Goal: Task Accomplishment & Management: Manage account settings

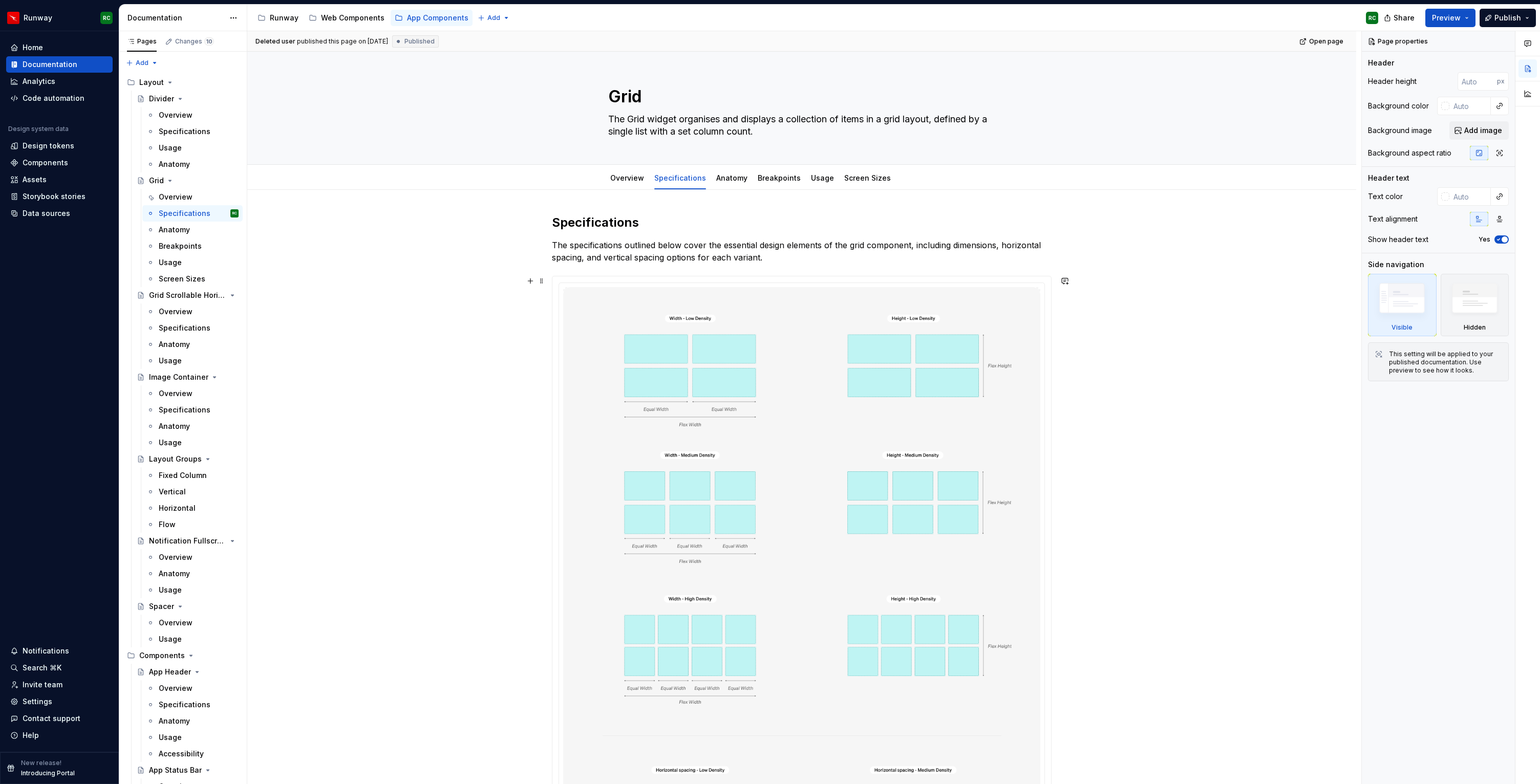
scroll to position [768, 0]
type textarea "*"
click at [35, 706] on div "Settings" at bounding box center [38, 702] width 30 height 10
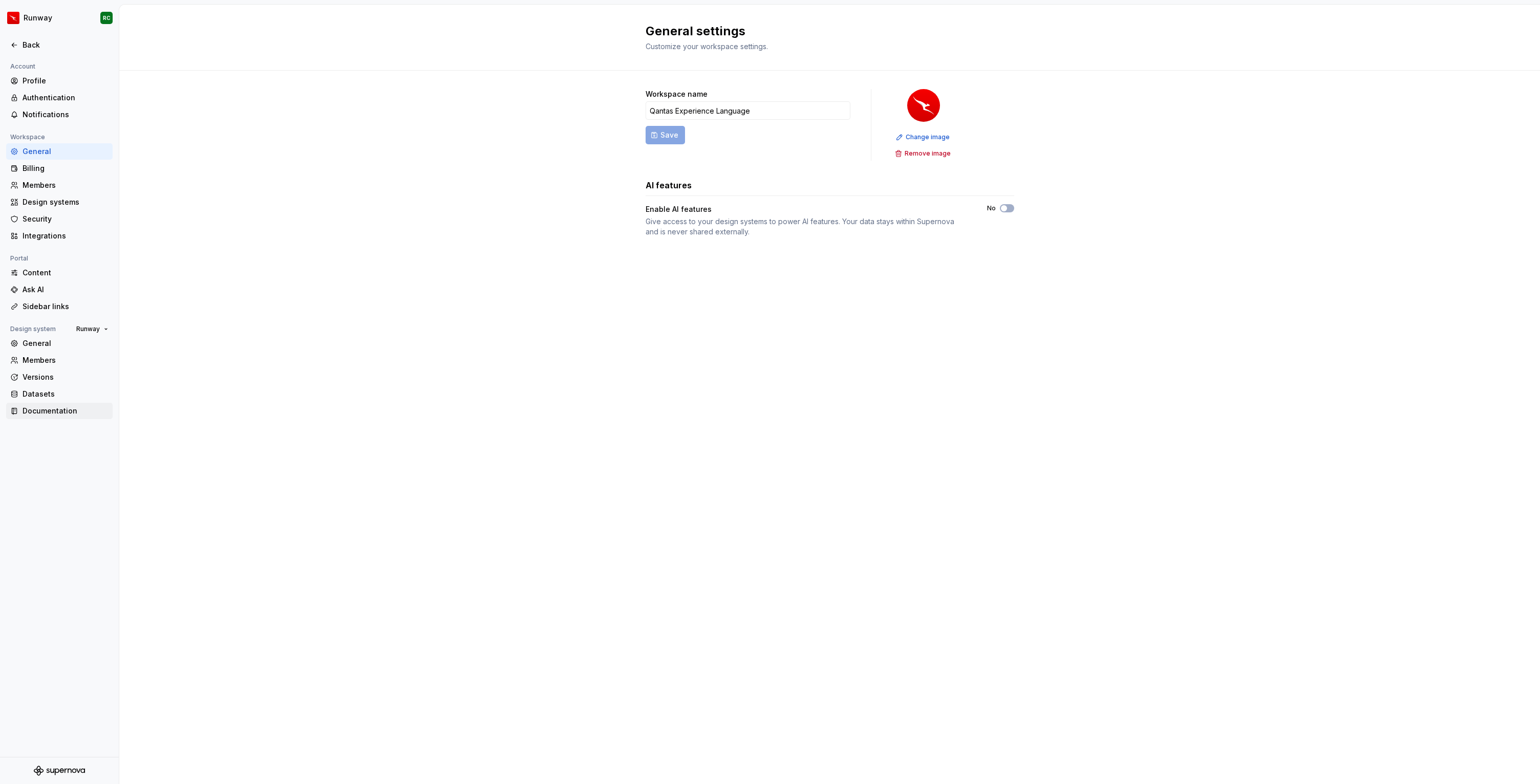
click at [53, 414] on div "Documentation" at bounding box center [66, 411] width 86 height 10
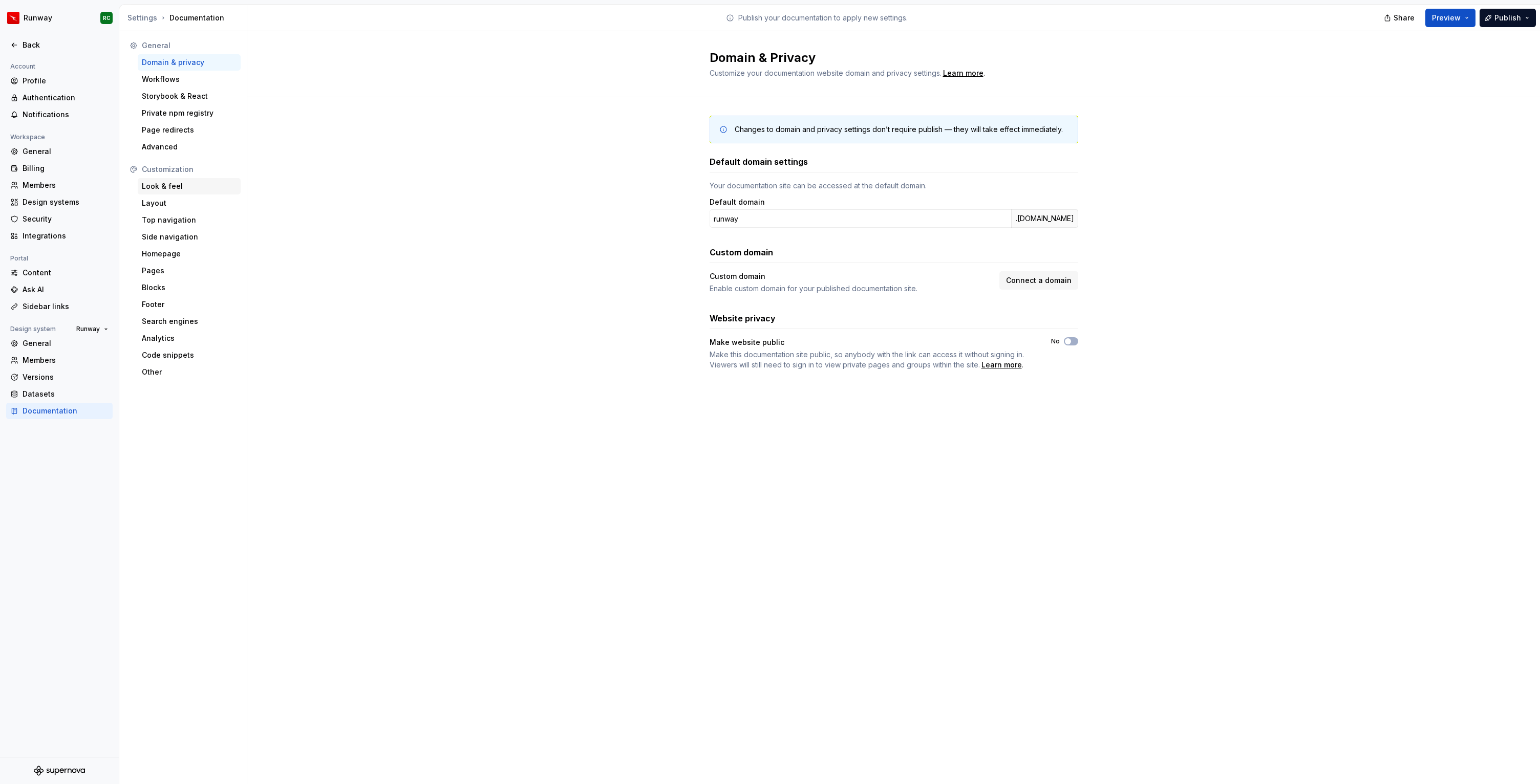
click at [188, 192] on div "Look & feel" at bounding box center [189, 186] width 103 height 16
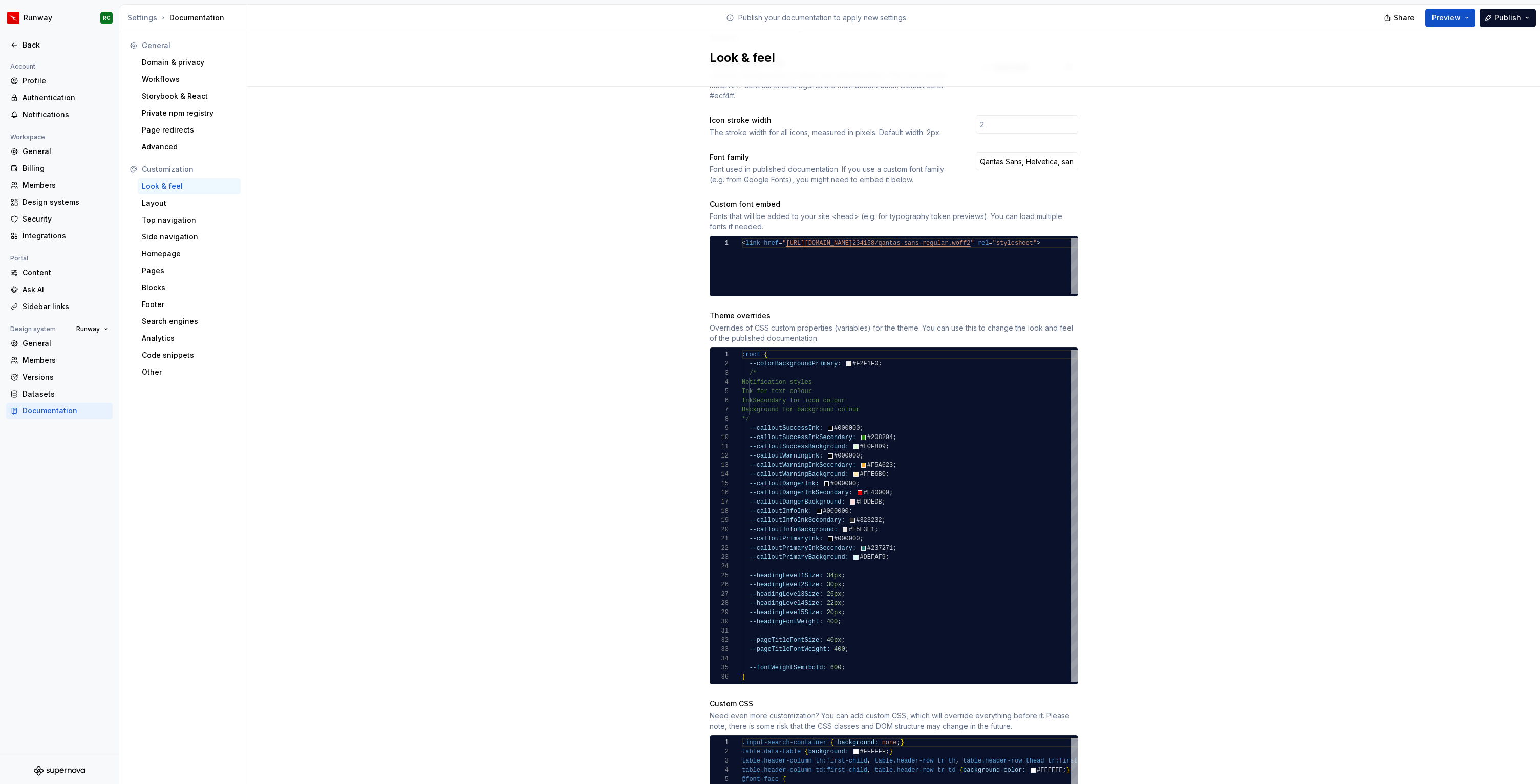
scroll to position [327, 0]
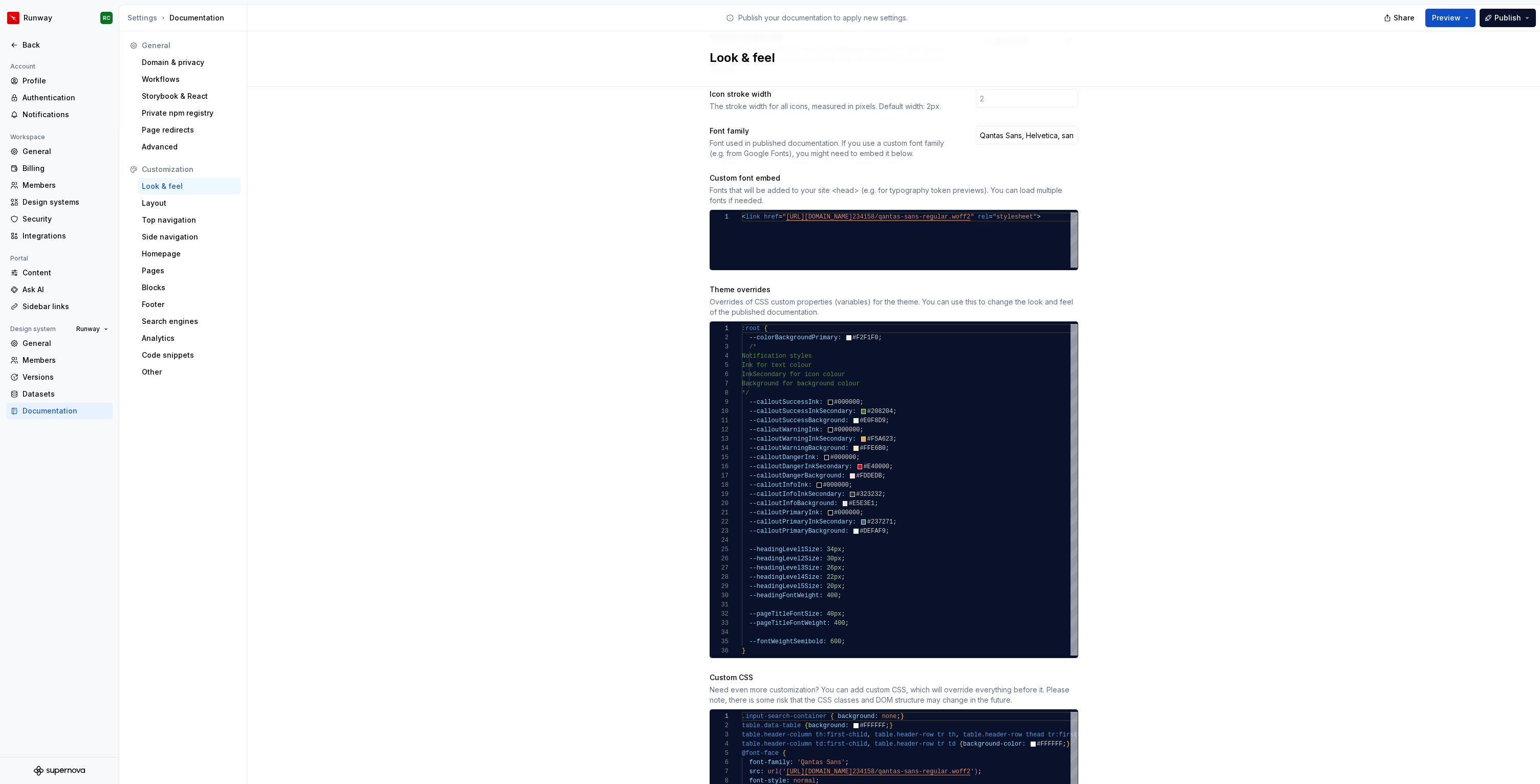
type textarea "**********"
click at [915, 512] on div ":root { --colorBackgroundPrimary: #F2F1F0 ; /* Notification styles Ink for text…" at bounding box center [910, 489] width 336 height 332
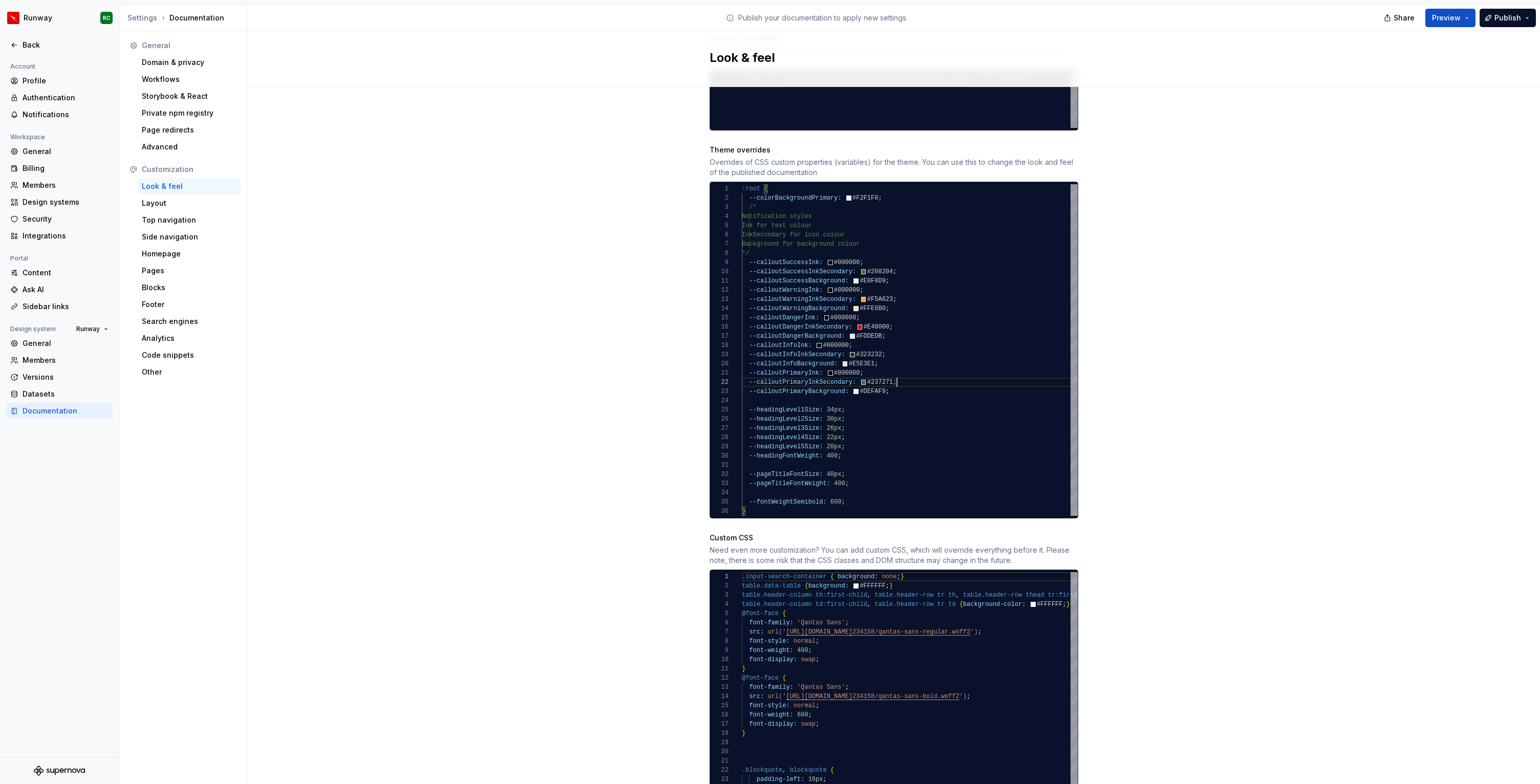
scroll to position [577, 0]
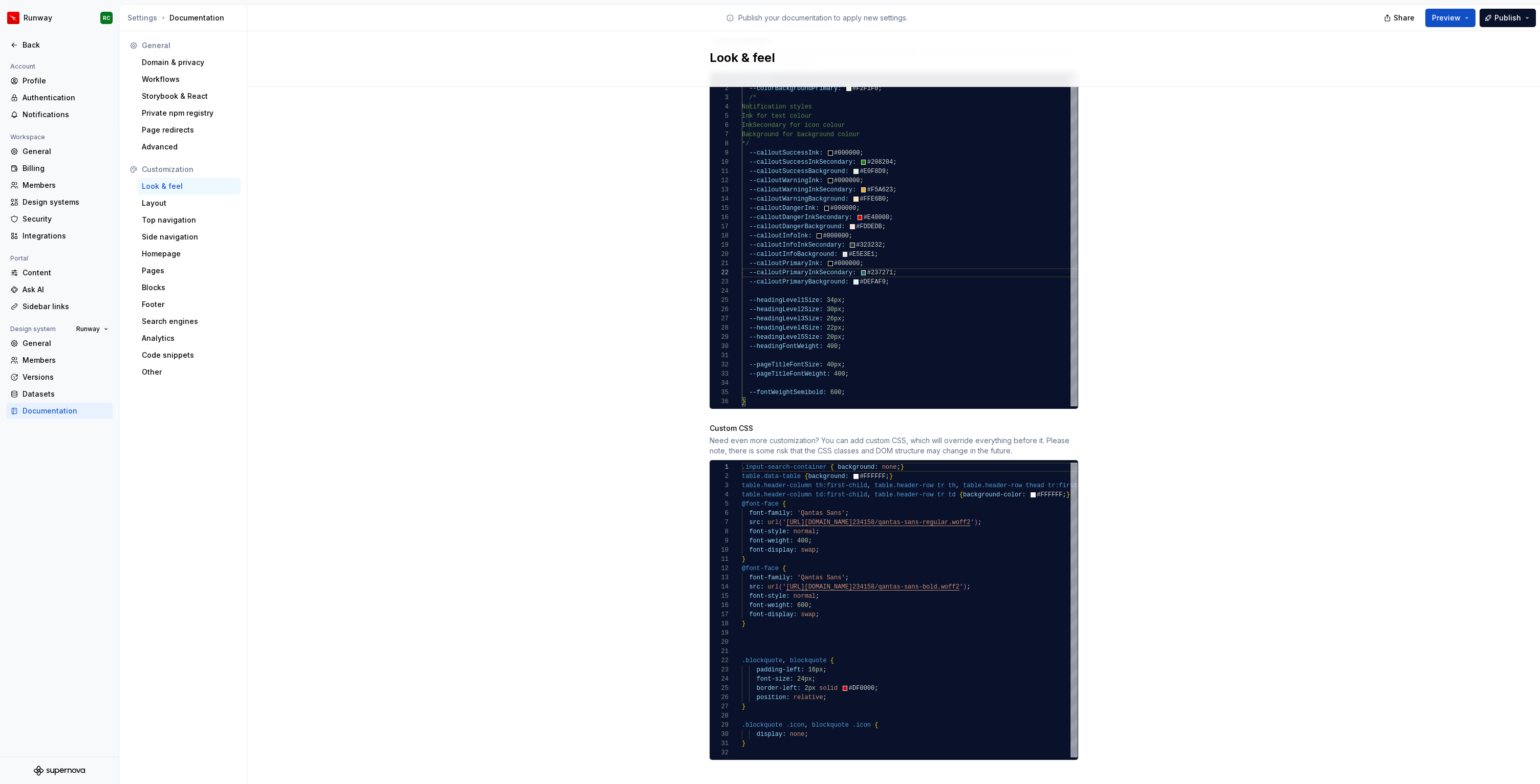
click at [1179, 510] on div "Site logo A company logo that will be displayed on all pages on your documentat…" at bounding box center [894, 154] width 1292 height 1288
type textarea "**********"
click at [868, 538] on div ".input-search-container { background: none ; } table.data-table { background: #…" at bounding box center [989, 613] width 495 height 301
type textarea "**********"
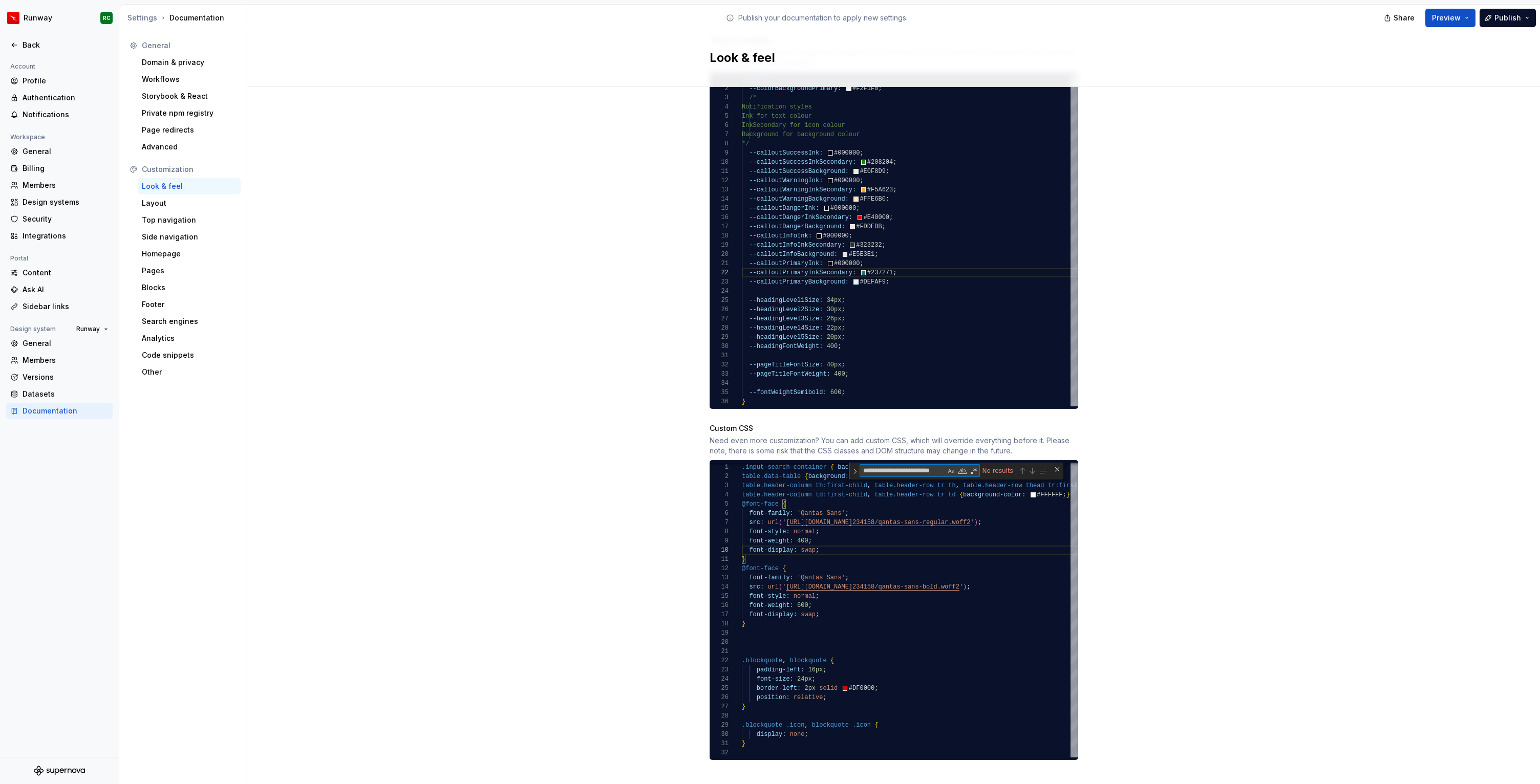
click at [945, 290] on div ":root { --colorBackgroundPrimary: #F2F1F0 ; /* Notification styles Ink for text…" at bounding box center [910, 240] width 336 height 332
type textarea "**********"
click at [945, 290] on div ":root { --colorBackgroundPrimary: #F2F1F0 ; /* Notification styles Ink for text…" at bounding box center [910, 232] width 336 height 348
click at [1056, 77] on div "Close (Escape)" at bounding box center [1058, 81] width 8 height 8
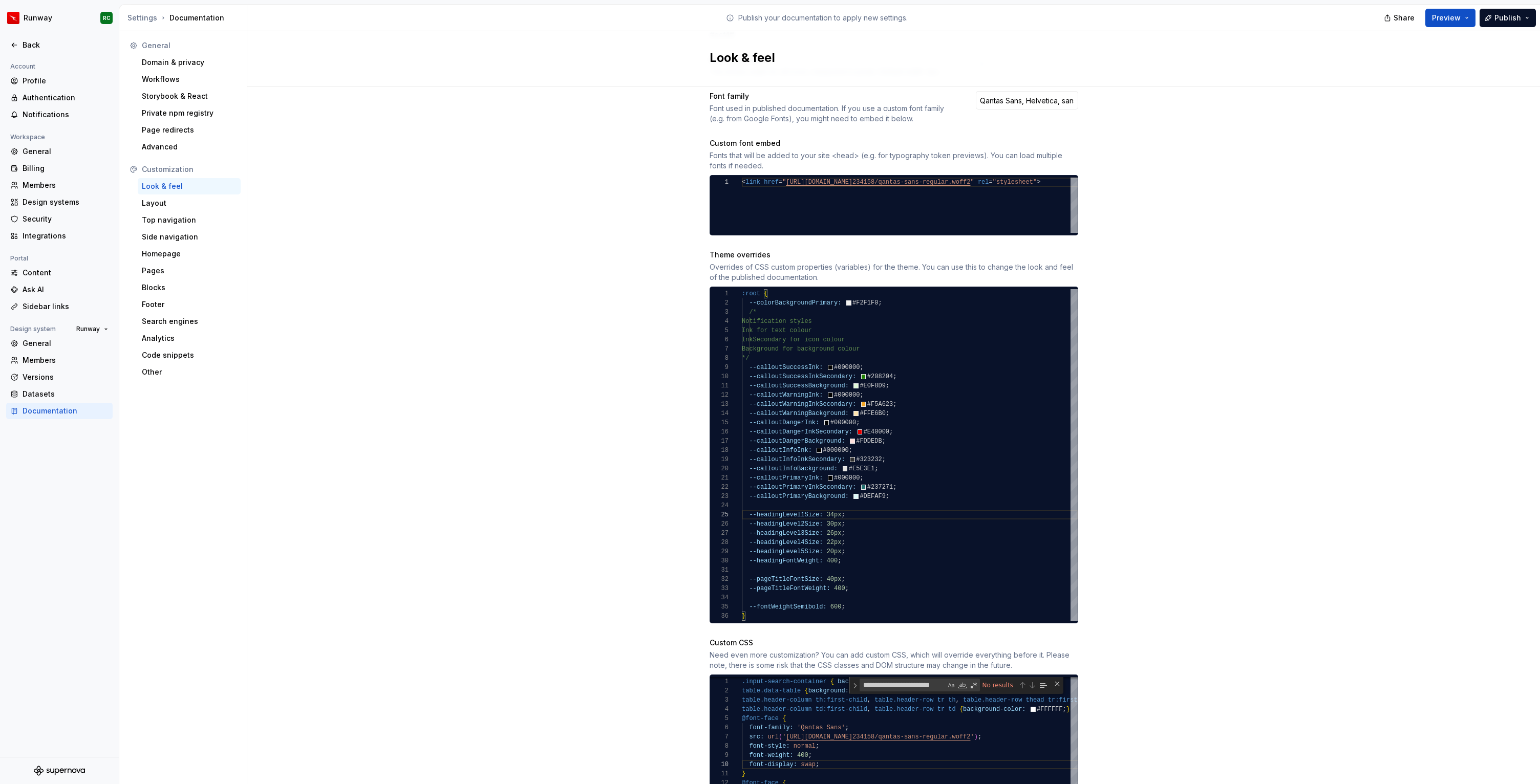
scroll to position [372, 0]
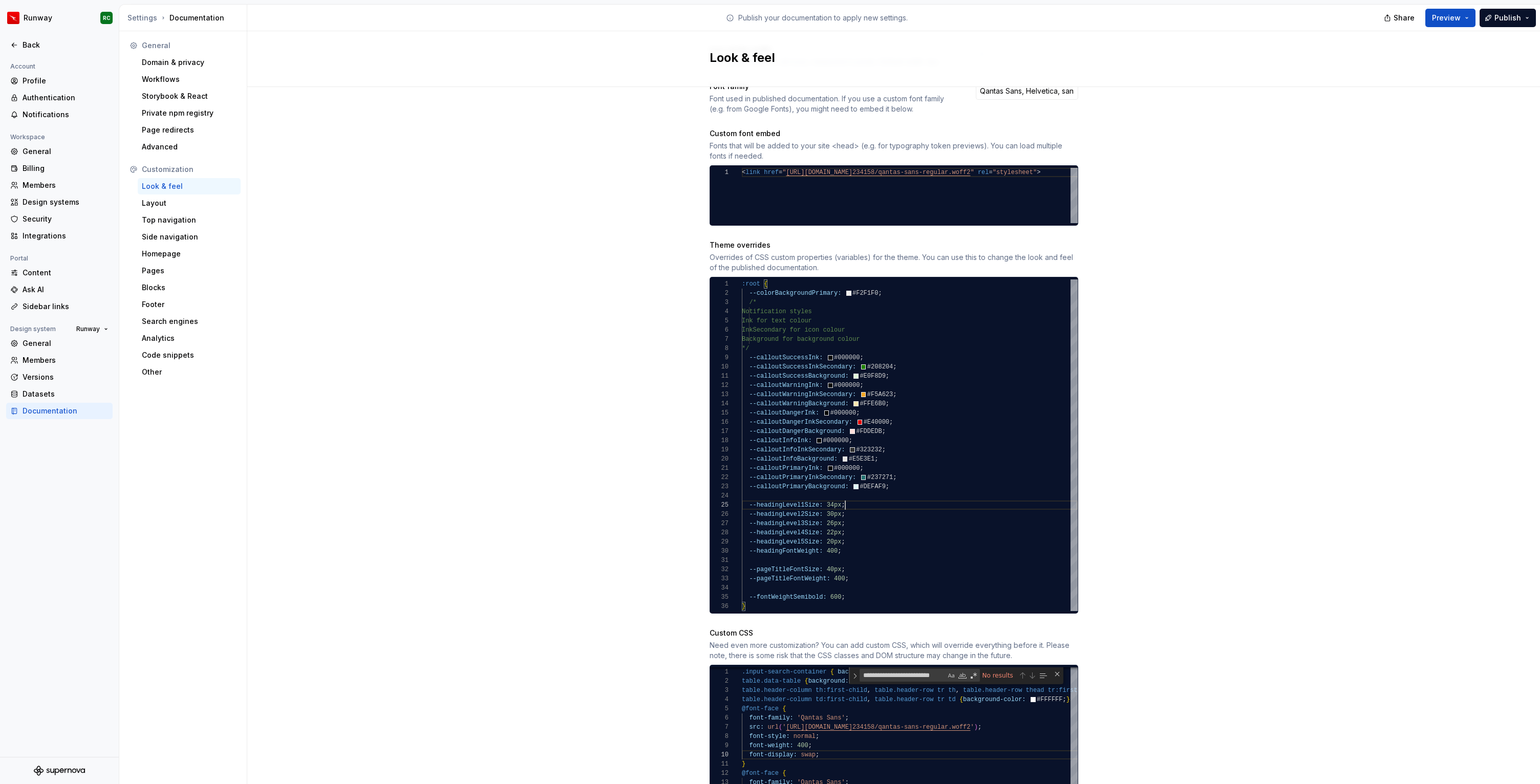
click at [876, 583] on div ":root { --colorBackgroundPrimary: #F2F1F0 ; /* Notification styles Ink for text…" at bounding box center [910, 445] width 336 height 332
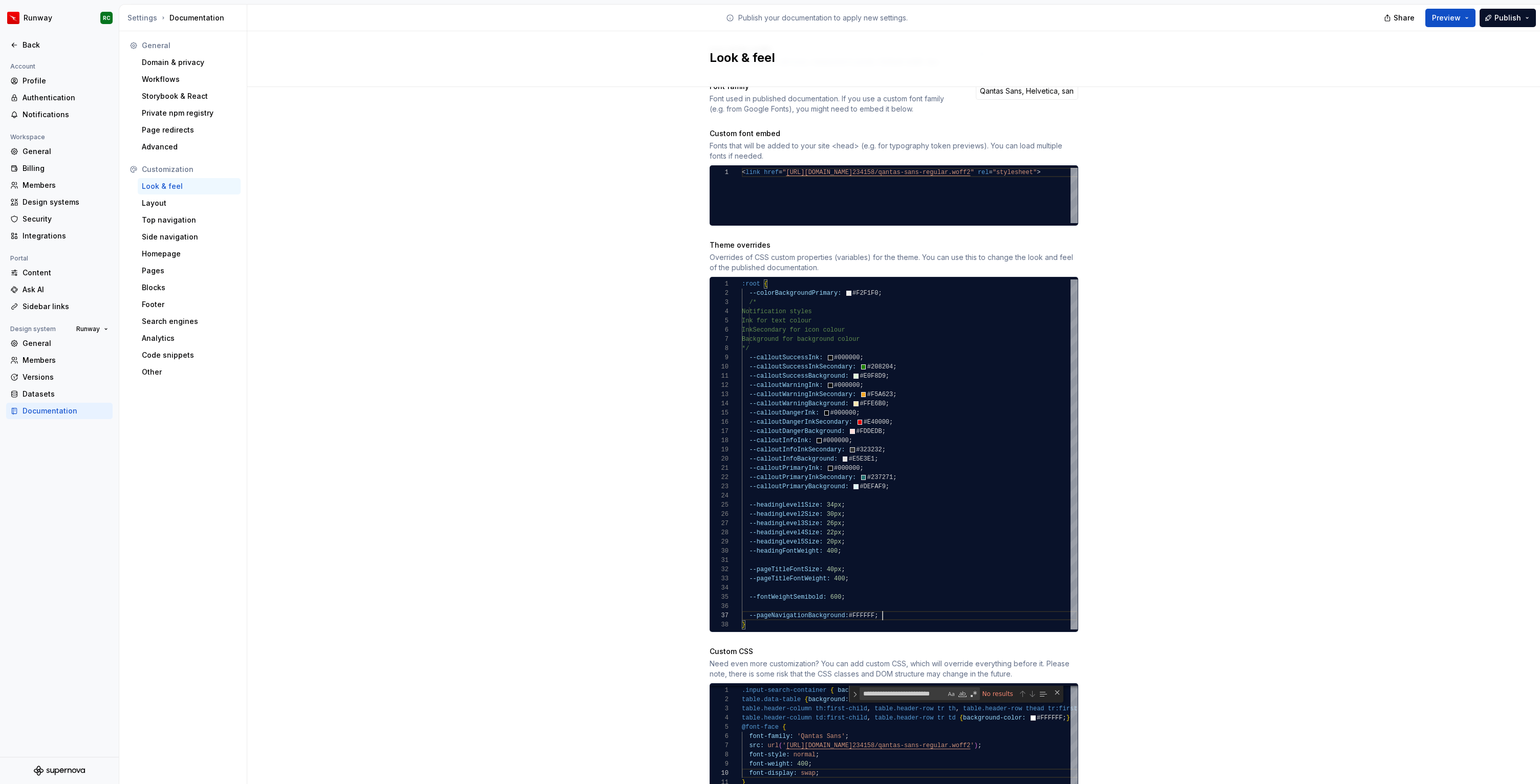
scroll to position [65, 7]
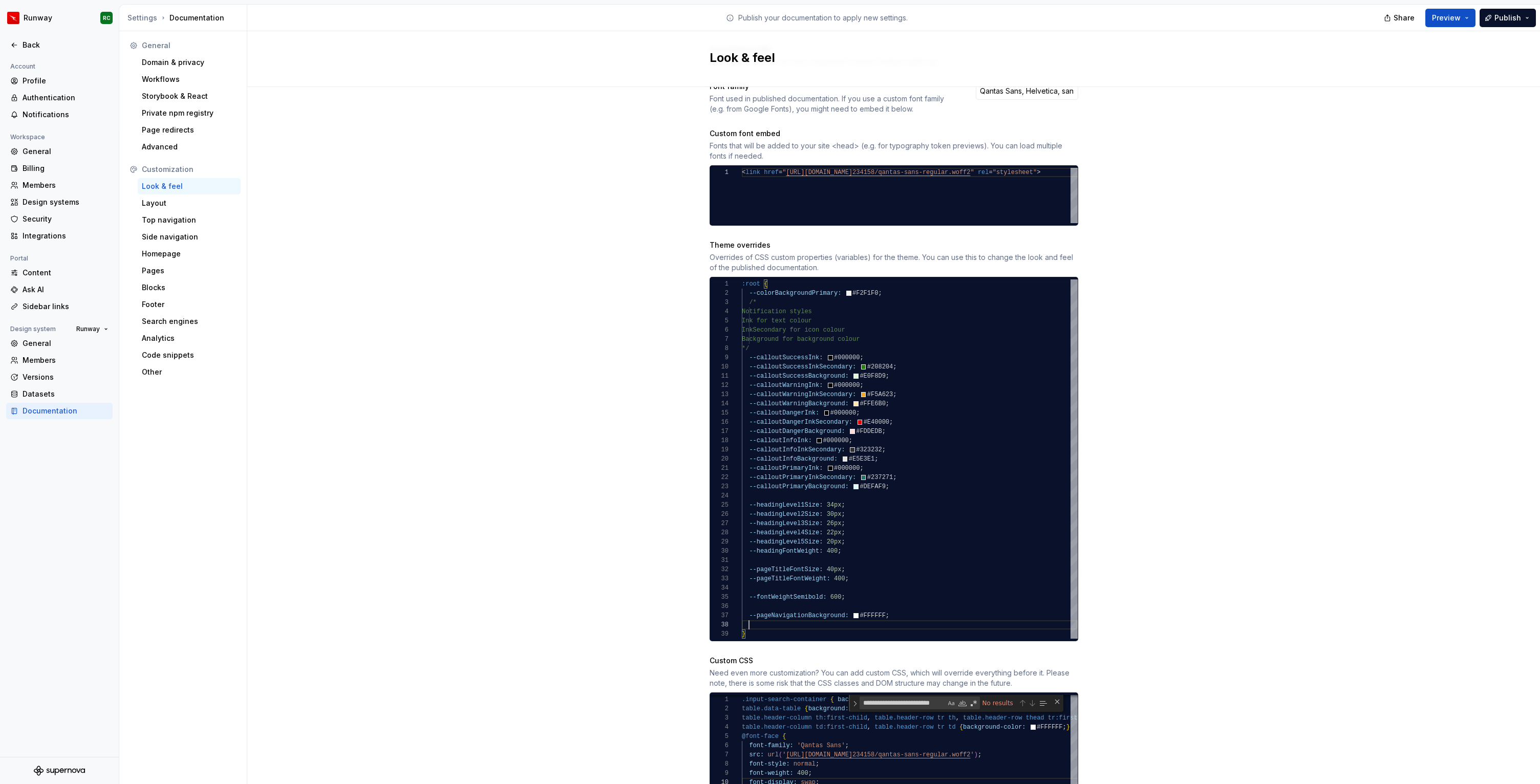
type textarea "**********"
click at [1513, 19] on span "Publish" at bounding box center [1508, 17] width 27 height 10
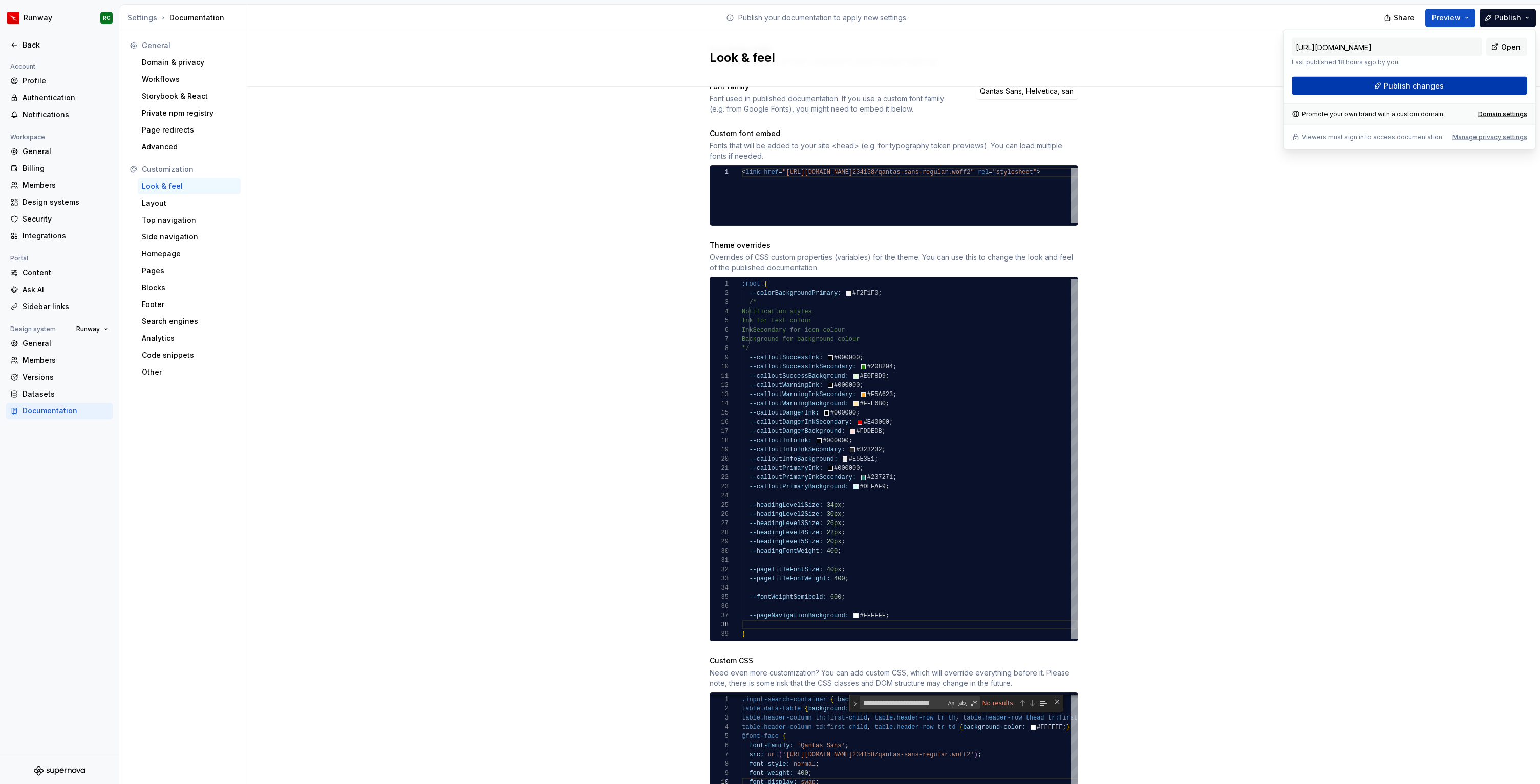
click at [1442, 85] on button "Publish changes" at bounding box center [1410, 85] width 236 height 19
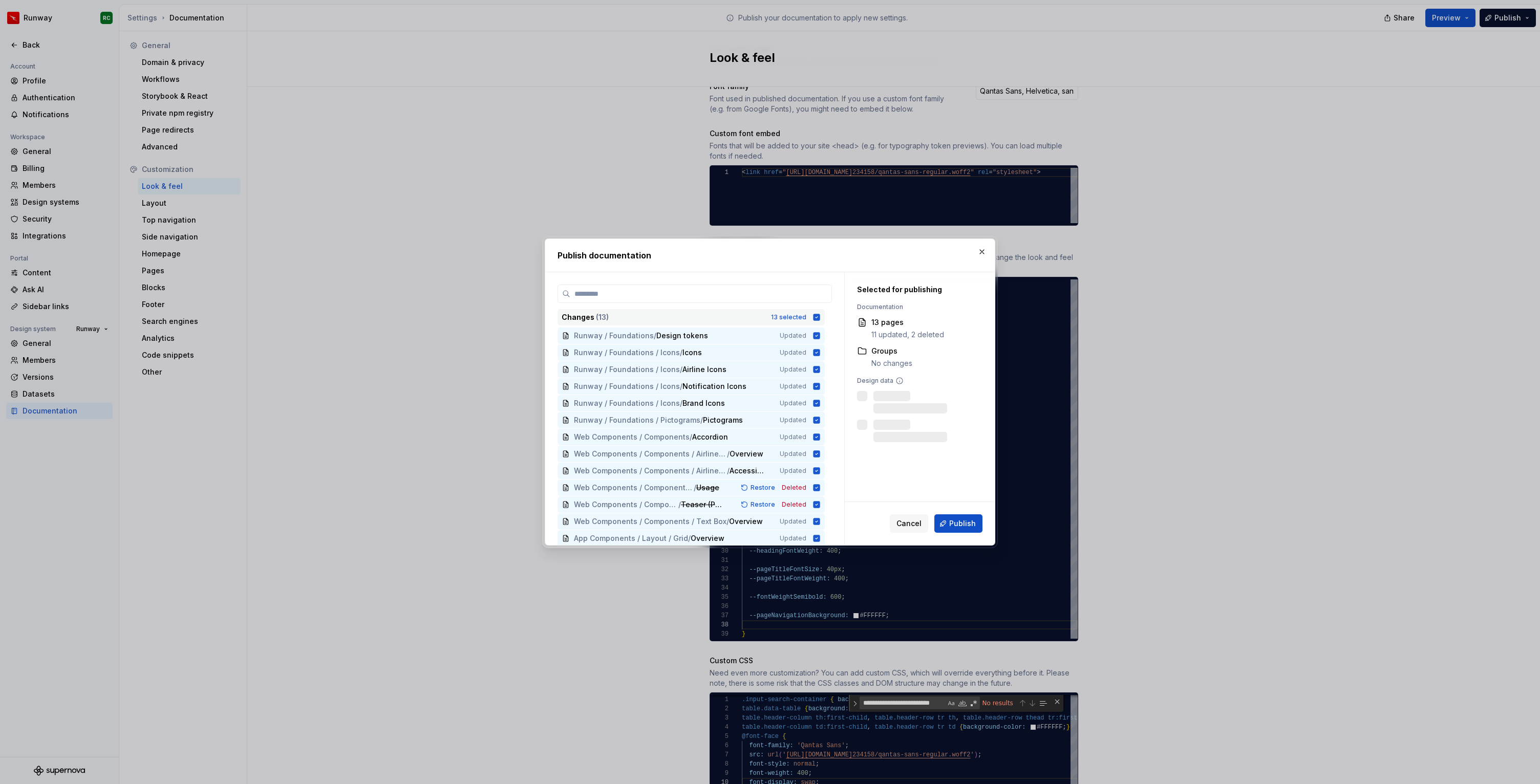
click at [821, 314] on icon at bounding box center [817, 317] width 8 height 8
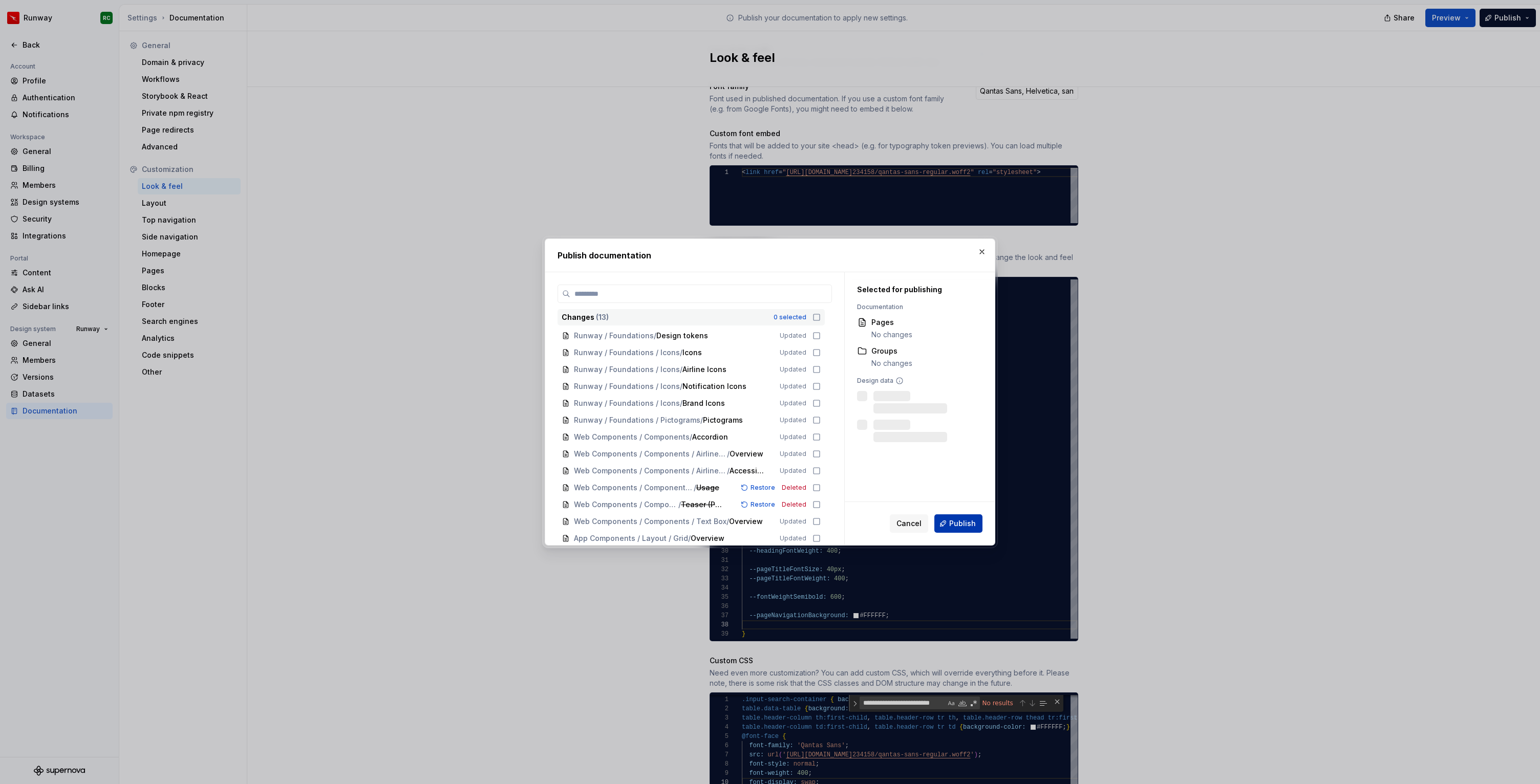
click at [964, 523] on span "Publish" at bounding box center [962, 523] width 27 height 10
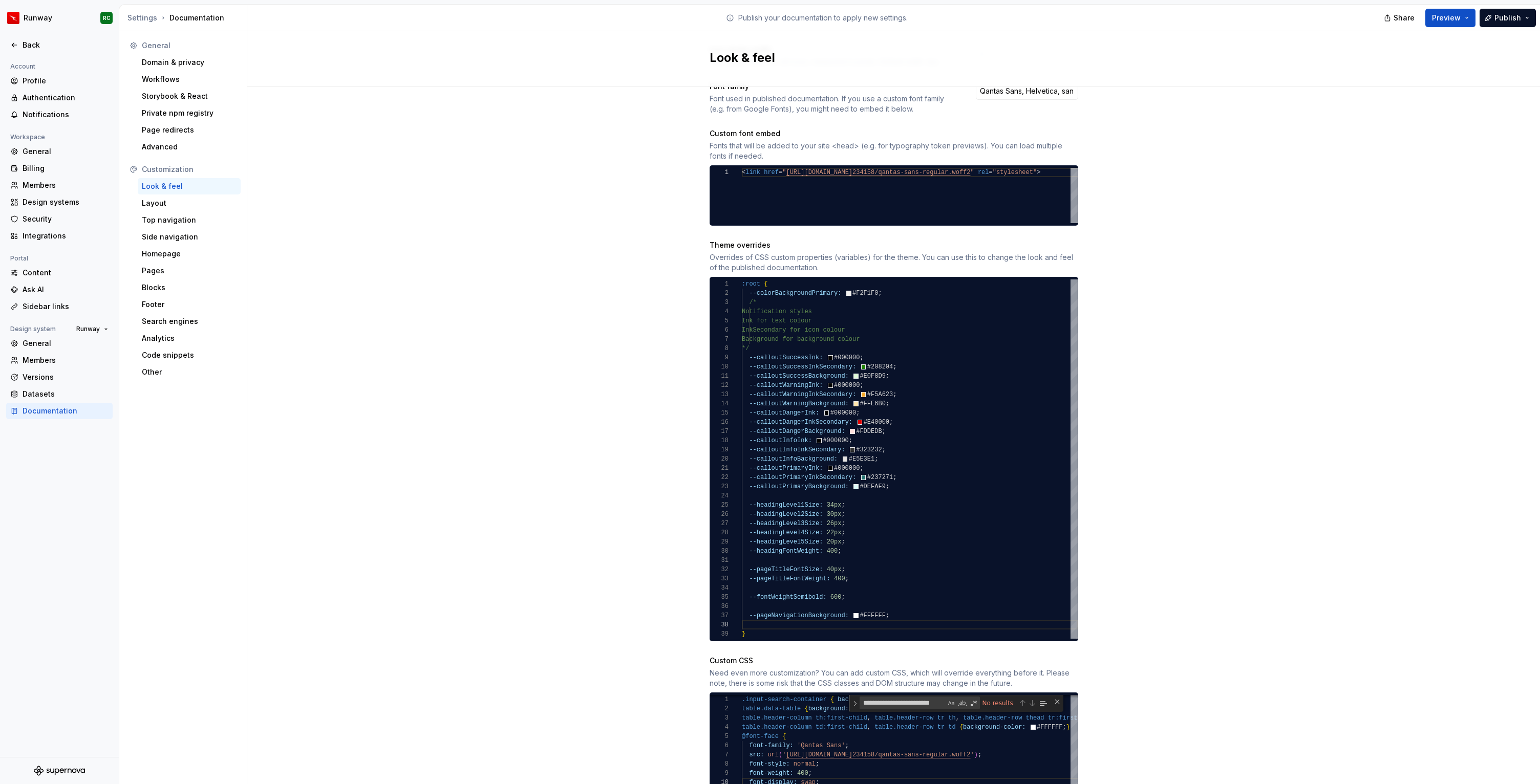
click at [468, 258] on div "Site logo A company logo that will be displayed on all pages on your documentat…" at bounding box center [894, 373] width 1292 height 1316
click at [295, 143] on div "Site logo A company logo that will be displayed on all pages on your documentat…" at bounding box center [894, 373] width 1292 height 1316
click at [17, 48] on icon at bounding box center [14, 45] width 8 height 8
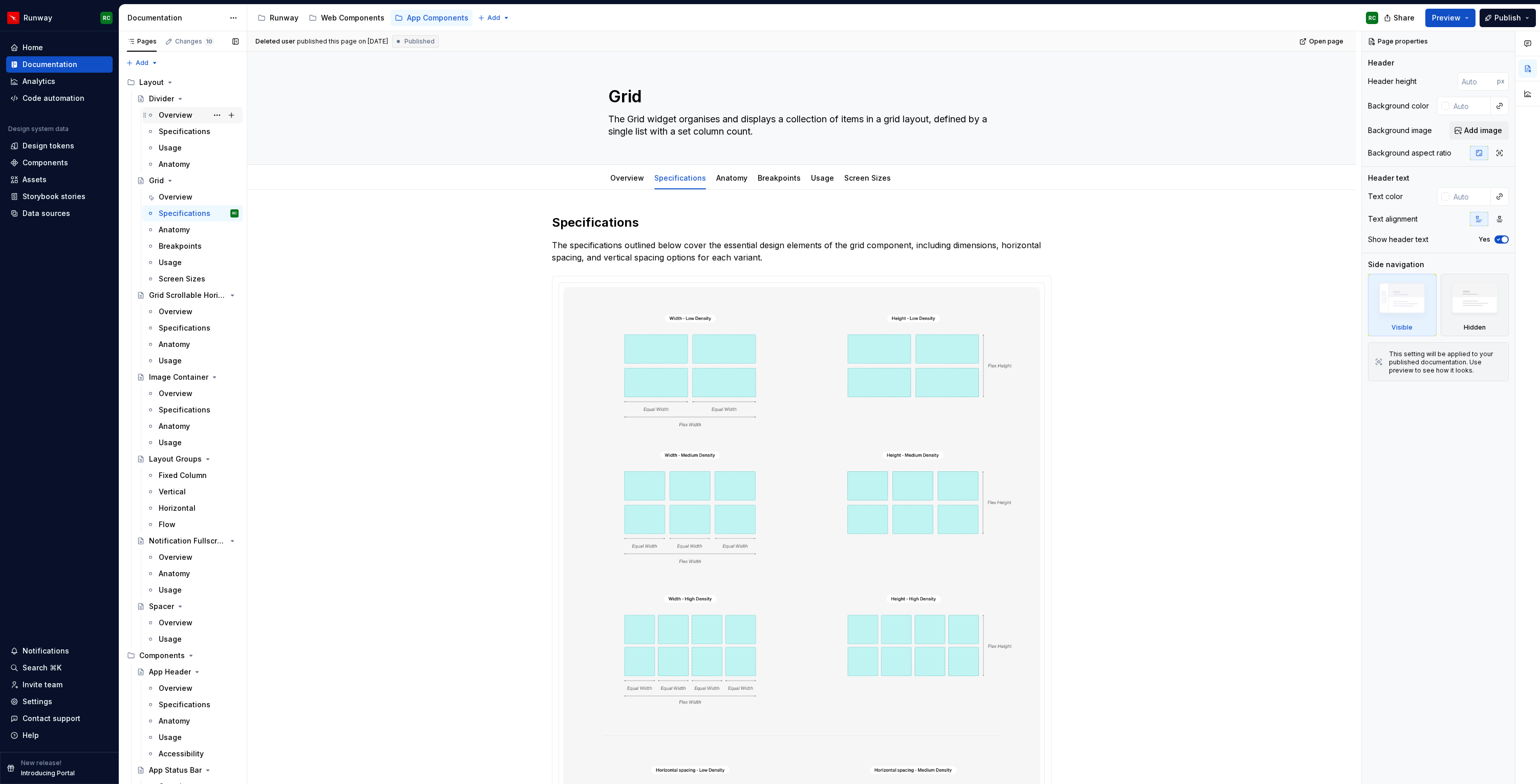
click at [182, 112] on div "Overview" at bounding box center [175, 115] width 34 height 10
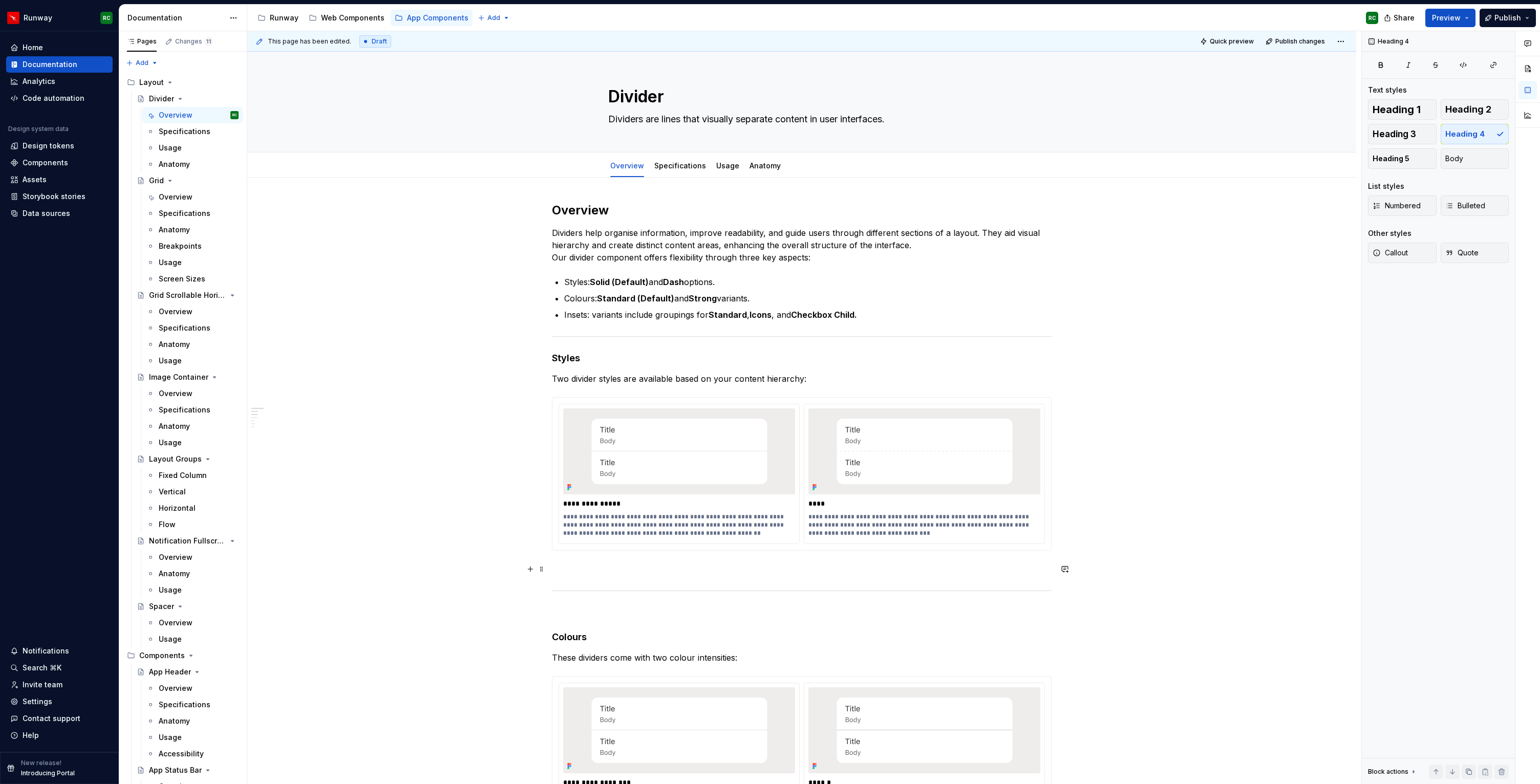
click at [645, 565] on p at bounding box center [802, 569] width 500 height 13
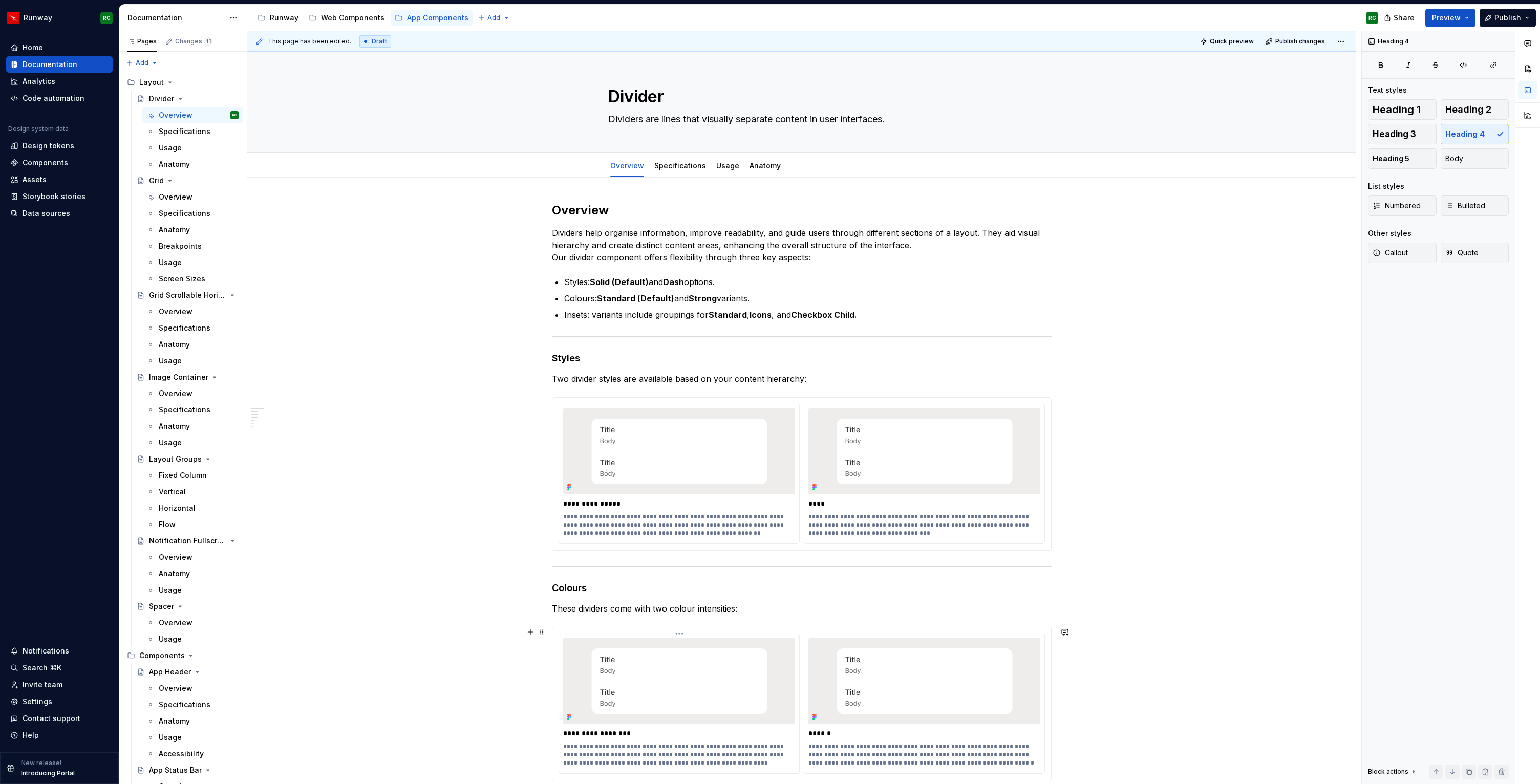
scroll to position [280, 0]
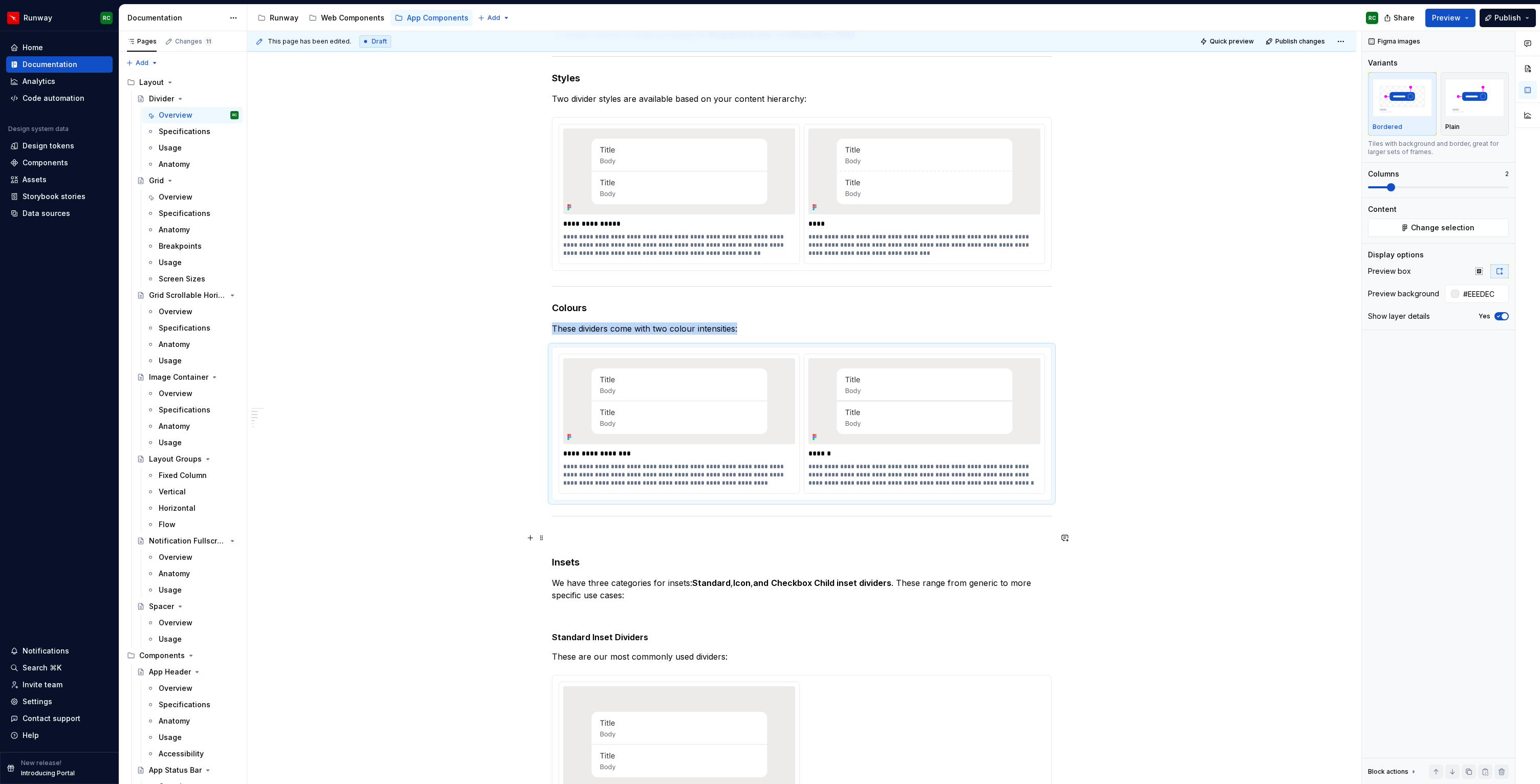
click at [619, 538] on p at bounding box center [802, 538] width 500 height 13
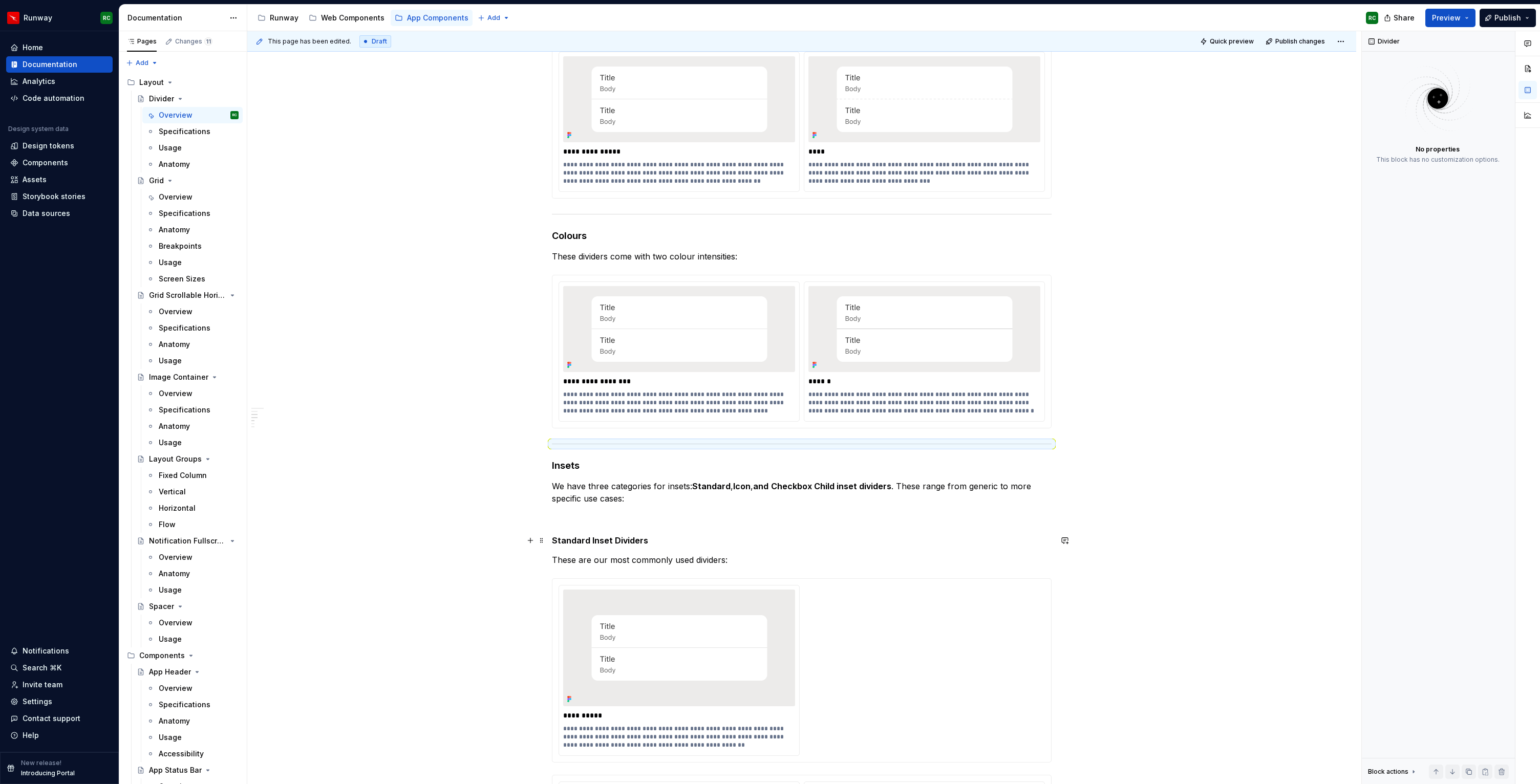
scroll to position [357, 0]
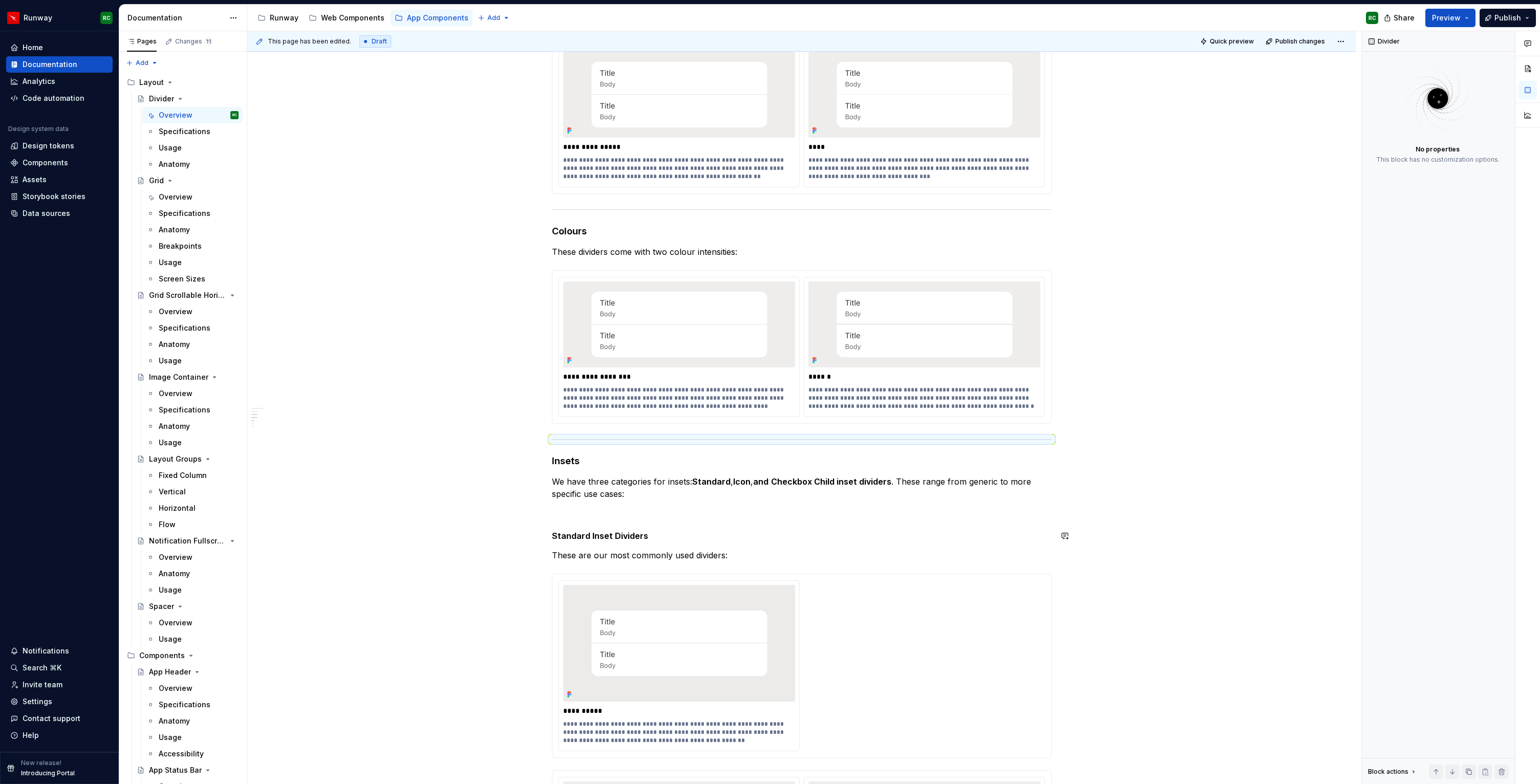
click at [620, 515] on p at bounding box center [802, 512] width 500 height 13
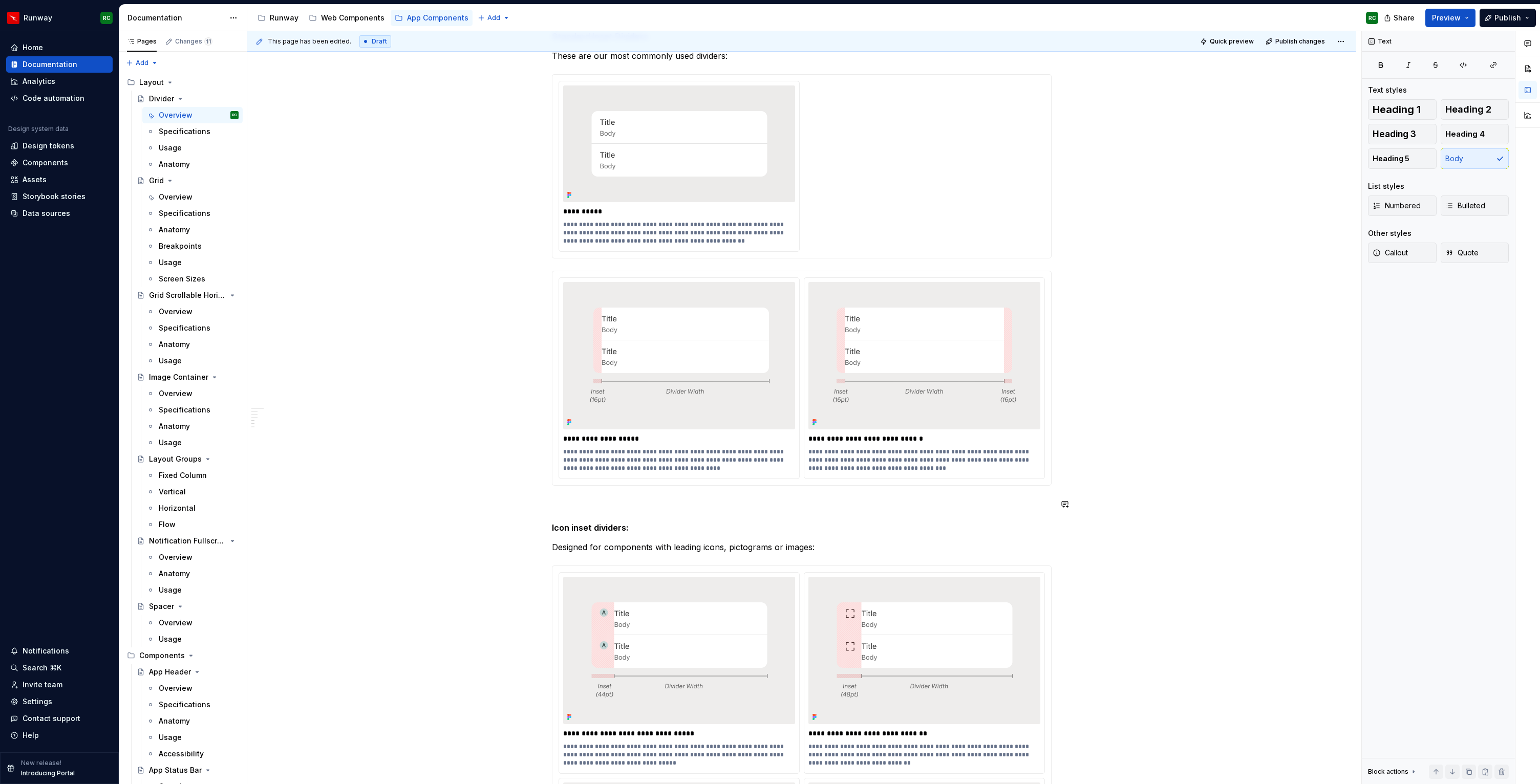
scroll to position [850, 0]
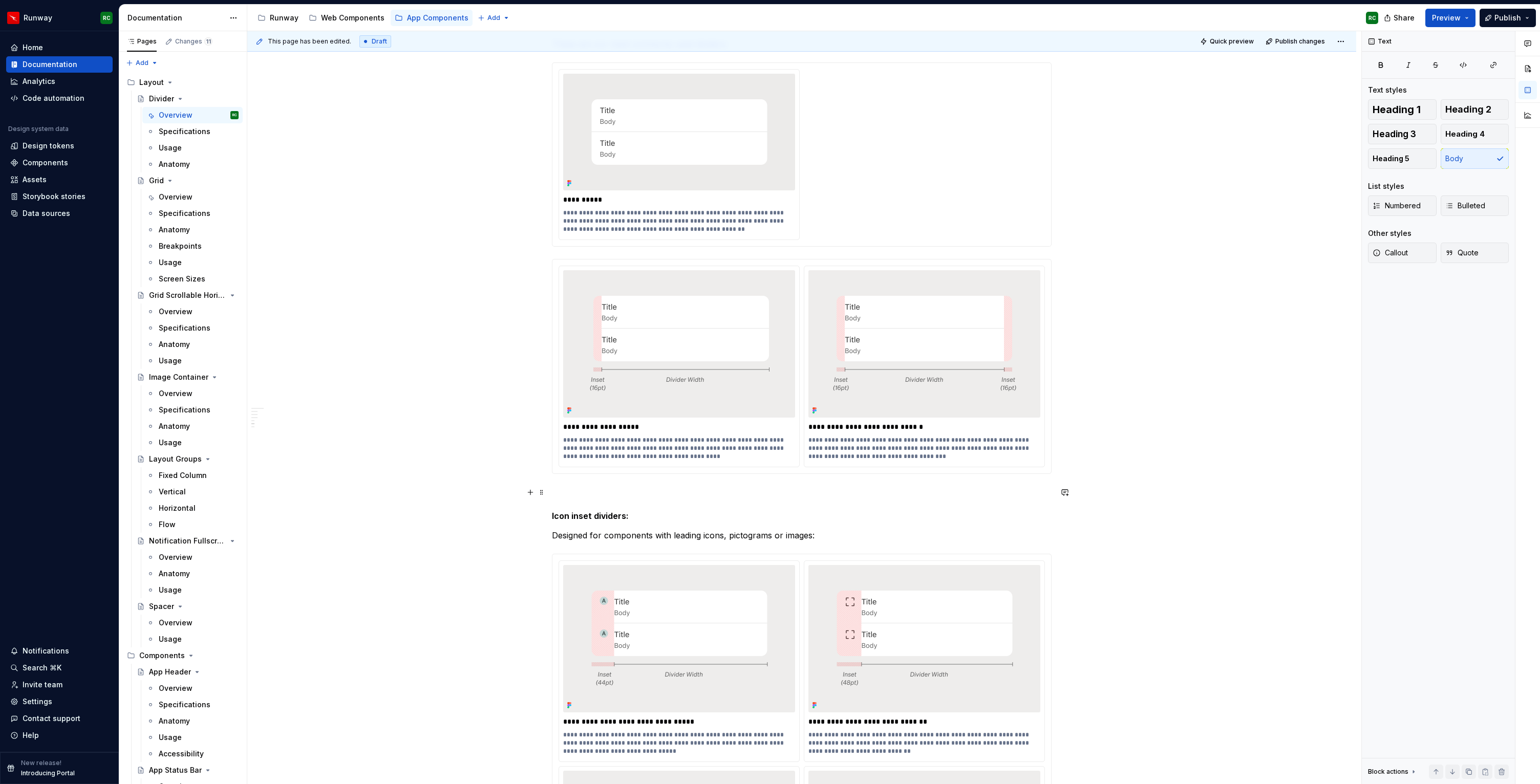
click at [595, 491] on p at bounding box center [802, 492] width 500 height 13
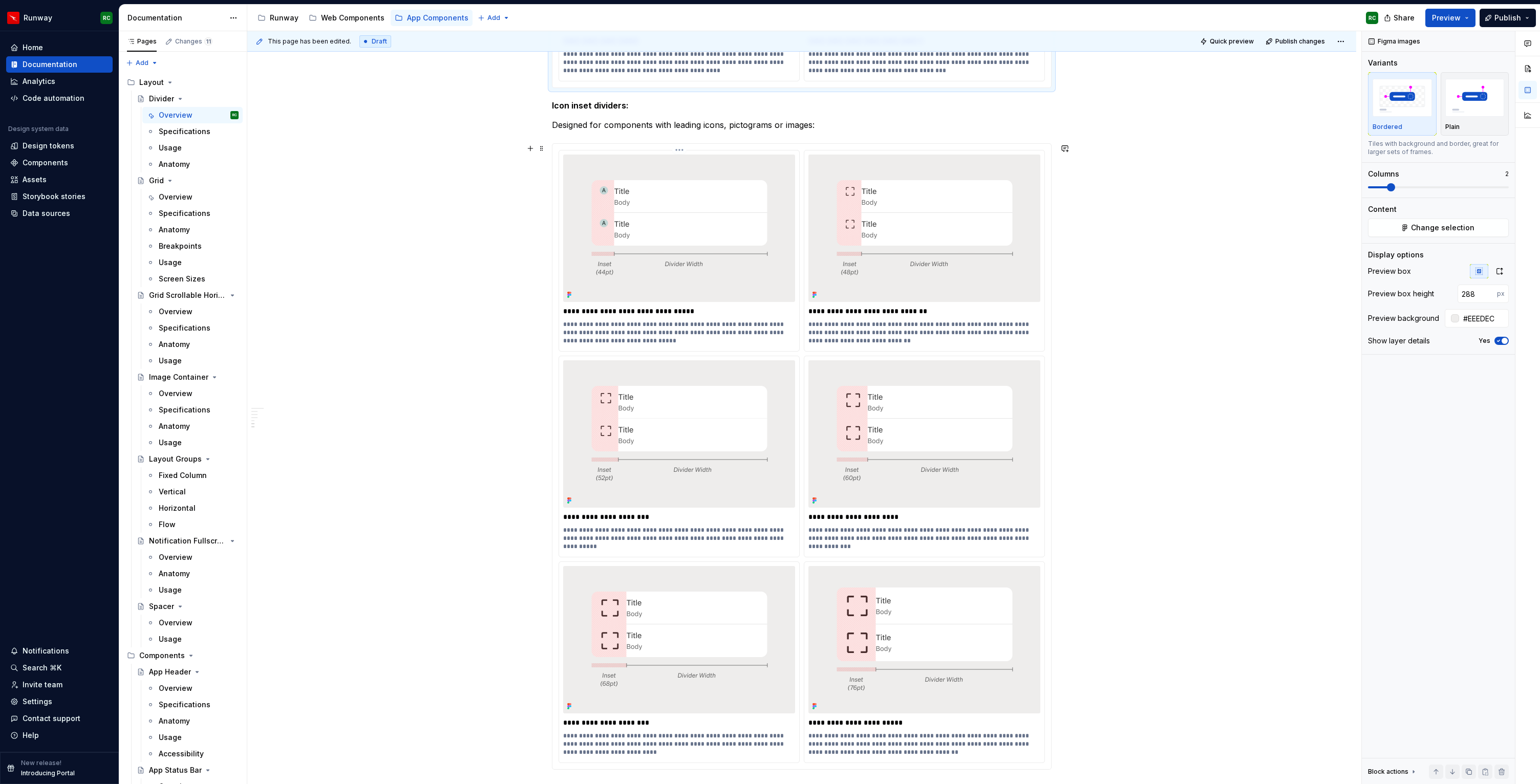
scroll to position [1403, 0]
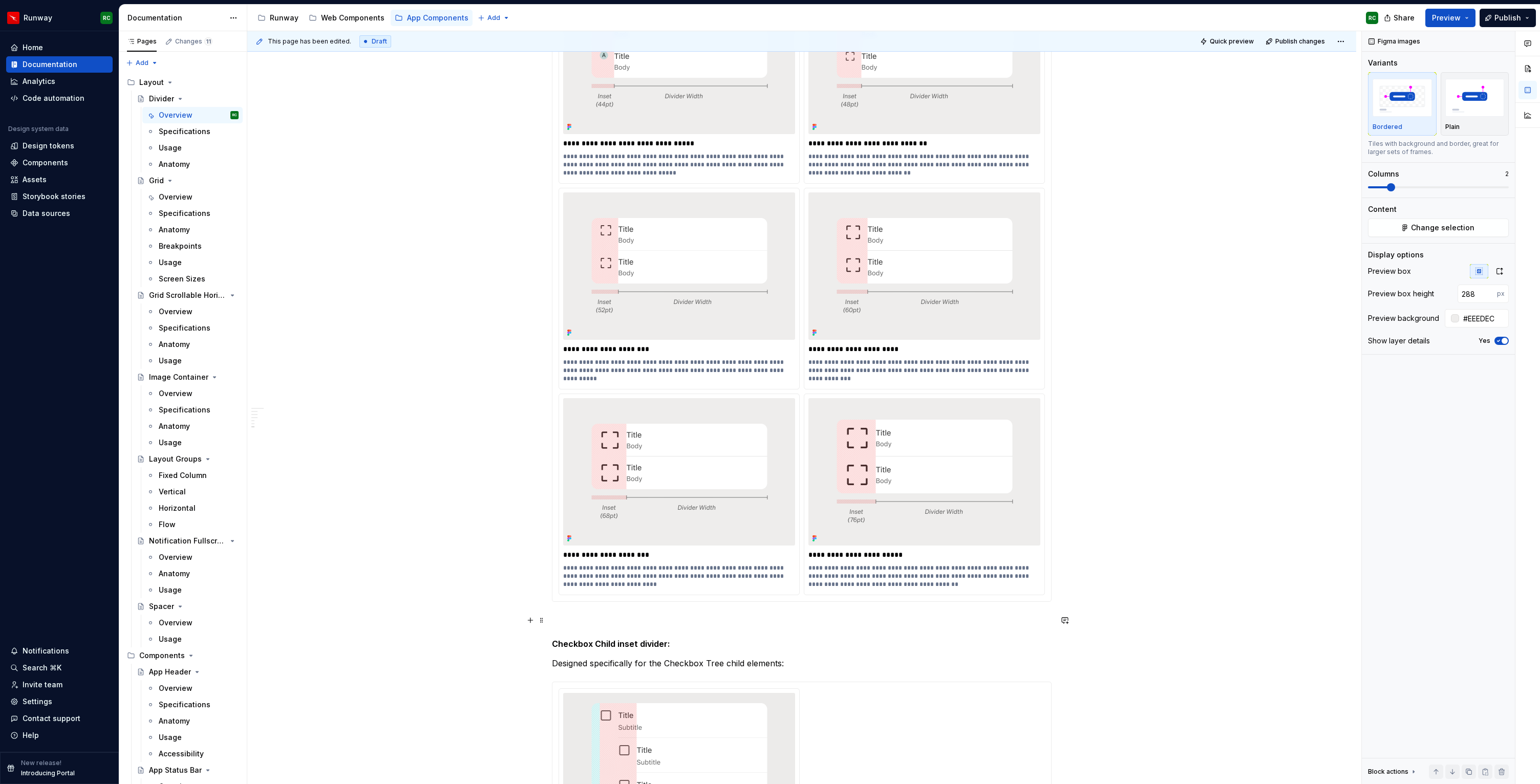
click at [593, 618] on p at bounding box center [802, 620] width 500 height 13
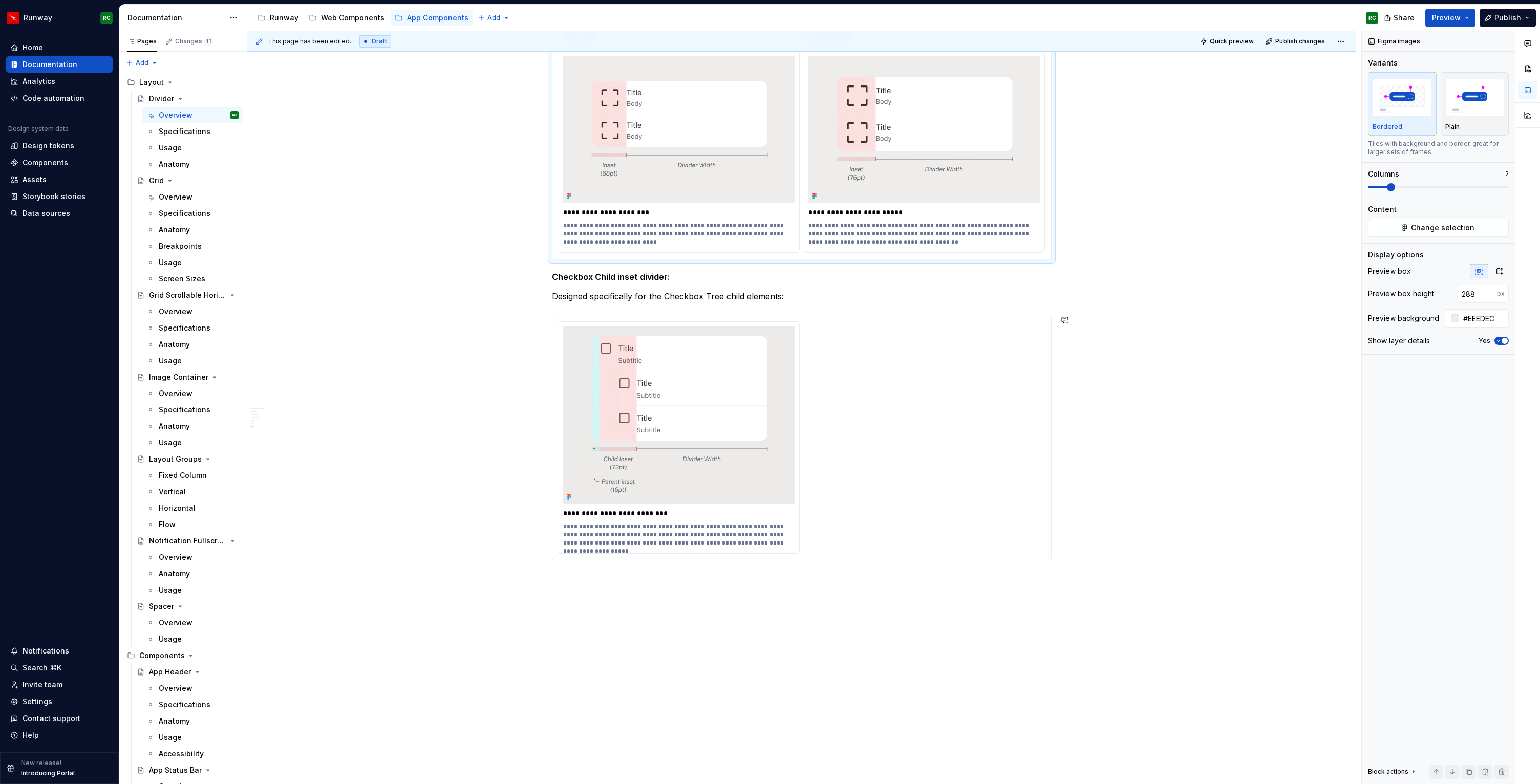
scroll to position [1769, 0]
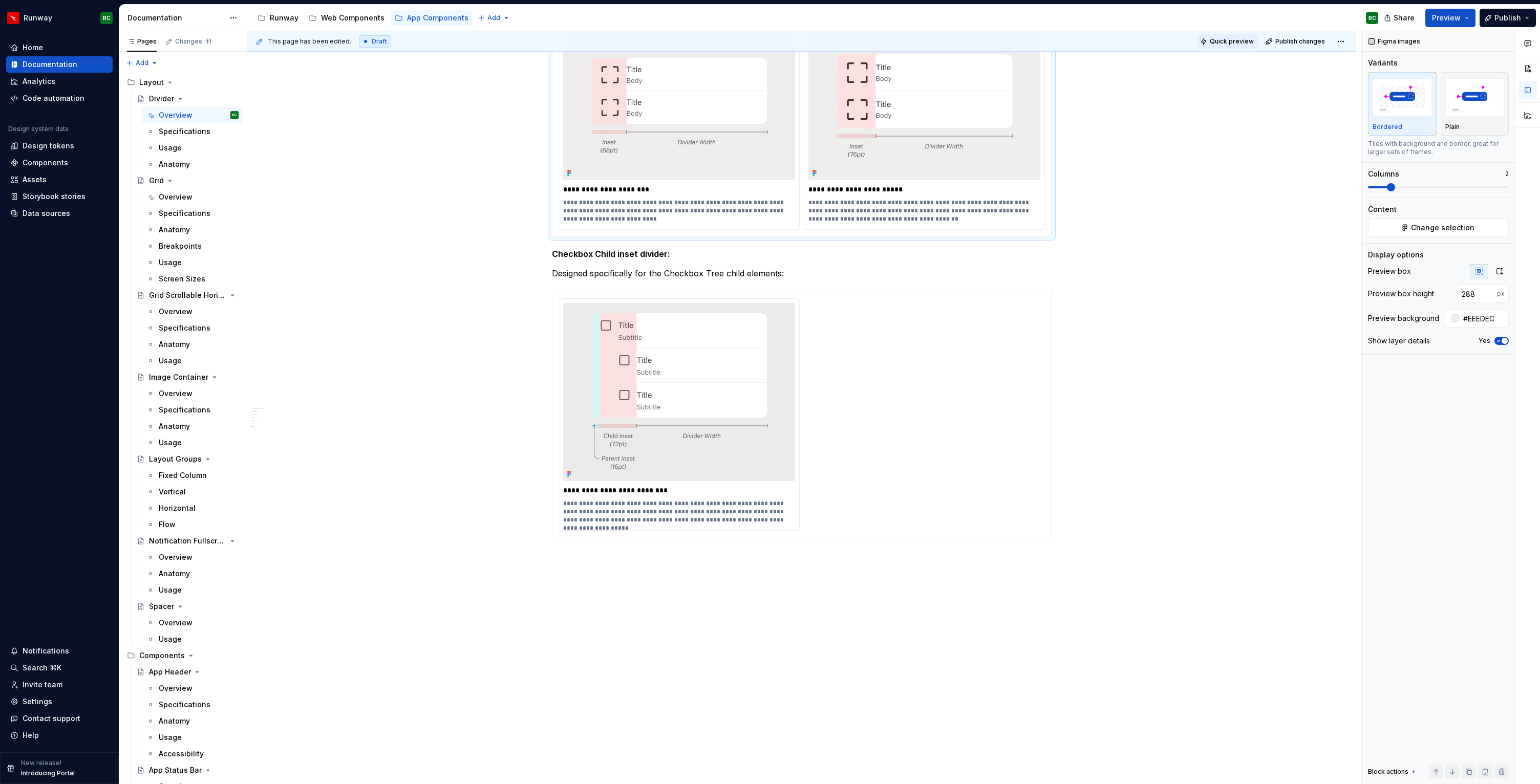
click at [1239, 40] on span "Quick preview" at bounding box center [1232, 42] width 44 height 8
type textarea "*"
click at [30, 703] on div "Settings" at bounding box center [38, 702] width 30 height 10
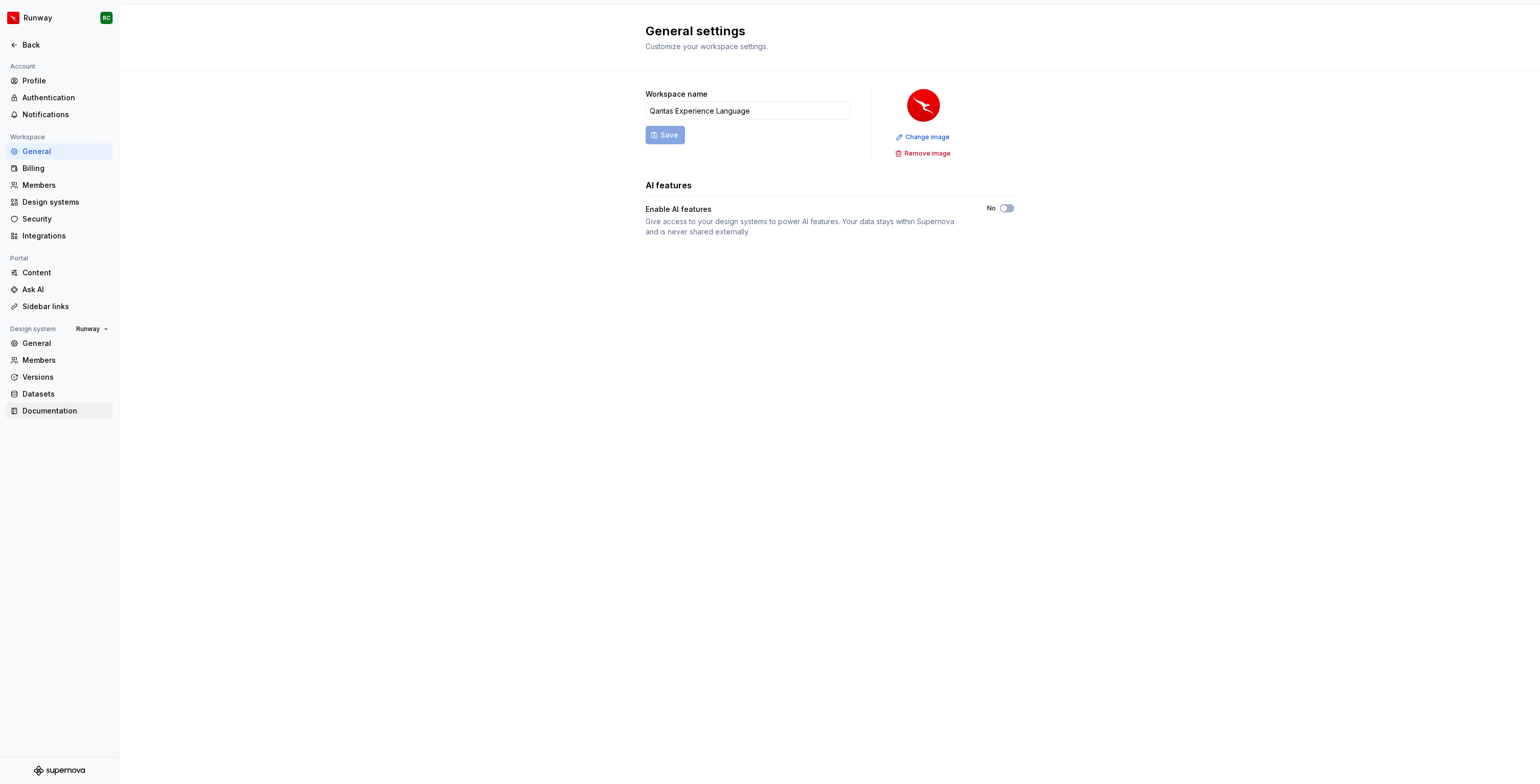
click at [53, 413] on div "Documentation" at bounding box center [66, 411] width 86 height 10
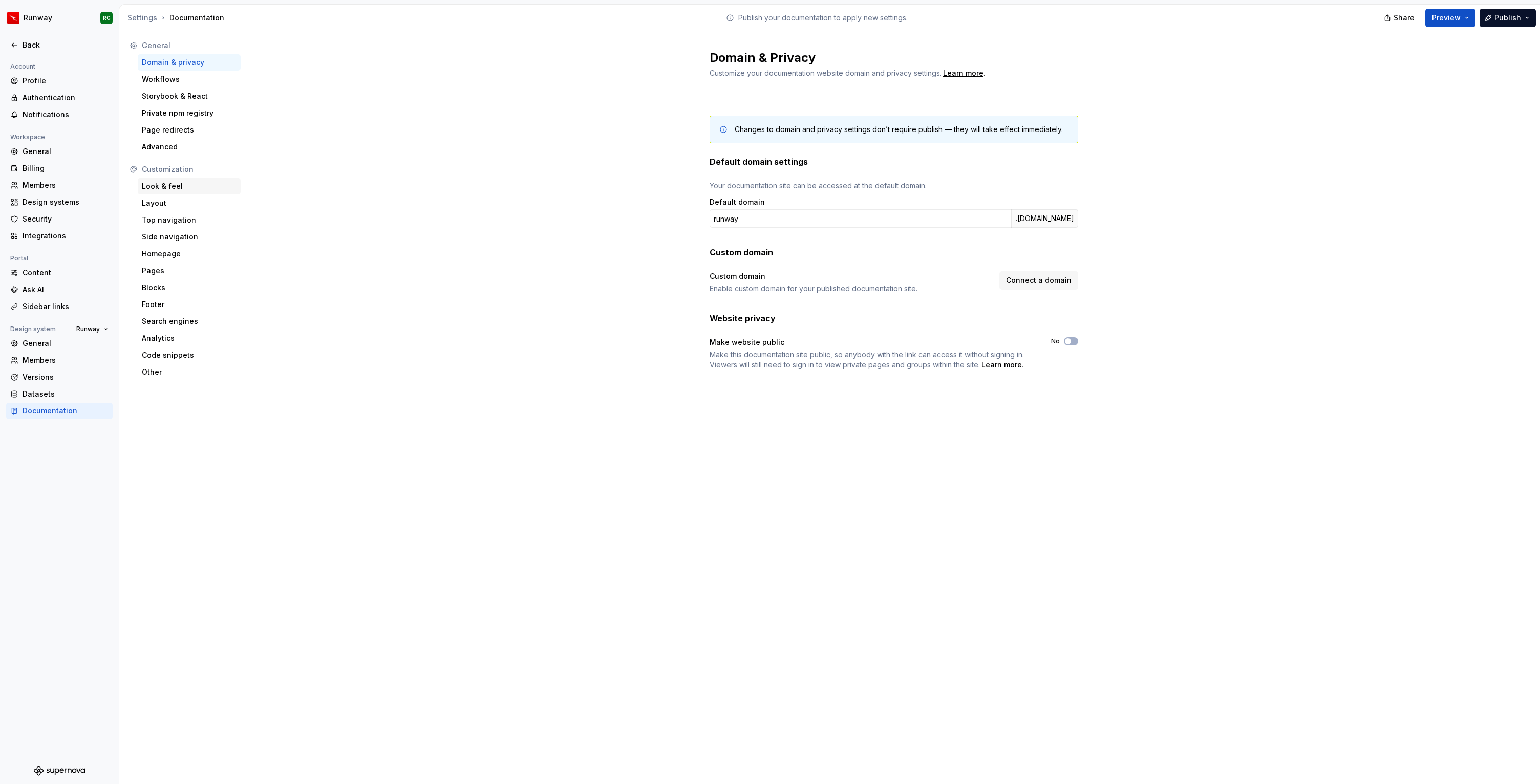
click at [187, 183] on div "Look & feel" at bounding box center [189, 186] width 94 height 10
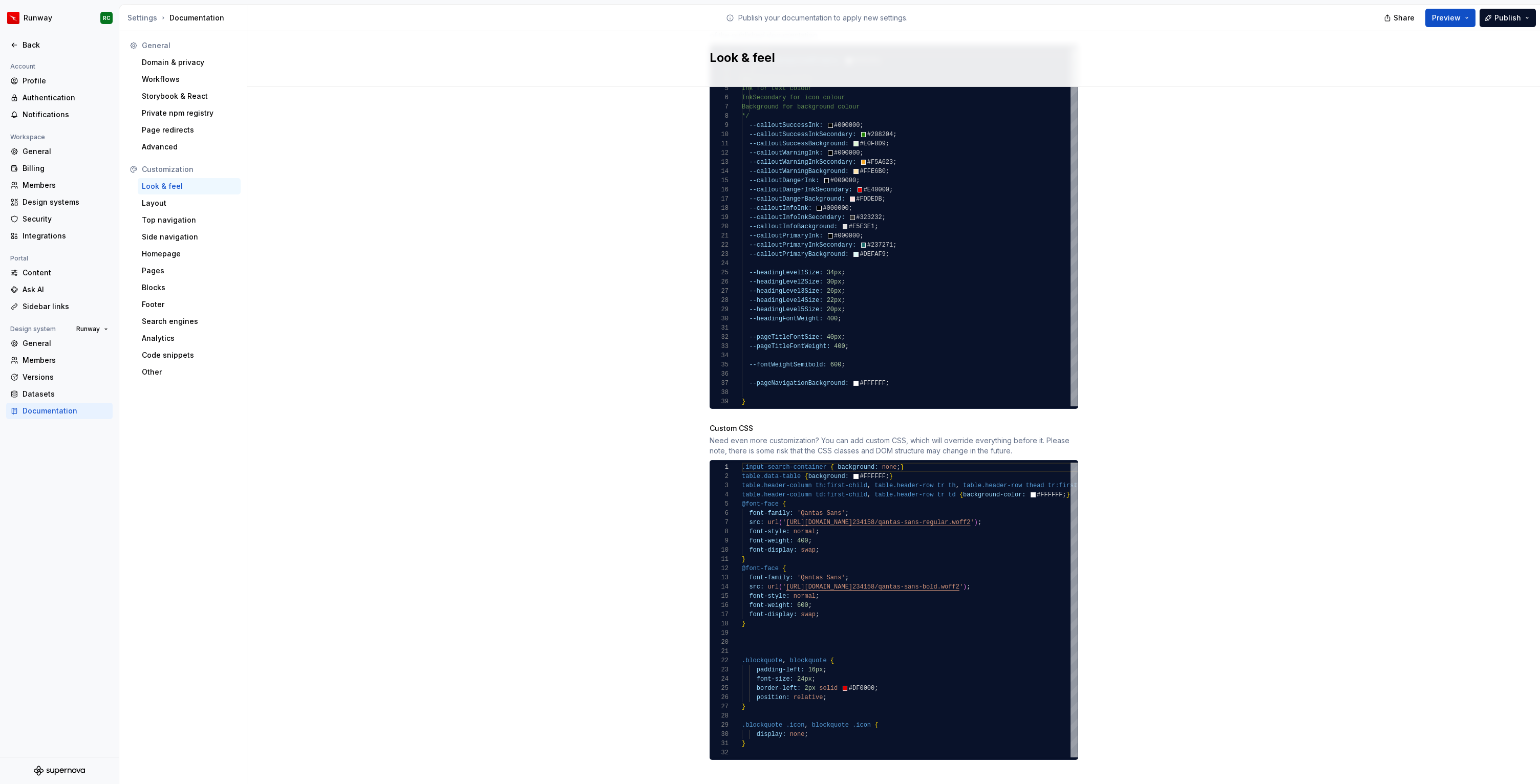
scroll to position [519, 0]
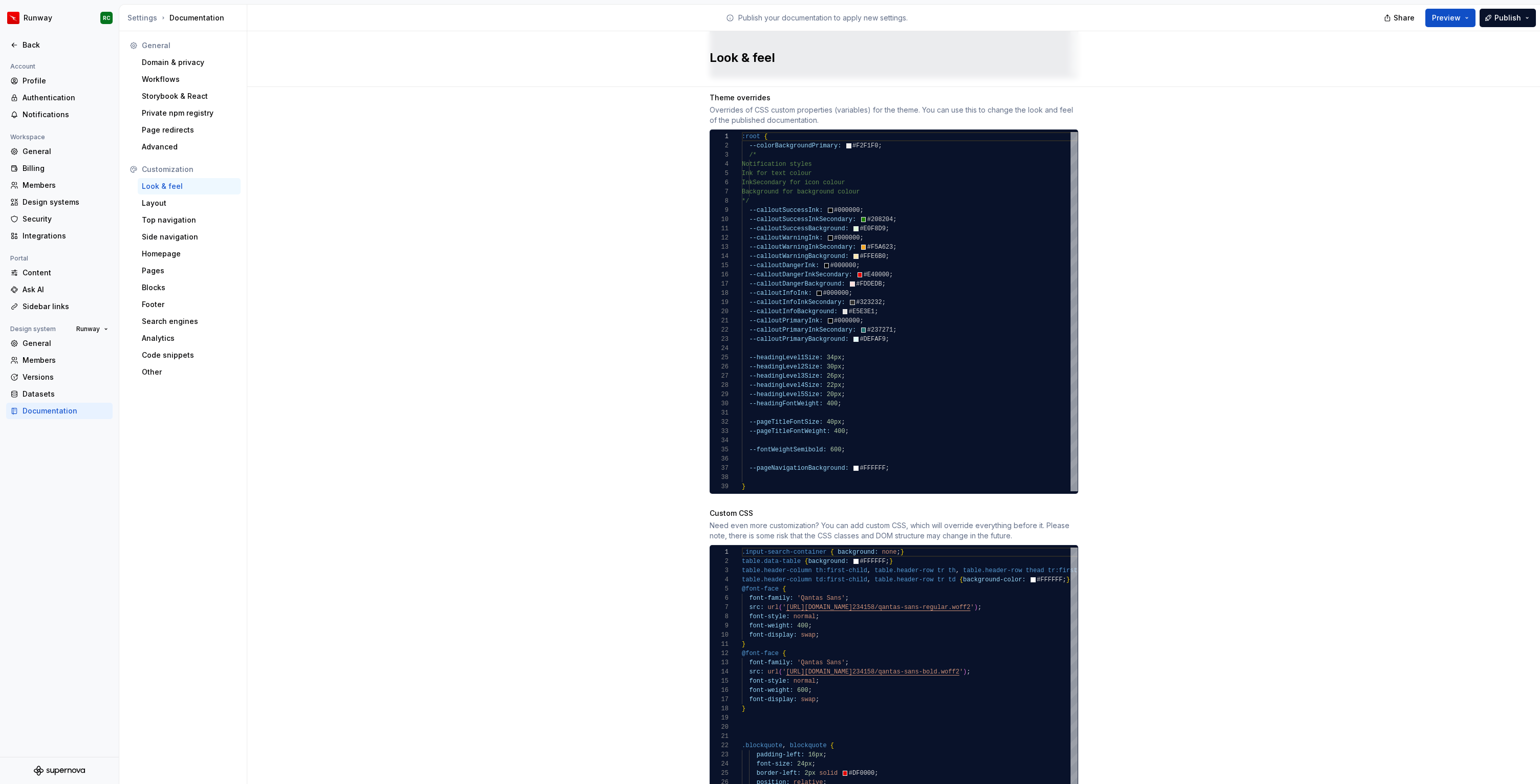
click at [903, 457] on div ":root { --colorBackgroundPrimary: #F2F1F0 ; /* Notification styles Ink for text…" at bounding box center [910, 311] width 336 height 359
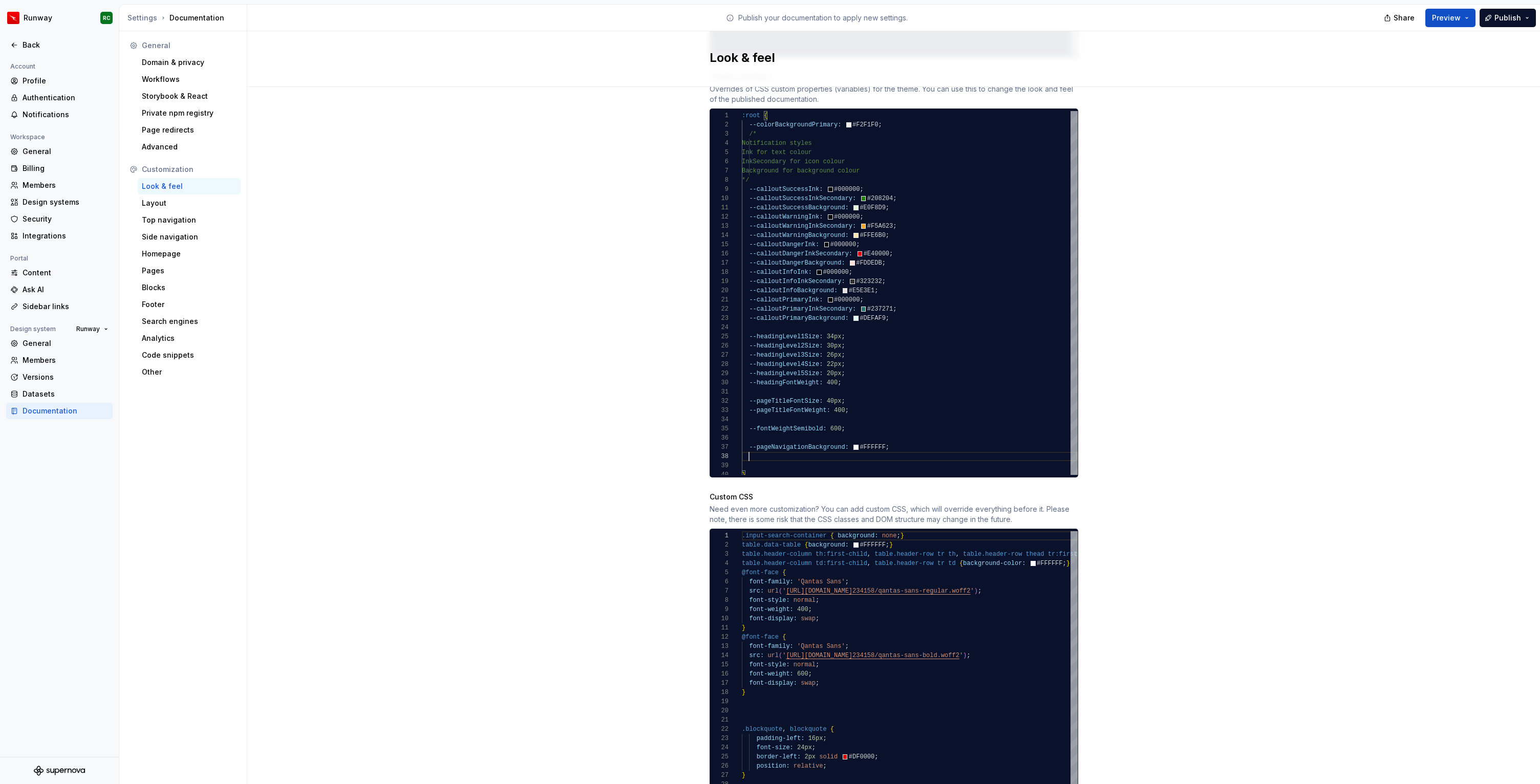
scroll to position [65, 0]
type textarea "**********"
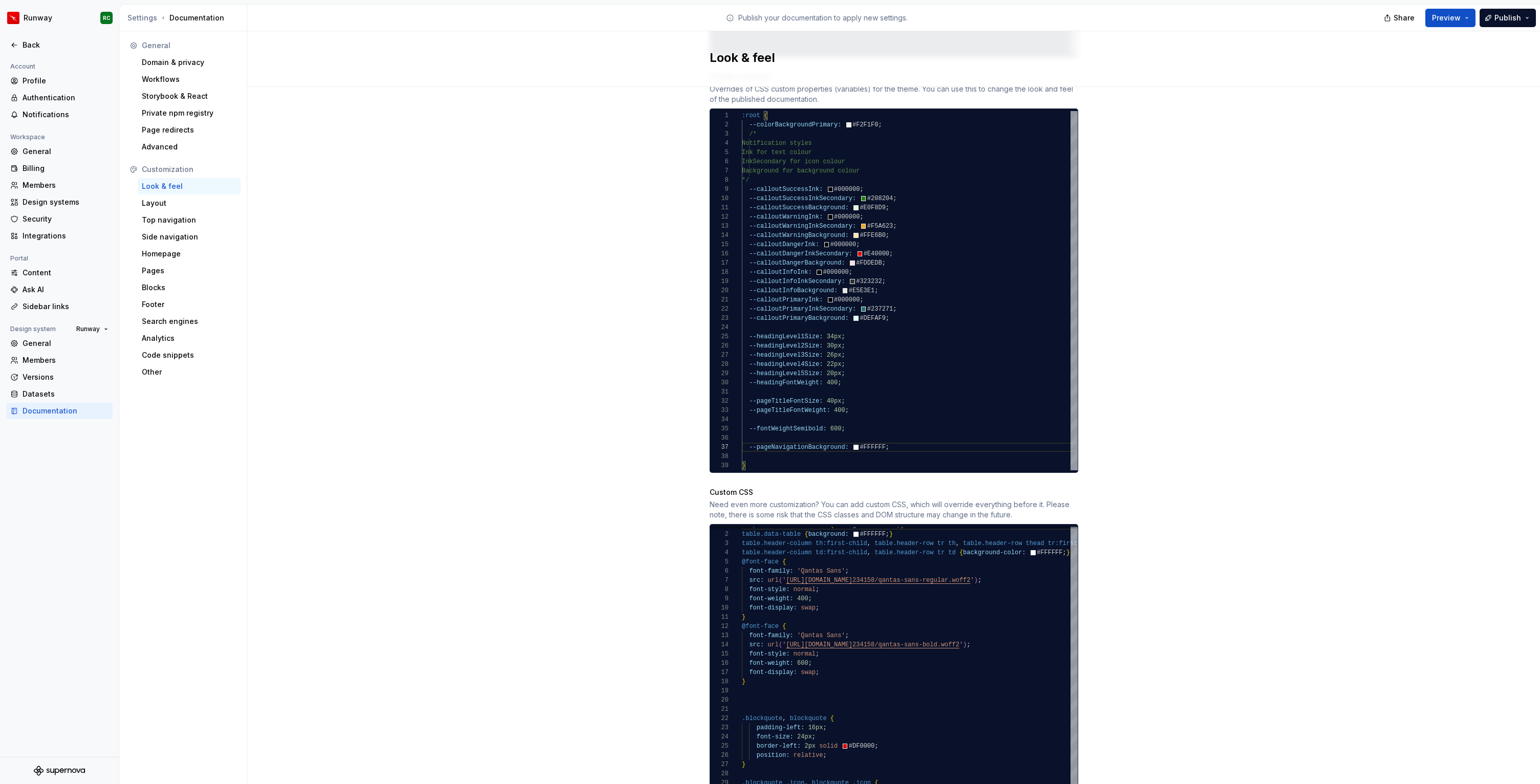
scroll to position [604, 0]
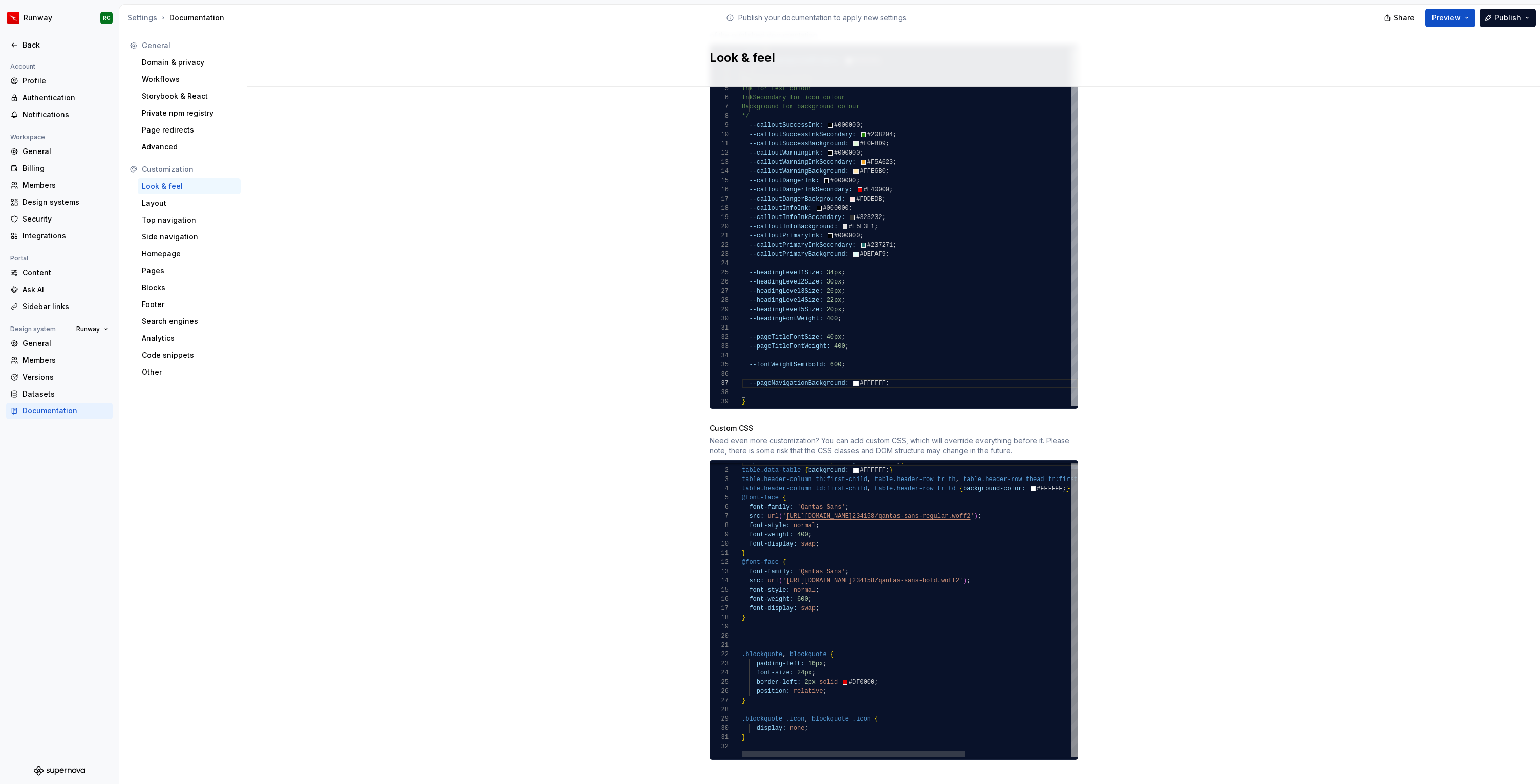
click at [784, 728] on div ".input-search-container { background: none ; } table.data-table { background: #…" at bounding box center [989, 607] width 495 height 301
click at [757, 638] on div "table.data-table { background: #FFFFFF ; } table.header-column th:first-child ,…" at bounding box center [989, 616] width 495 height 319
type textarea "**********"
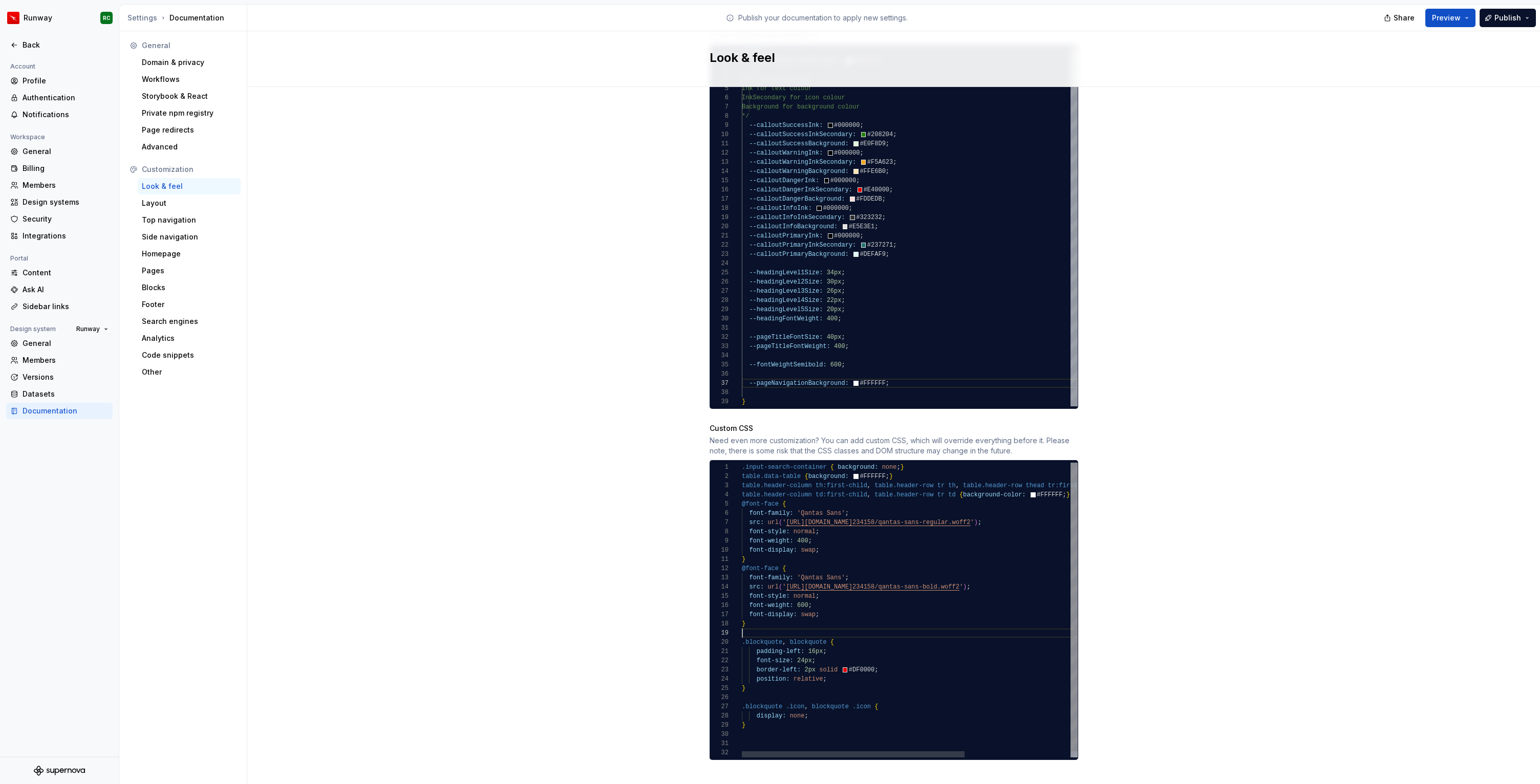
click at [761, 725] on div "table.data-table { background: #FFFFFF ; } table.header-column th:first-child ,…" at bounding box center [989, 613] width 495 height 301
click at [783, 737] on div "table.header-column th:first-child , table.header-row tr th , table.header-row …" at bounding box center [989, 616] width 495 height 319
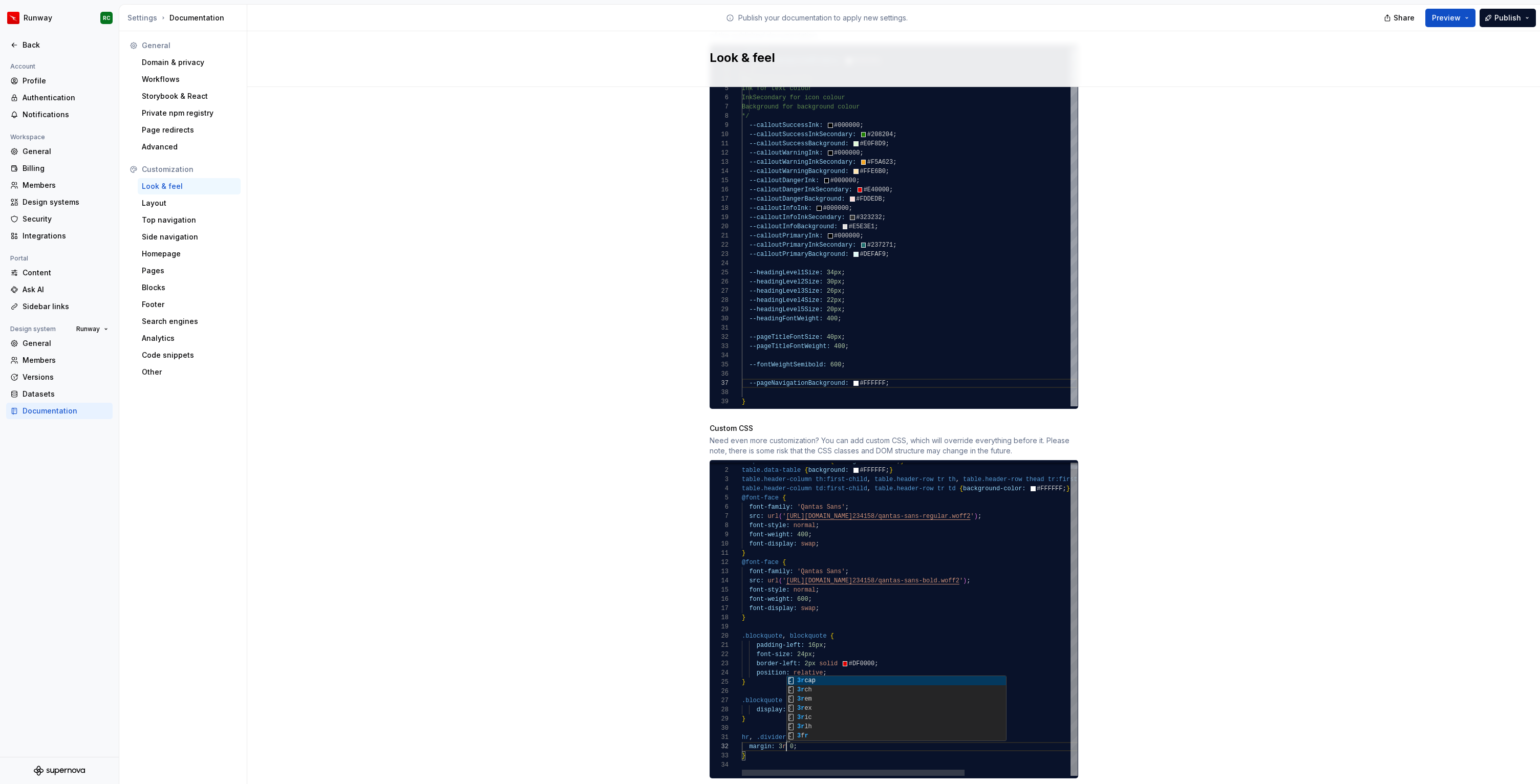
scroll to position [9, 51]
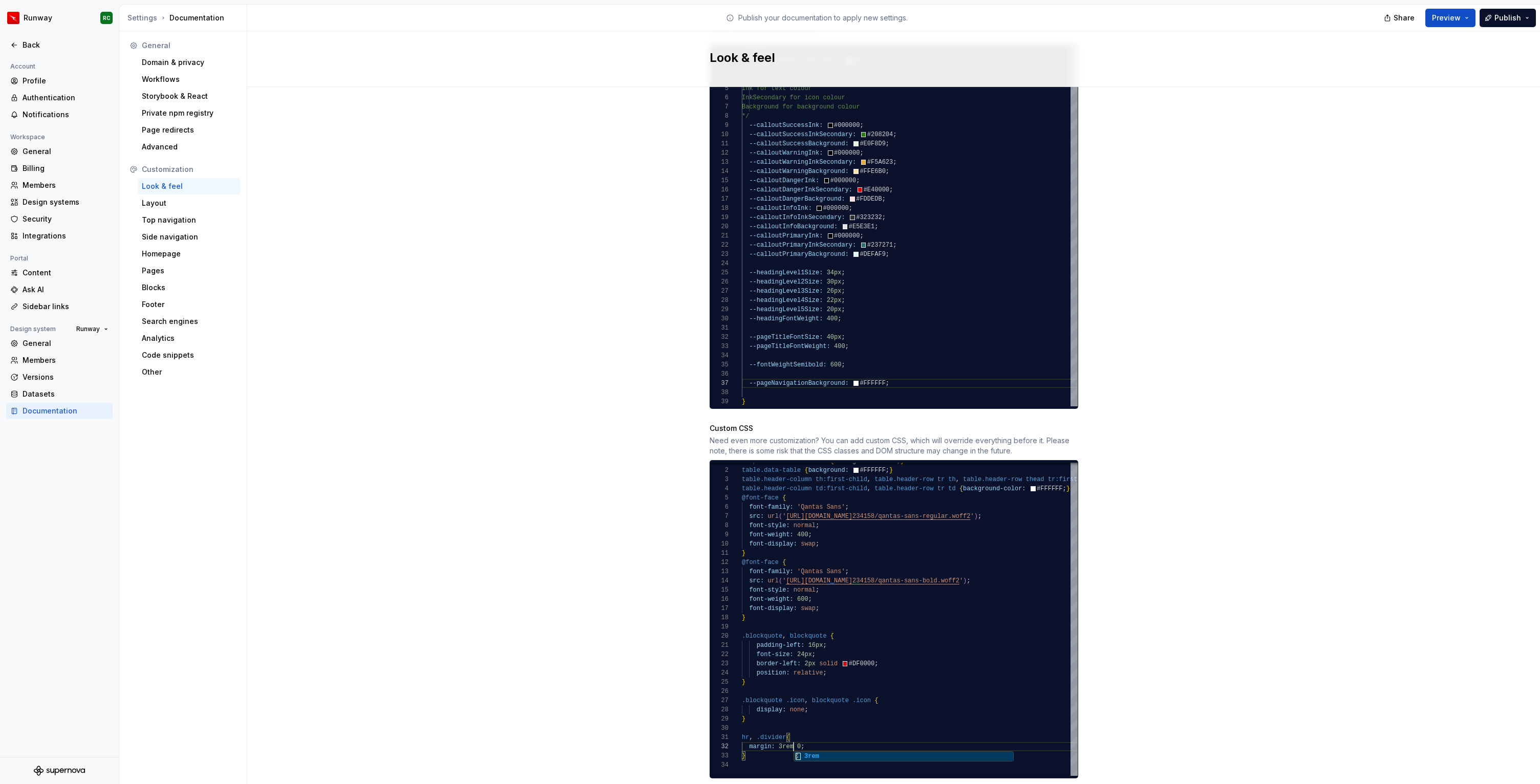
type textarea "**********"
click at [578, 584] on div "Site logo A company logo that will be displayed on all pages on your documentat…" at bounding box center [894, 149] width 1292 height 1334
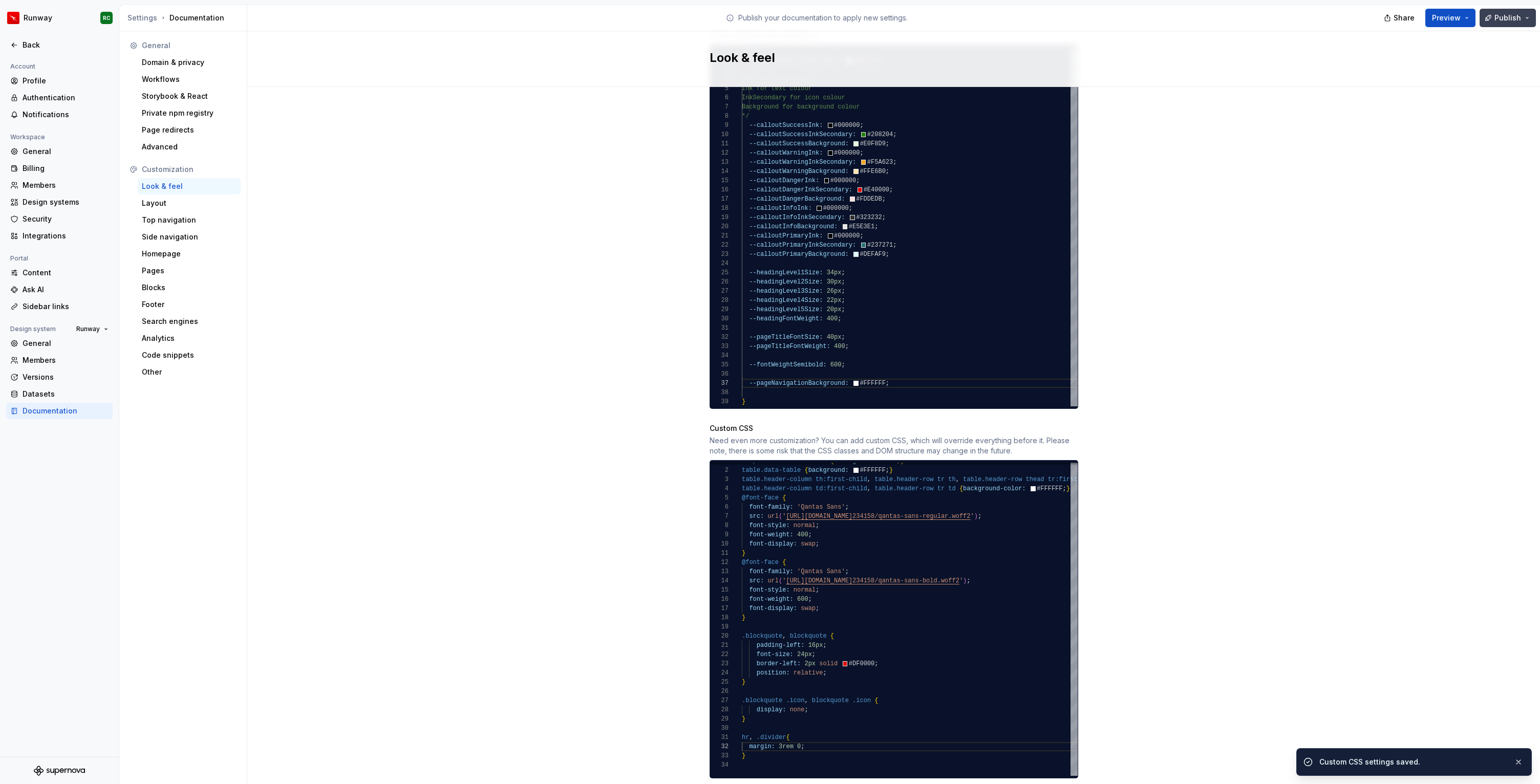
click at [1497, 20] on span "Publish" at bounding box center [1508, 17] width 27 height 10
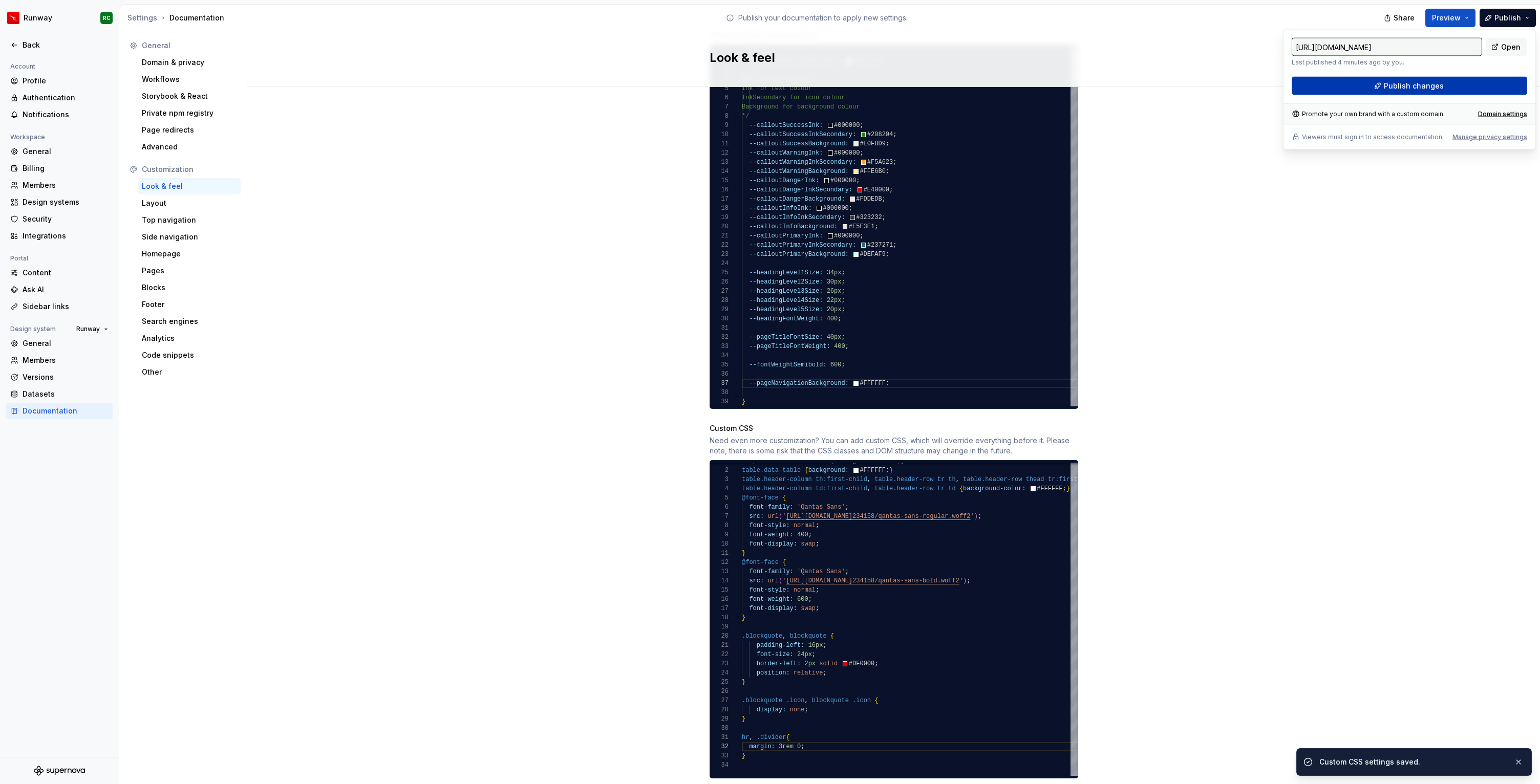
click at [1424, 81] on span "Publish changes" at bounding box center [1414, 85] width 60 height 10
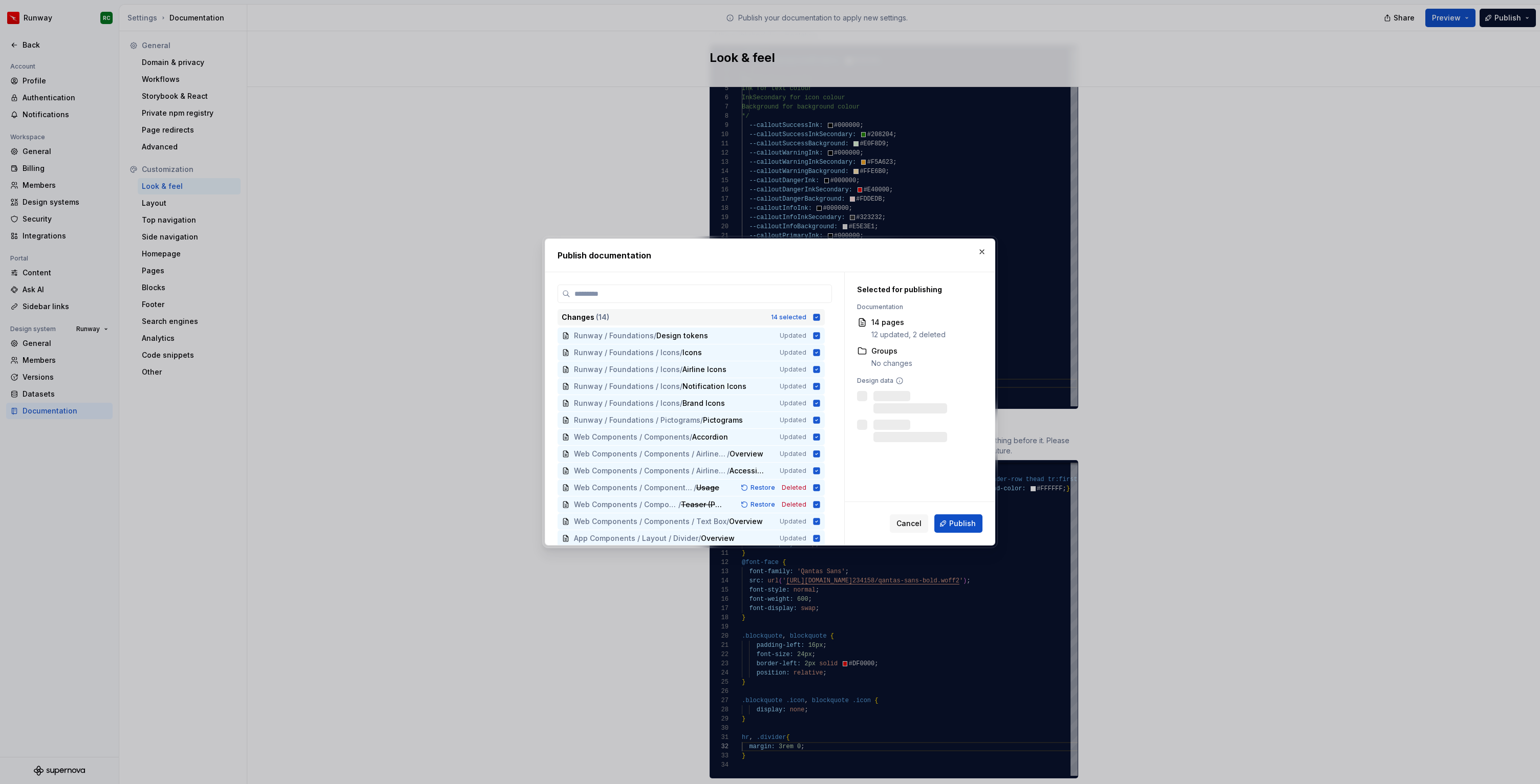
click at [816, 318] on div "Changes ( 14 ) 14 selected" at bounding box center [691, 317] width 267 height 16
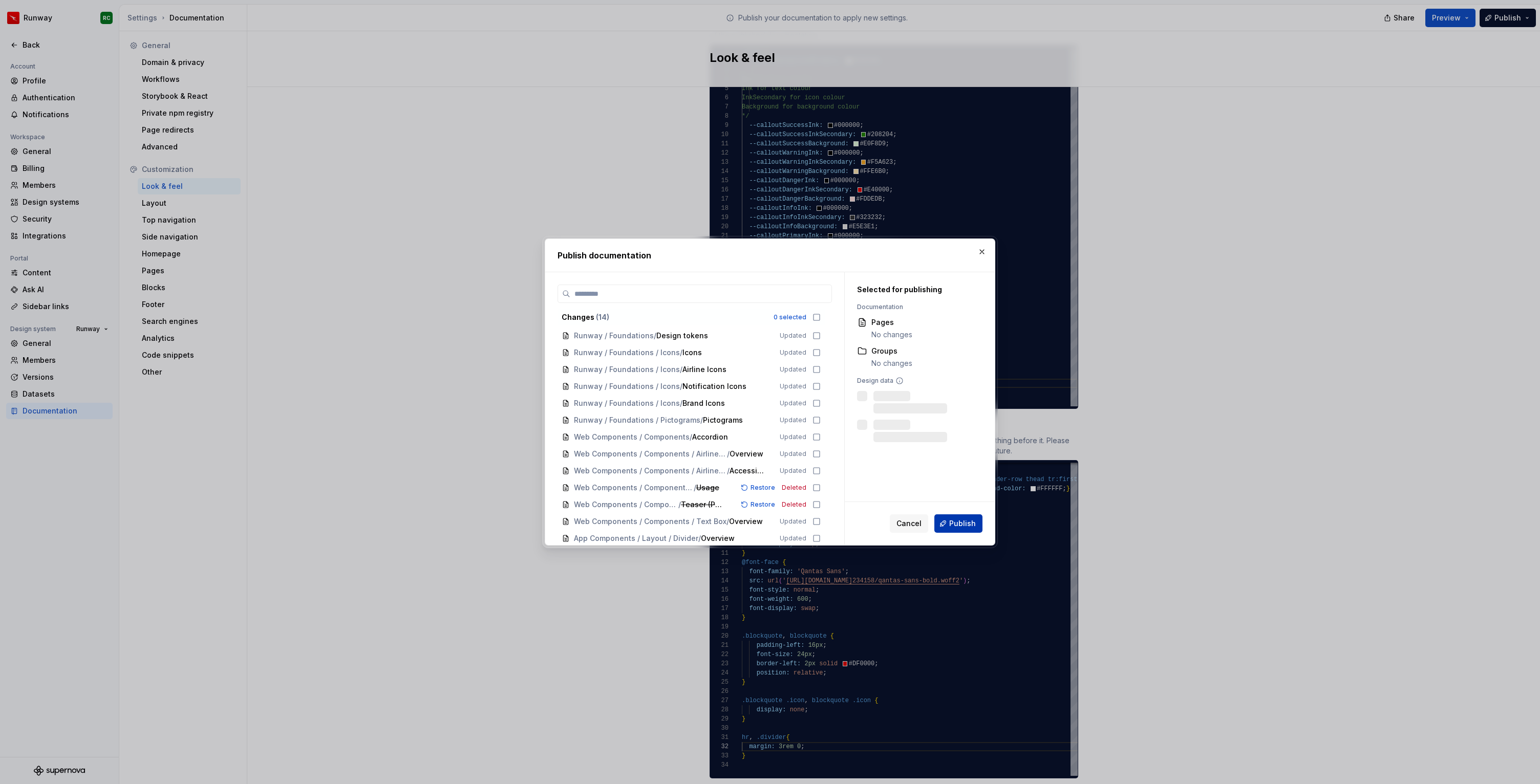
click at [952, 525] on span "Publish" at bounding box center [962, 523] width 27 height 10
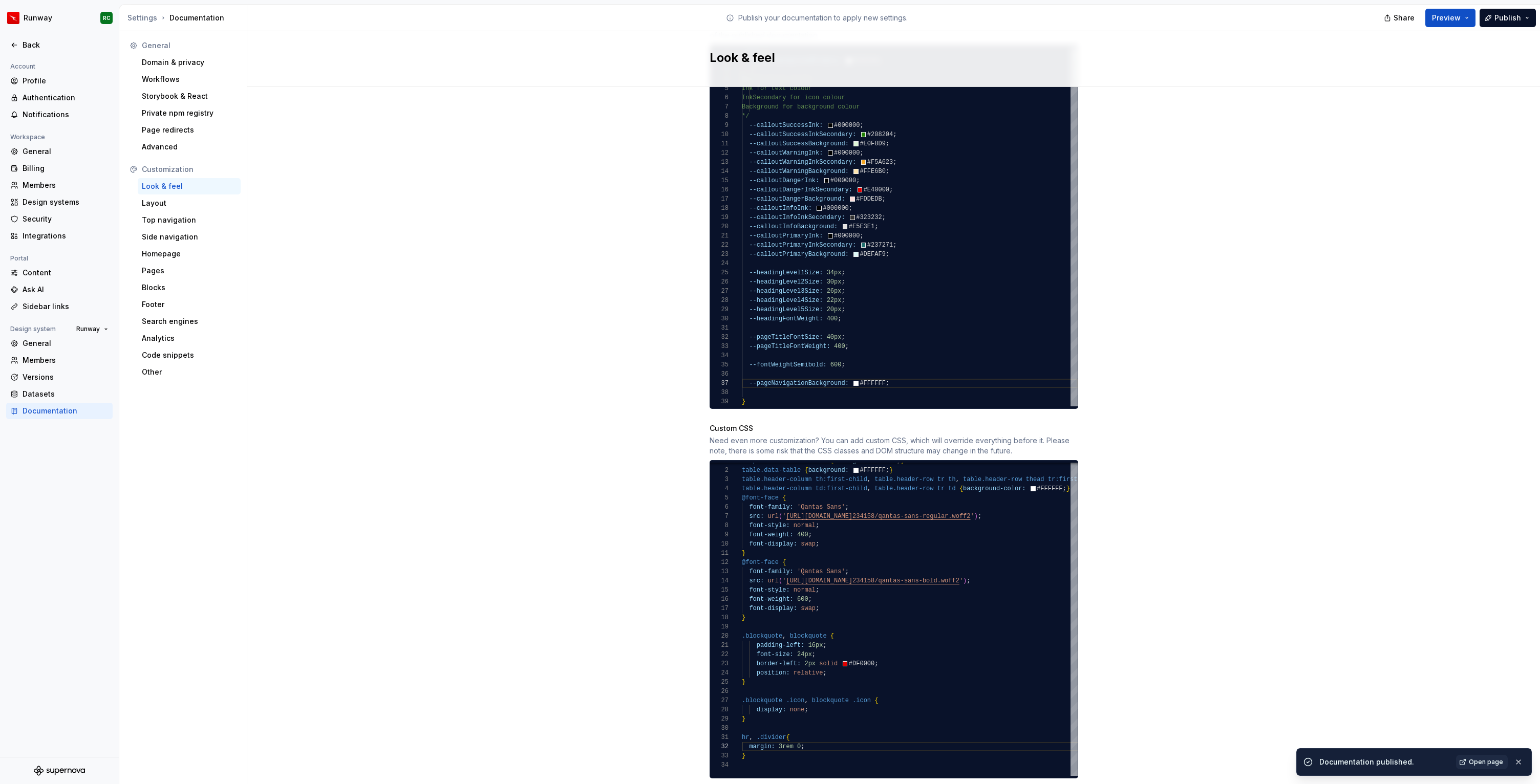
click at [921, 378] on div "--colorBackgroundPrimary: #F2F1F0 ; /* Notification styles Ink for text colour …" at bounding box center [910, 226] width 336 height 359
click at [928, 369] on div "--colorBackgroundPrimary: #F2F1F0 ; /* Notification styles Ink for text colour …" at bounding box center [910, 226] width 336 height 359
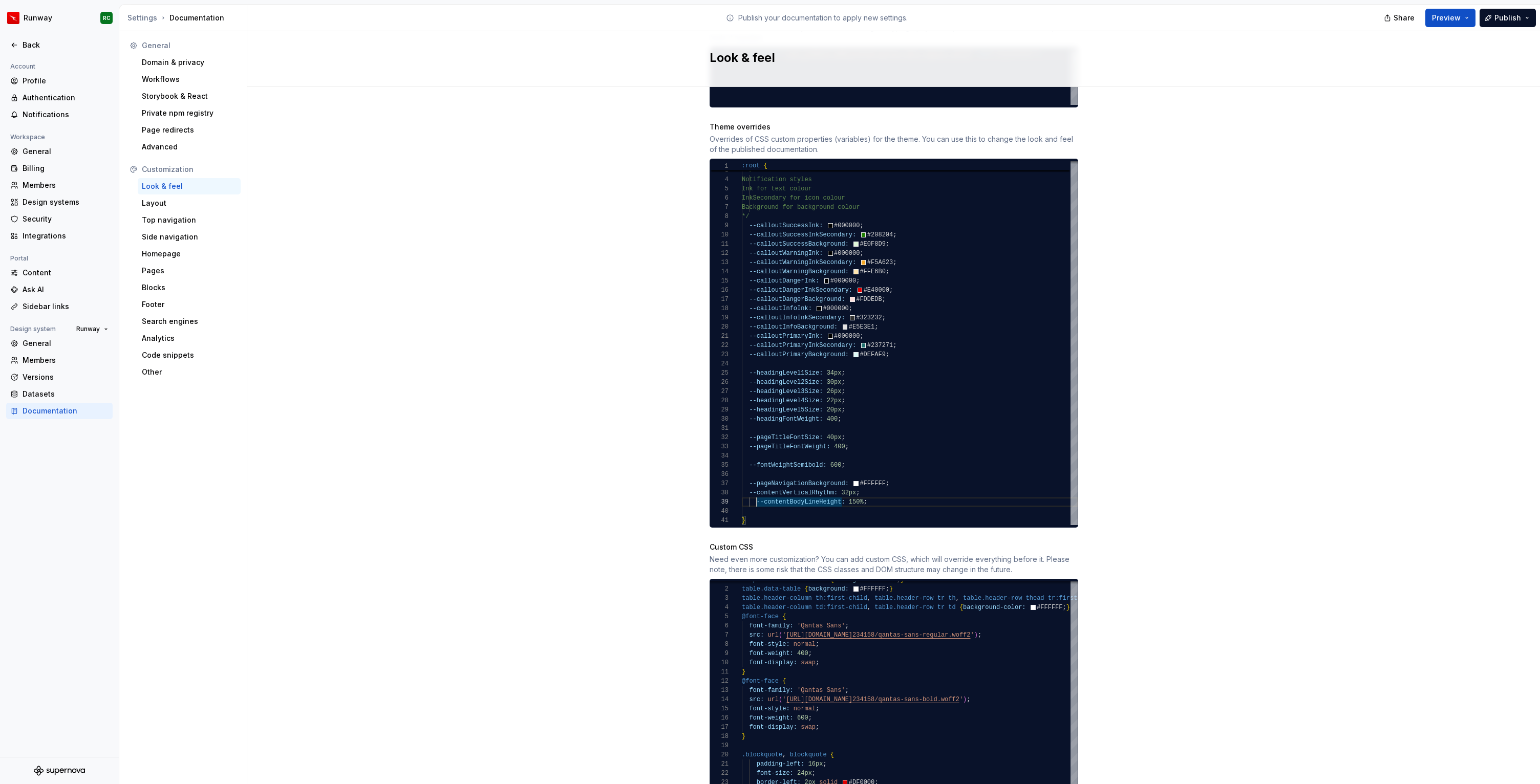
scroll to position [74, 7]
type textarea "**********"
click at [1532, 17] on button "Publish" at bounding box center [1508, 18] width 56 height 19
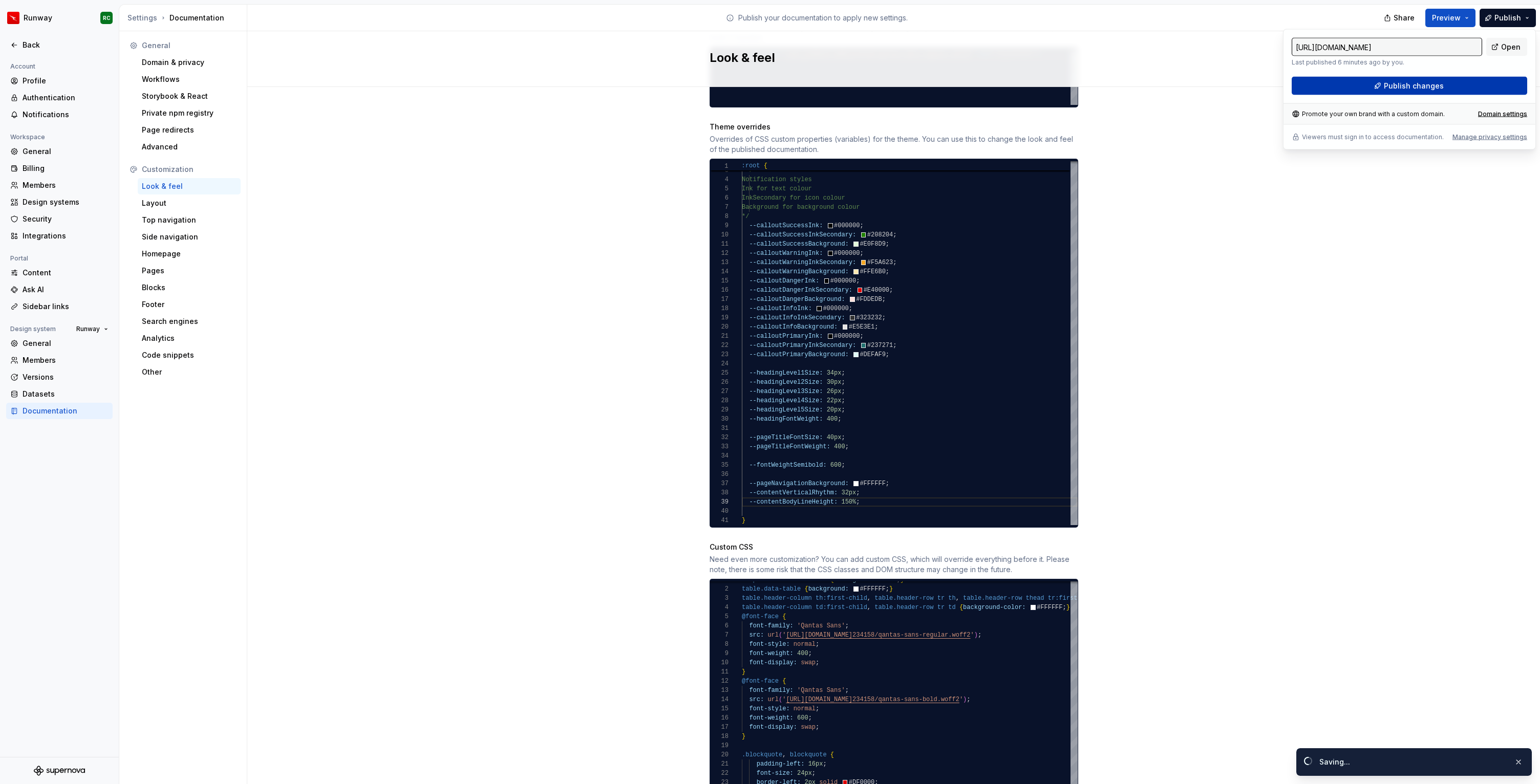
click at [1410, 84] on span "Publish changes" at bounding box center [1414, 85] width 60 height 10
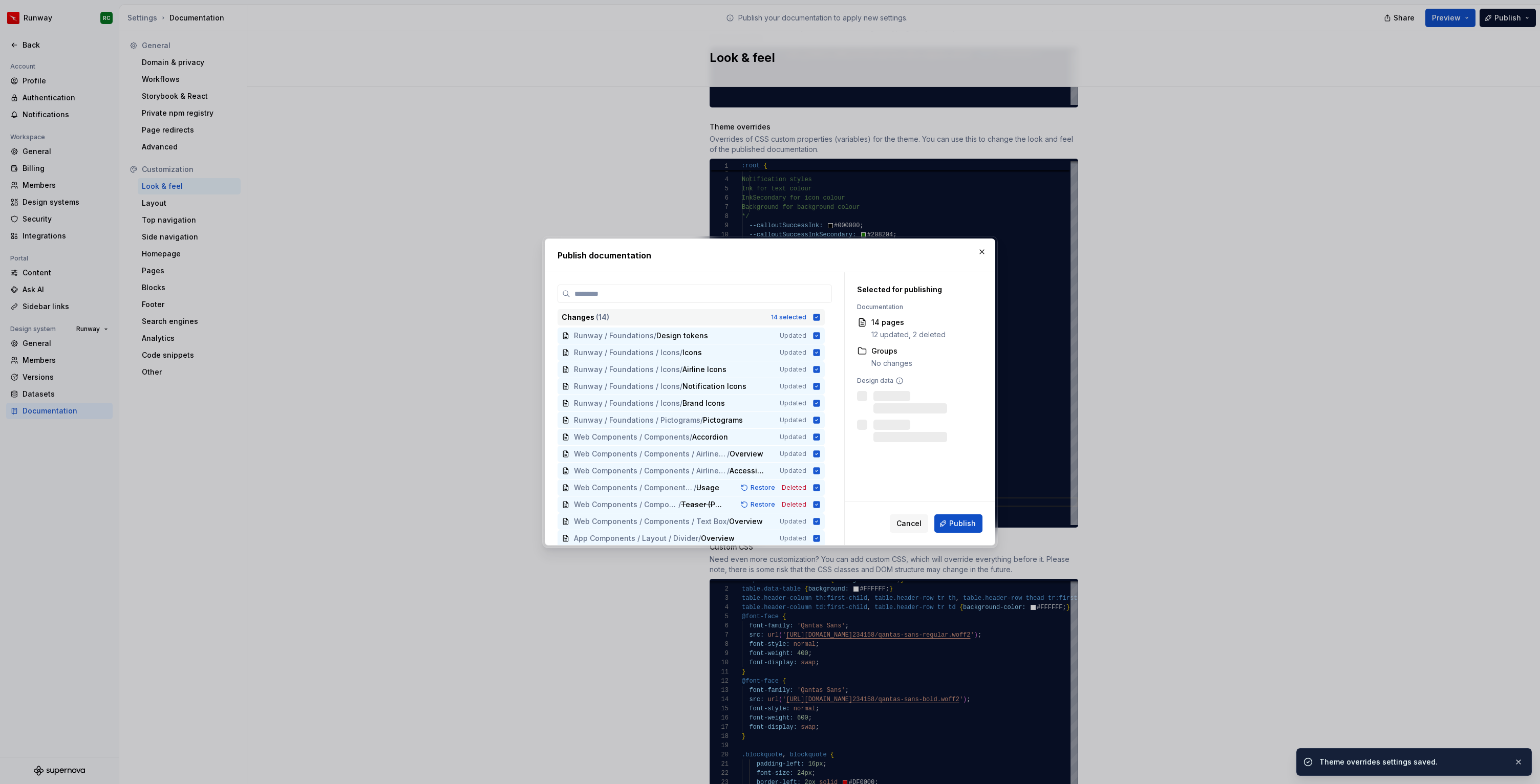
click at [817, 320] on div "Changes ( 14 ) 14 selected" at bounding box center [691, 317] width 267 height 16
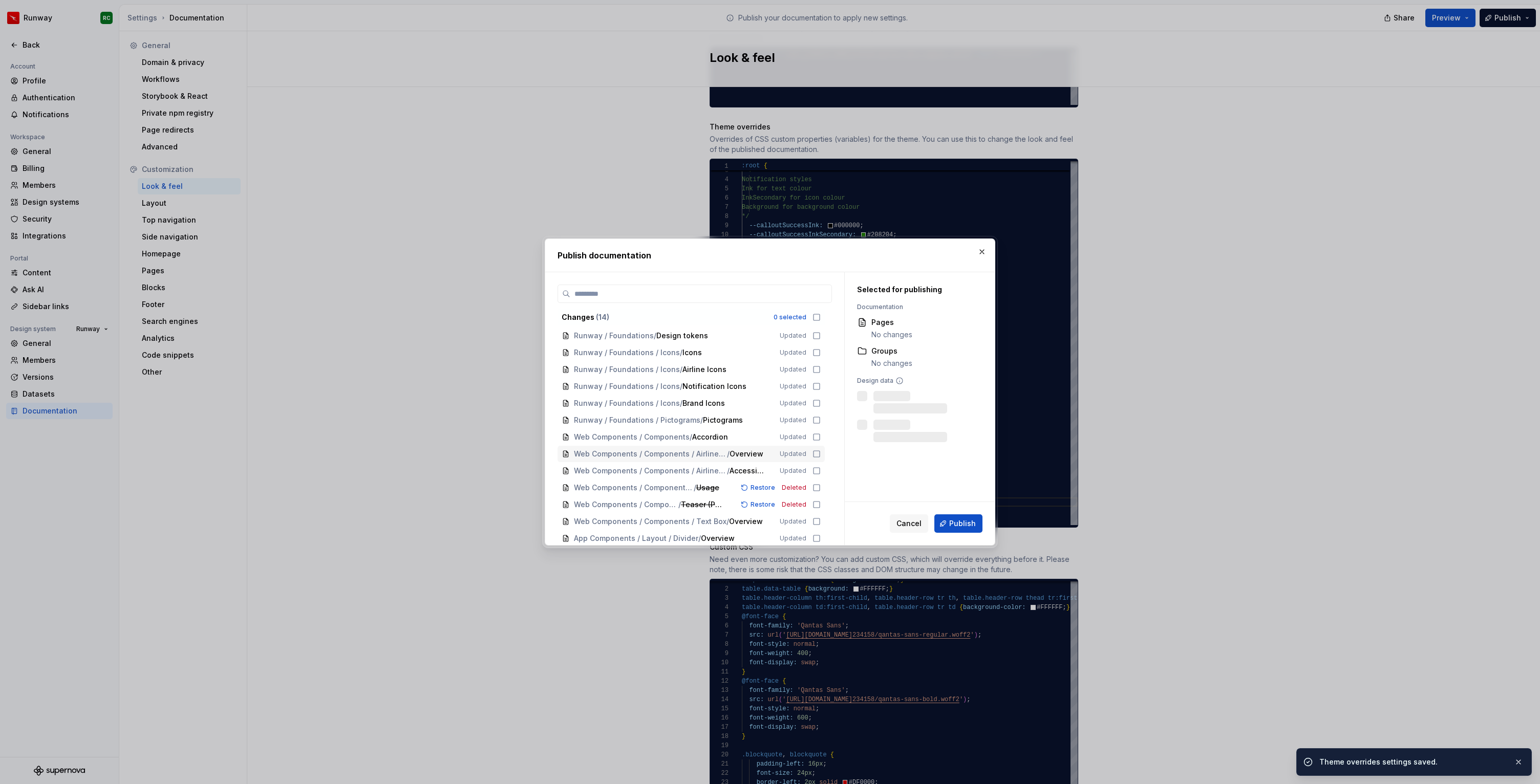
scroll to position [19, 0]
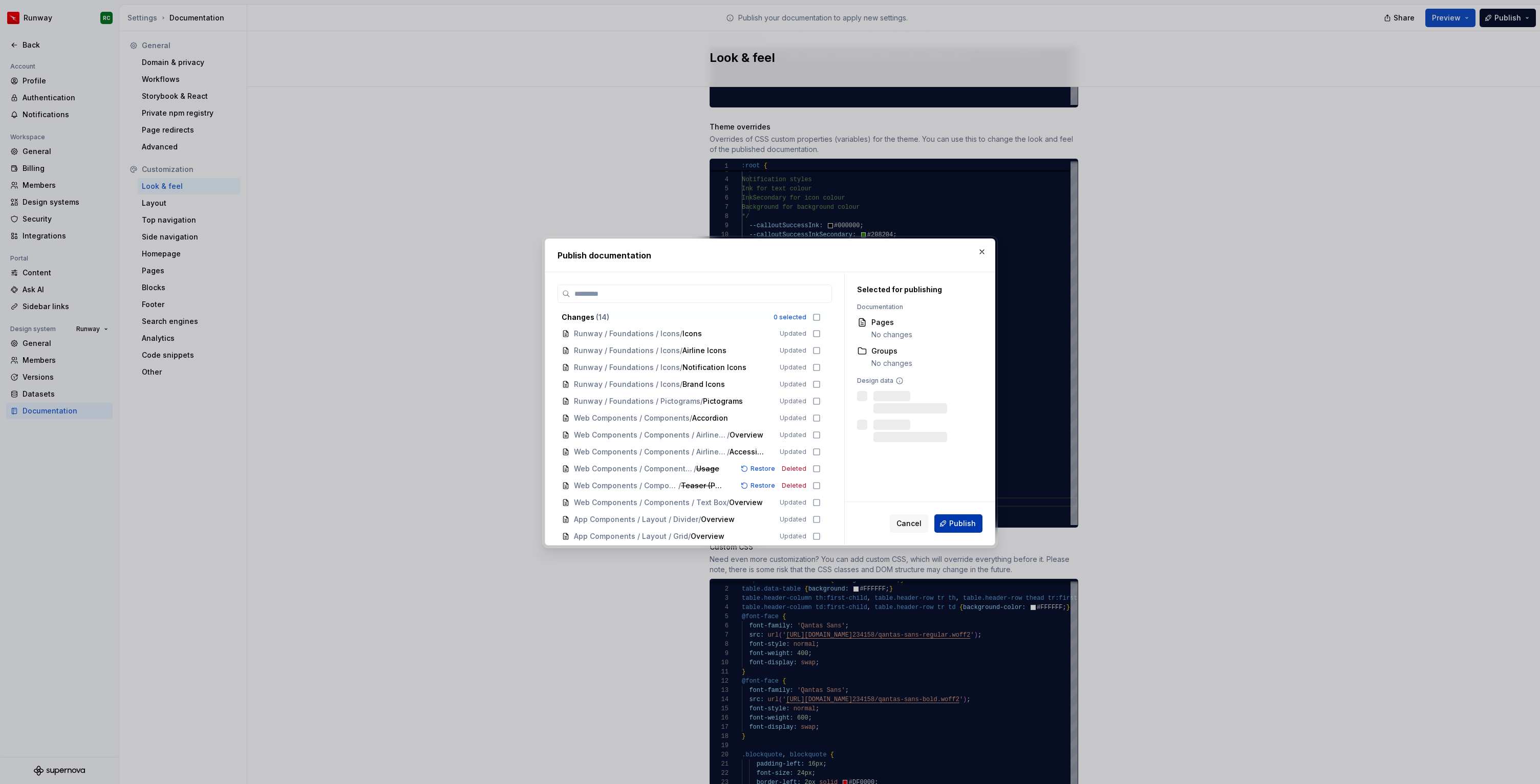
click at [955, 521] on span "Publish" at bounding box center [962, 523] width 27 height 10
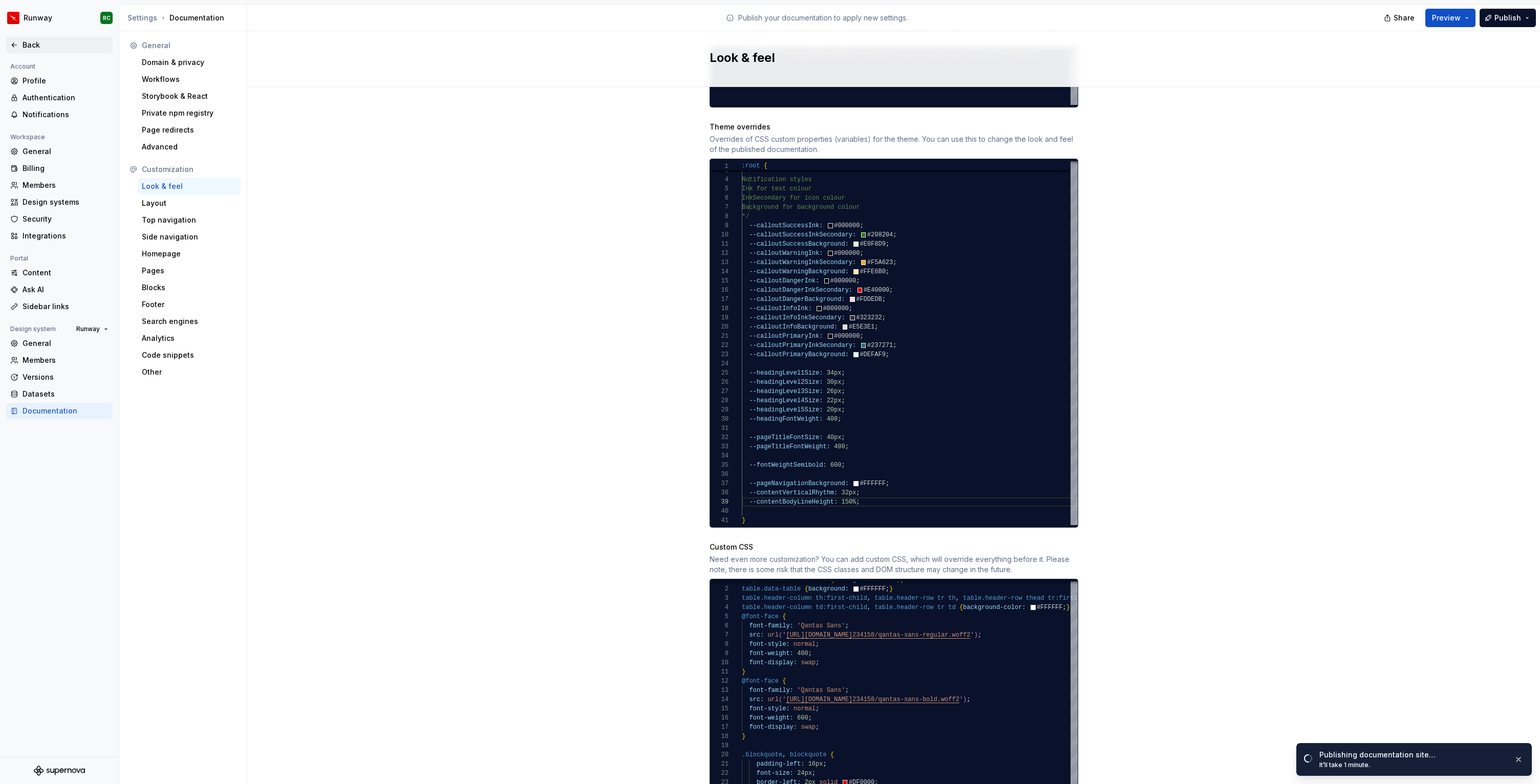
click at [40, 42] on div "Back" at bounding box center [66, 45] width 86 height 10
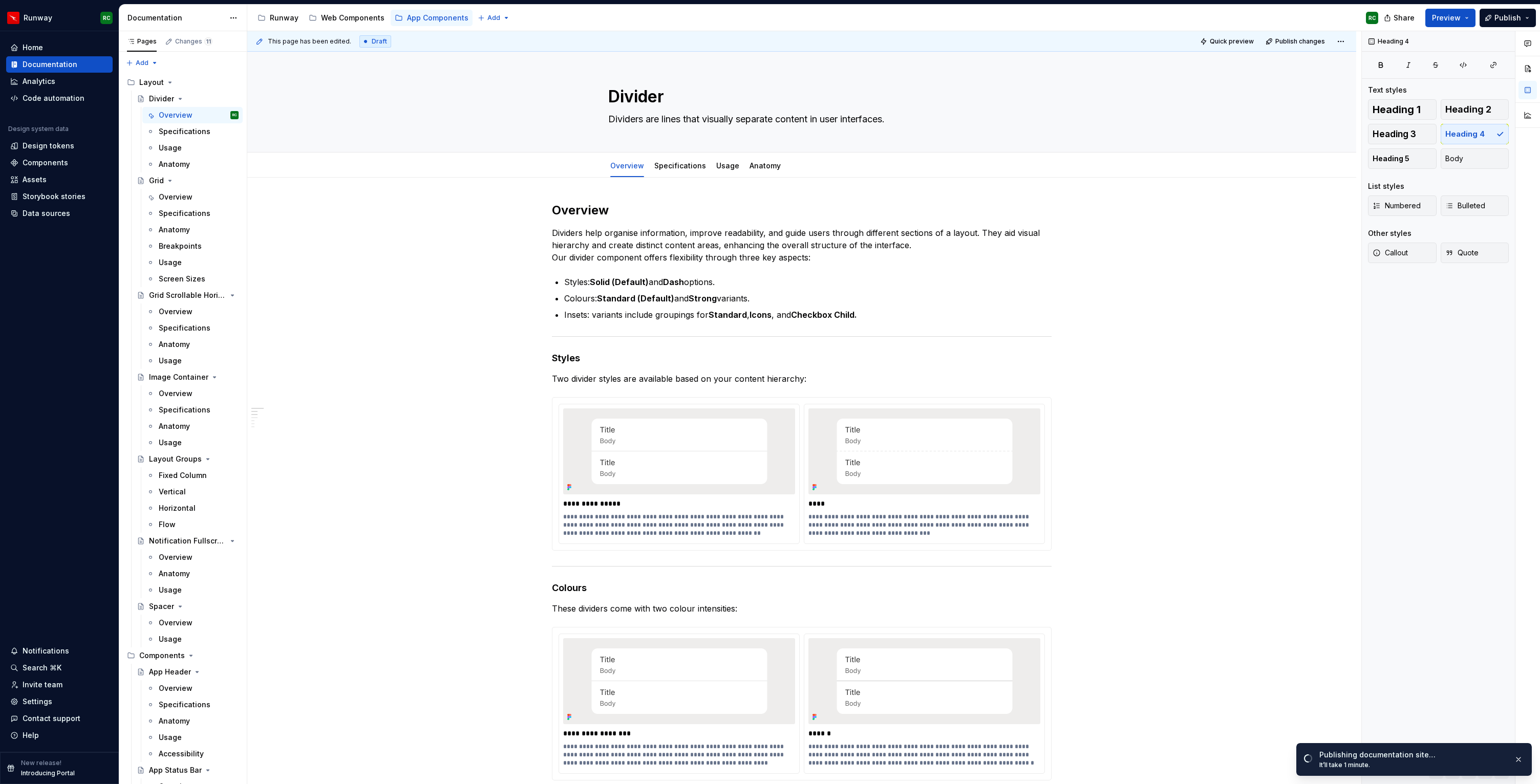
click at [1224, 41] on span "Quick preview" at bounding box center [1232, 42] width 44 height 8
click at [1524, 761] on button "button" at bounding box center [1518, 760] width 13 height 14
click at [1486, 758] on span "Open page" at bounding box center [1486, 760] width 34 height 8
click at [1500, 13] on span "Publish" at bounding box center [1508, 17] width 27 height 10
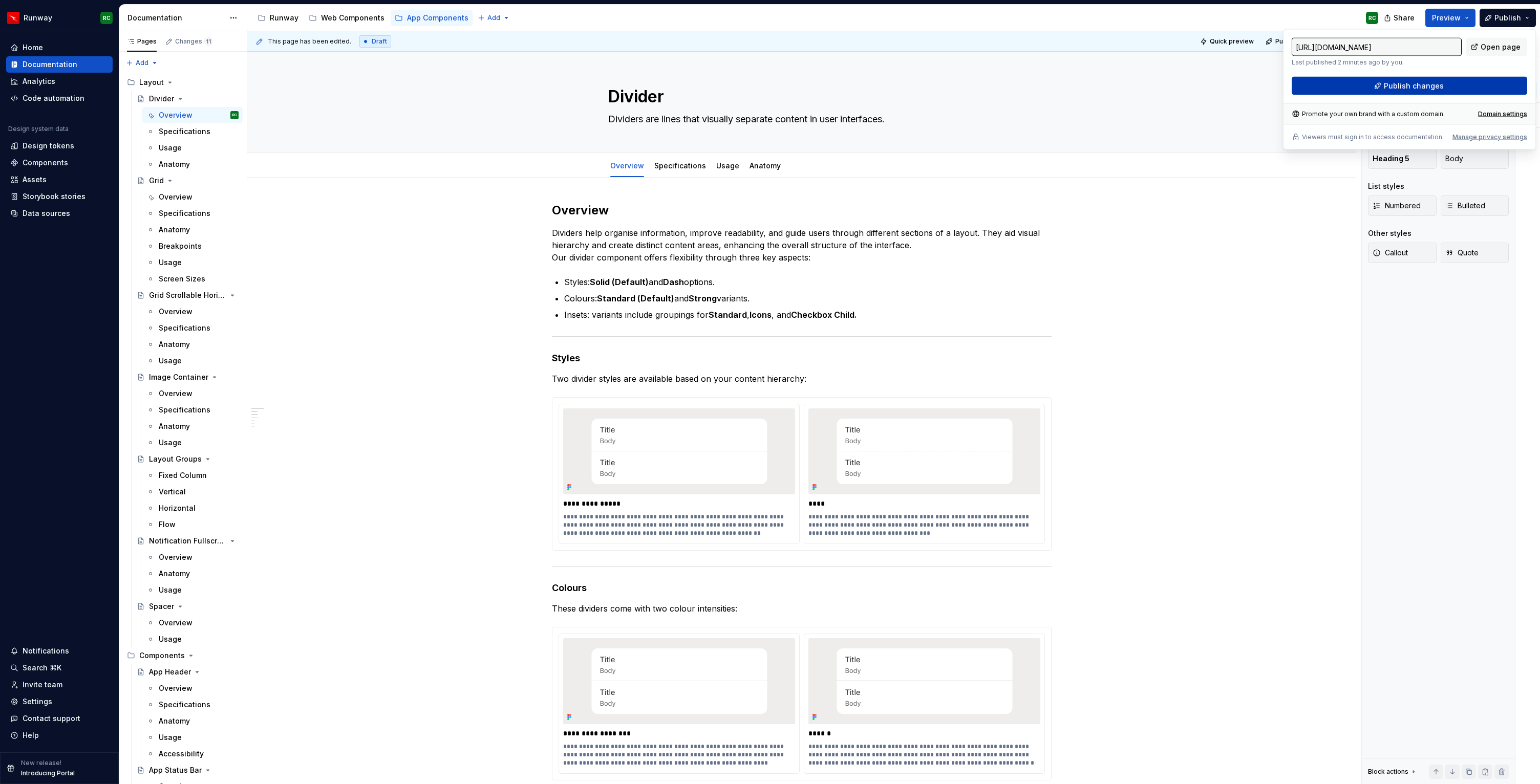
click at [1405, 91] on button "Publish changes" at bounding box center [1410, 85] width 236 height 19
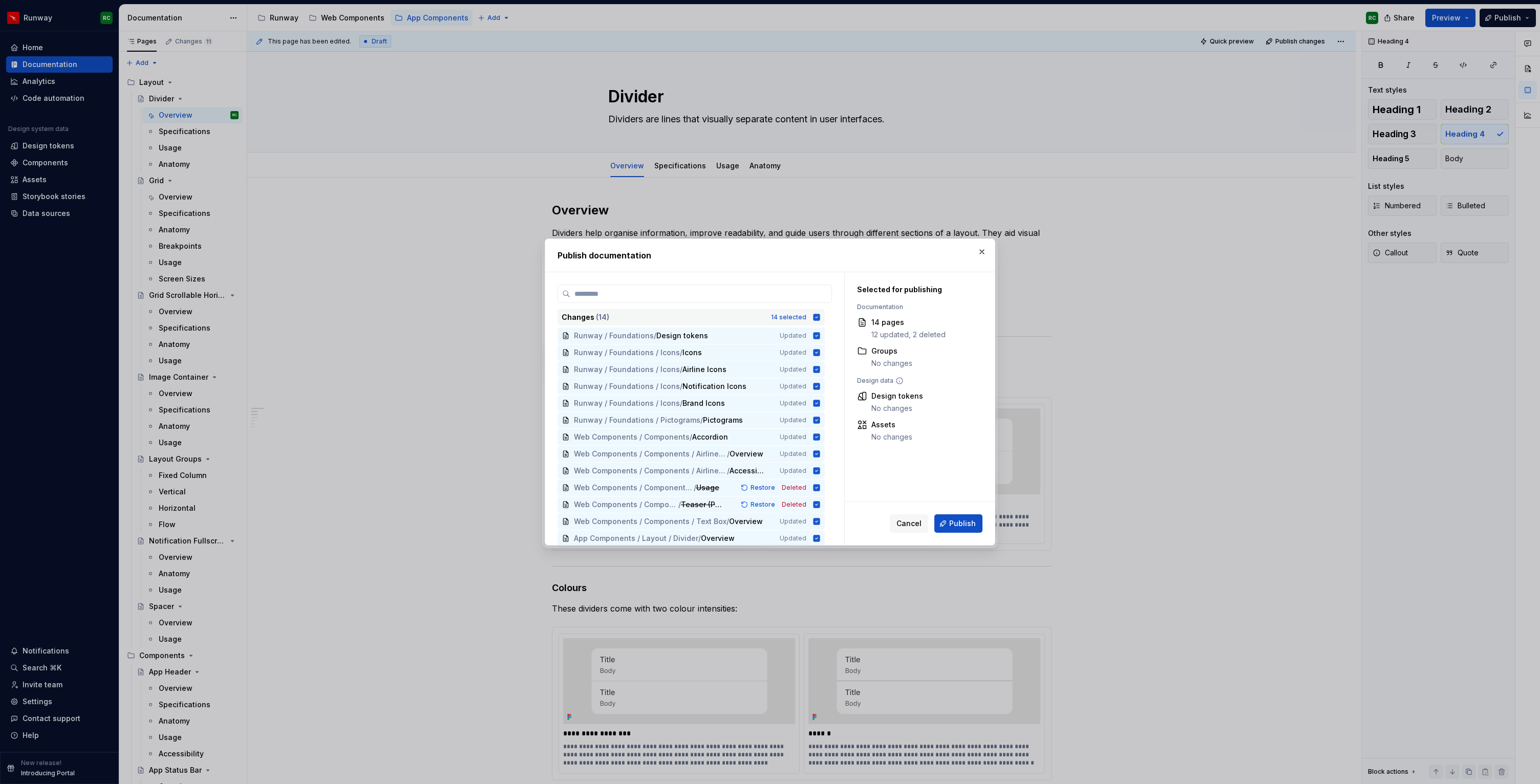
click at [815, 317] on div "Changes ( 14 ) 14 selected" at bounding box center [691, 317] width 267 height 16
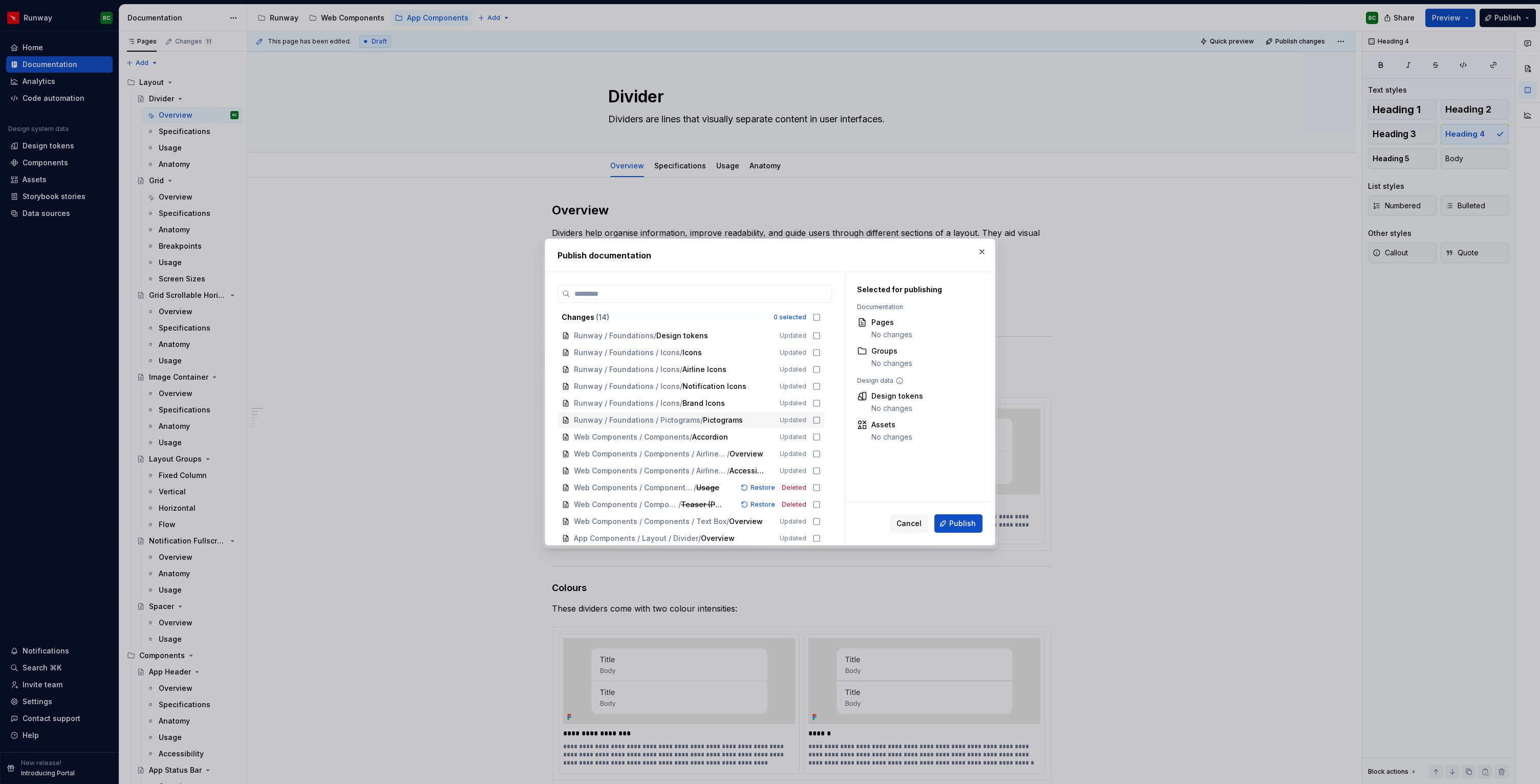
scroll to position [19, 0]
click at [821, 517] on icon at bounding box center [817, 519] width 8 height 8
click at [820, 540] on icon at bounding box center [817, 536] width 6 height 6
click at [820, 537] on icon at bounding box center [817, 535] width 7 height 7
click at [945, 526] on button "Publish" at bounding box center [958, 523] width 48 height 19
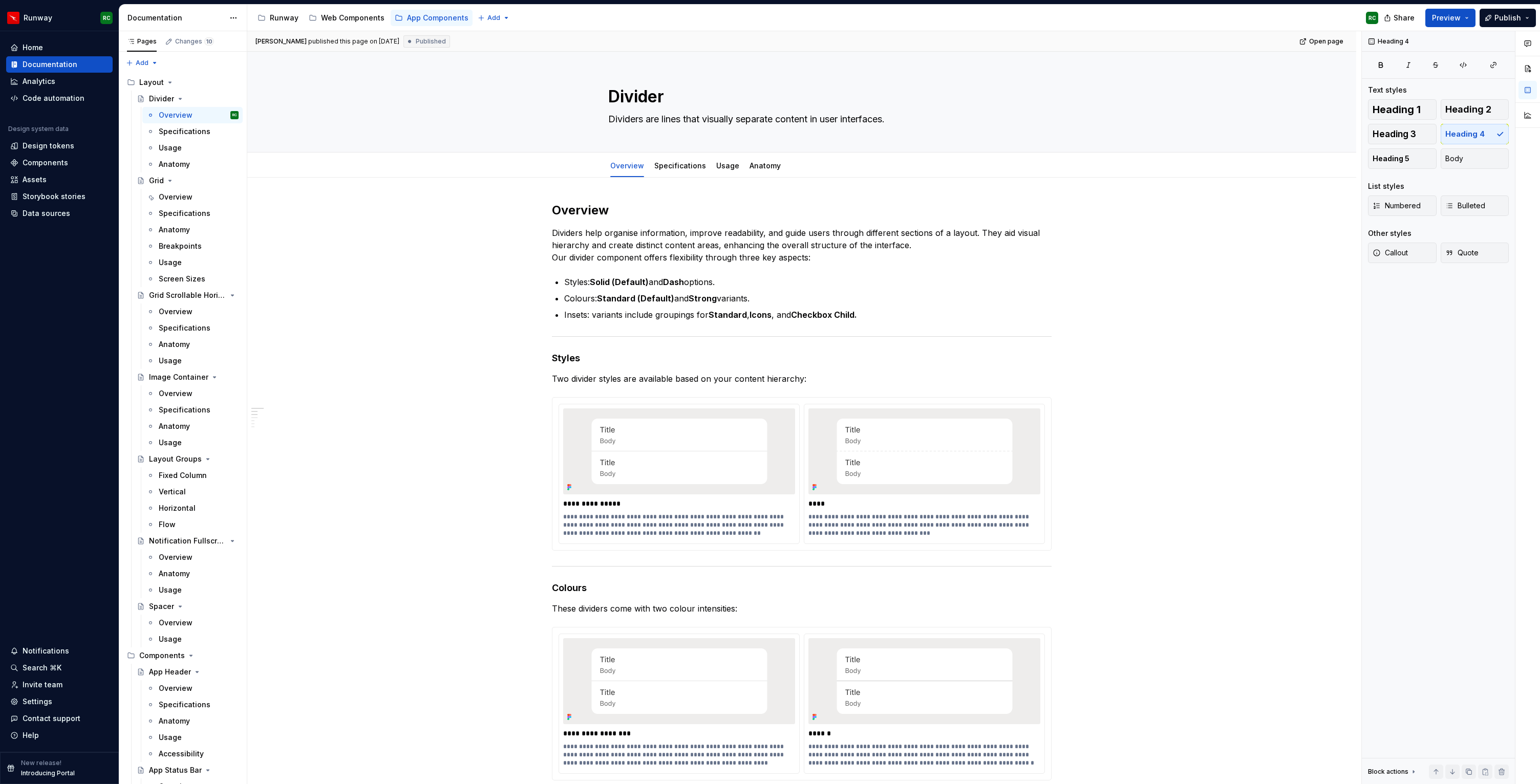
type textarea "*"
click at [38, 706] on div "Settings" at bounding box center [38, 702] width 30 height 10
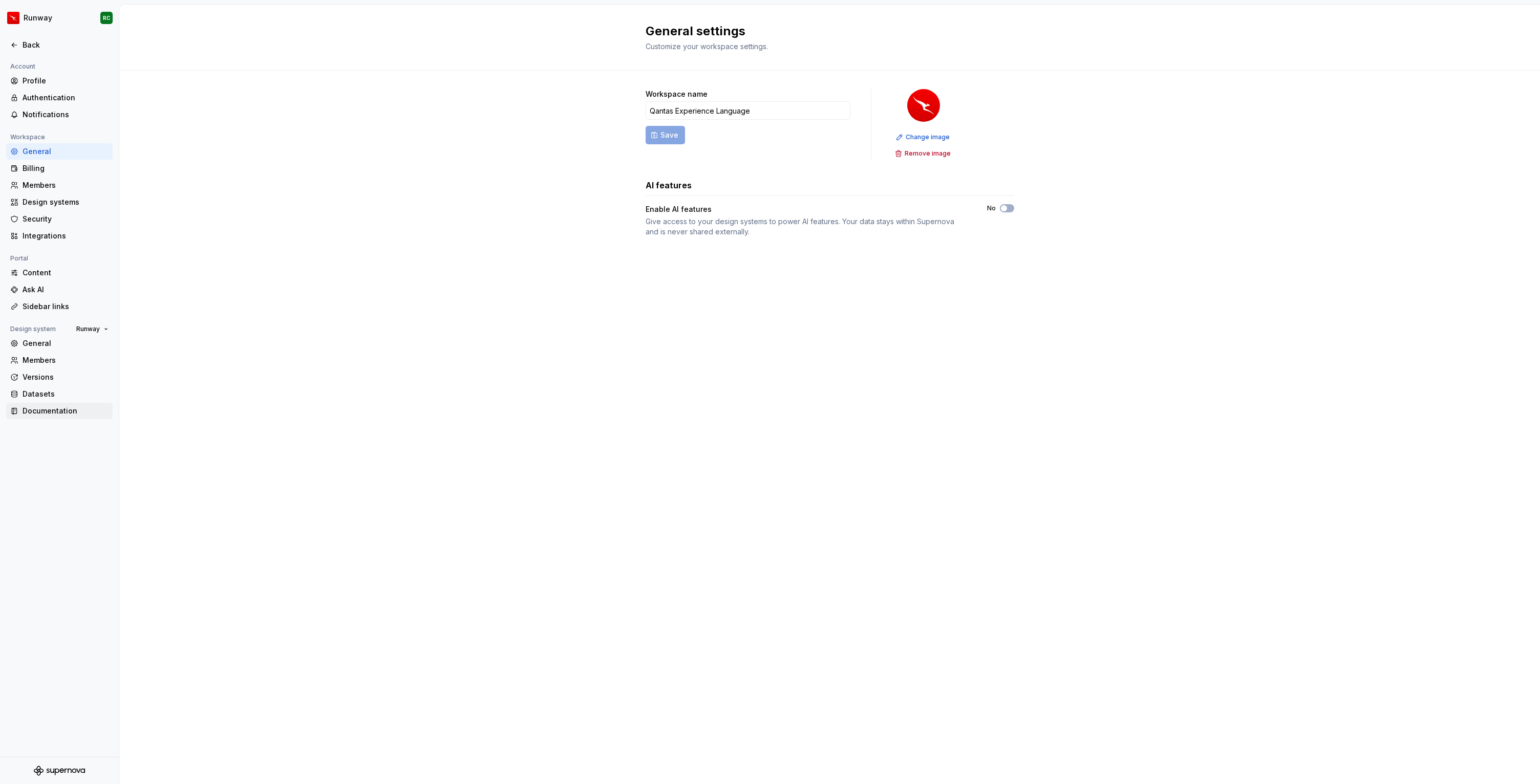
click at [69, 406] on div "Documentation" at bounding box center [66, 411] width 86 height 10
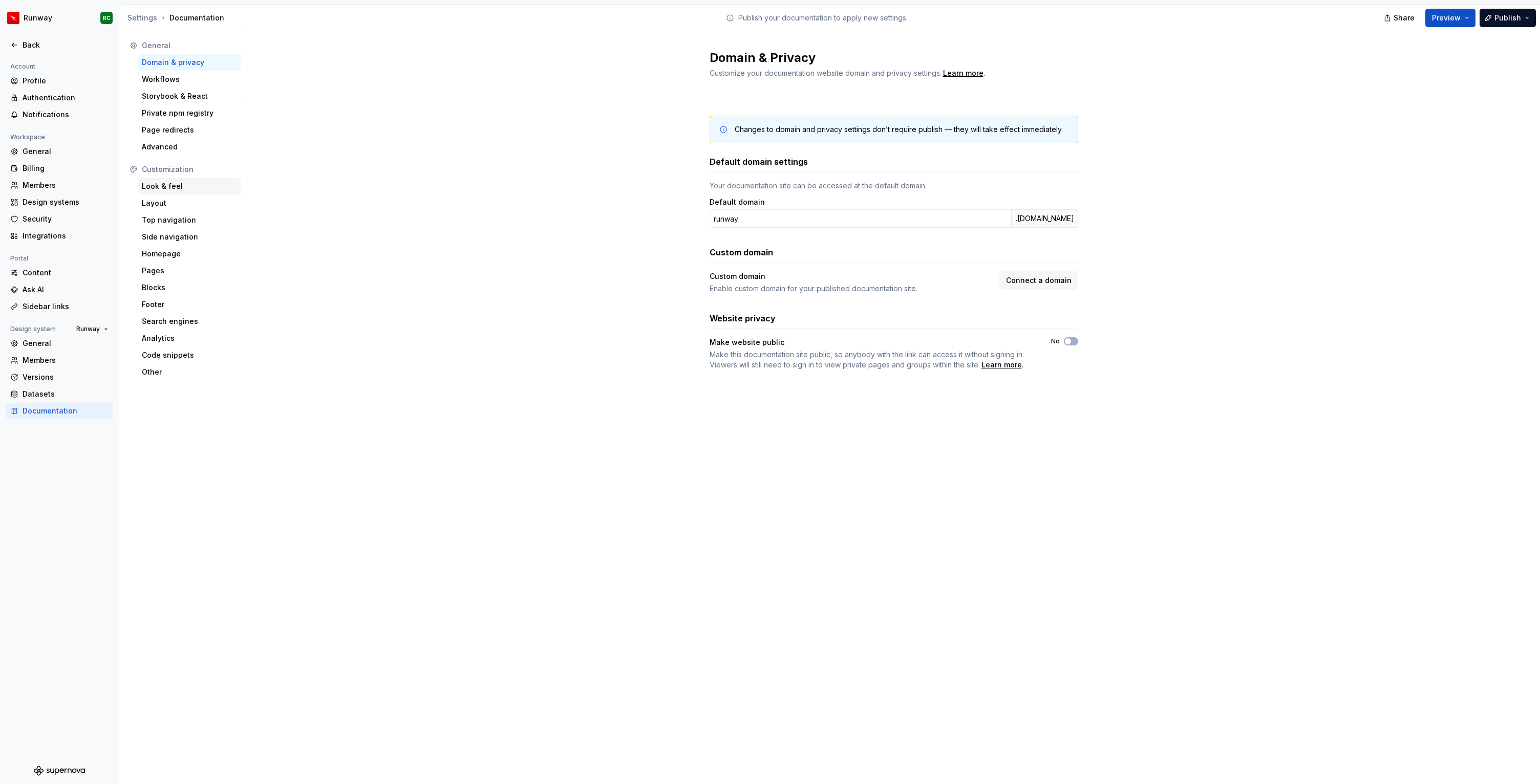
click at [180, 183] on div "Look & feel" at bounding box center [189, 186] width 94 height 10
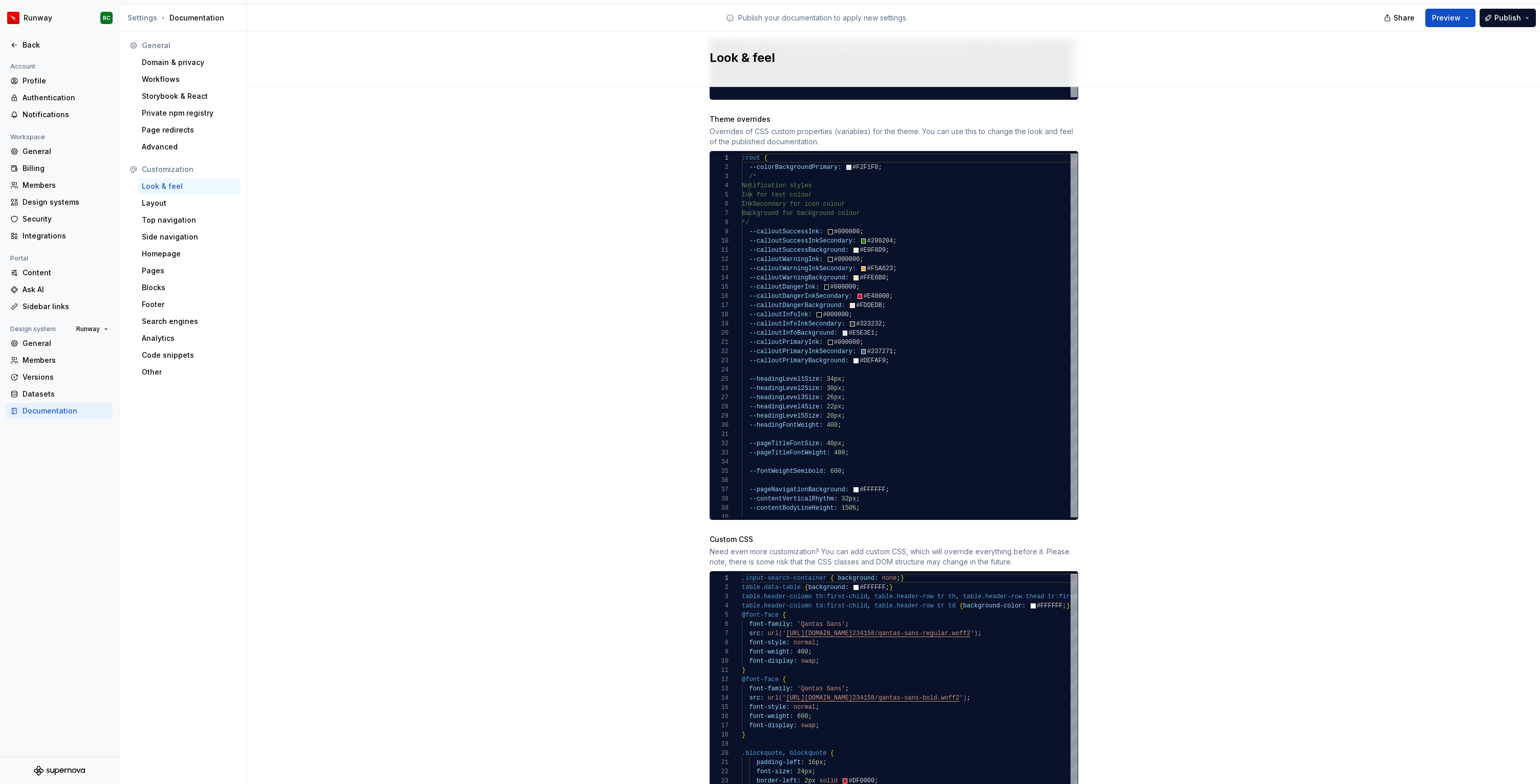
scroll to position [497, 0]
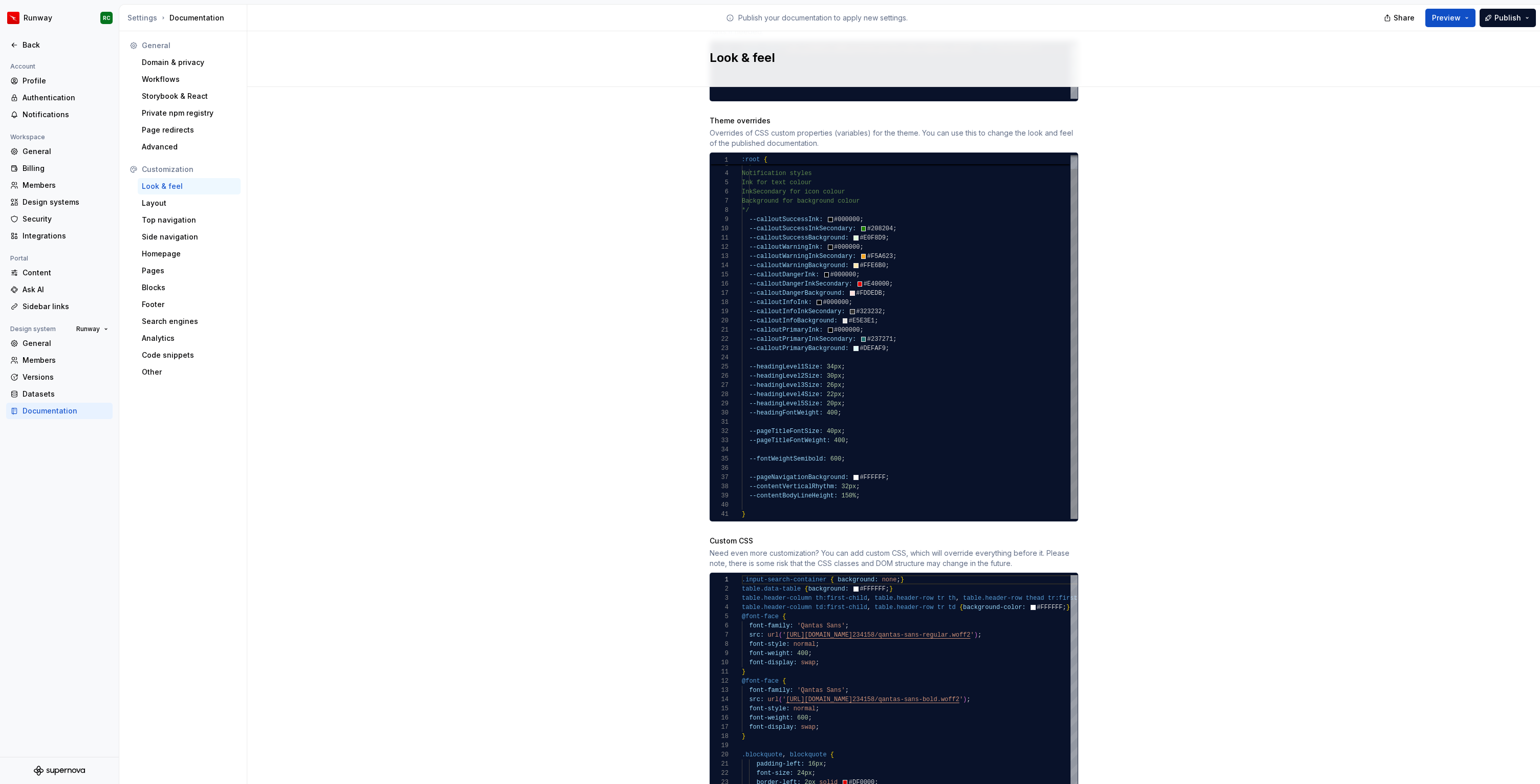
type textarea "**********"
click at [886, 474] on div "--colorBackgroundPrimary: #F2F1F0 ; /* Notification styles Ink for text colour …" at bounding box center [910, 330] width 336 height 378
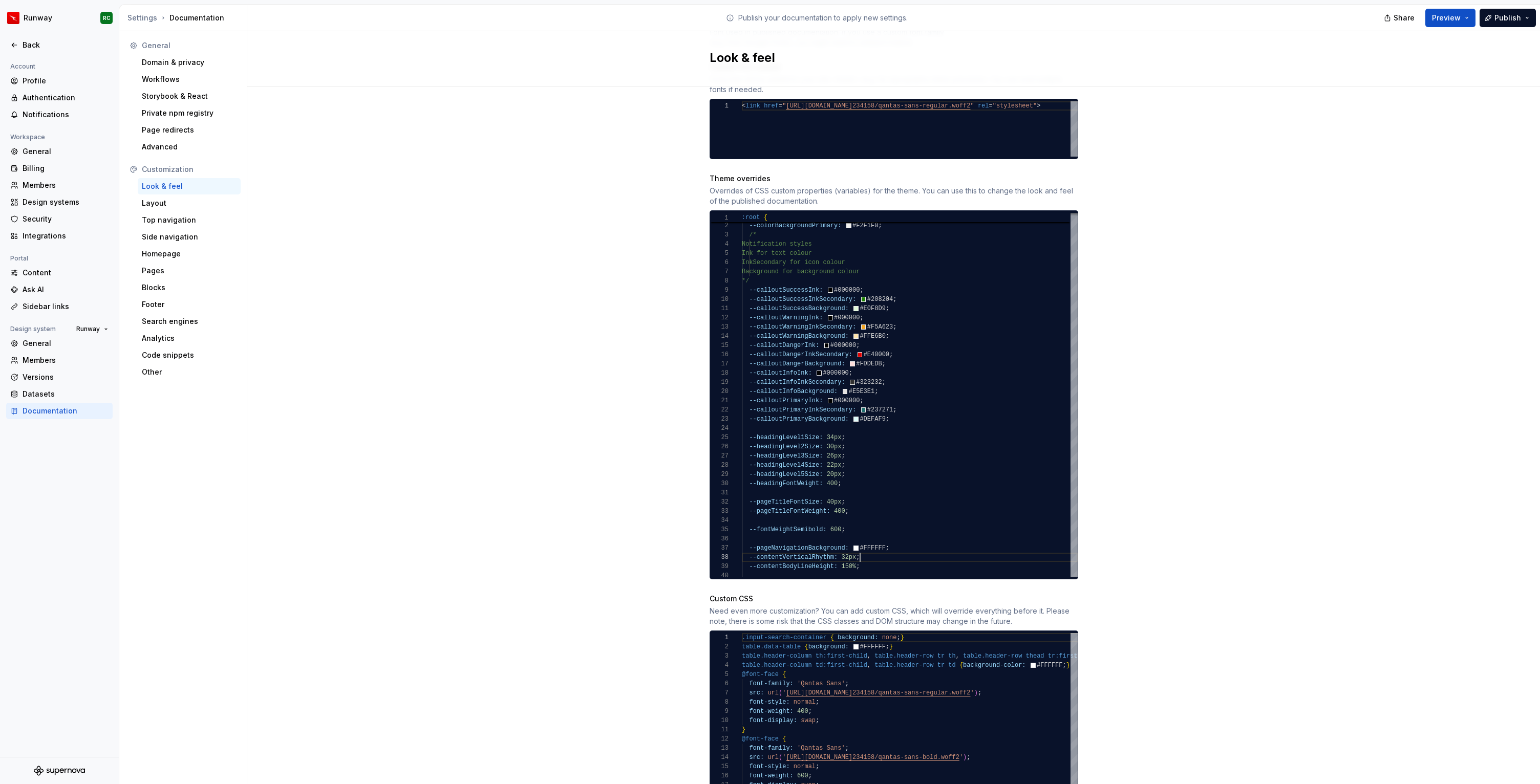
scroll to position [627, 0]
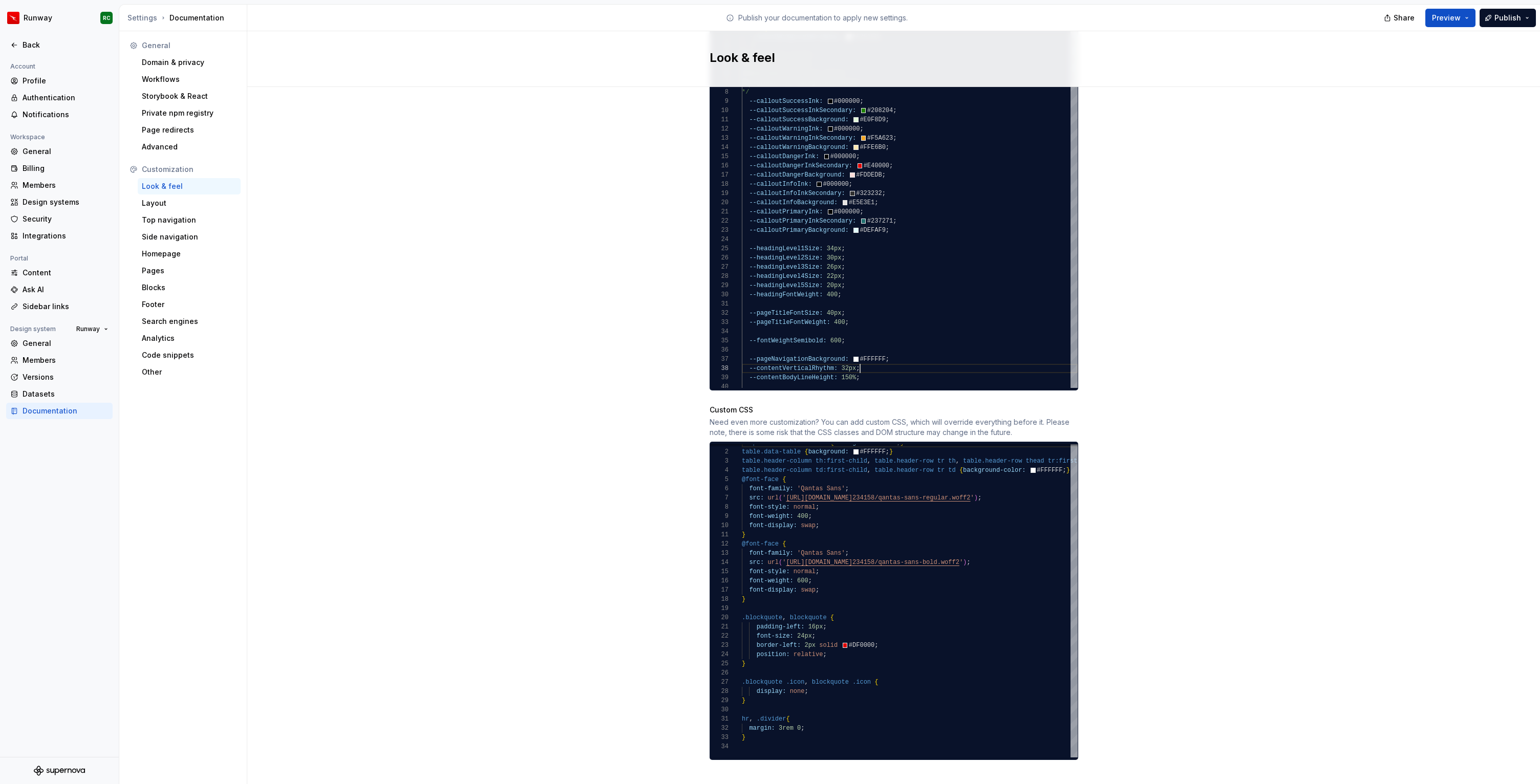
click at [1330, 485] on div "Site logo A company logo that will be displayed on all pages on your documentat…" at bounding box center [894, 129] width 1292 height 1339
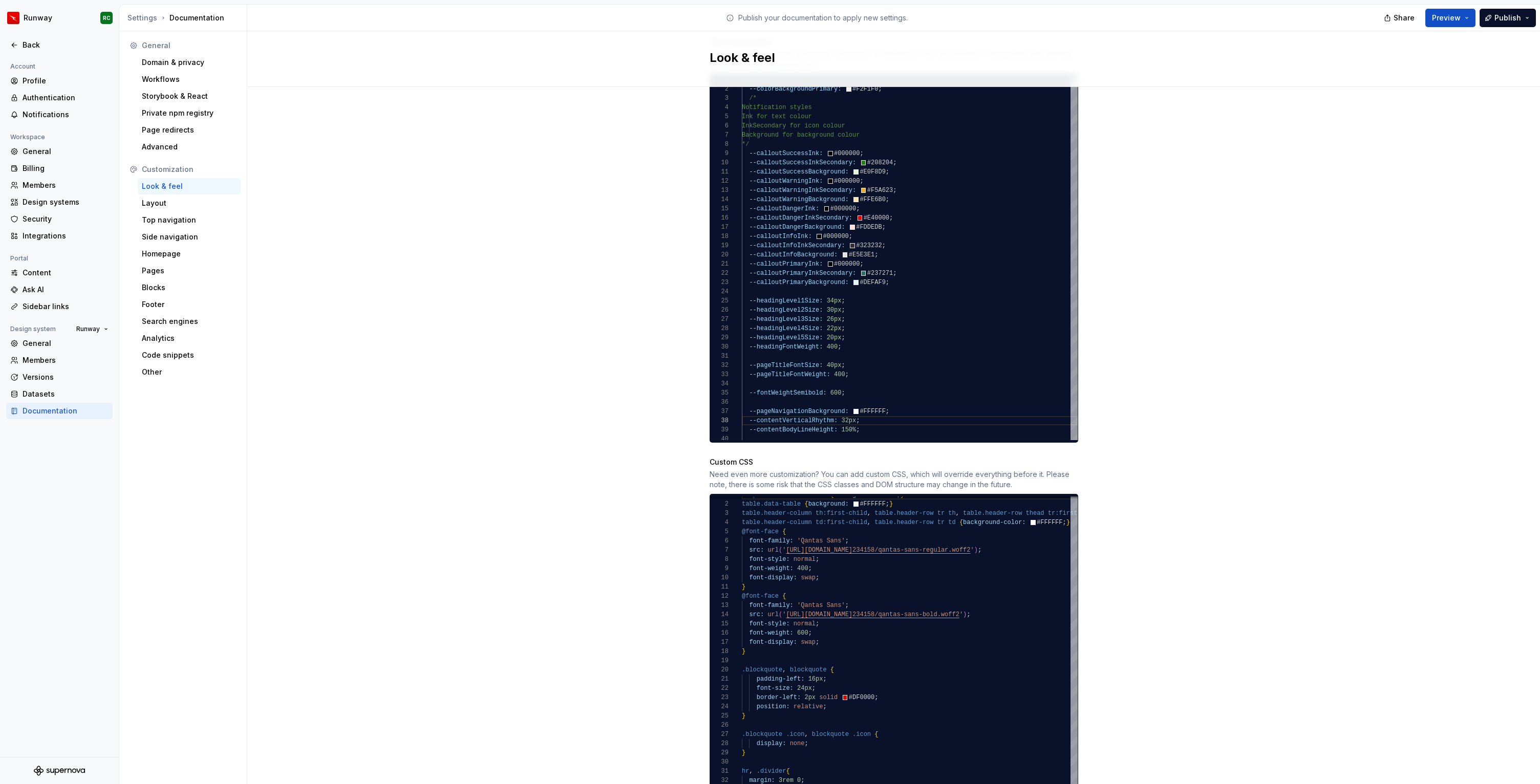
scroll to position [587, 0]
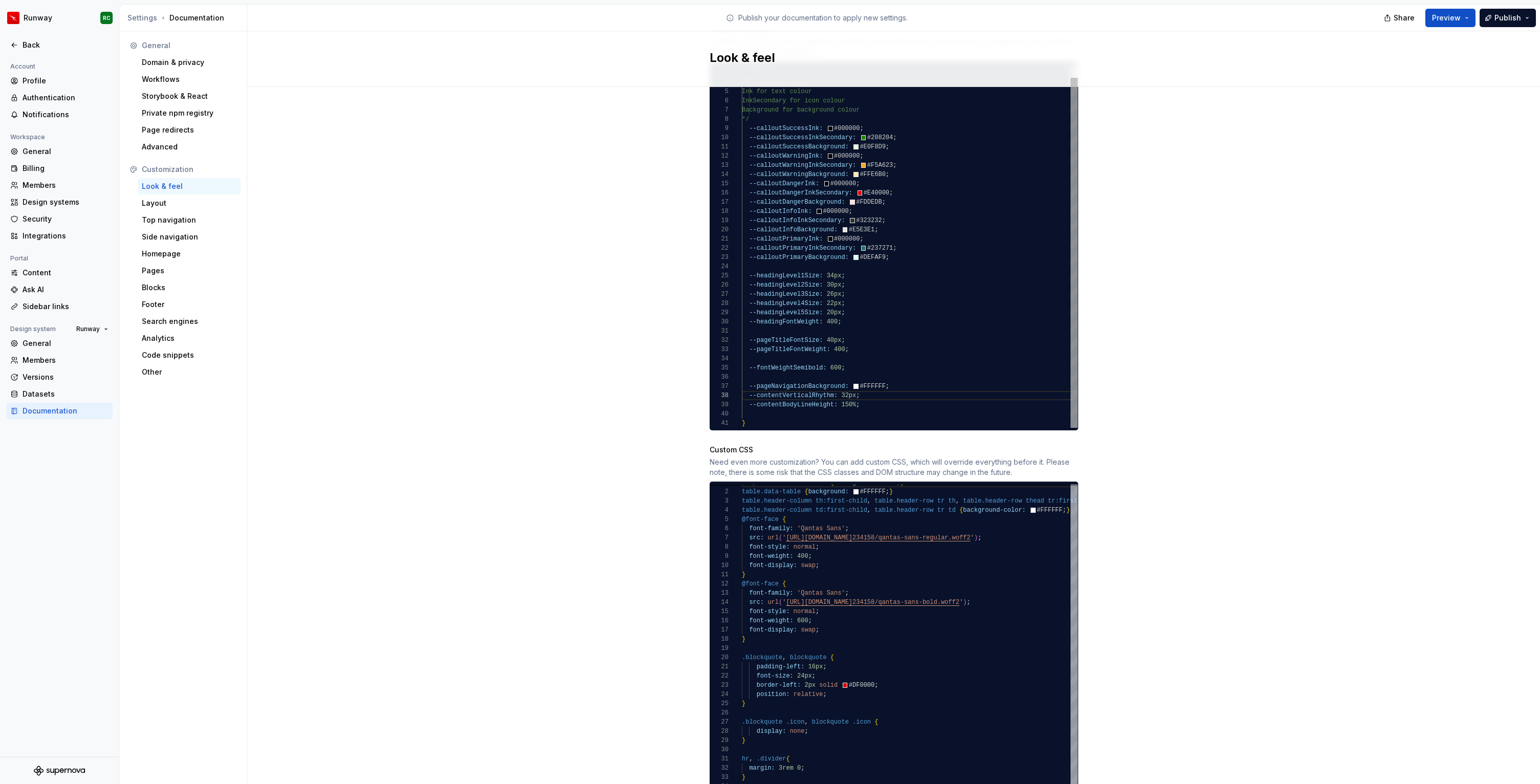
click at [770, 381] on div "--colorBackgroundPrimary: #F2F1F0 ; /* Notification styles Ink for text colour …" at bounding box center [910, 239] width 336 height 378
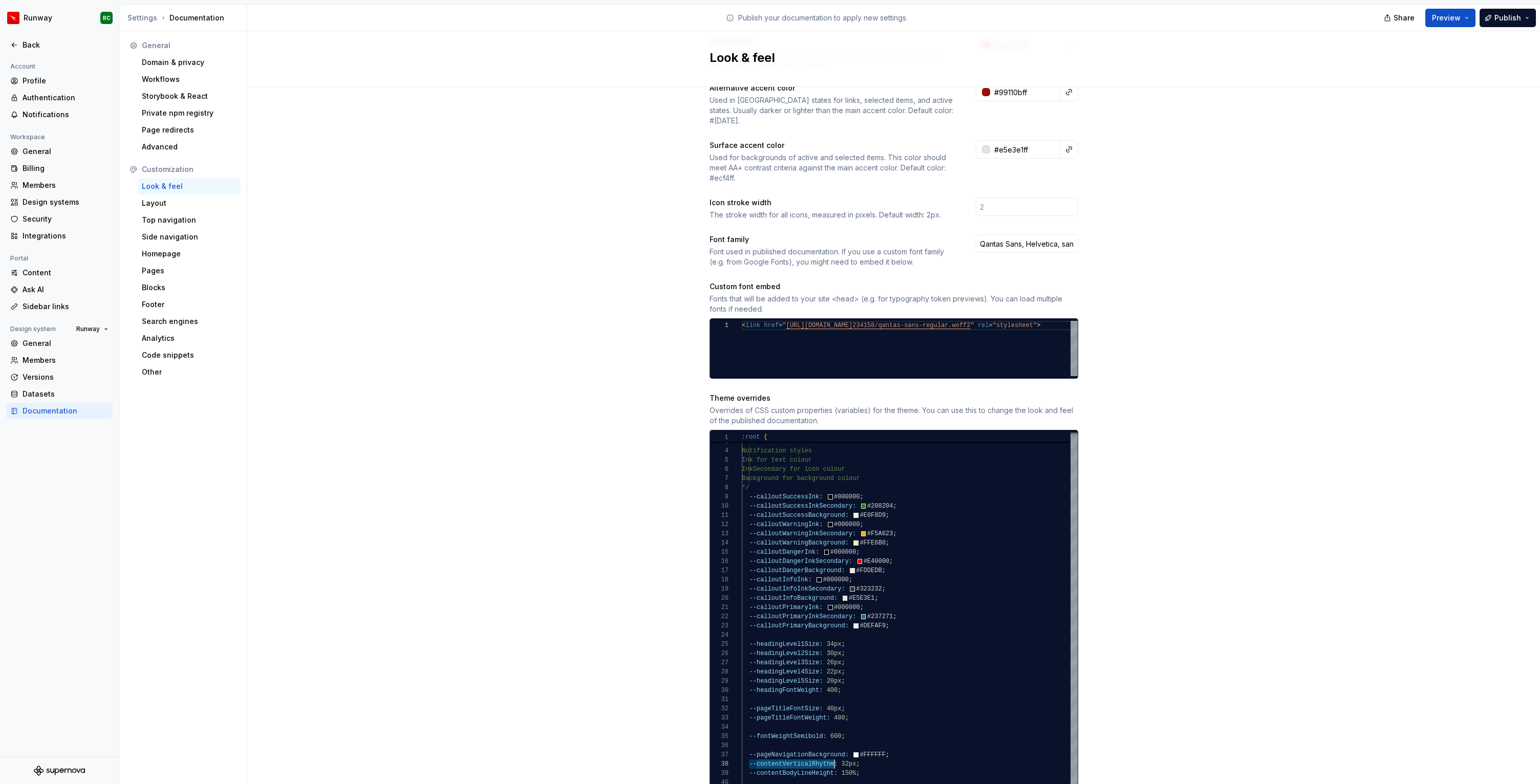
scroll to position [0, 0]
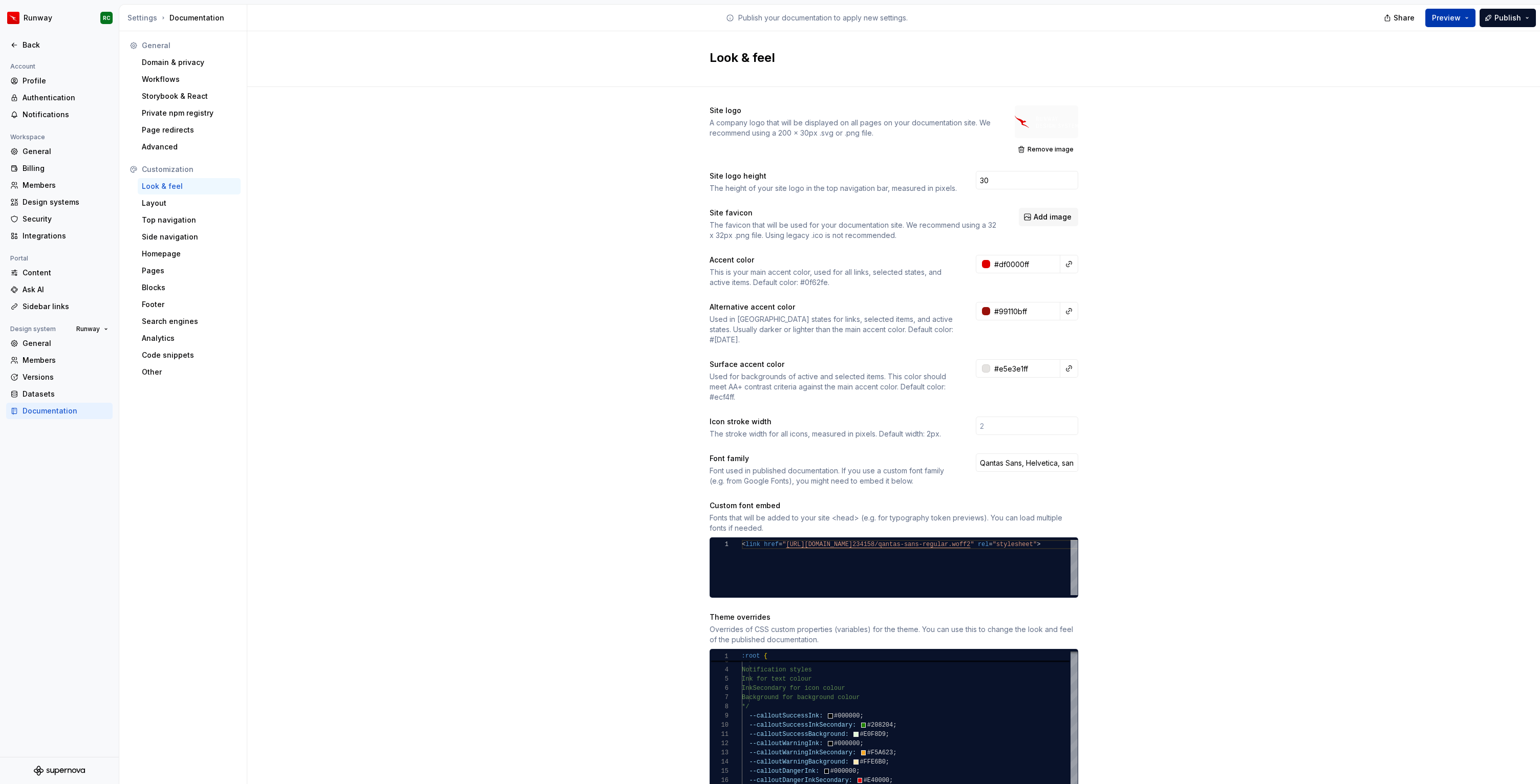
click at [1445, 11] on button "Preview" at bounding box center [1450, 18] width 50 height 19
click at [1313, 280] on div "Site logo A company logo that will be displayed on all pages on your documentat…" at bounding box center [894, 757] width 1292 height 1339
click at [39, 45] on div "Back" at bounding box center [66, 45] width 86 height 10
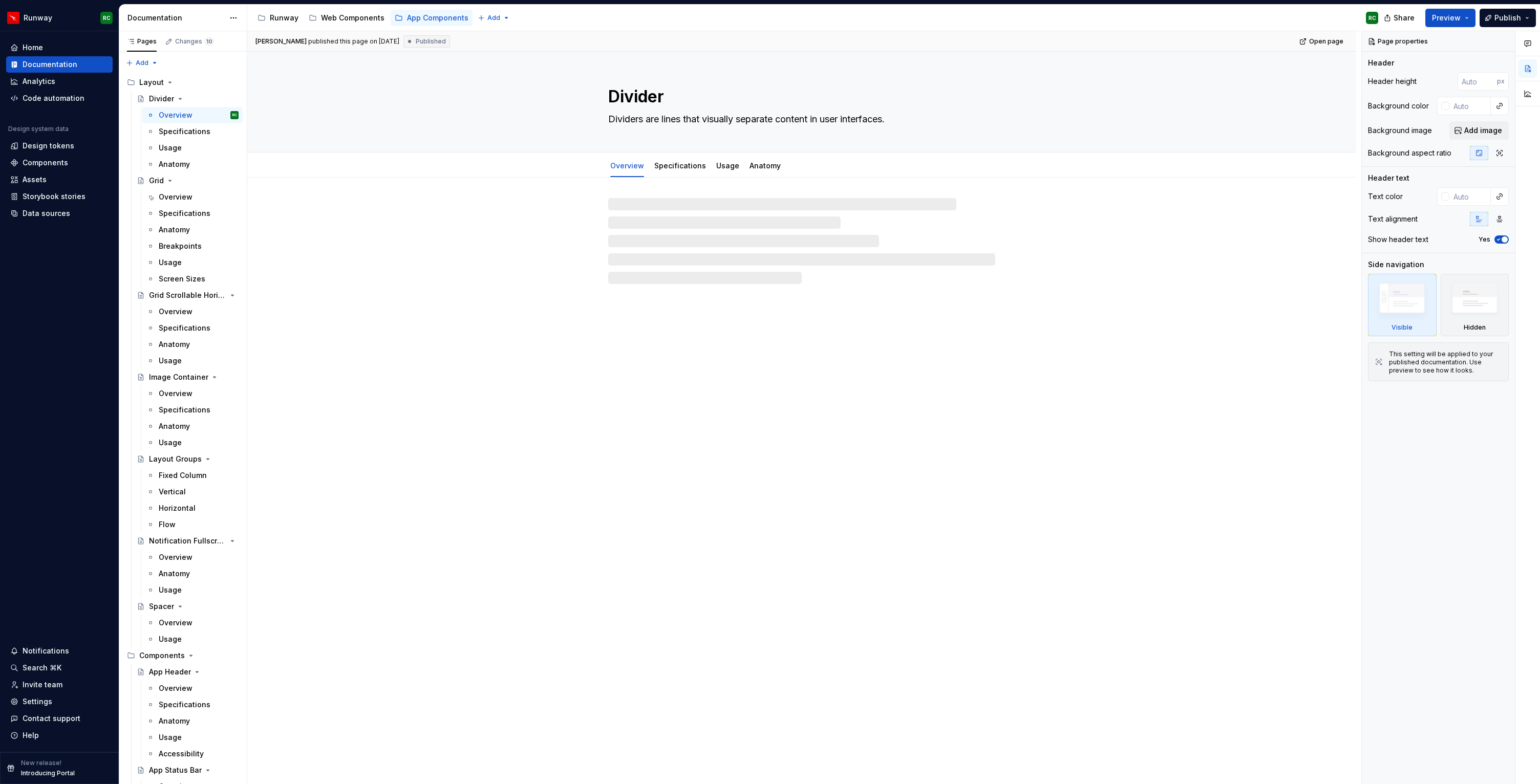
type textarea "*"
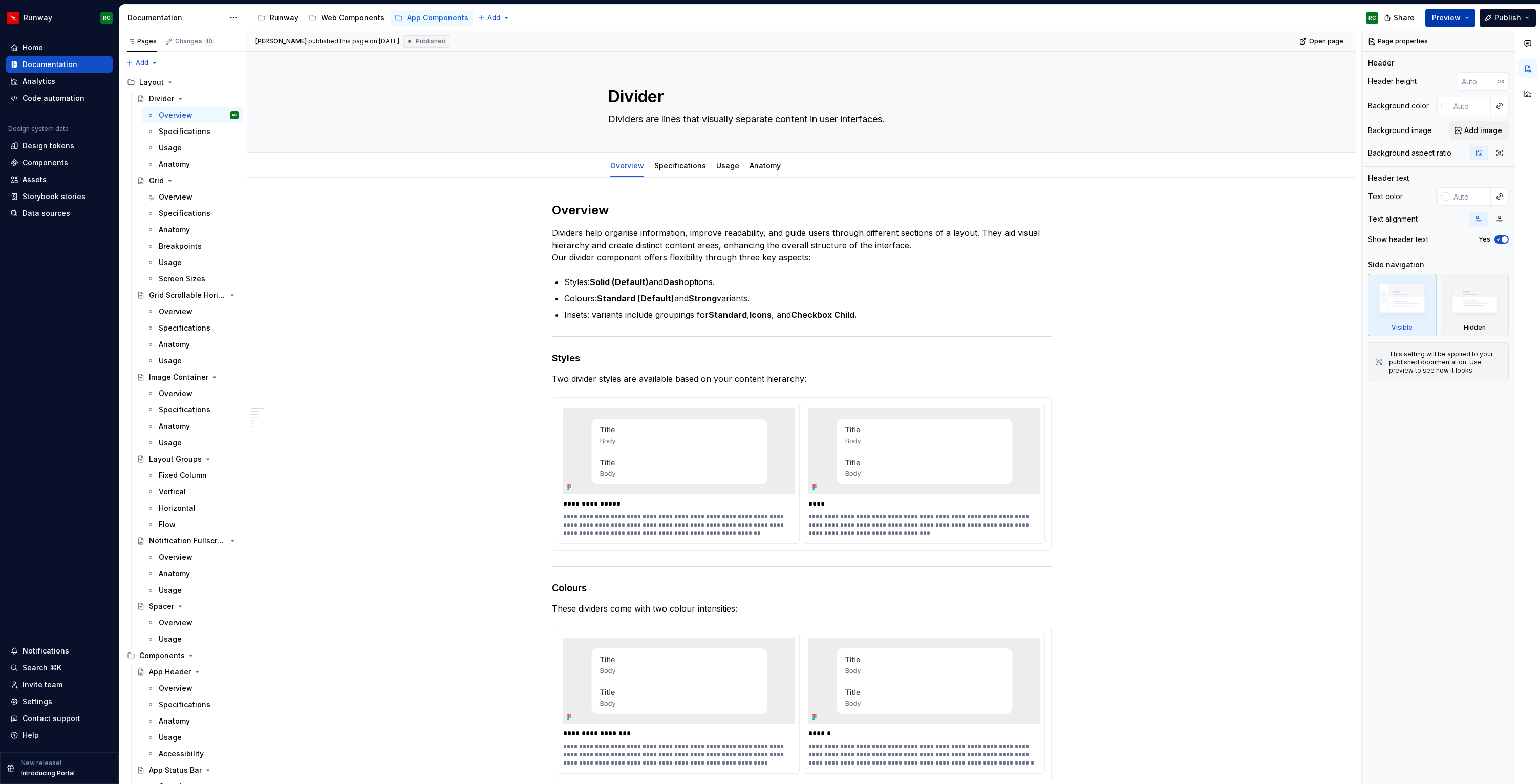
click at [1437, 11] on button "Preview" at bounding box center [1450, 18] width 50 height 19
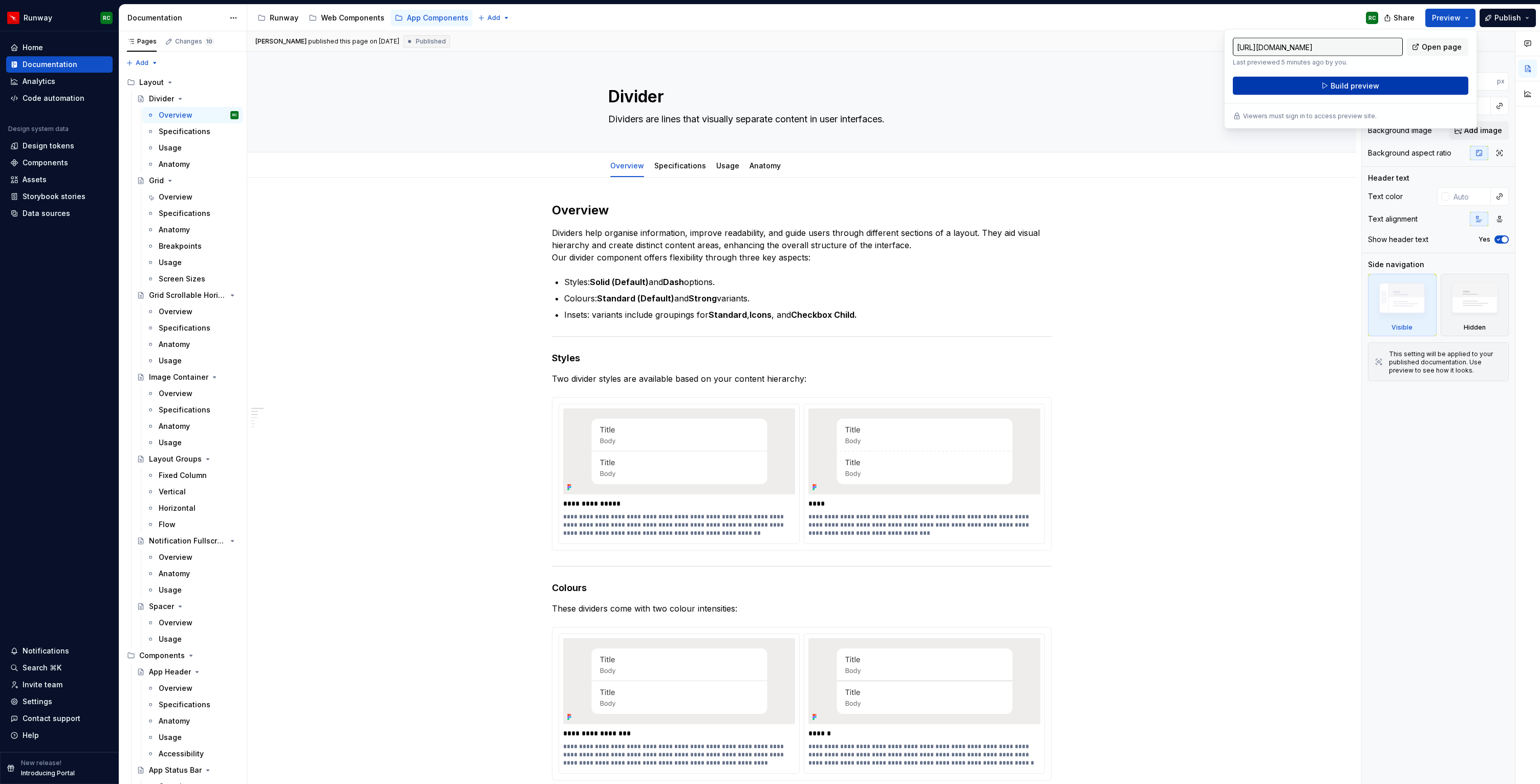
click at [1348, 85] on span "Build preview" at bounding box center [1355, 85] width 48 height 10
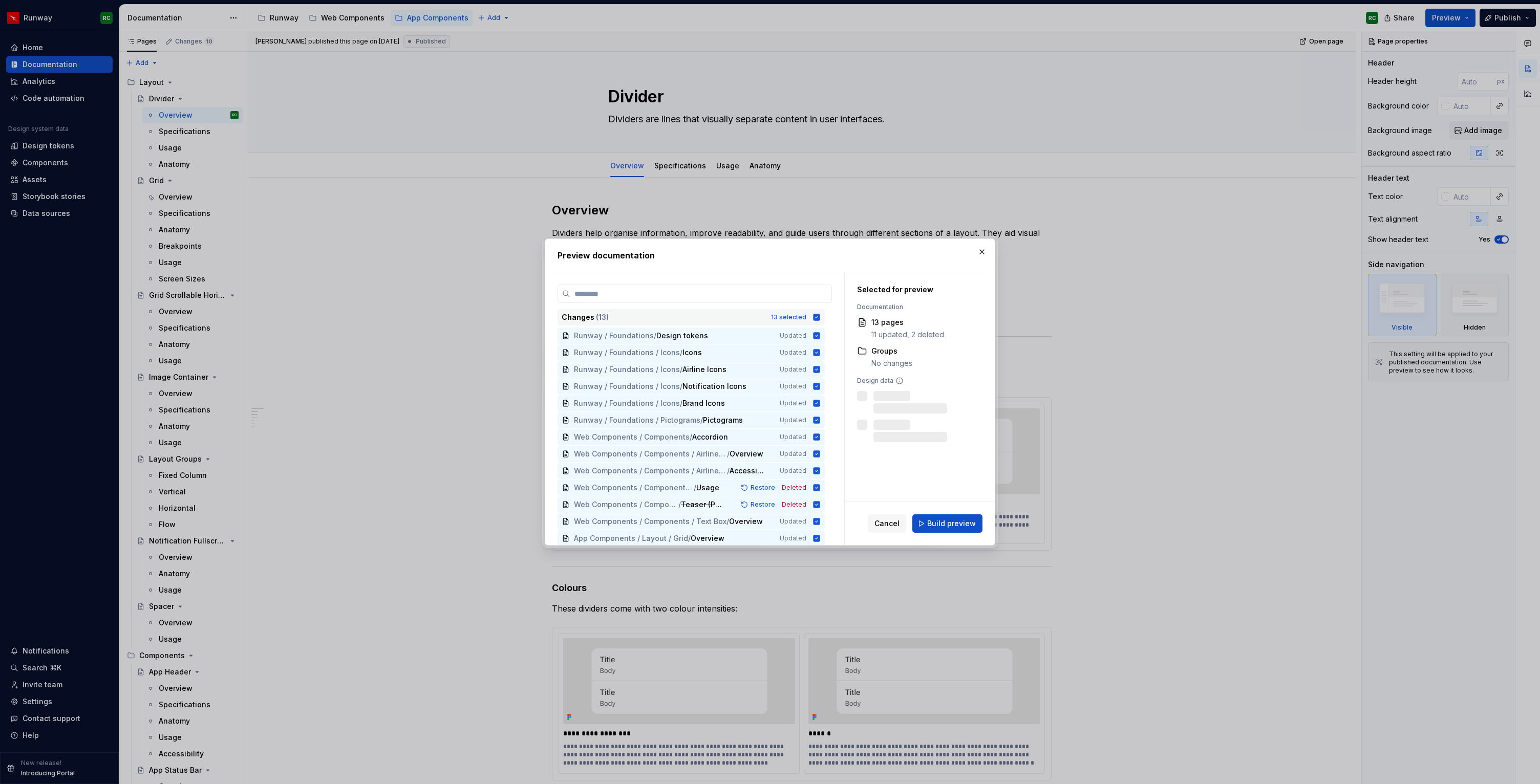
click at [816, 319] on div "Changes ( 13 ) 13 selected" at bounding box center [691, 317] width 267 height 16
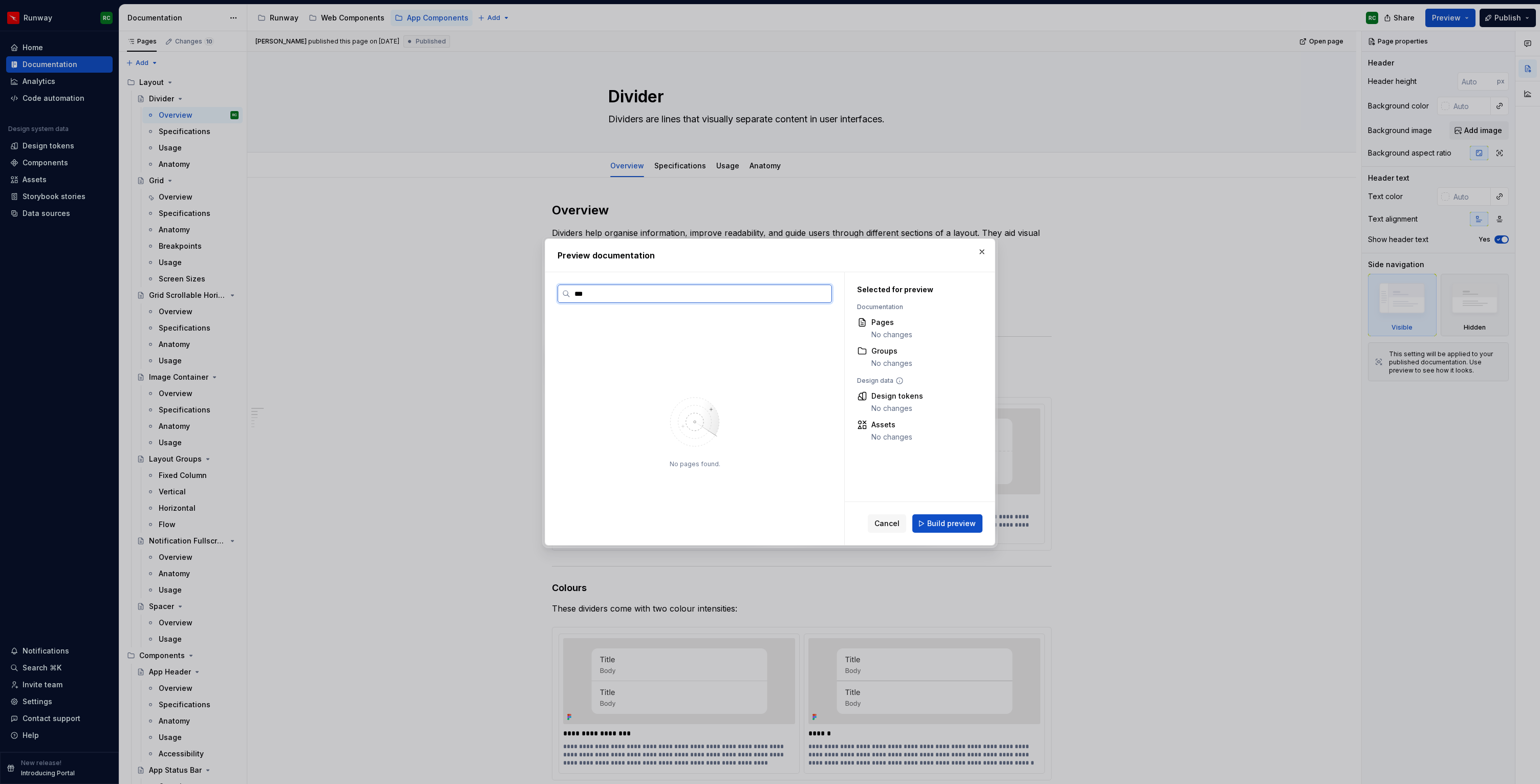
type input "****"
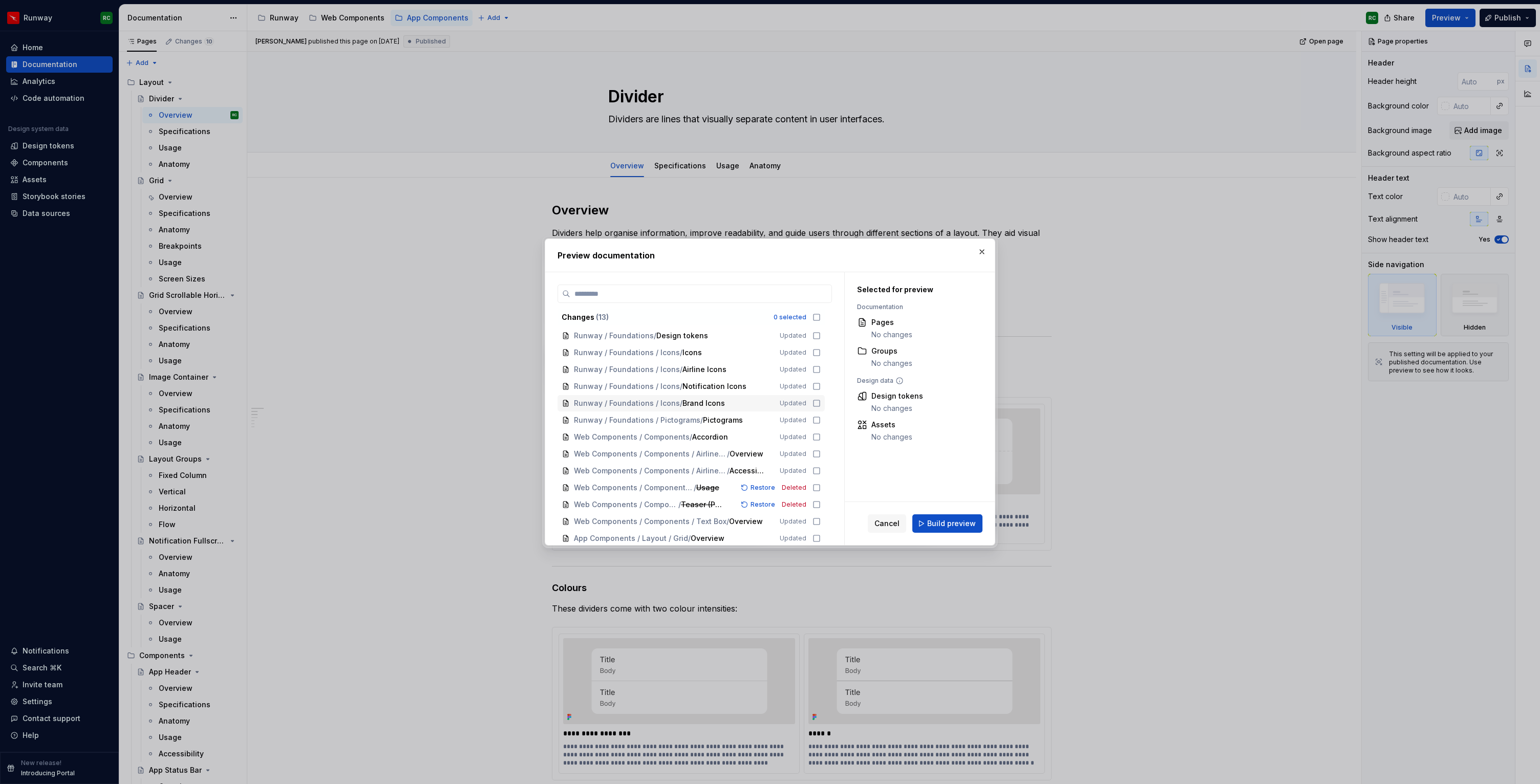
scroll to position [2, 0]
click at [820, 534] on icon at bounding box center [817, 537] width 8 height 8
click at [944, 520] on span "Build preview" at bounding box center [951, 523] width 48 height 10
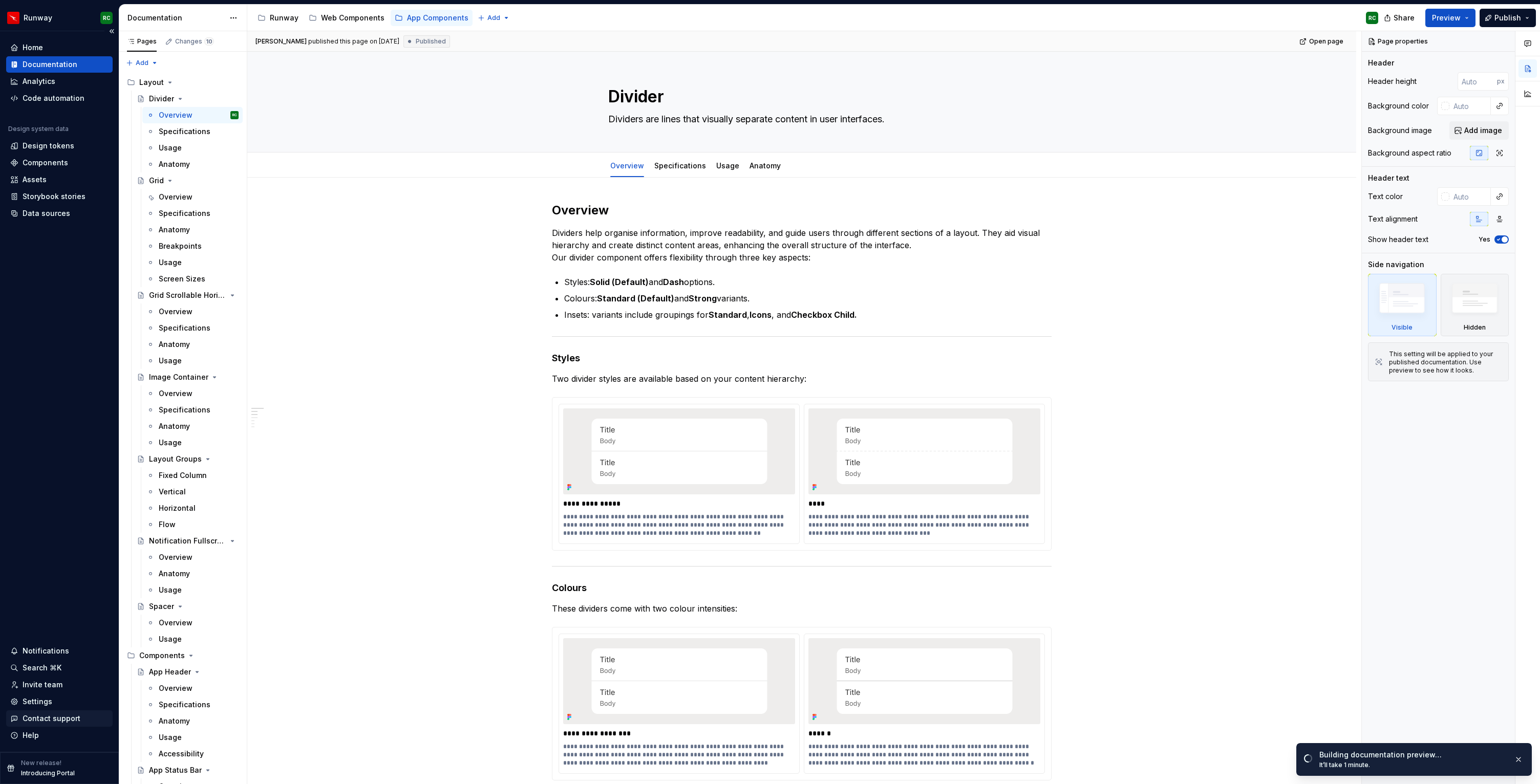
click at [52, 716] on div "Contact support" at bounding box center [51, 718] width 58 height 10
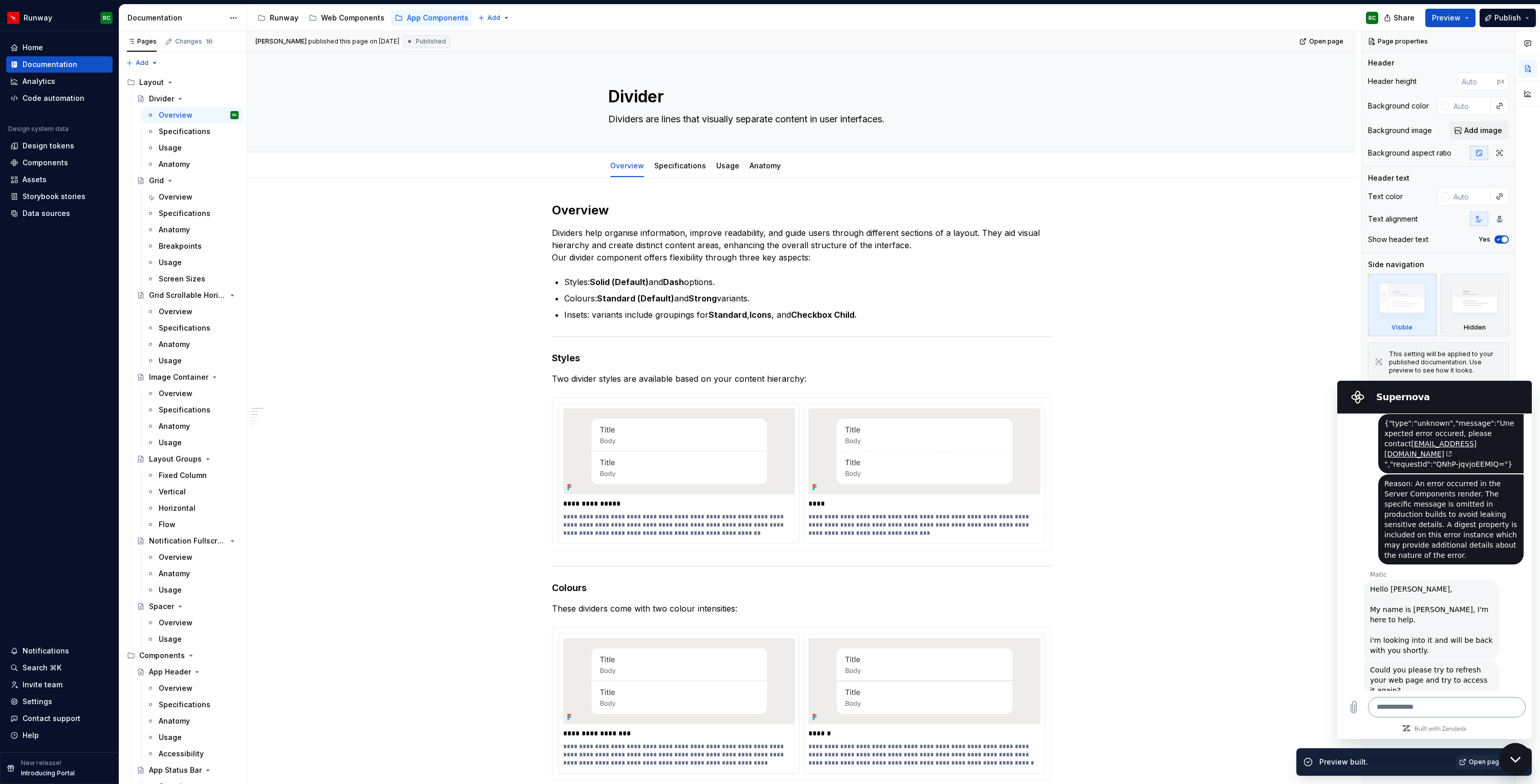
click at [1410, 709] on textarea at bounding box center [1447, 707] width 158 height 20
type textarea "*"
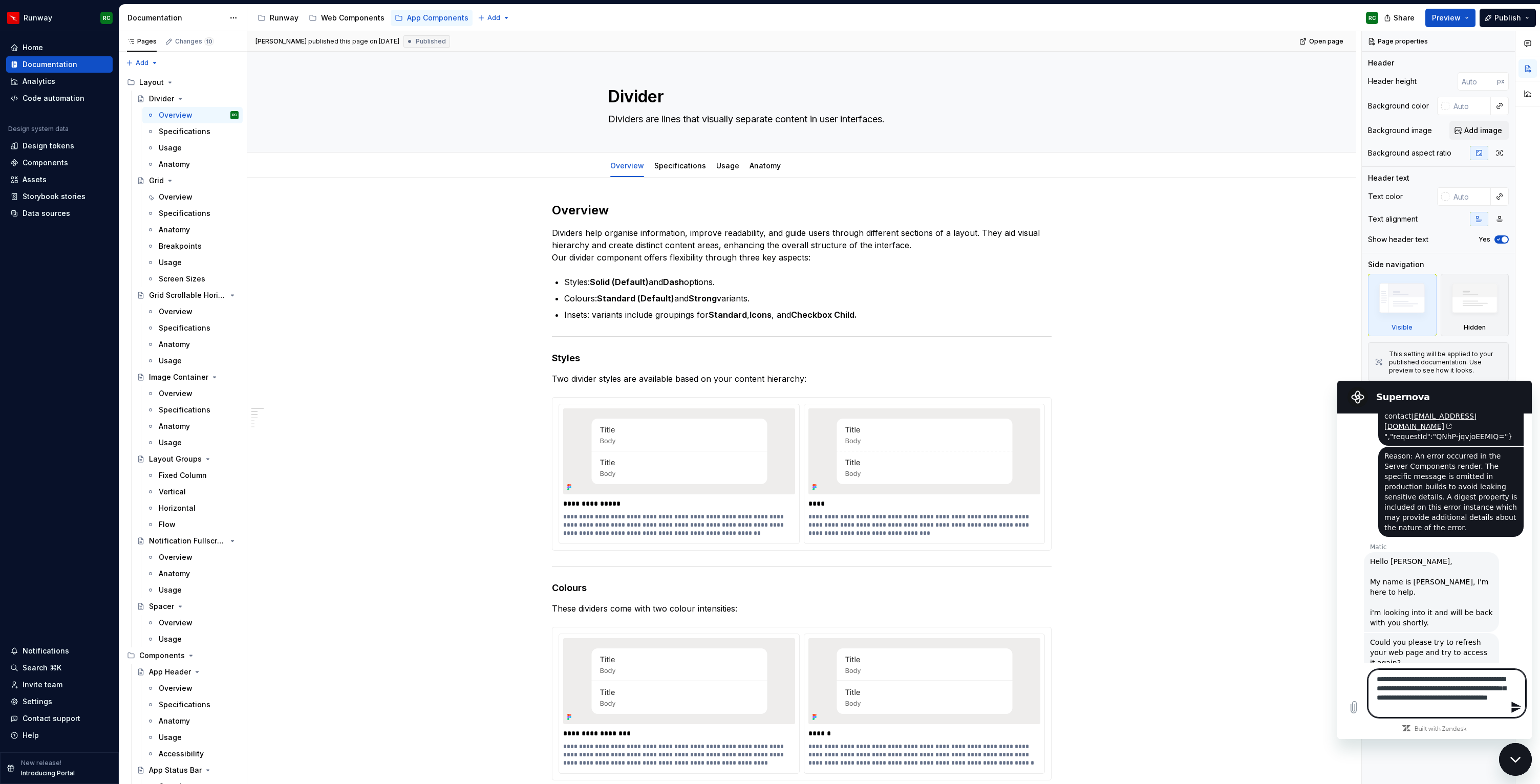
scroll to position [528, 0]
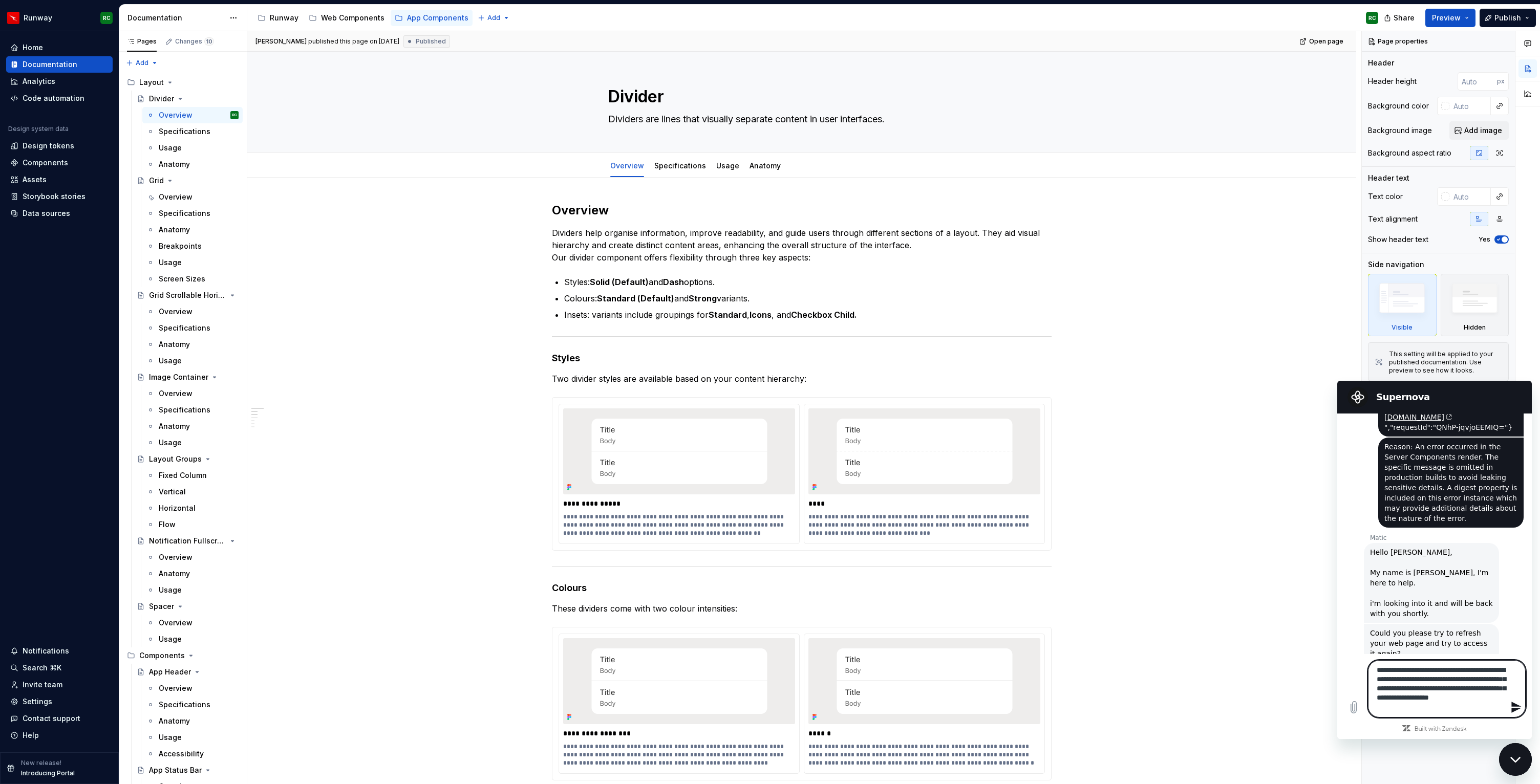
type textarea "**********"
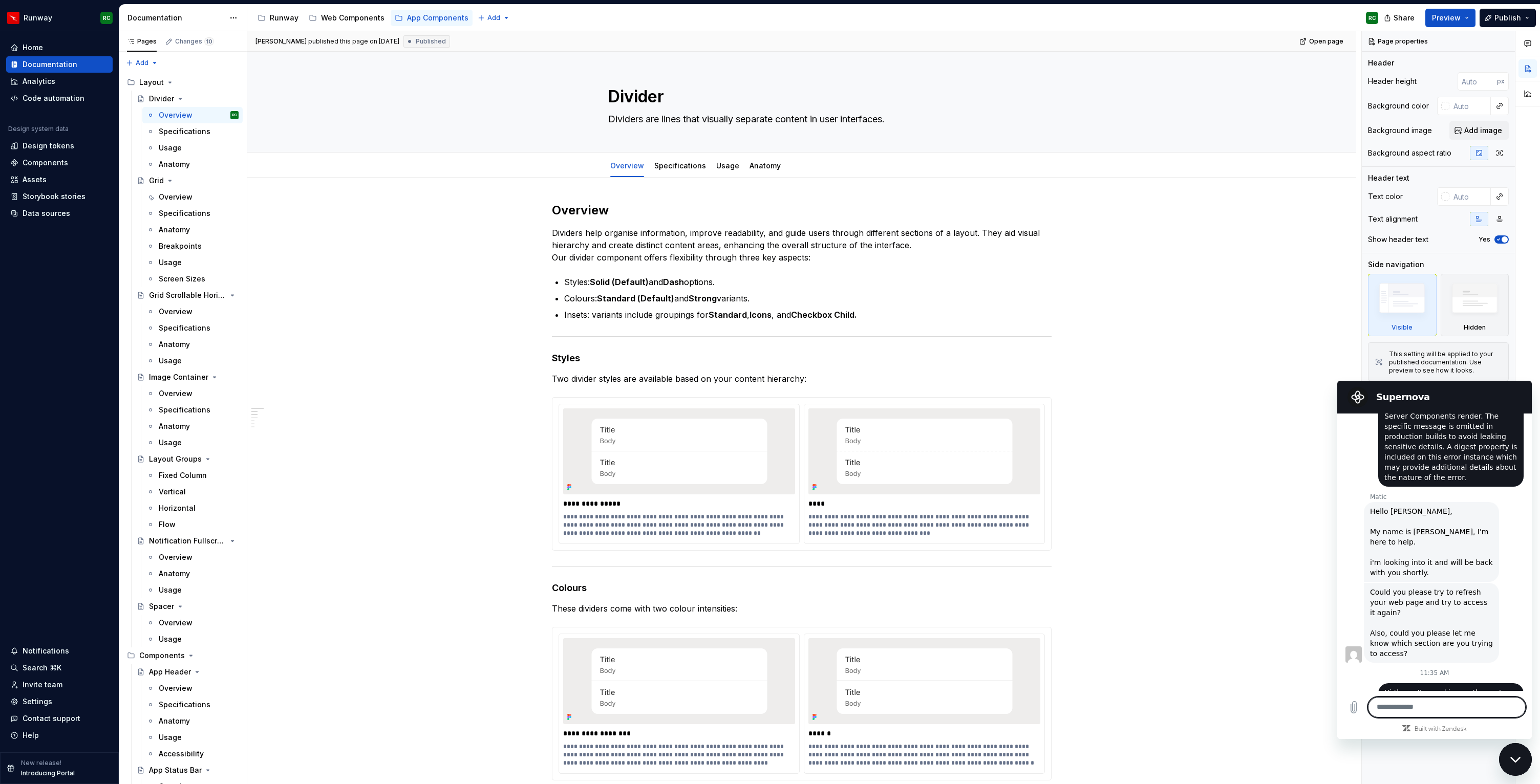
scroll to position [571, 0]
click at [36, 700] on div "Settings" at bounding box center [38, 702] width 30 height 10
click at [1520, 764] on div "Close messaging window" at bounding box center [1515, 759] width 30 height 30
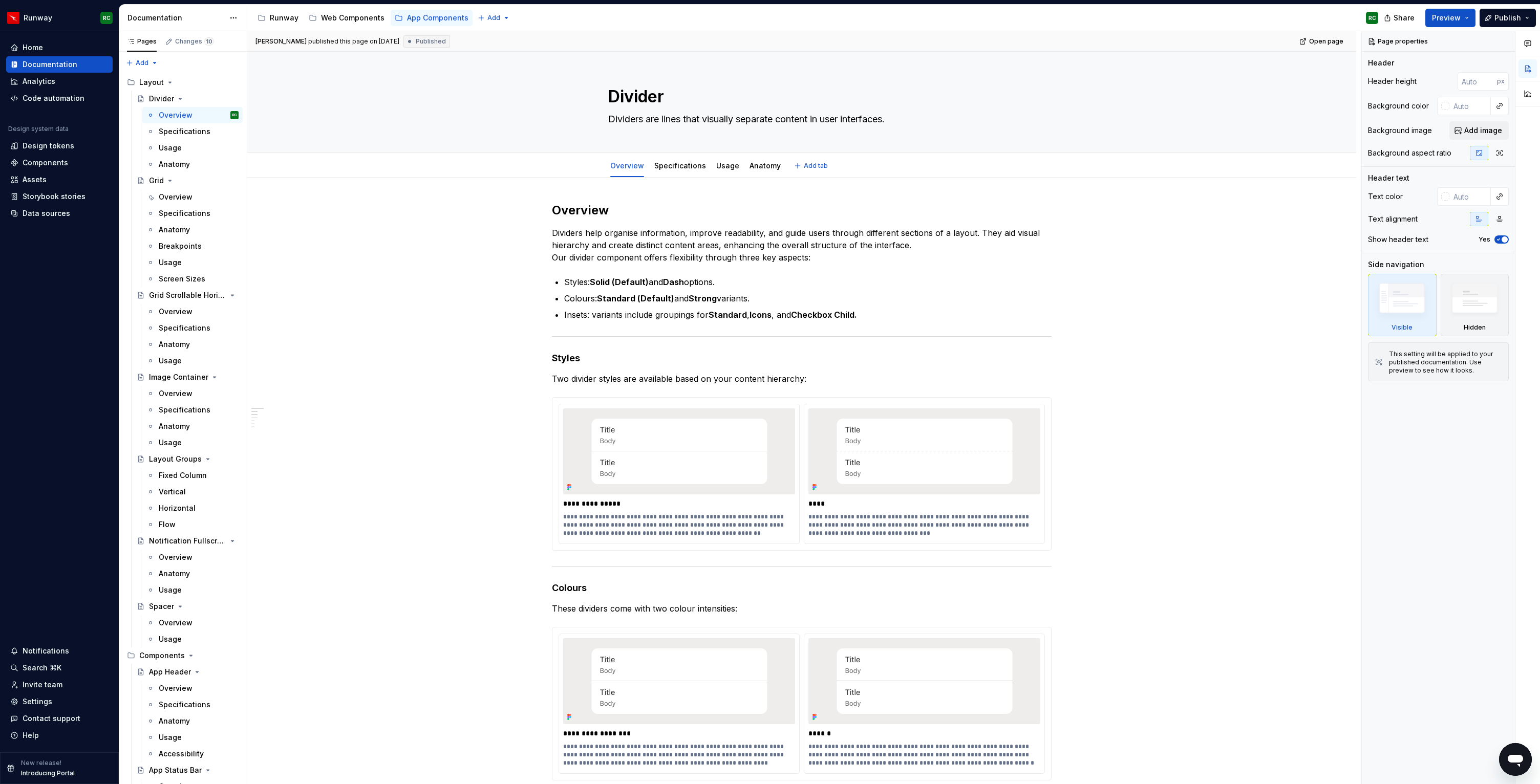
scroll to position [847, 0]
click at [221, 125] on button "Page tree" at bounding box center [217, 131] width 14 height 14
click at [182, 134] on div "Pages Changes 10 Add Accessibility guide for tree Page tree. Navigate the tree …" at bounding box center [183, 409] width 128 height 757
click at [184, 130] on div "Specifications" at bounding box center [183, 131] width 49 height 10
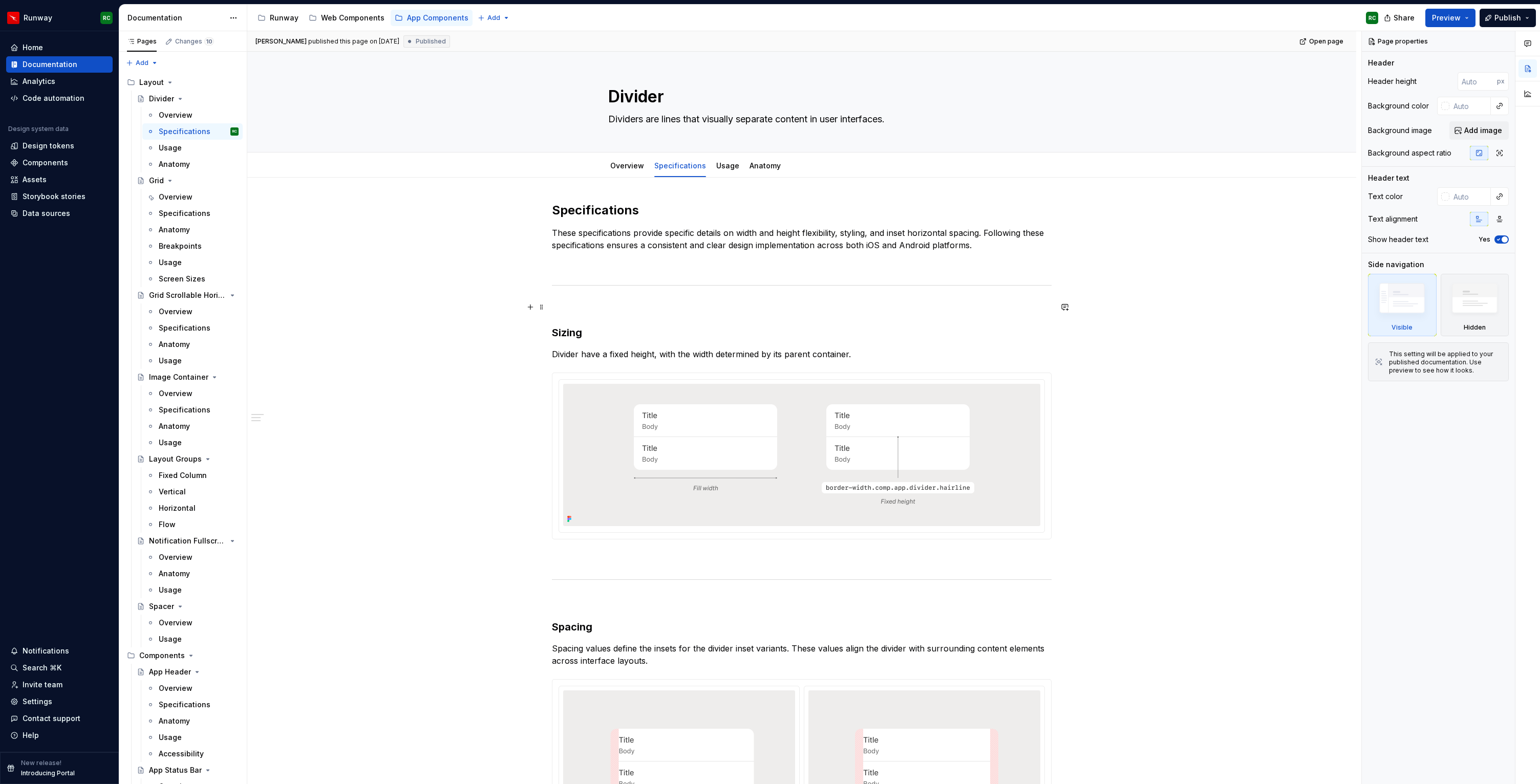
click at [658, 312] on p at bounding box center [802, 307] width 500 height 13
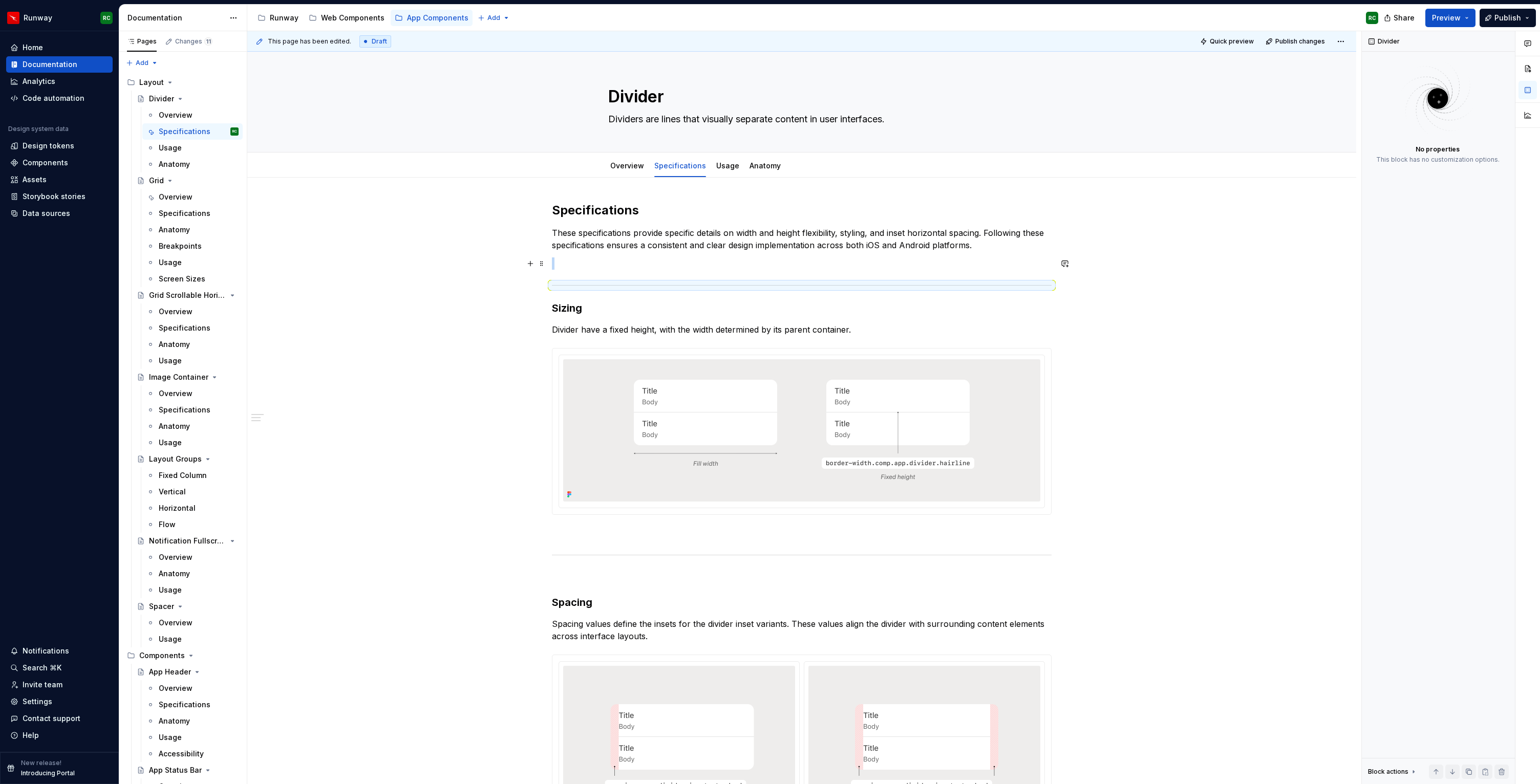
click at [638, 263] on p at bounding box center [802, 264] width 500 height 13
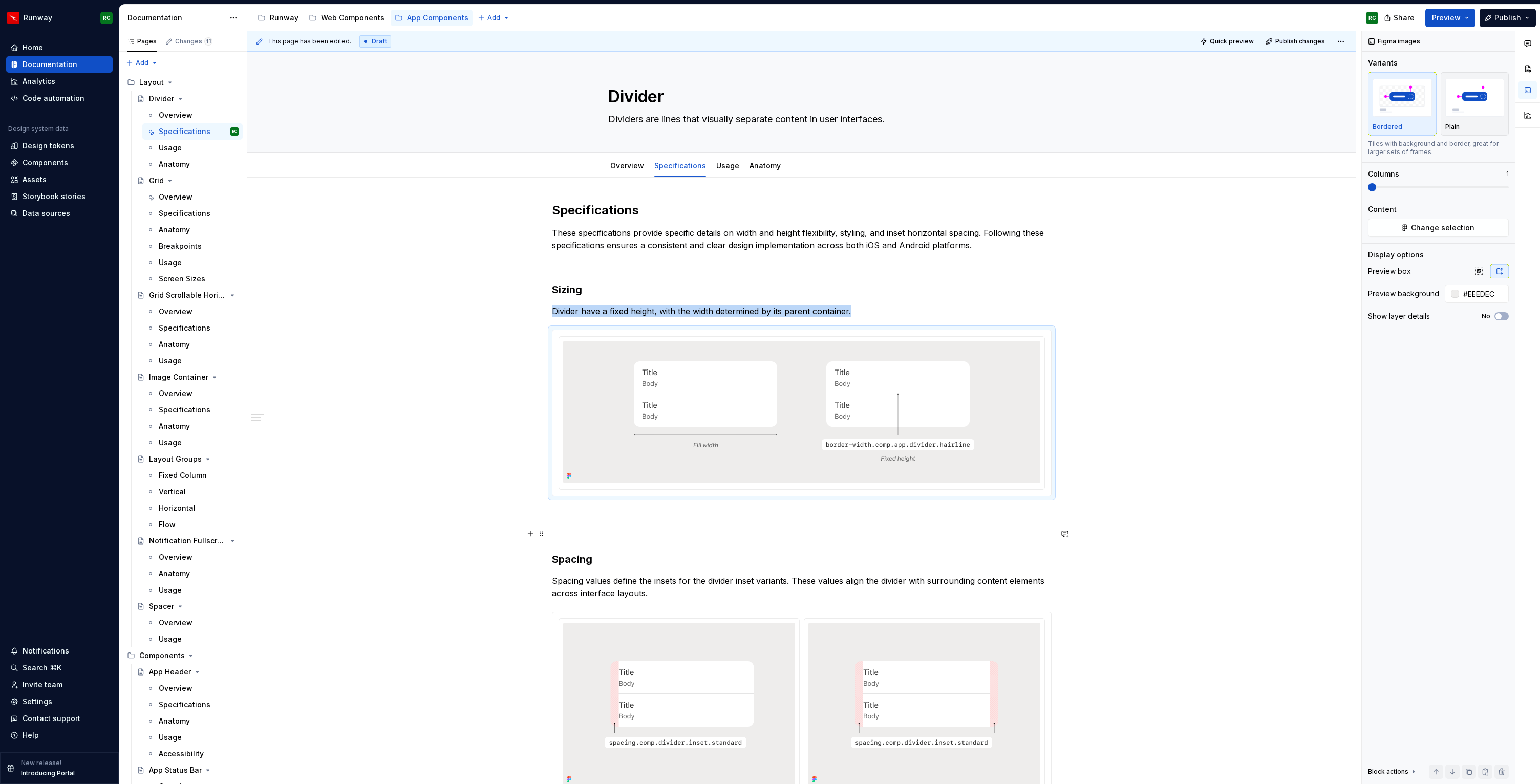
click at [618, 535] on p at bounding box center [802, 534] width 500 height 13
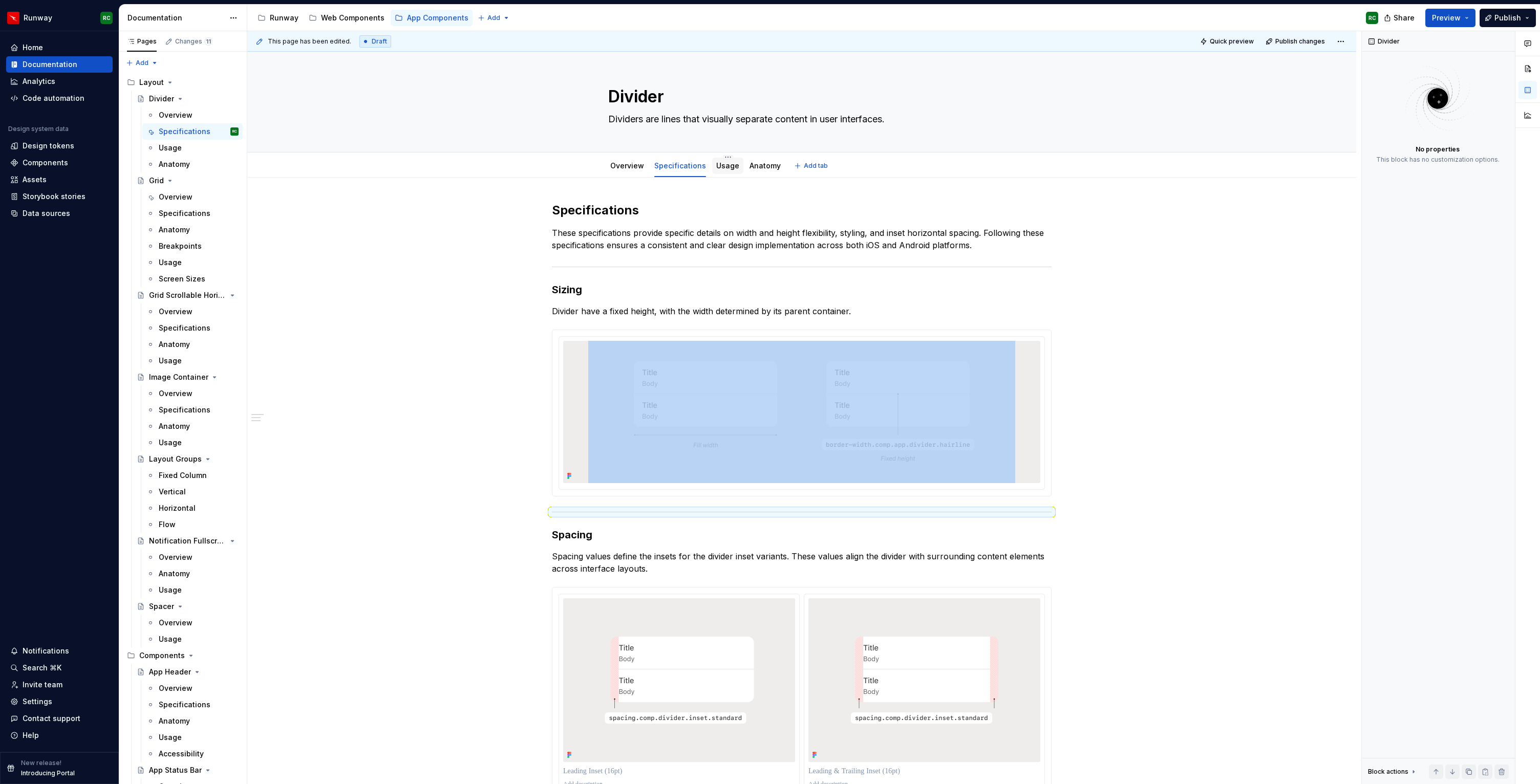
click at [727, 167] on link "Usage" at bounding box center [728, 166] width 23 height 9
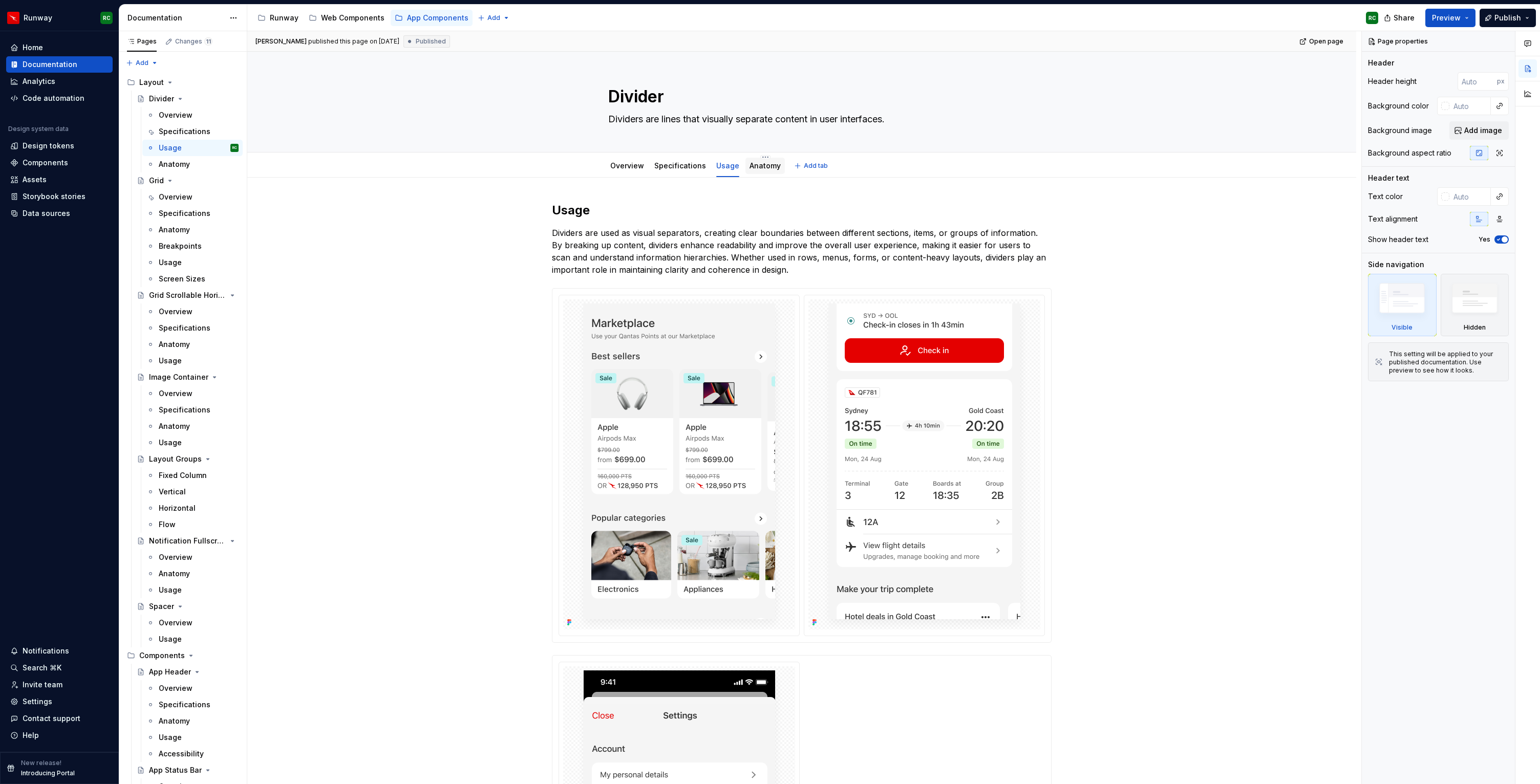
click at [761, 162] on link "Anatomy" at bounding box center [765, 166] width 31 height 9
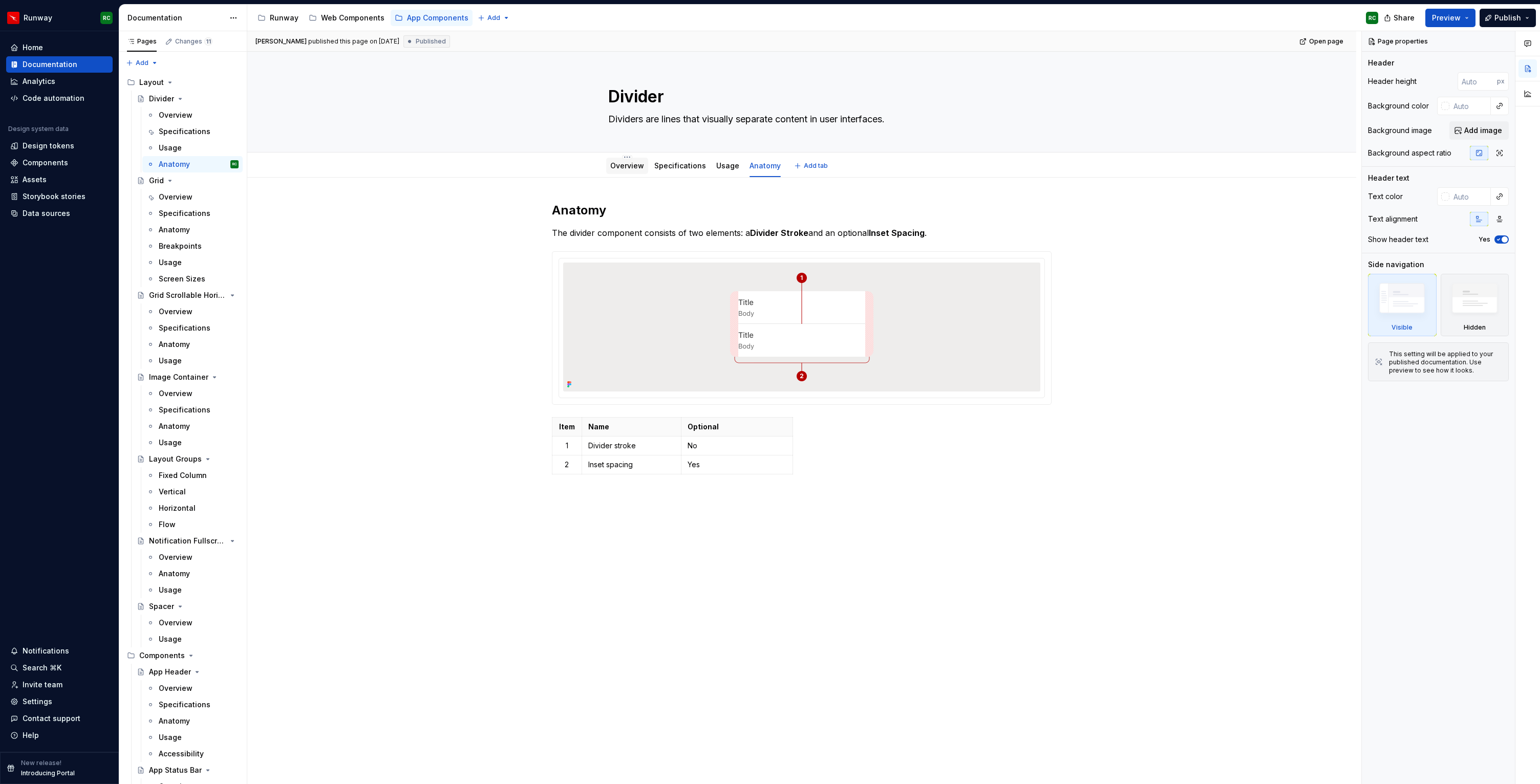
click at [615, 165] on link "Overview" at bounding box center [627, 166] width 34 height 9
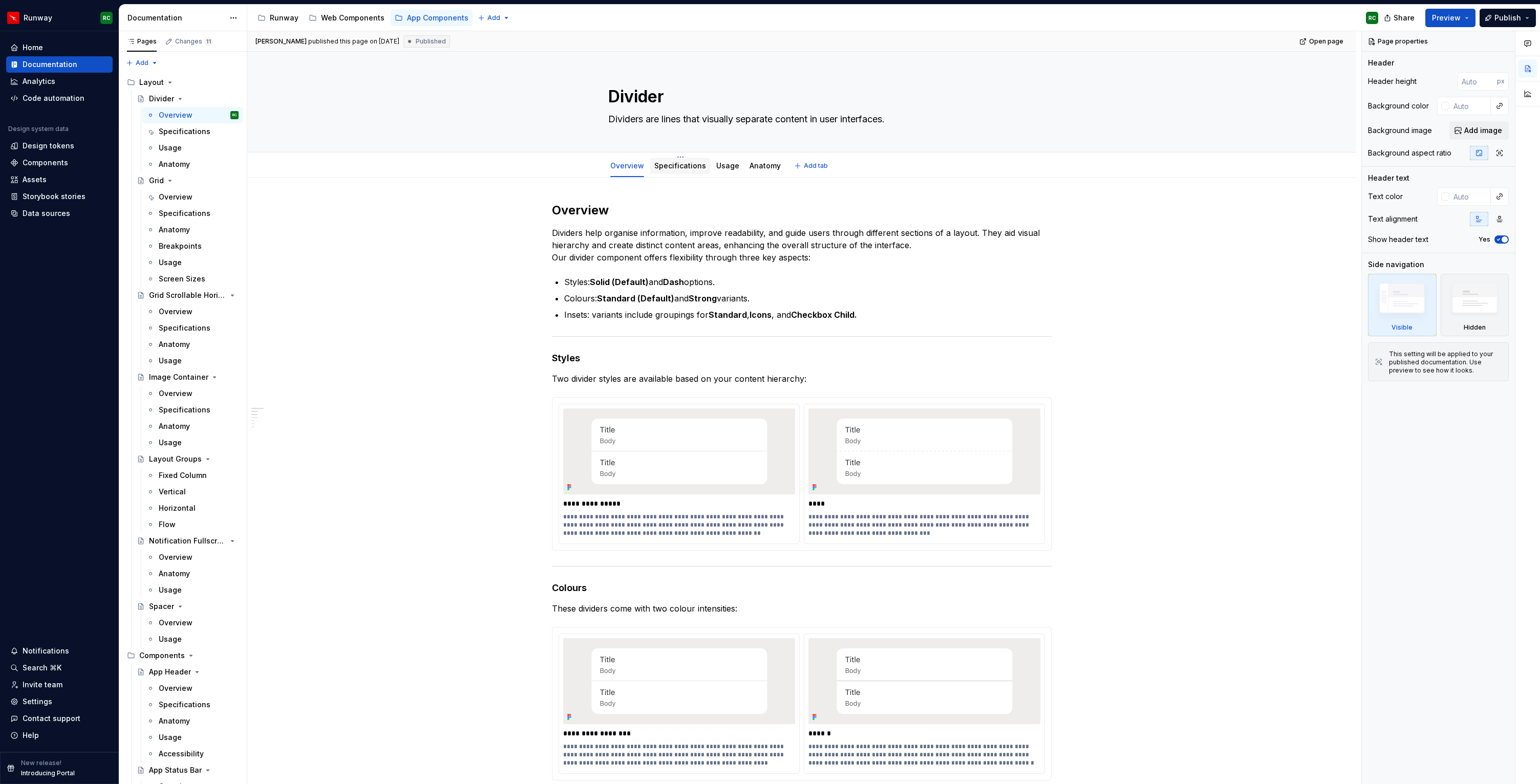
click at [679, 166] on link "Specifications" at bounding box center [680, 166] width 51 height 9
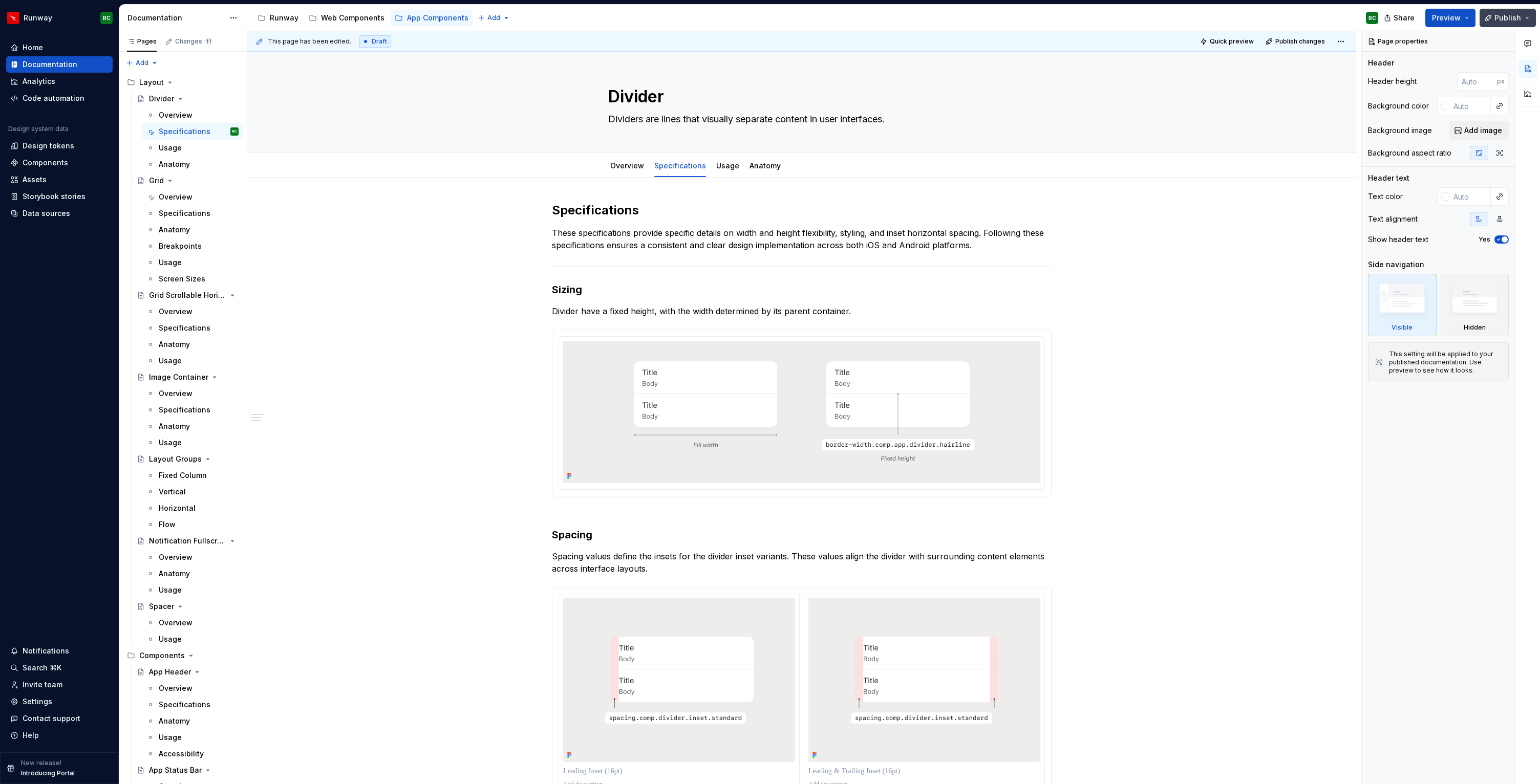
click at [1493, 21] on button "Publish" at bounding box center [1508, 18] width 56 height 19
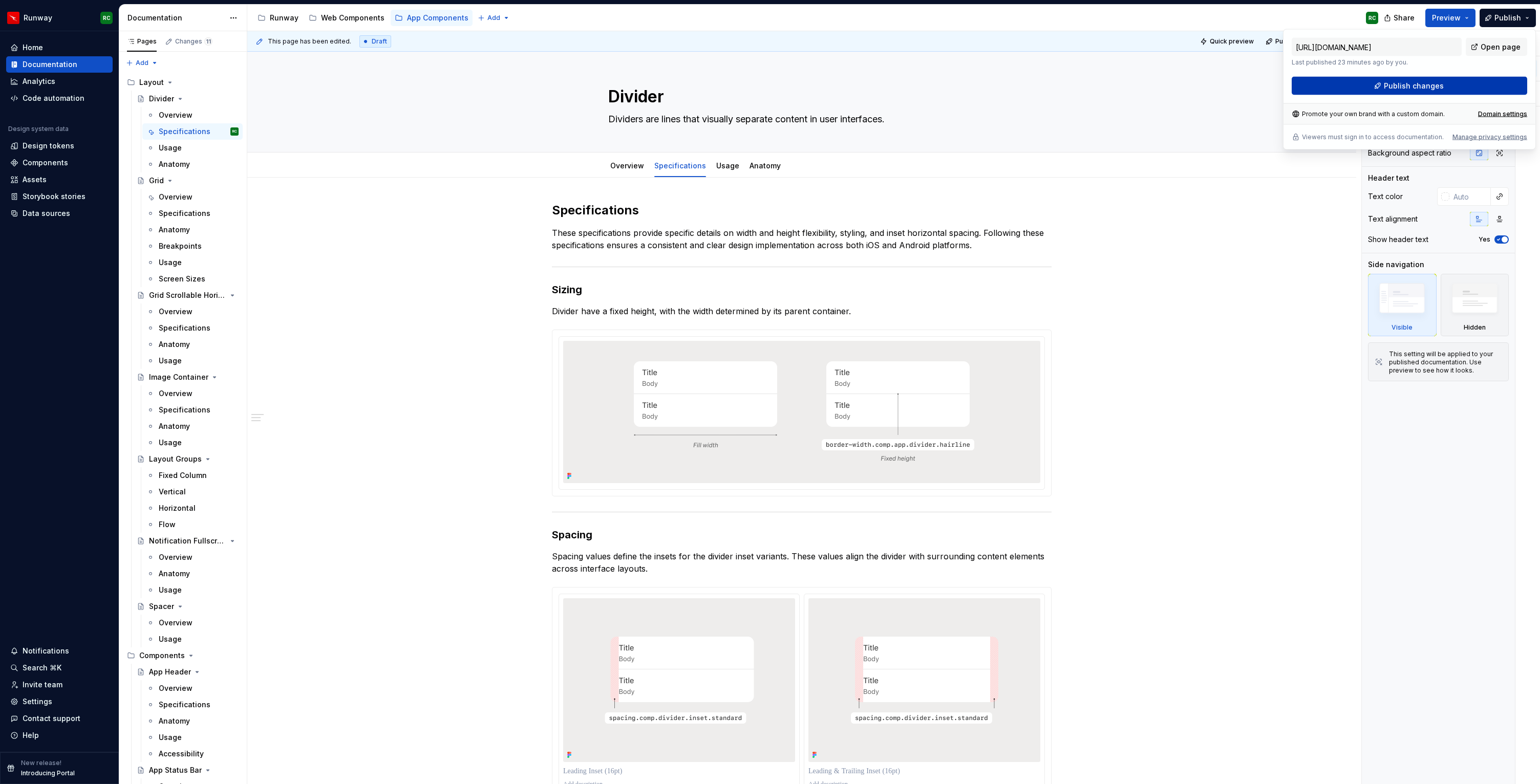
click at [1400, 89] on span "Publish changes" at bounding box center [1414, 85] width 60 height 10
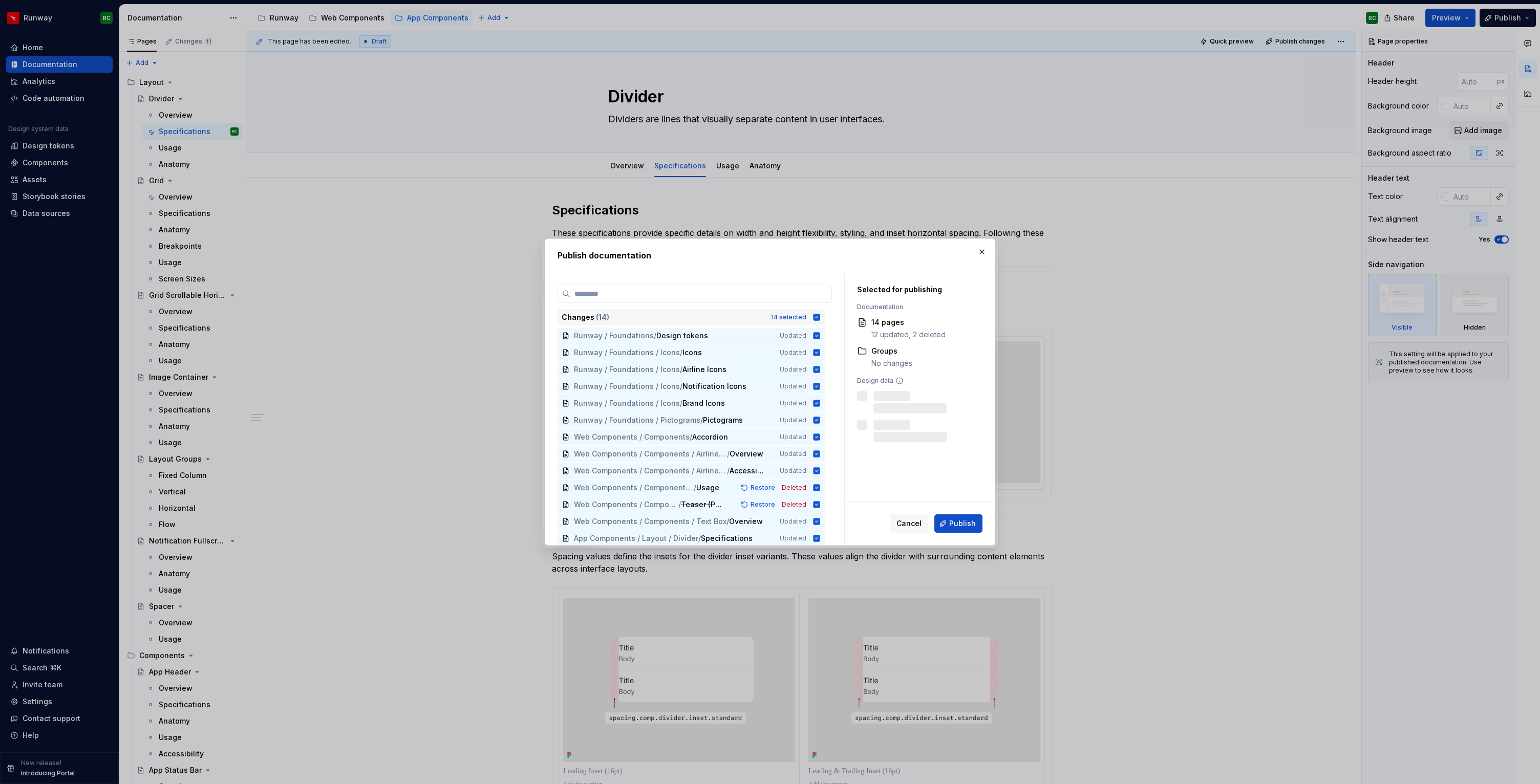
click at [806, 317] on div "14 selected" at bounding box center [789, 317] width 35 height 8
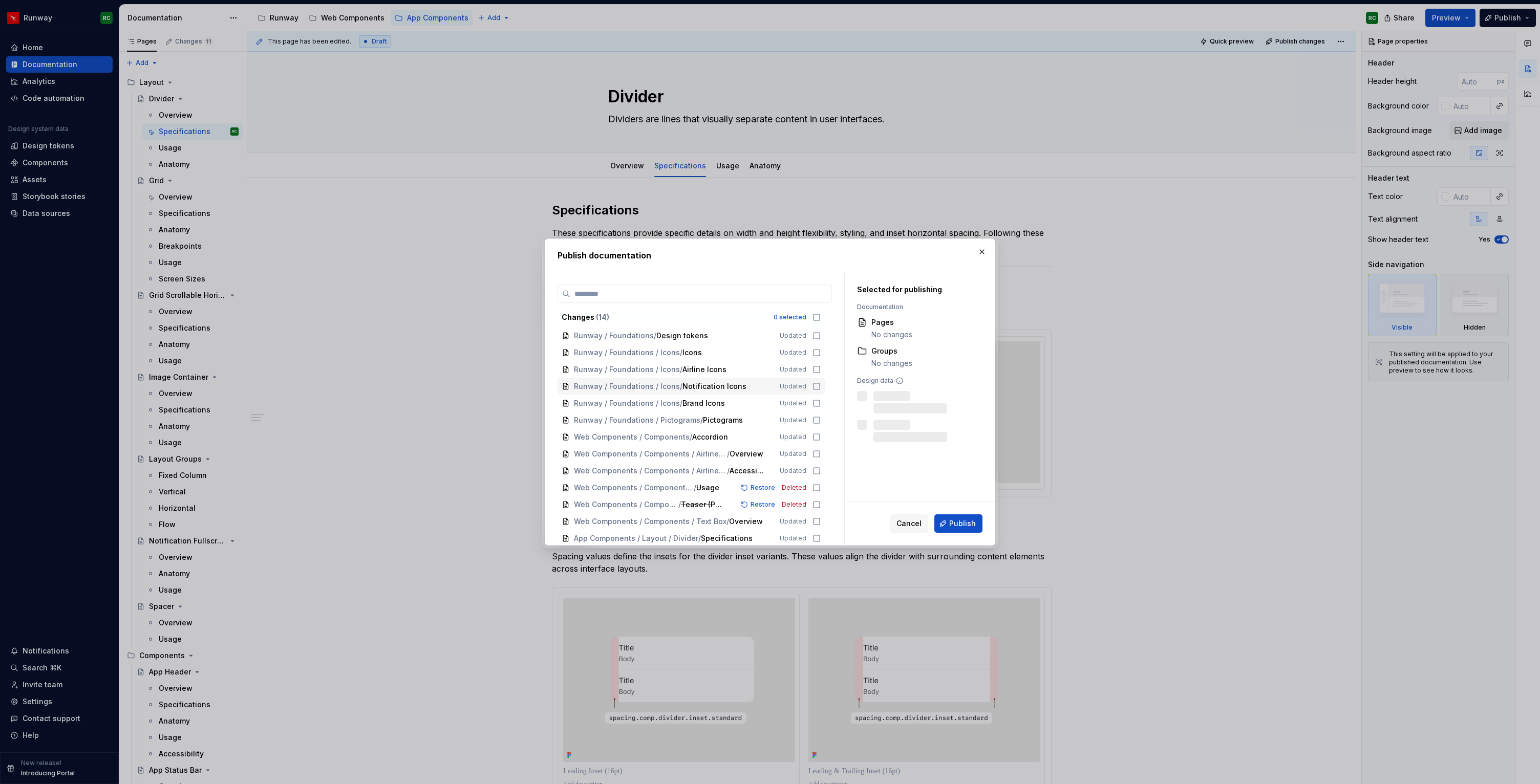
scroll to position [19, 0]
click at [734, 517] on span "Specifications" at bounding box center [726, 519] width 51 height 10
click at [958, 526] on span "Publish" at bounding box center [962, 523] width 27 height 10
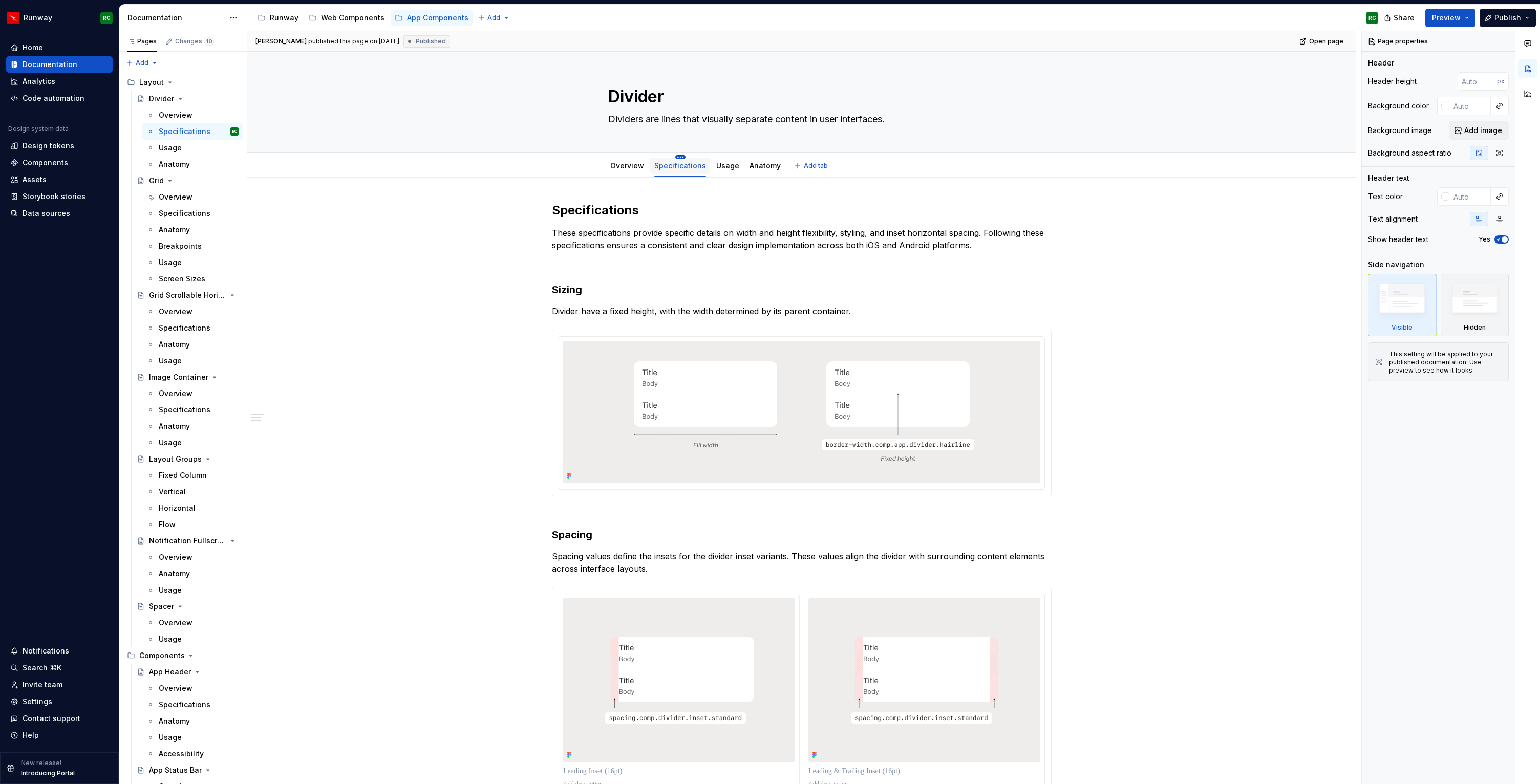
click at [680, 157] on html "Runway RC Home Documentation Analytics Code automation Design system data Desig…" at bounding box center [770, 392] width 1540 height 784
click at [707, 203] on div "Hide tab" at bounding box center [721, 209] width 87 height 16
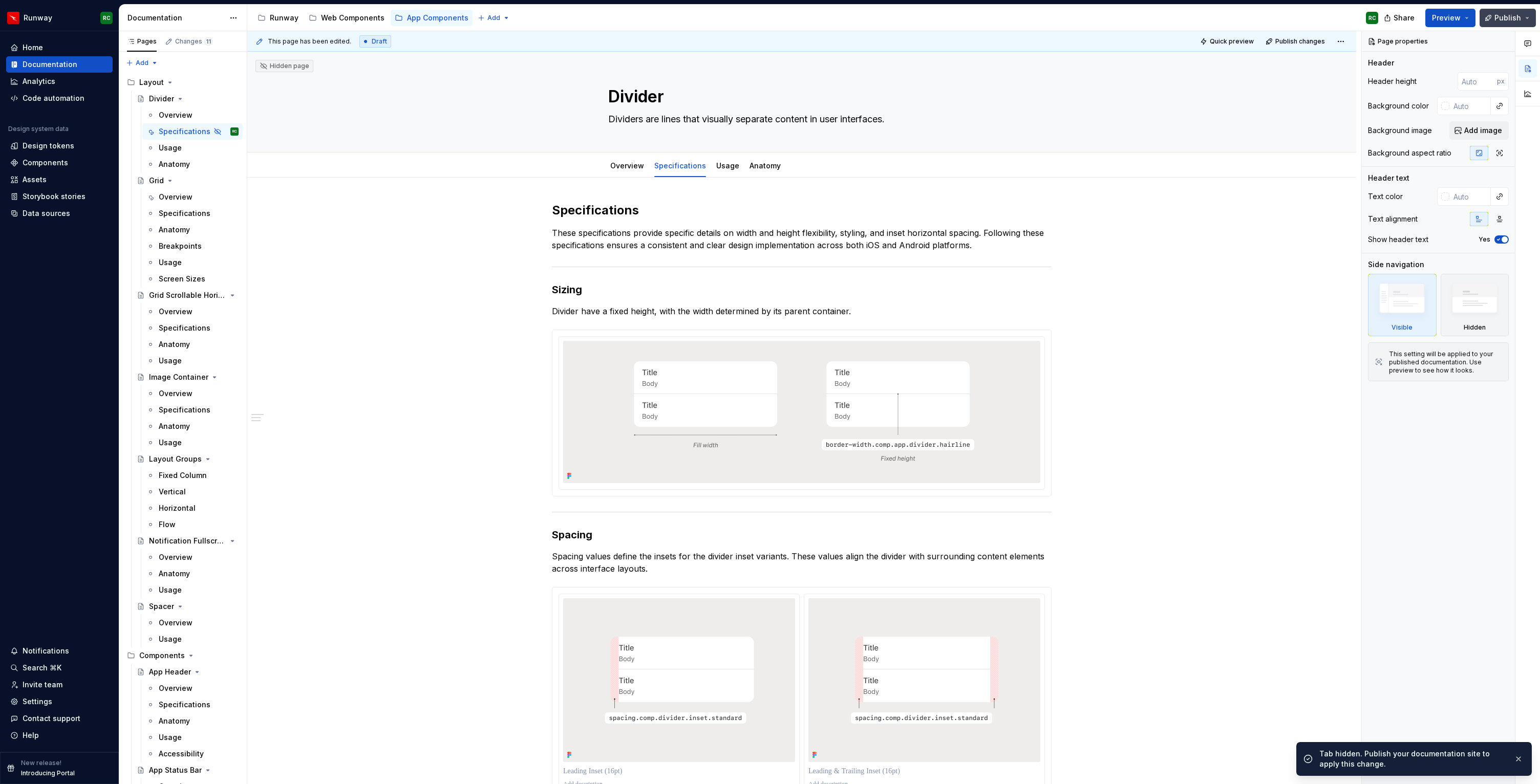
click at [1504, 22] on span "Publish" at bounding box center [1508, 17] width 27 height 10
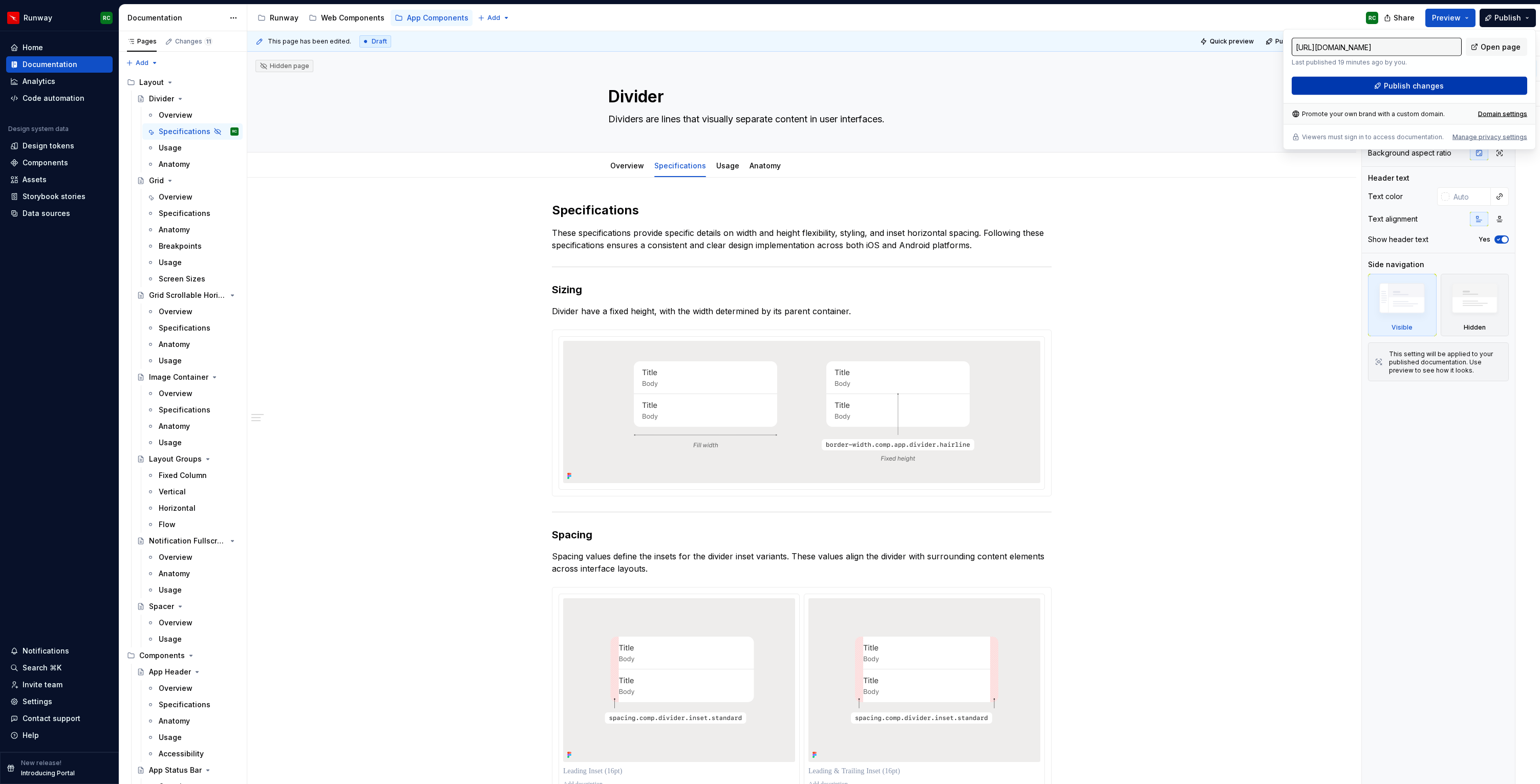
click at [1439, 84] on span "Publish changes" at bounding box center [1414, 85] width 60 height 10
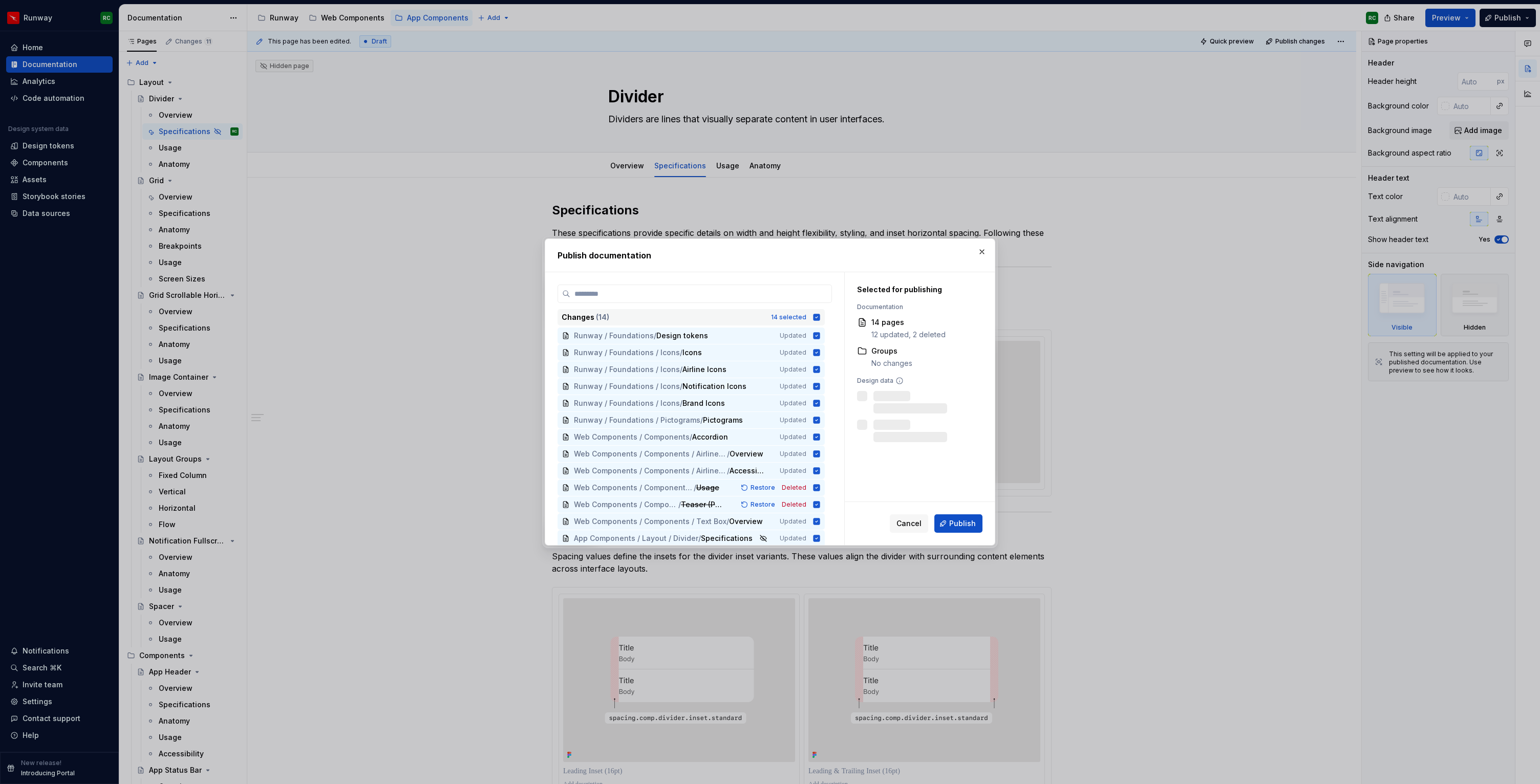
click at [820, 318] on icon at bounding box center [817, 317] width 7 height 7
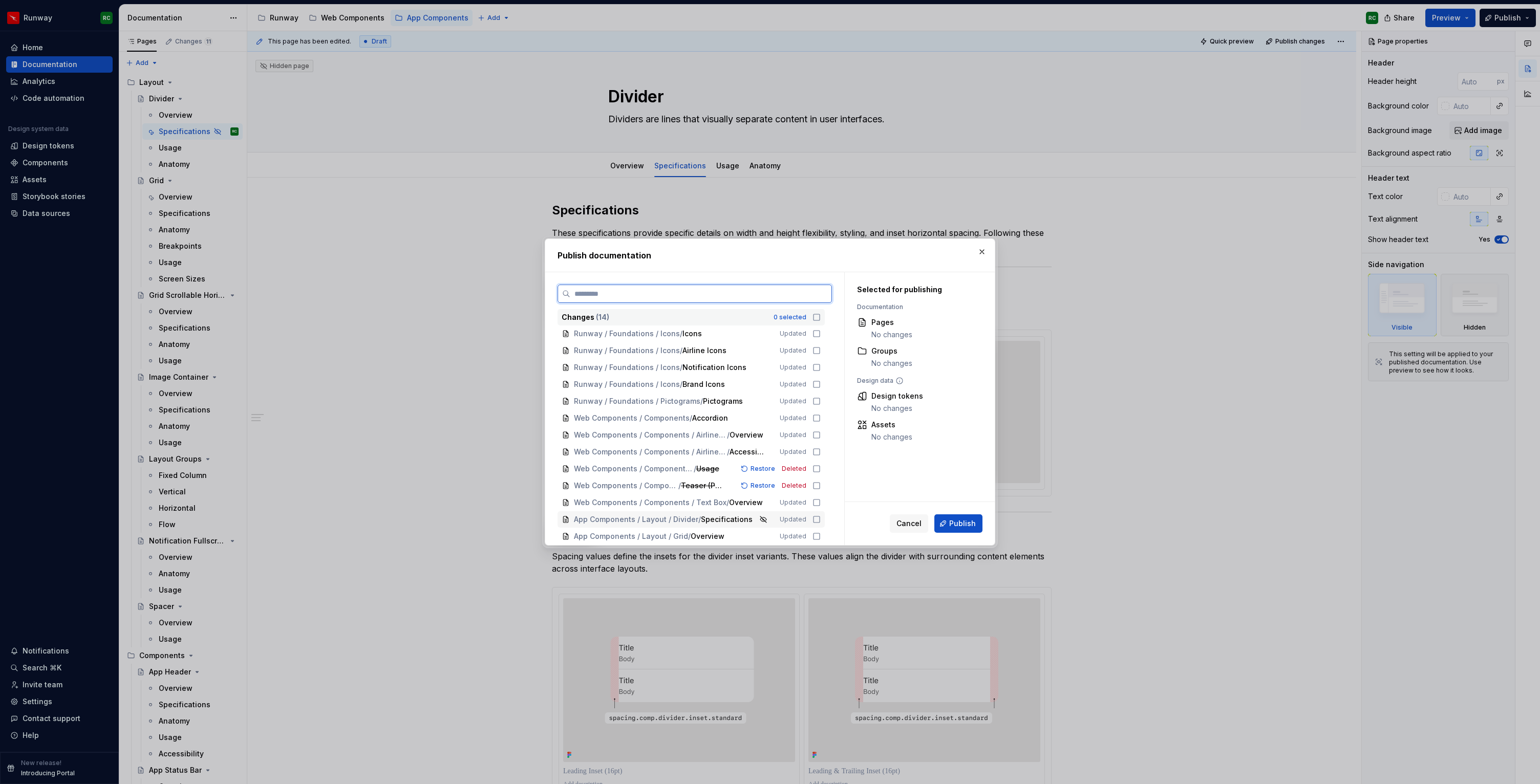
click at [820, 519] on icon at bounding box center [817, 519] width 8 height 8
click at [951, 529] on button "Publish" at bounding box center [958, 523] width 48 height 19
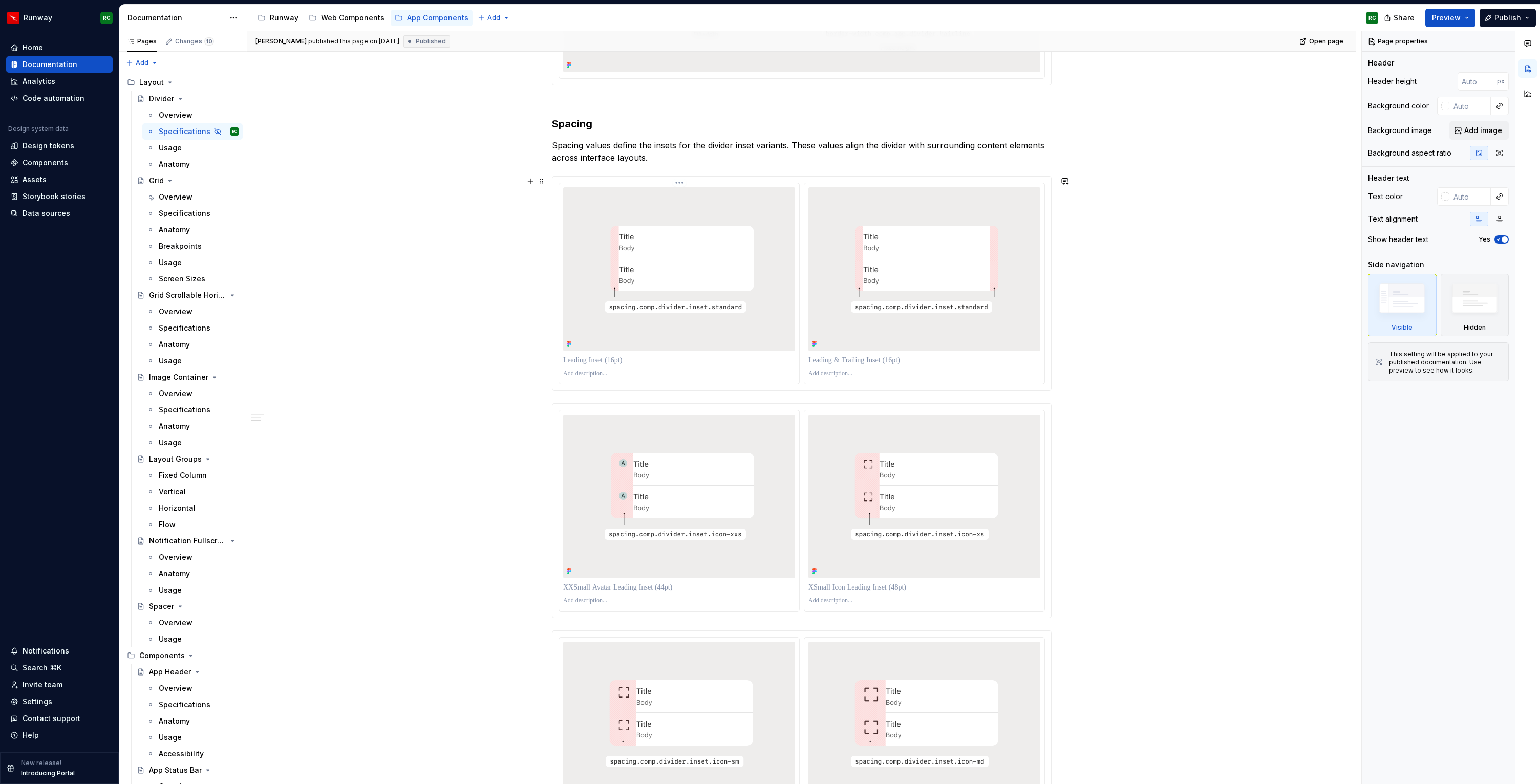
scroll to position [0, 0]
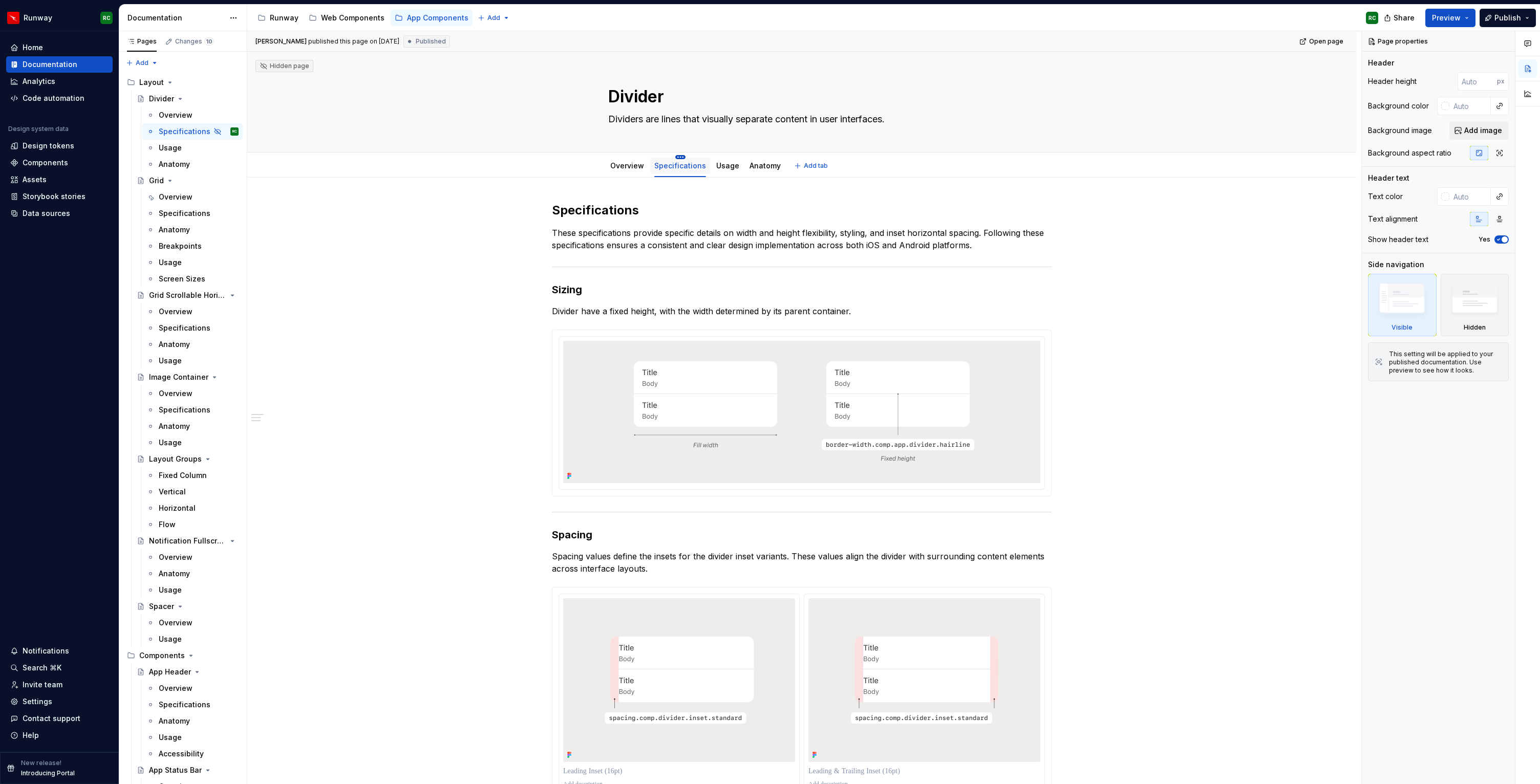
click at [683, 155] on html "Runway RC Home Documentation Analytics Code automation Design system data Desig…" at bounding box center [770, 392] width 1540 height 784
click at [748, 226] on div "Make tab private" at bounding box center [726, 225] width 66 height 10
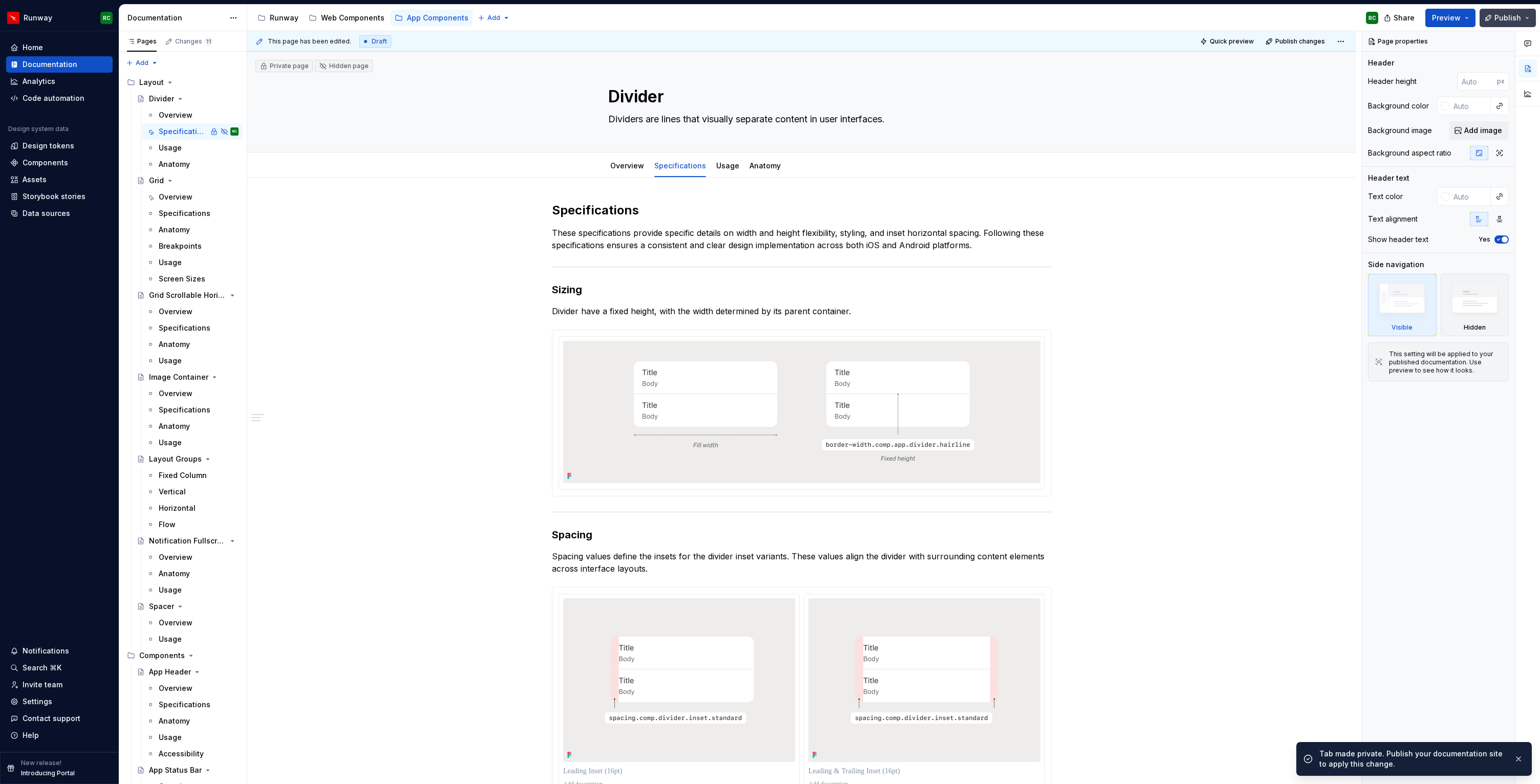
click at [1498, 19] on span "Publish" at bounding box center [1508, 17] width 27 height 10
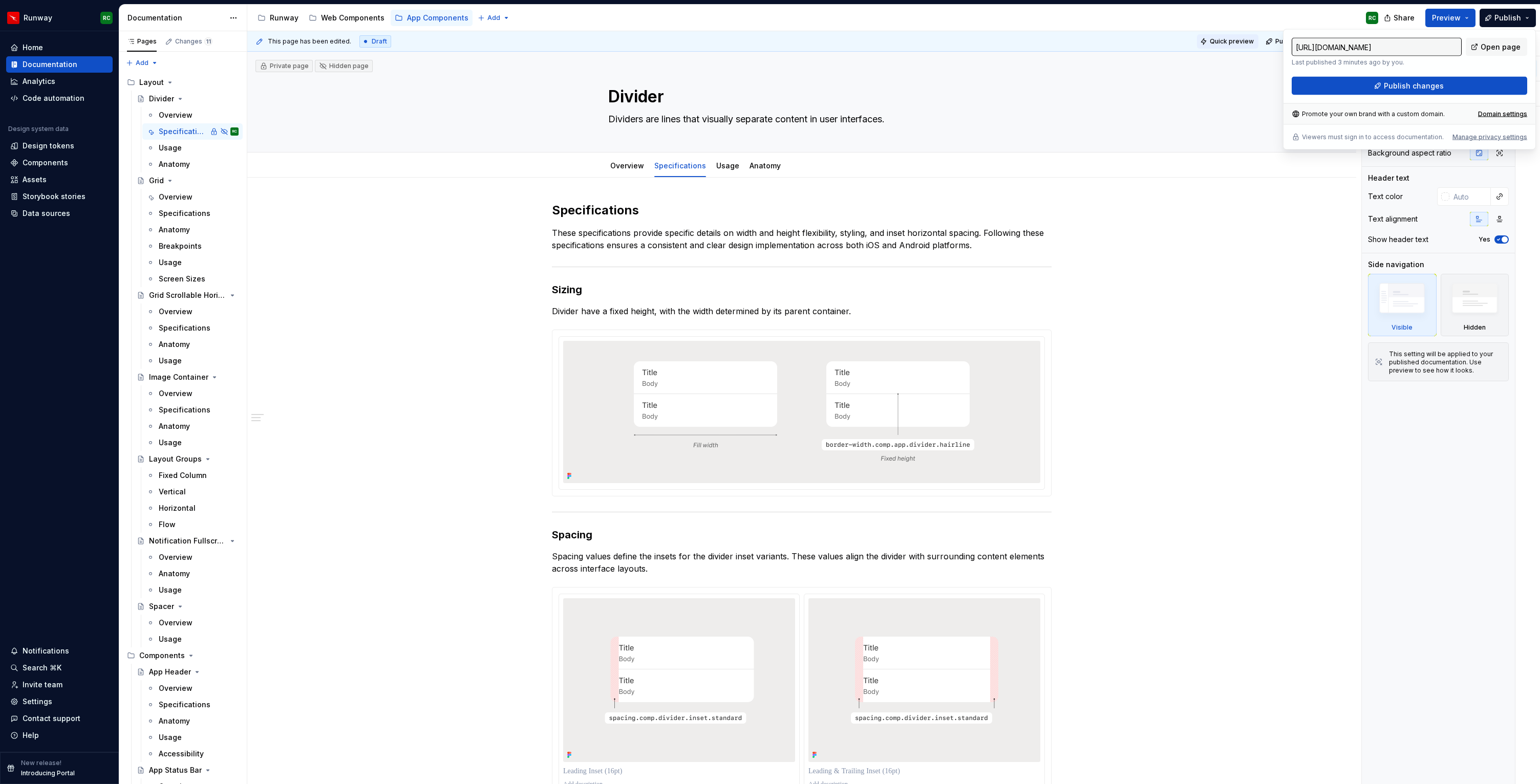
type textarea "*"
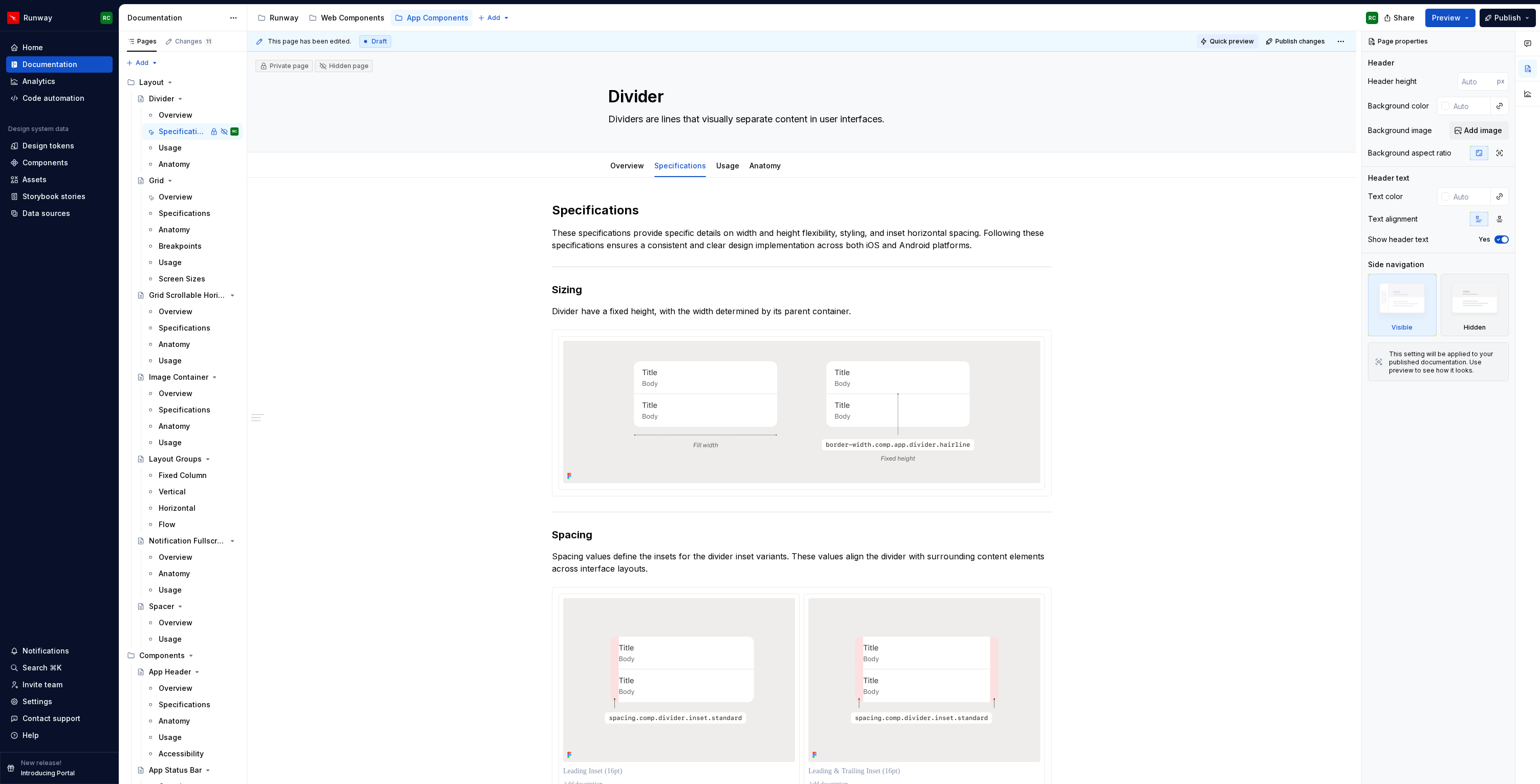
click at [1231, 39] on span "Quick preview" at bounding box center [1232, 42] width 44 height 8
click at [1499, 15] on span "Publish" at bounding box center [1508, 17] width 27 height 10
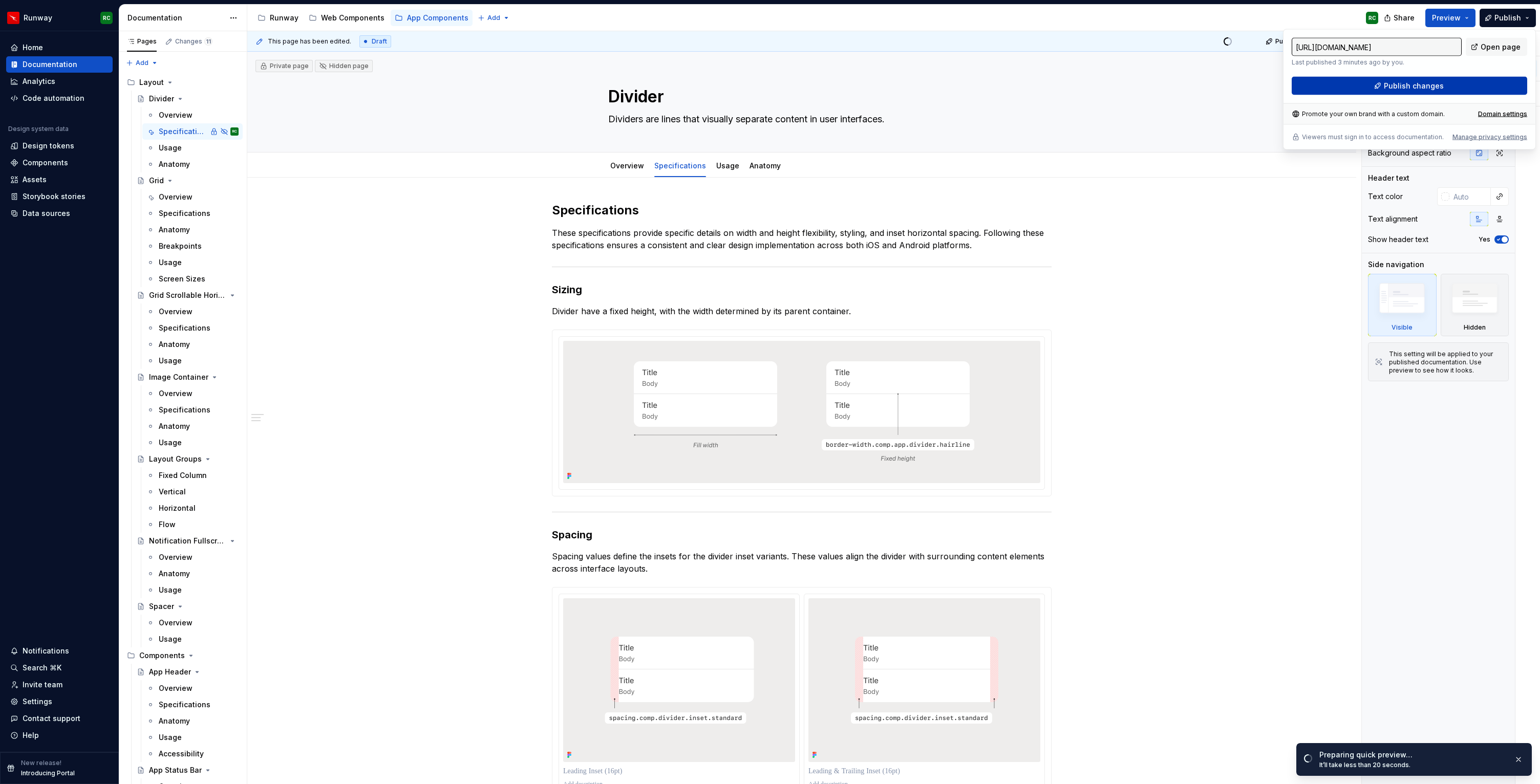
click at [1435, 83] on span "Publish changes" at bounding box center [1414, 85] width 60 height 10
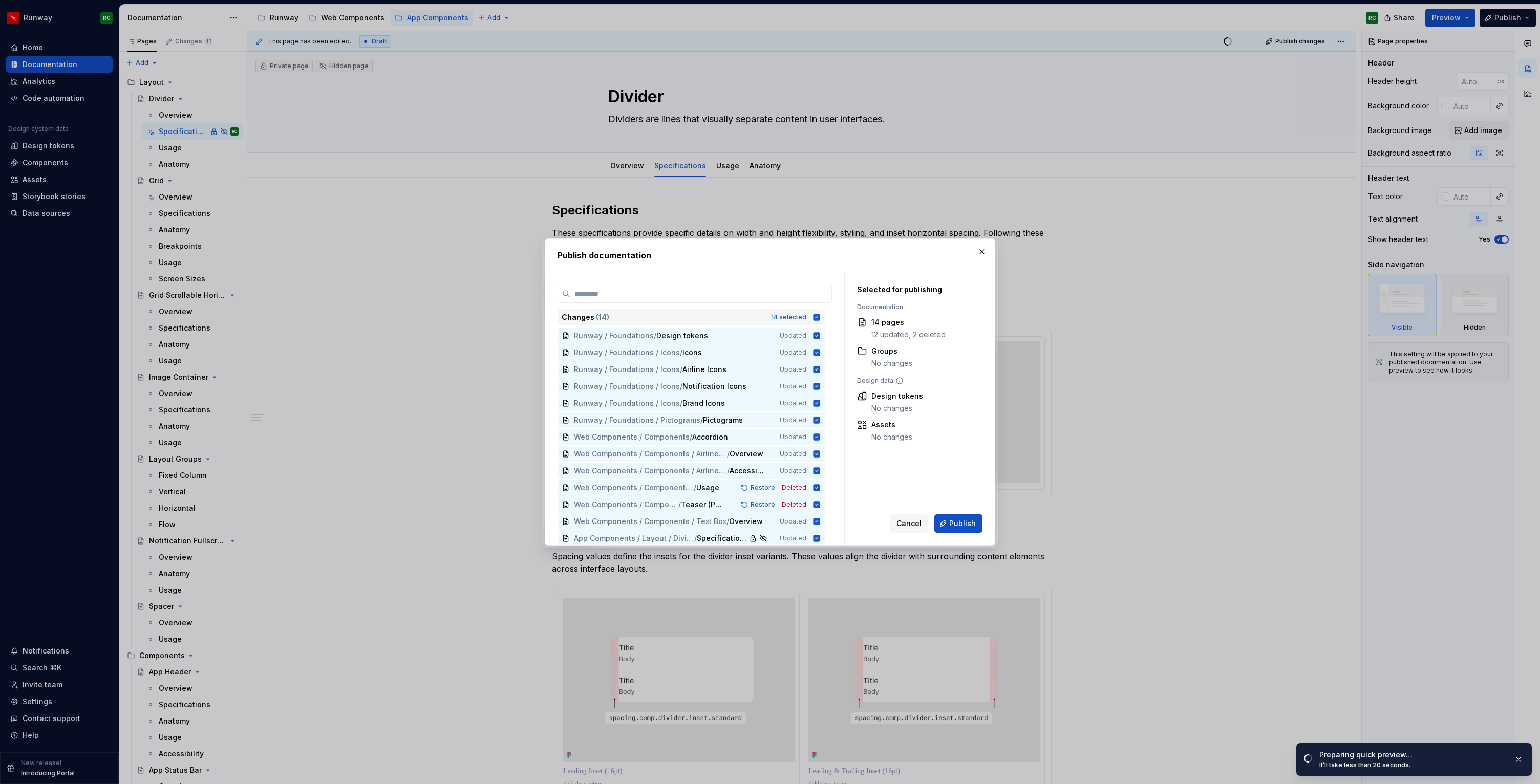
click at [821, 313] on icon at bounding box center [817, 317] width 8 height 8
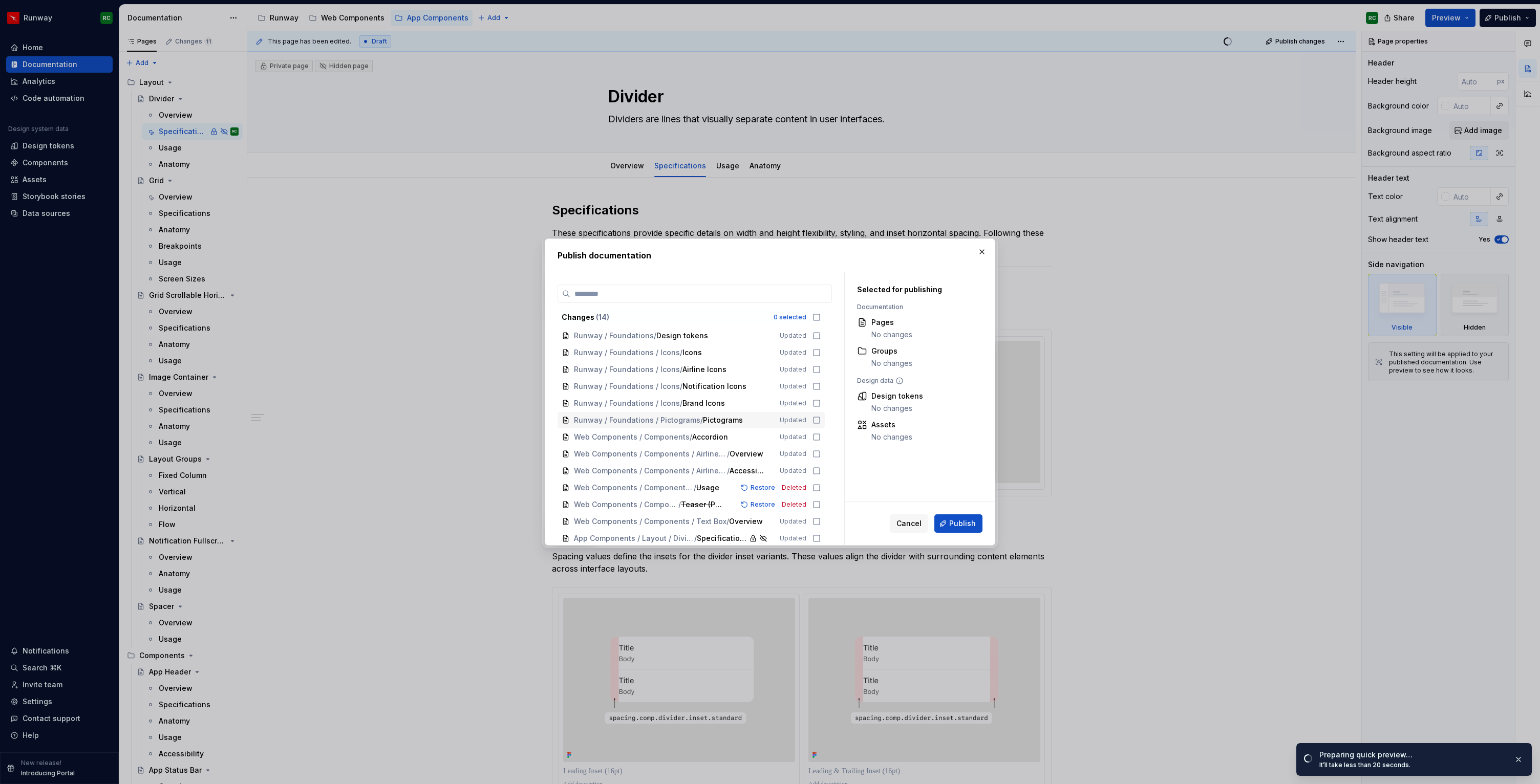
scroll to position [19, 0]
click at [817, 517] on div "App Components / Layout / Divider / Specifications Updated" at bounding box center [691, 519] width 267 height 16
click at [959, 524] on span "Publish" at bounding box center [962, 523] width 27 height 10
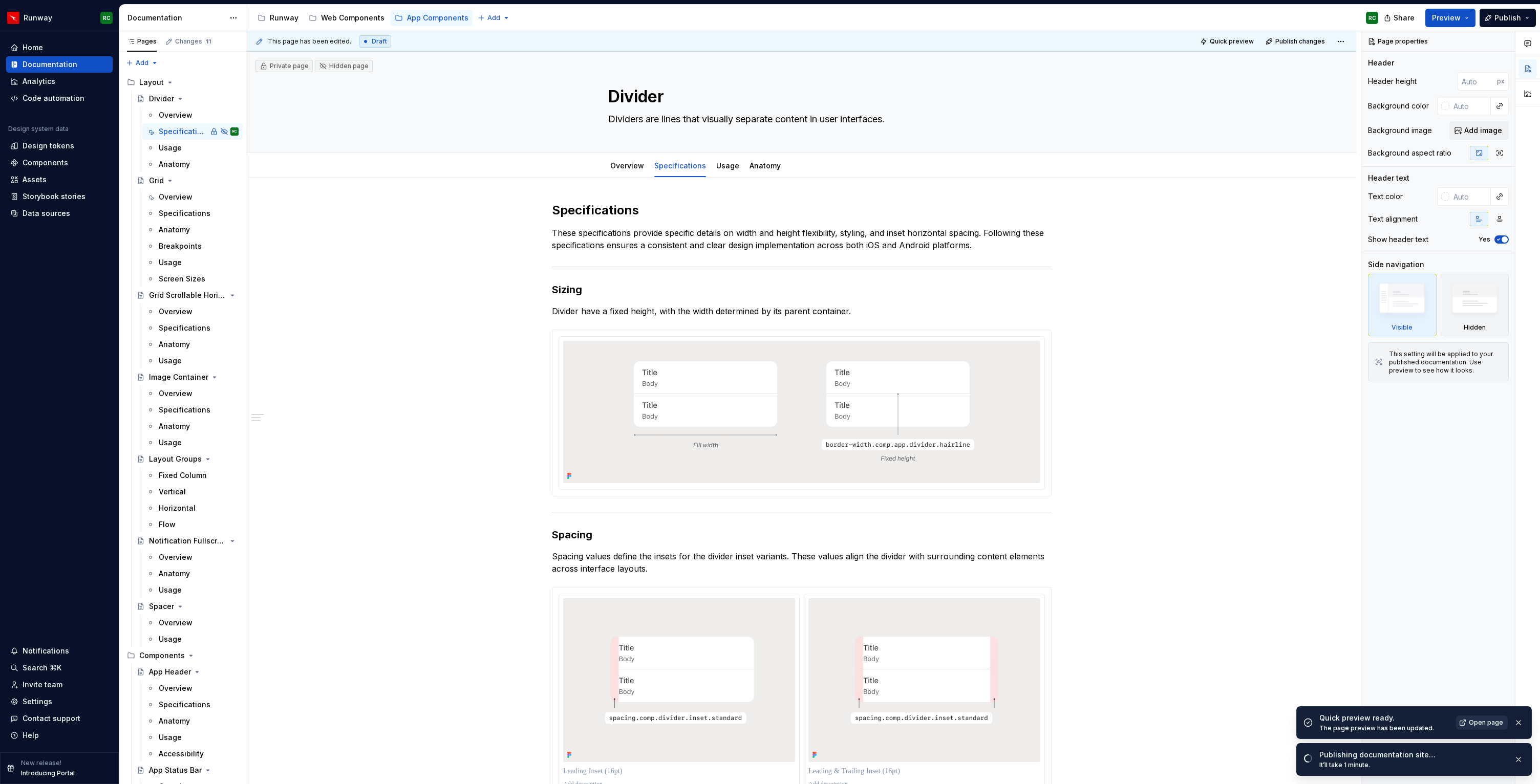
click at [1487, 723] on span "Open page" at bounding box center [1486, 722] width 34 height 8
drag, startPoint x: 763, startPoint y: 164, endPoint x: 679, endPoint y: 169, distance: 84.1
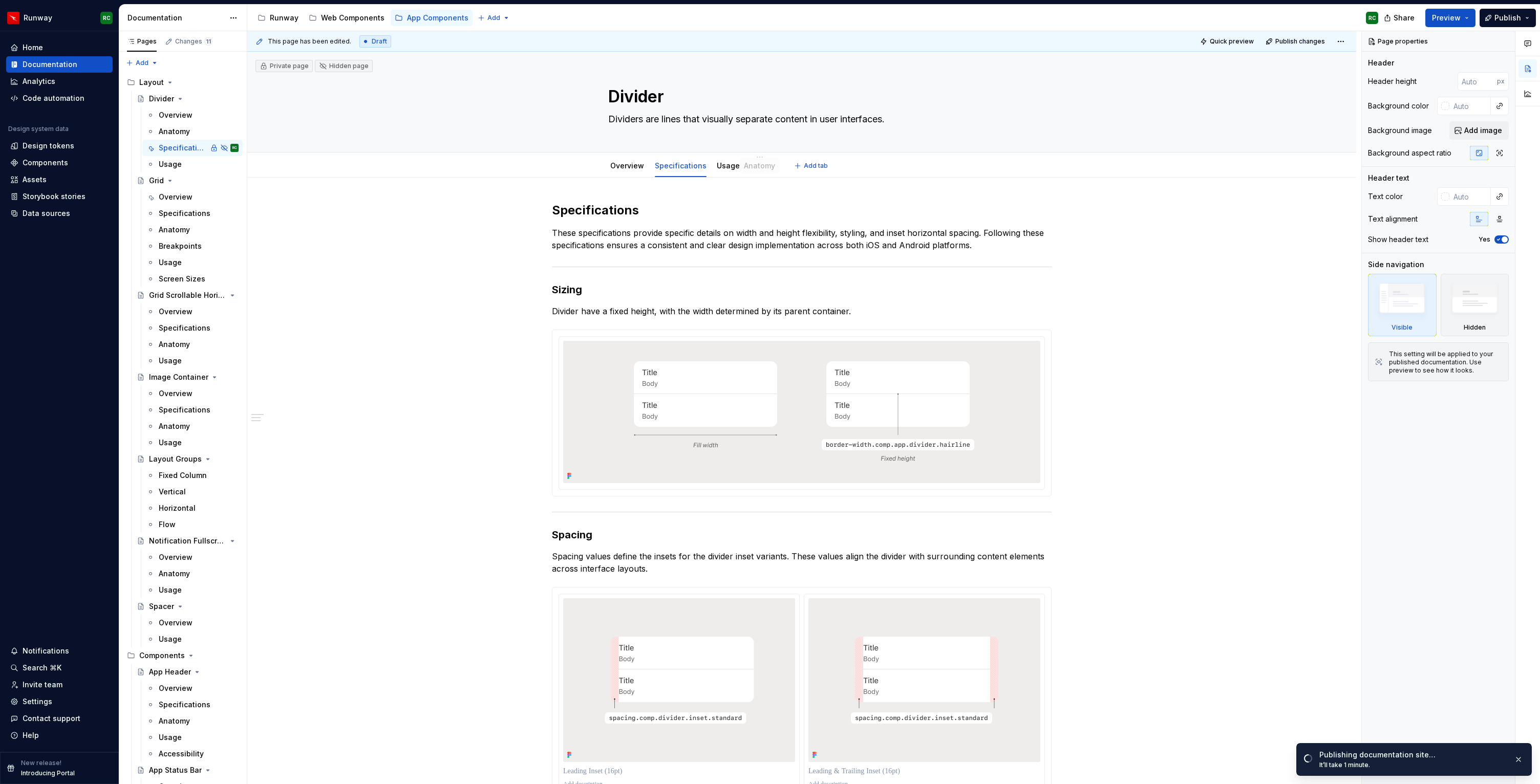
drag, startPoint x: 662, startPoint y: 169, endPoint x: 752, endPoint y: 166, distance: 90.0
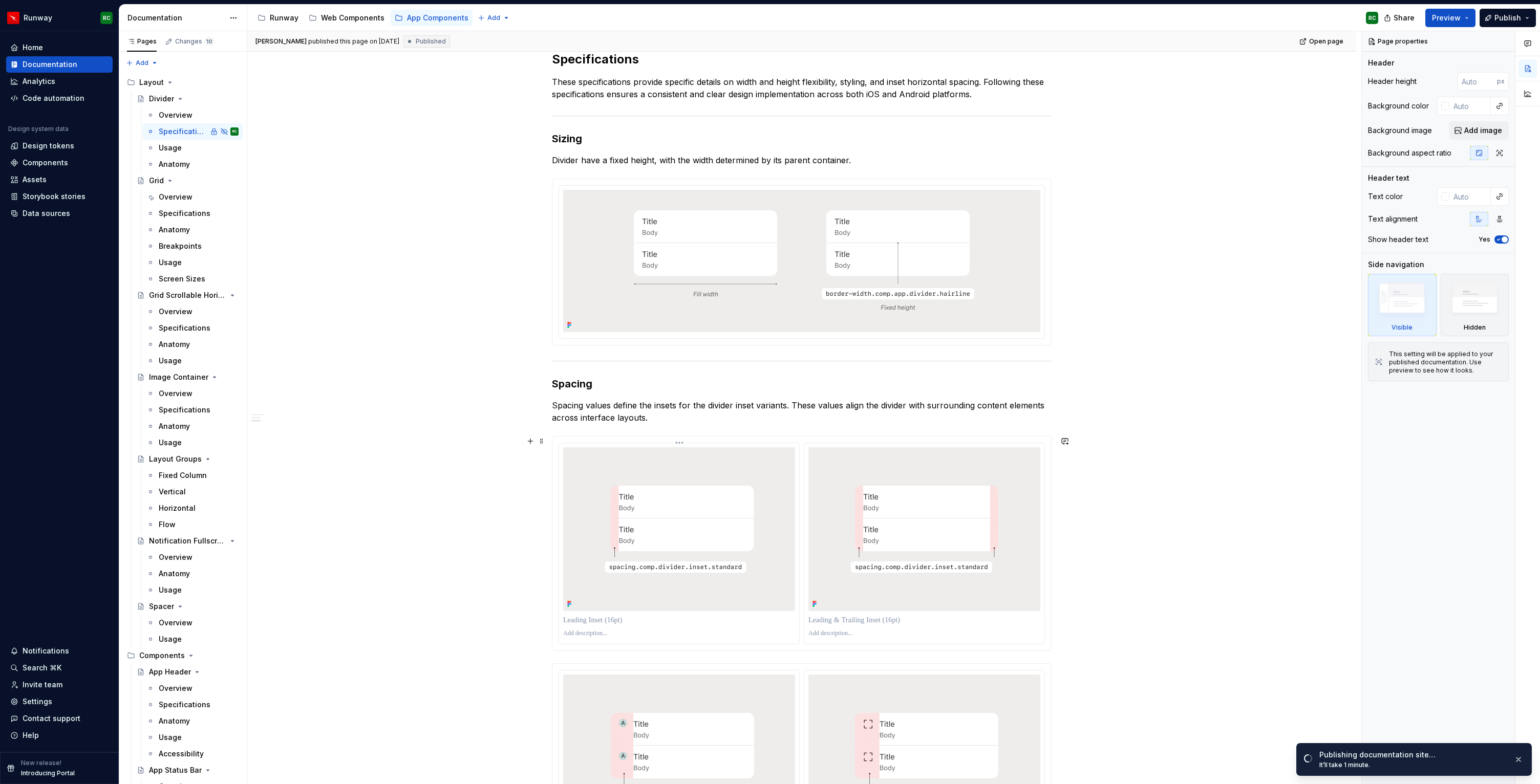
scroll to position [329, 0]
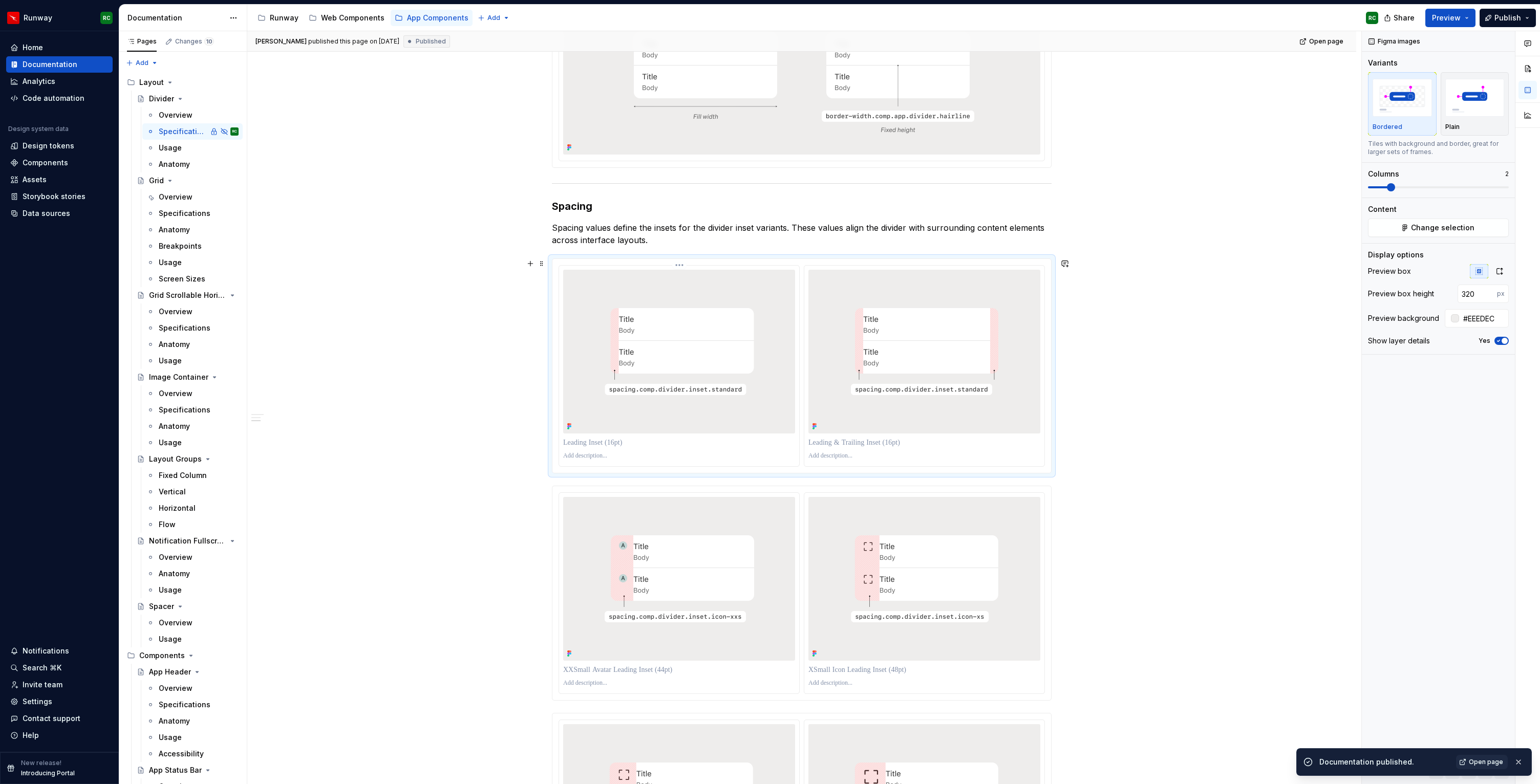
click at [714, 387] on img at bounding box center [679, 351] width 194 height 108
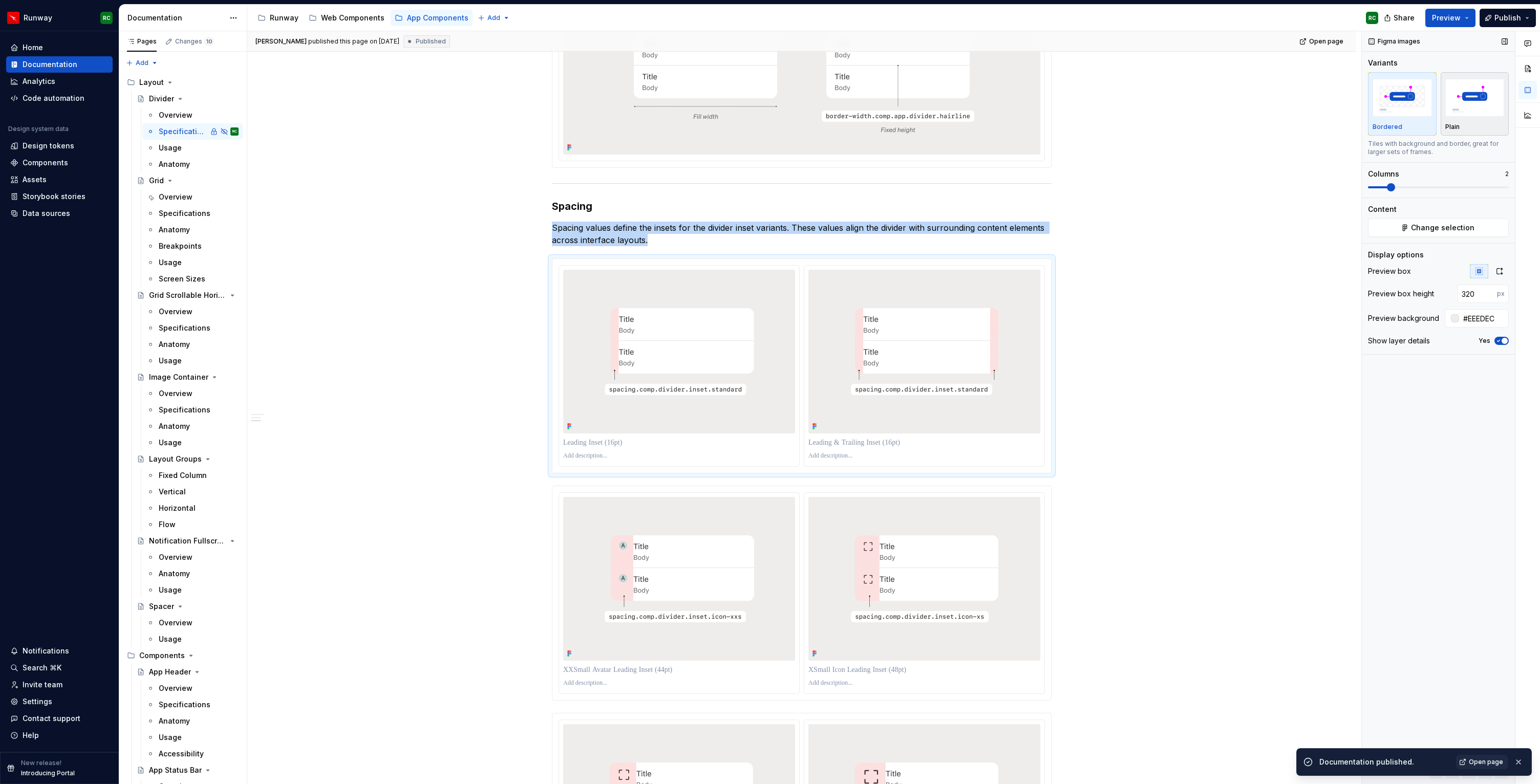
click at [1465, 88] on img "button" at bounding box center [1475, 97] width 59 height 38
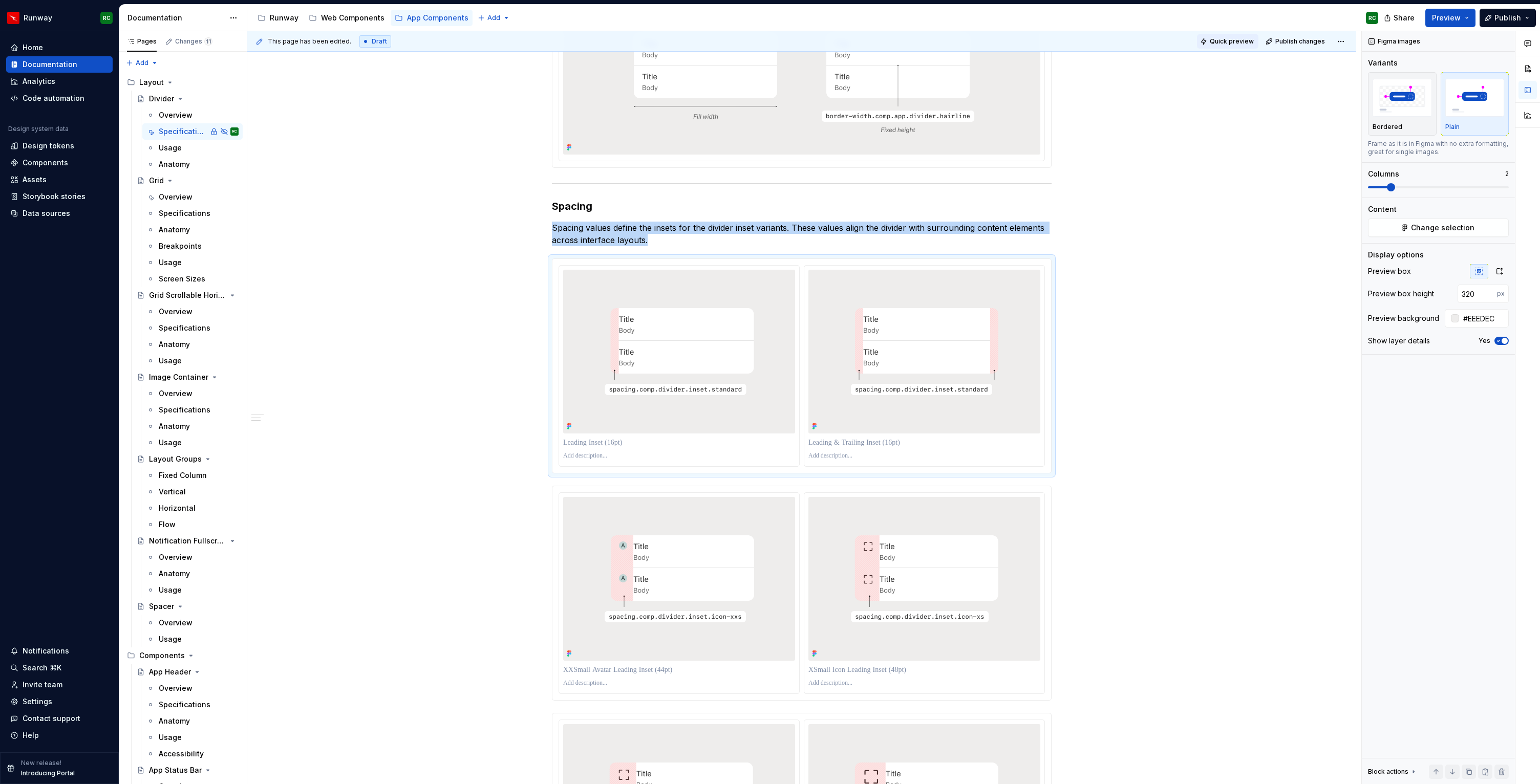
click at [1217, 42] on button "Quick preview" at bounding box center [1227, 41] width 62 height 14
click at [54, 699] on div "Settings" at bounding box center [59, 702] width 98 height 10
click at [65, 718] on div "Contact support" at bounding box center [51, 718] width 58 height 10
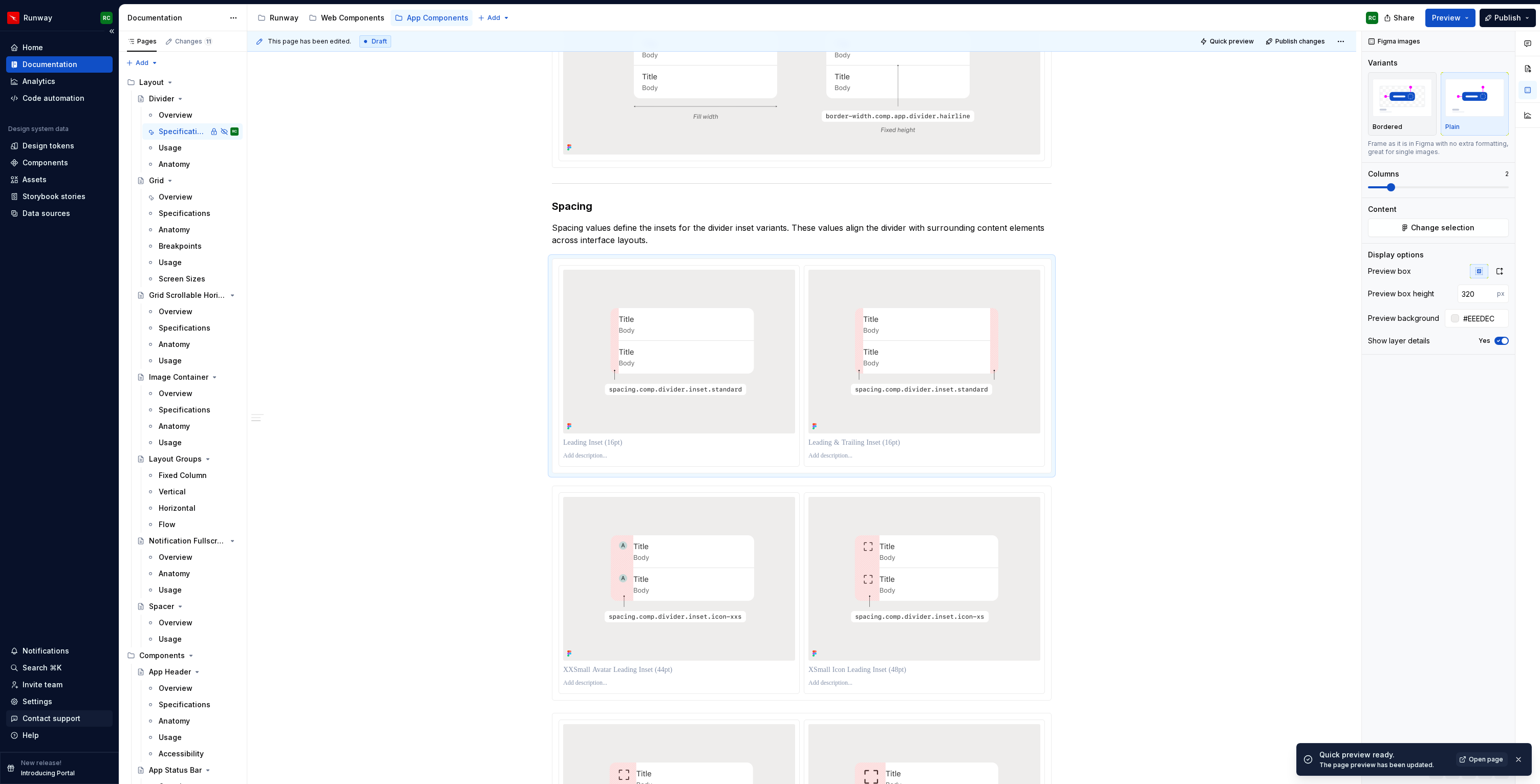
scroll to position [758, 0]
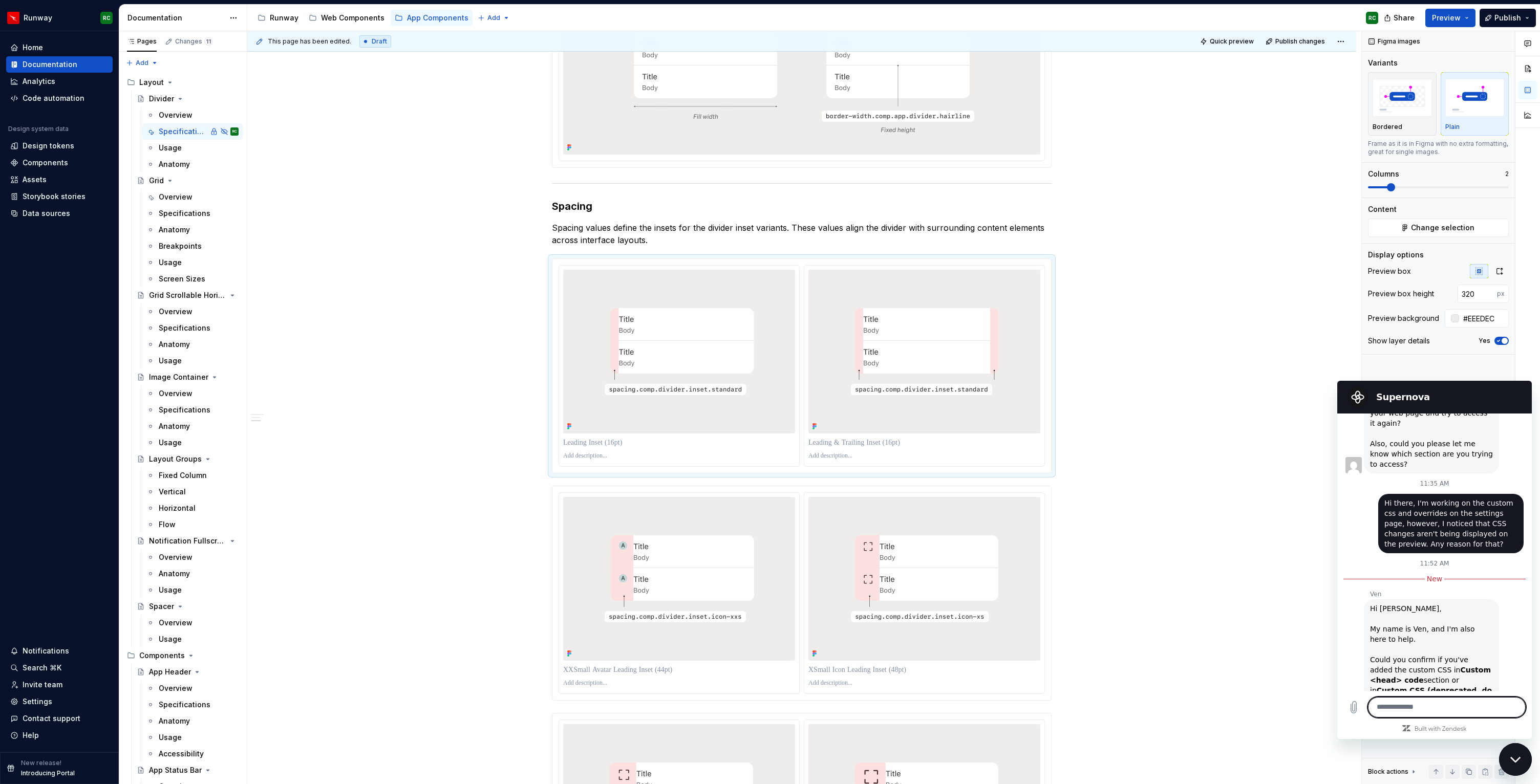
click at [1519, 765] on div "Close messaging window" at bounding box center [1515, 759] width 30 height 30
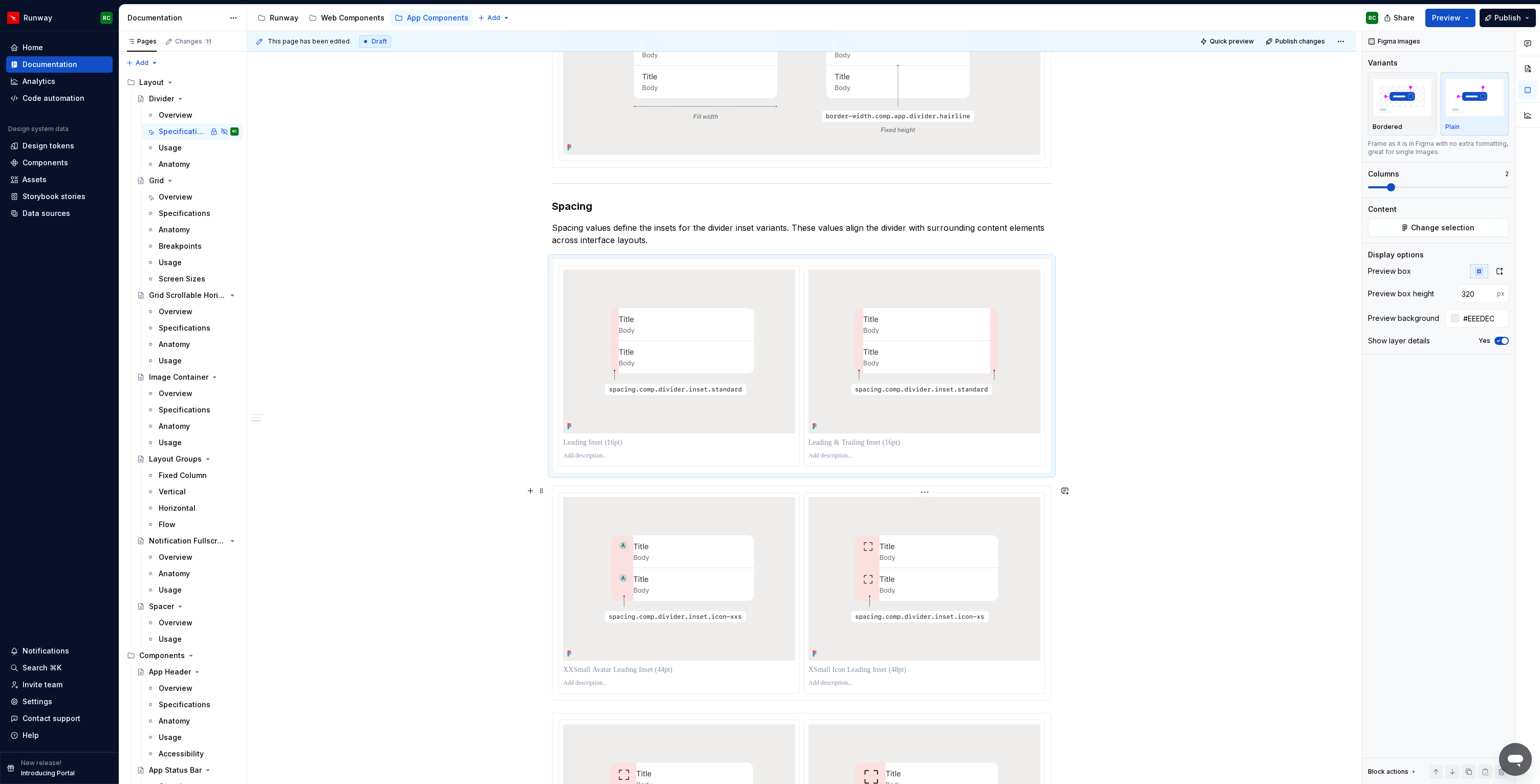
scroll to position [1035, 0]
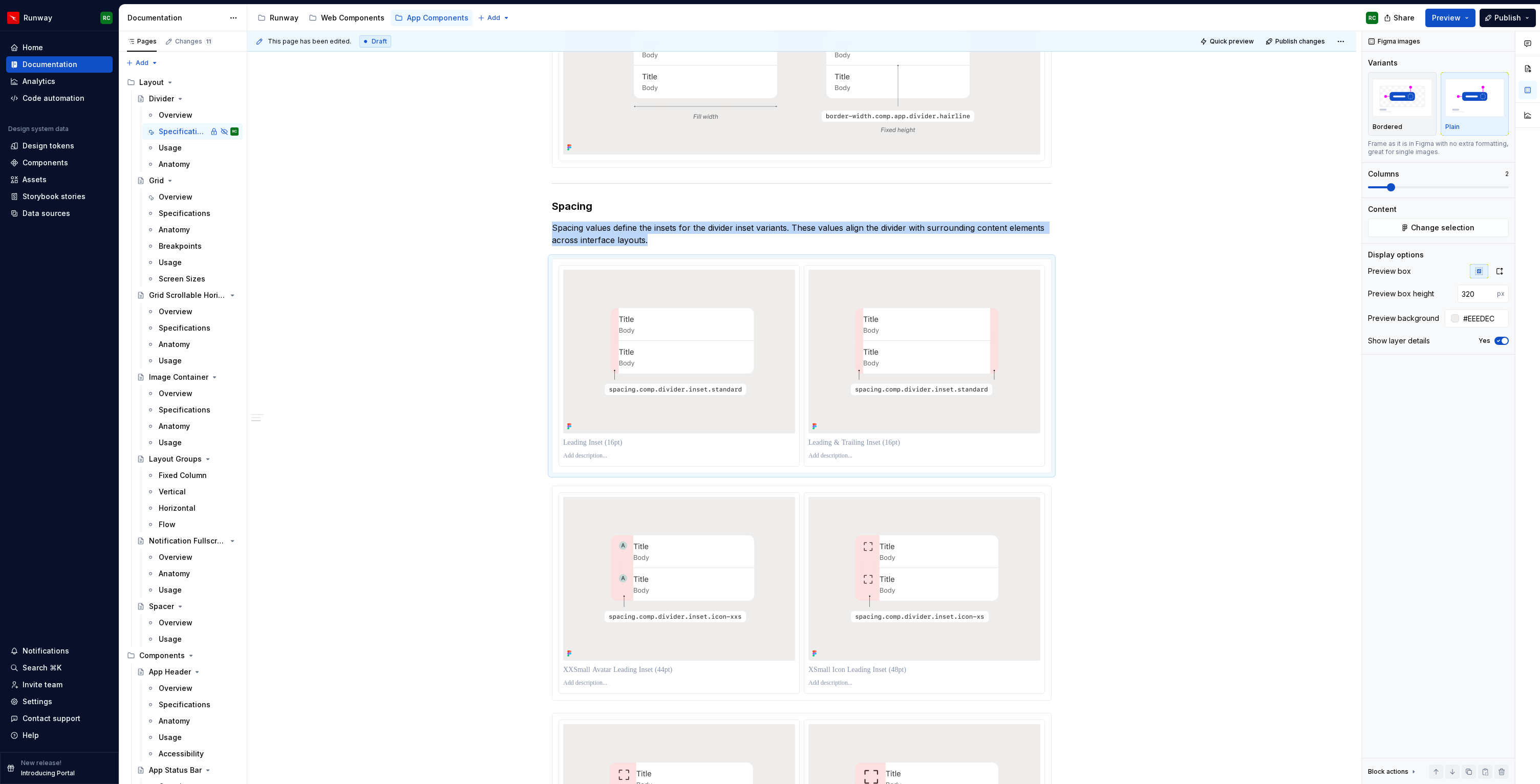
click at [1229, 194] on div "Specifications These specifications provide specific details on width and heigh…" at bounding box center [802, 745] width 1109 height 1793
click at [942, 569] on img at bounding box center [924, 579] width 194 height 108
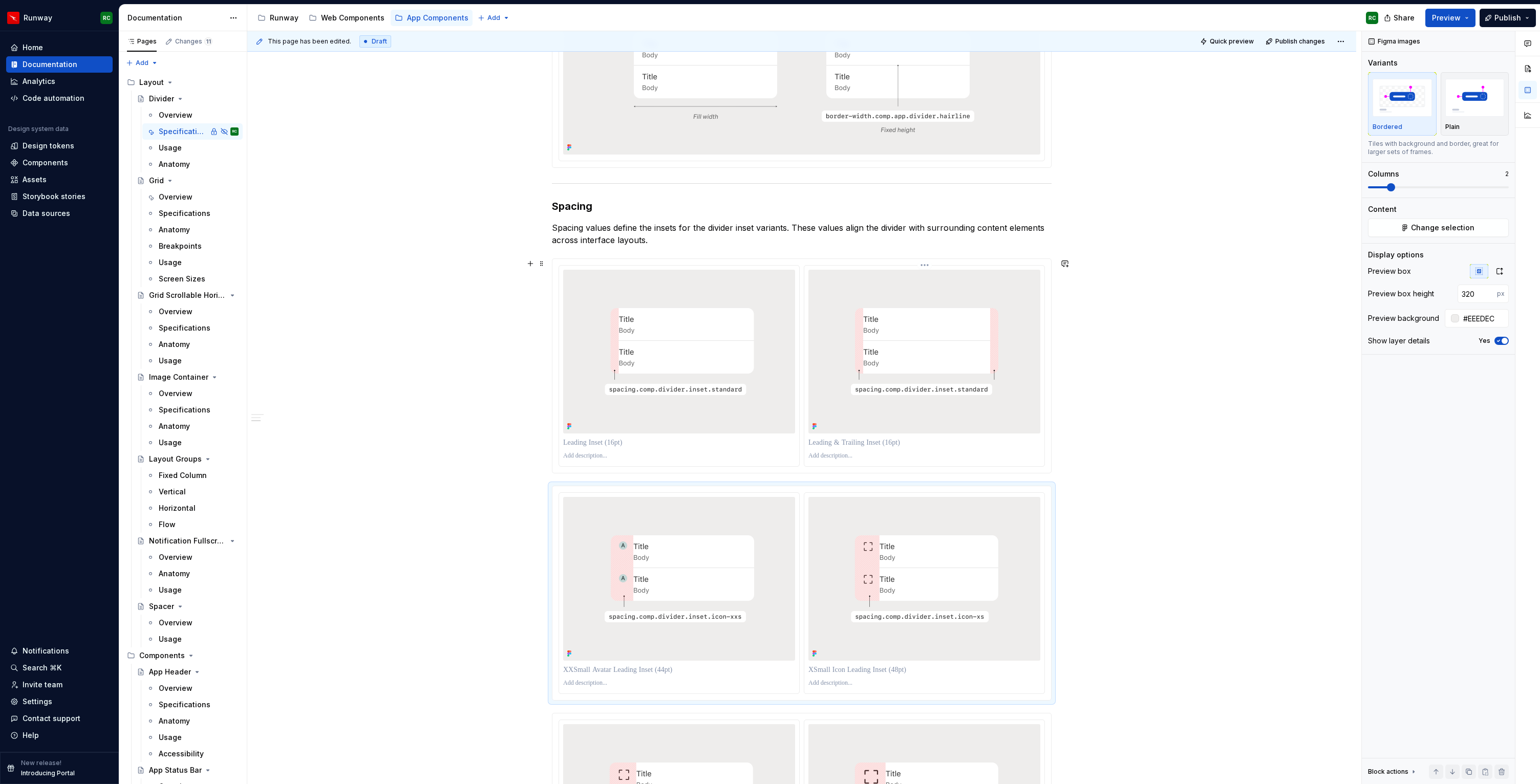
click at [927, 379] on img at bounding box center [924, 351] width 194 height 108
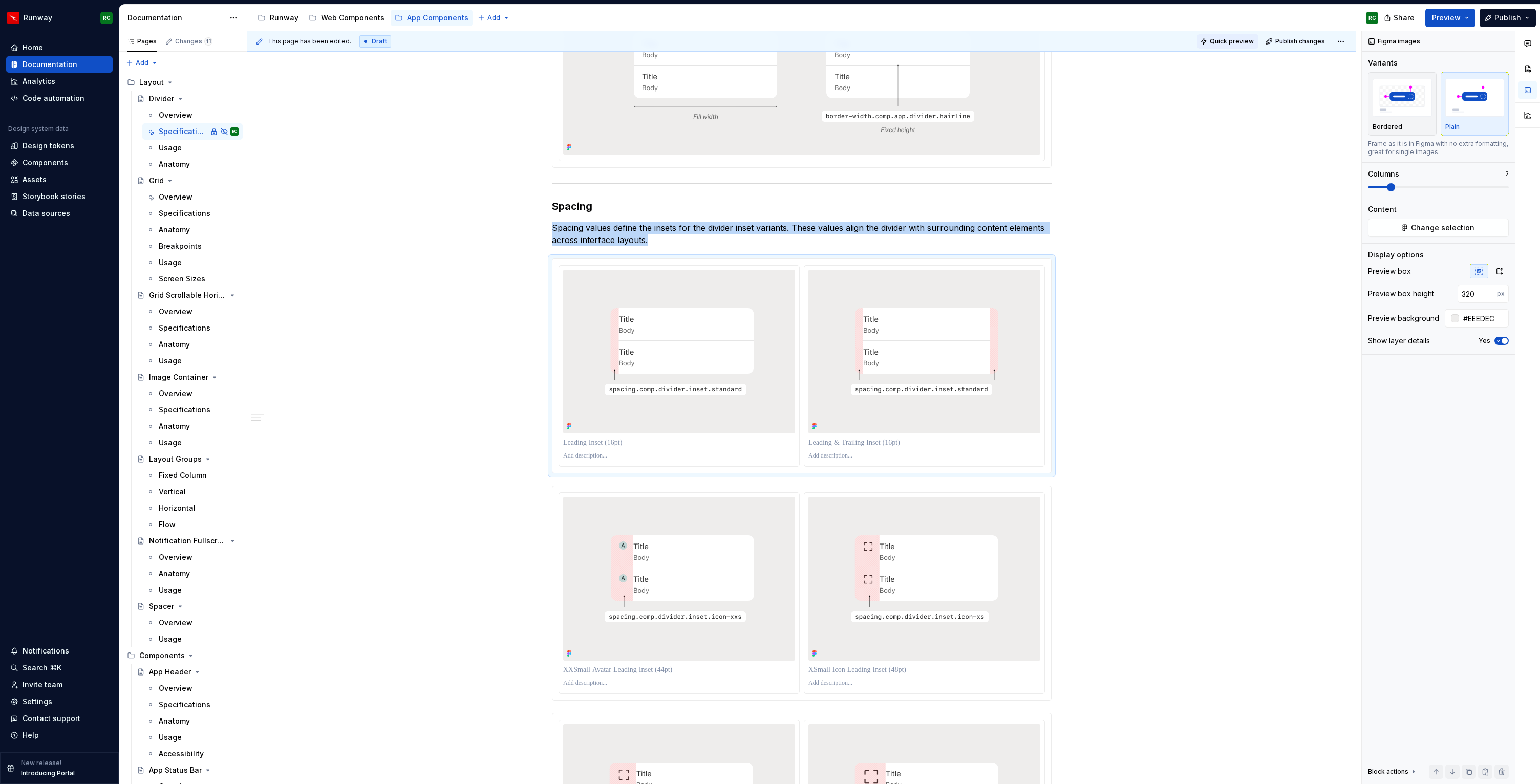
click at [1229, 39] on span "Quick preview" at bounding box center [1232, 42] width 44 height 8
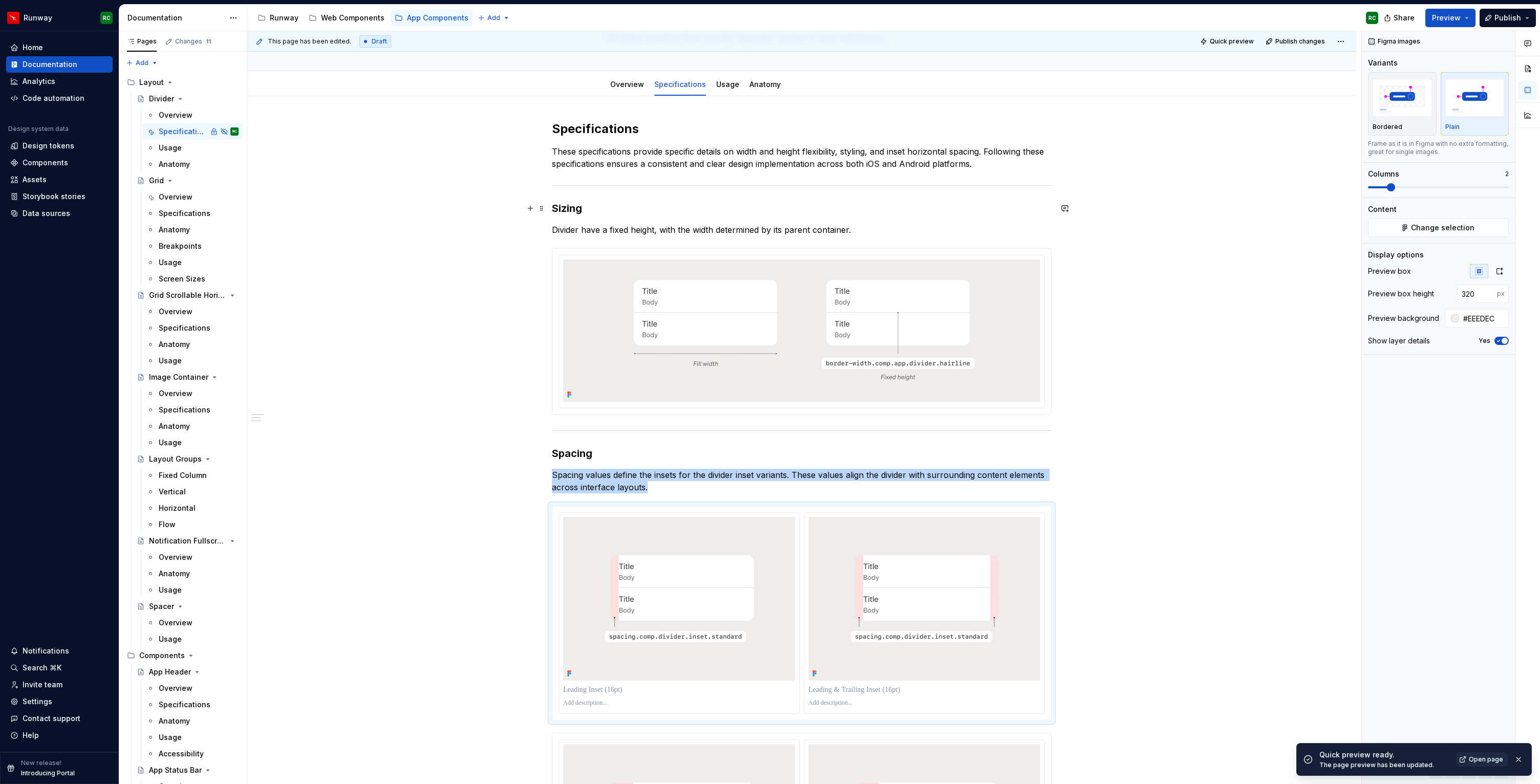
scroll to position [0, 0]
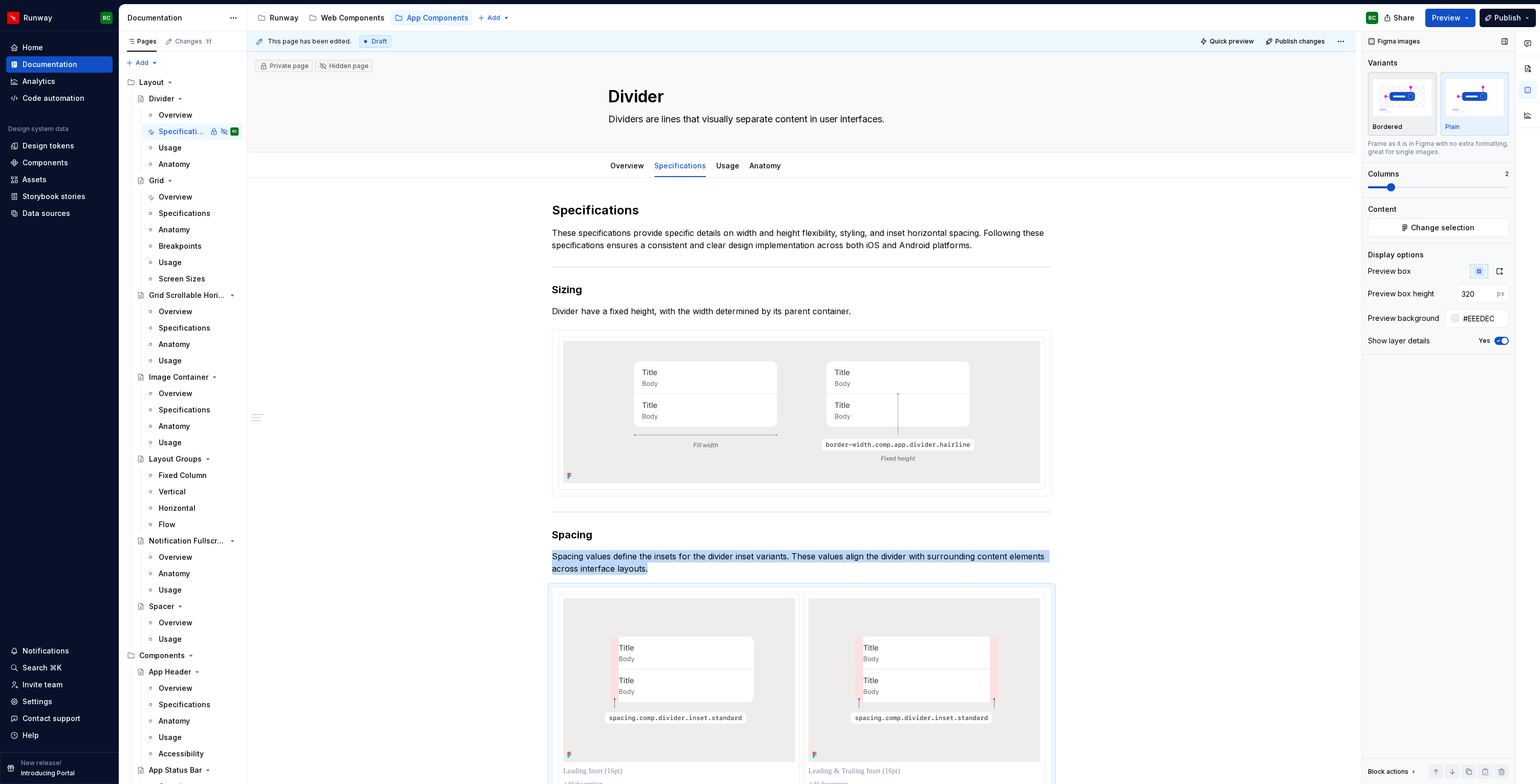
click at [1419, 98] on img "button" at bounding box center [1402, 97] width 59 height 38
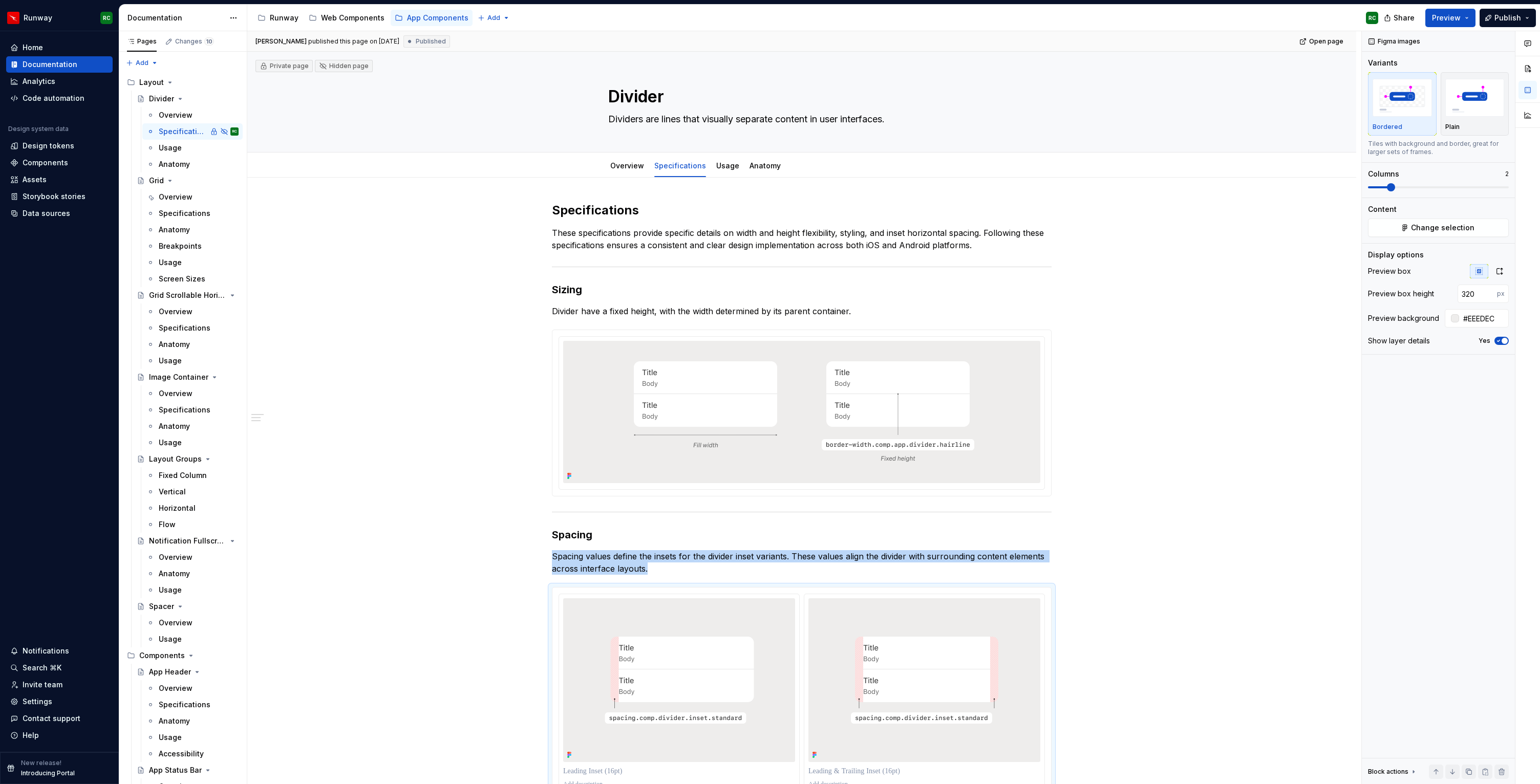
scroll to position [17, 0]
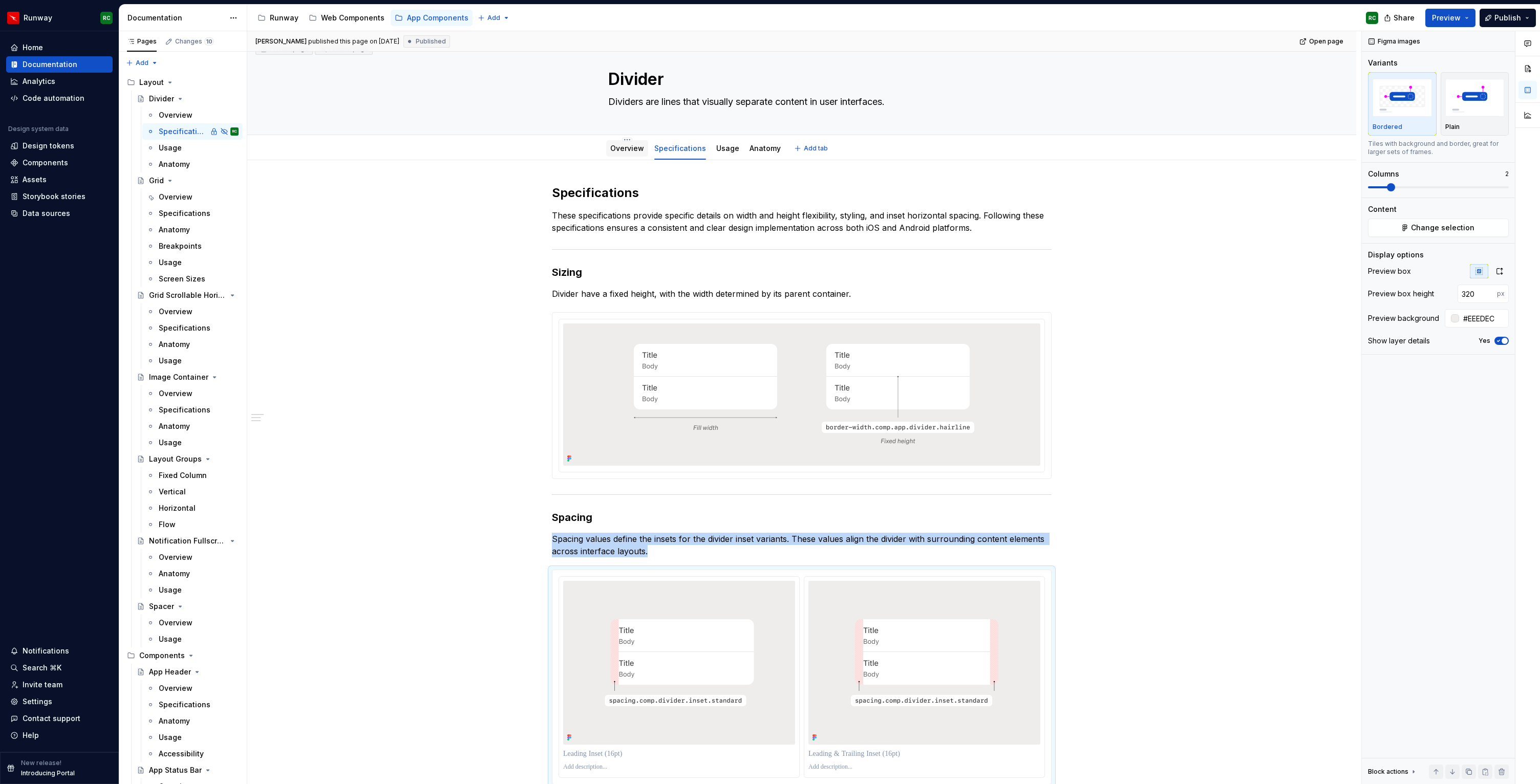
click at [644, 151] on link "Overview" at bounding box center [627, 148] width 34 height 9
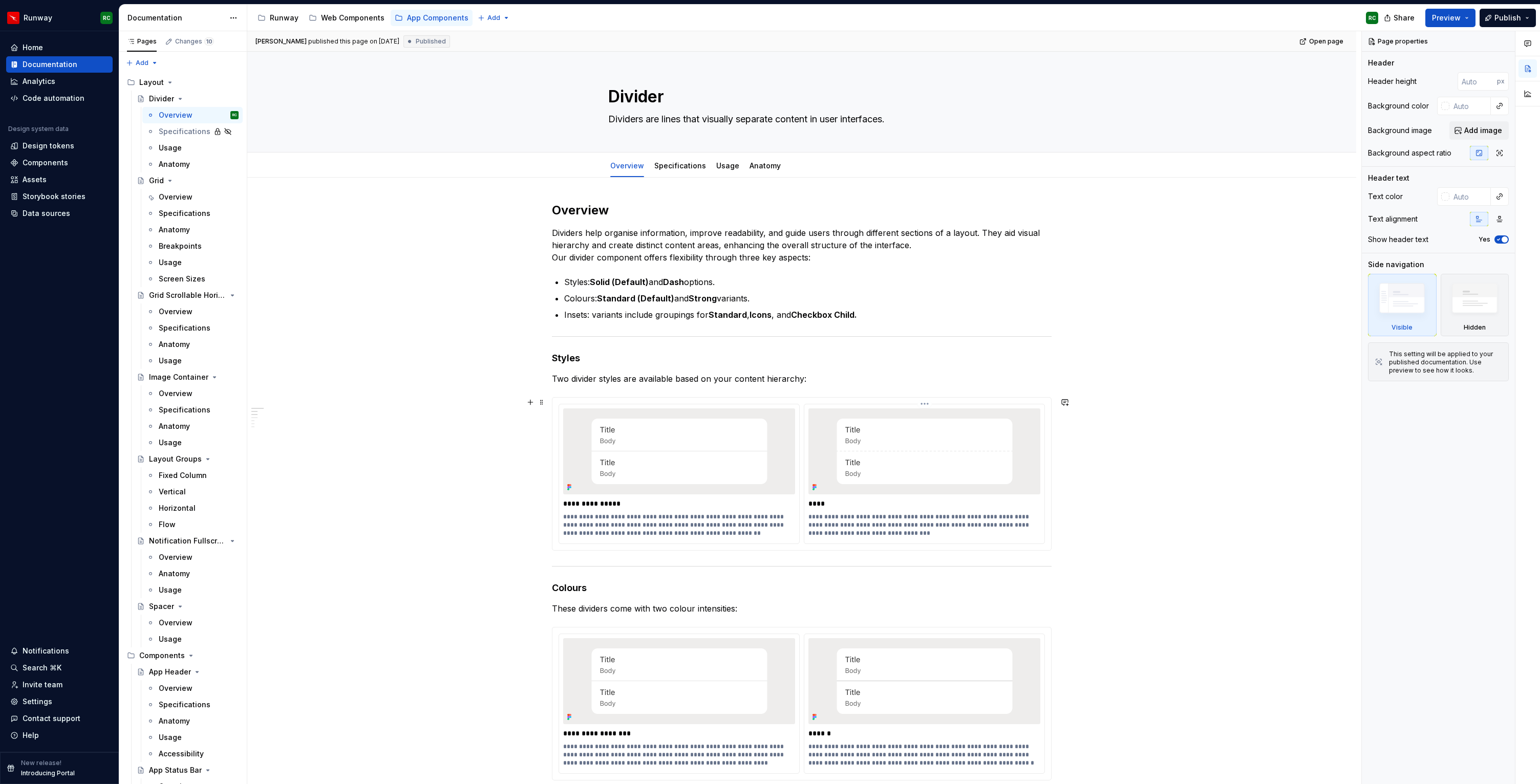
click at [896, 483] on img at bounding box center [924, 451] width 194 height 86
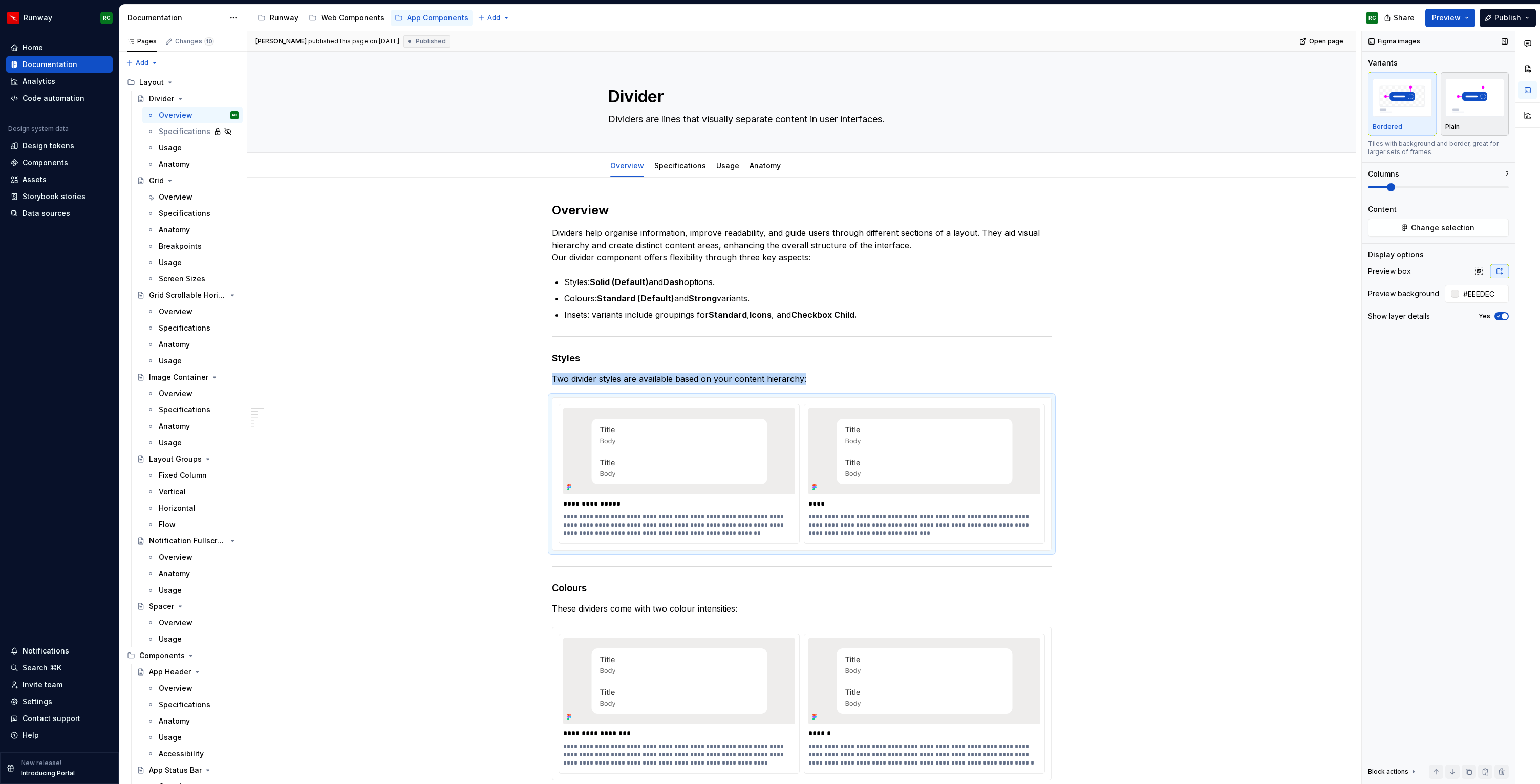
click at [1481, 102] on img "button" at bounding box center [1475, 97] width 59 height 38
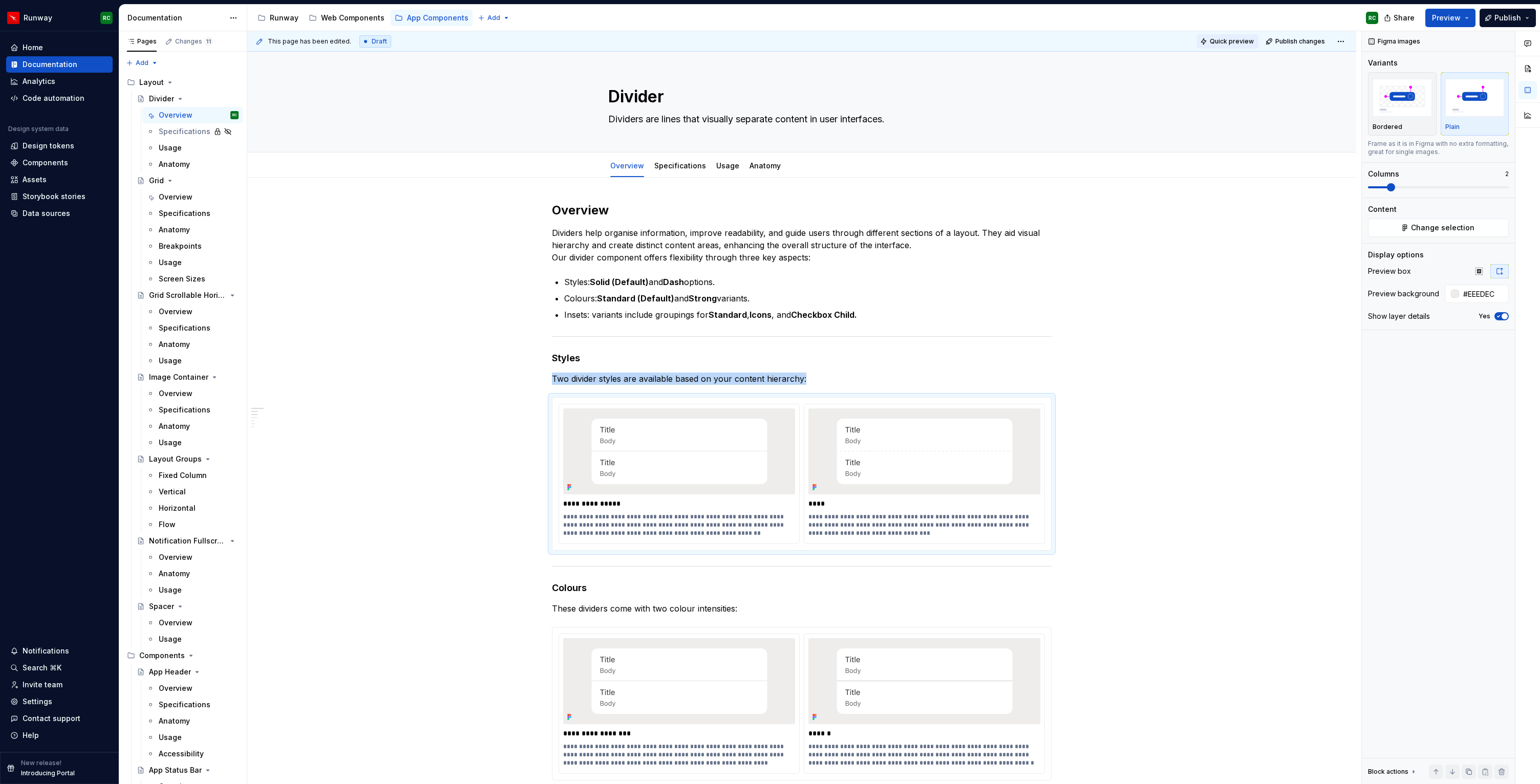
click at [1249, 35] on button "Quick preview" at bounding box center [1227, 41] width 62 height 14
click at [1220, 48] on button "Quick preview" at bounding box center [1227, 41] width 62 height 14
click at [1499, 19] on span "Publish" at bounding box center [1508, 17] width 27 height 10
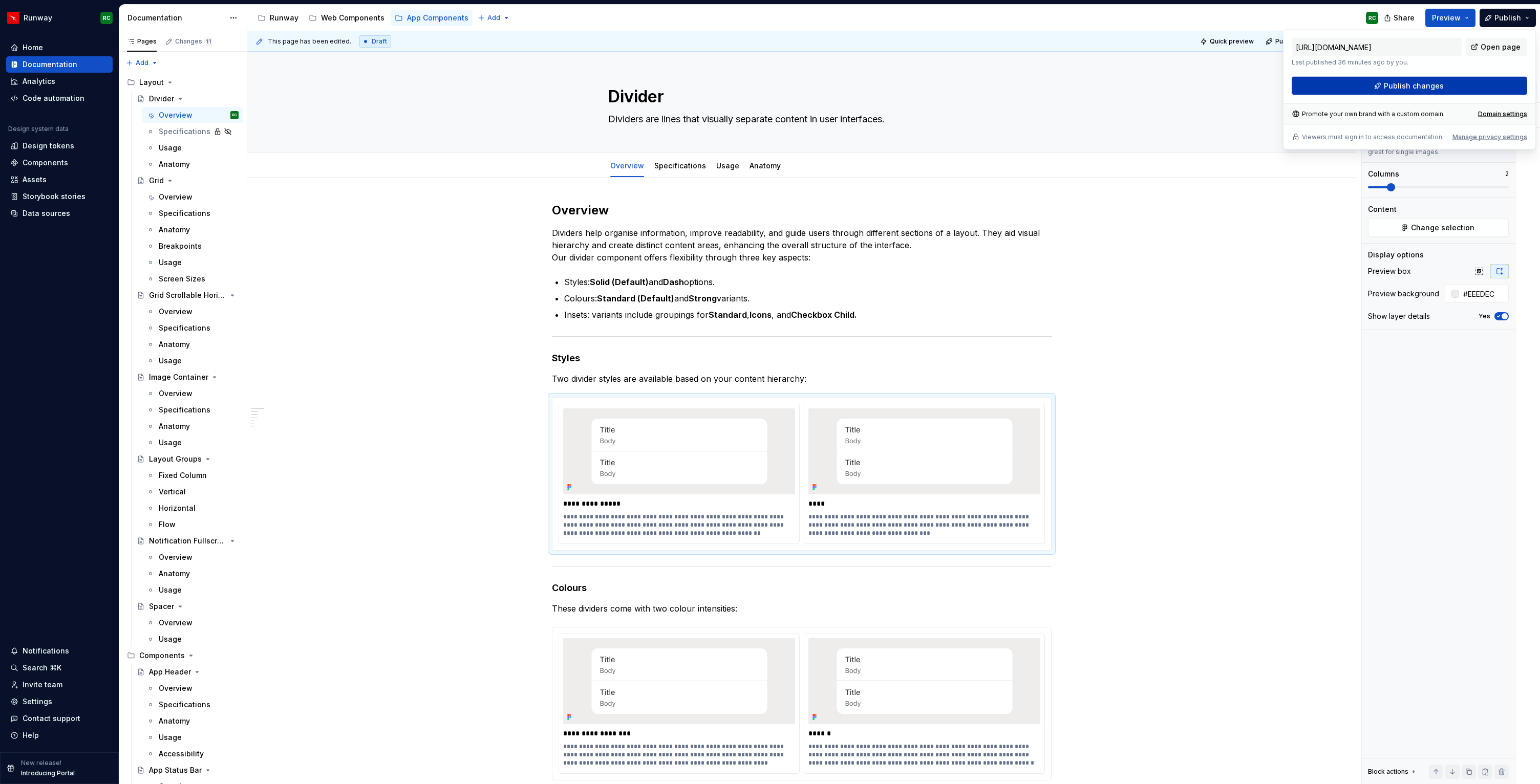
click at [1442, 87] on button "Publish changes" at bounding box center [1410, 85] width 236 height 19
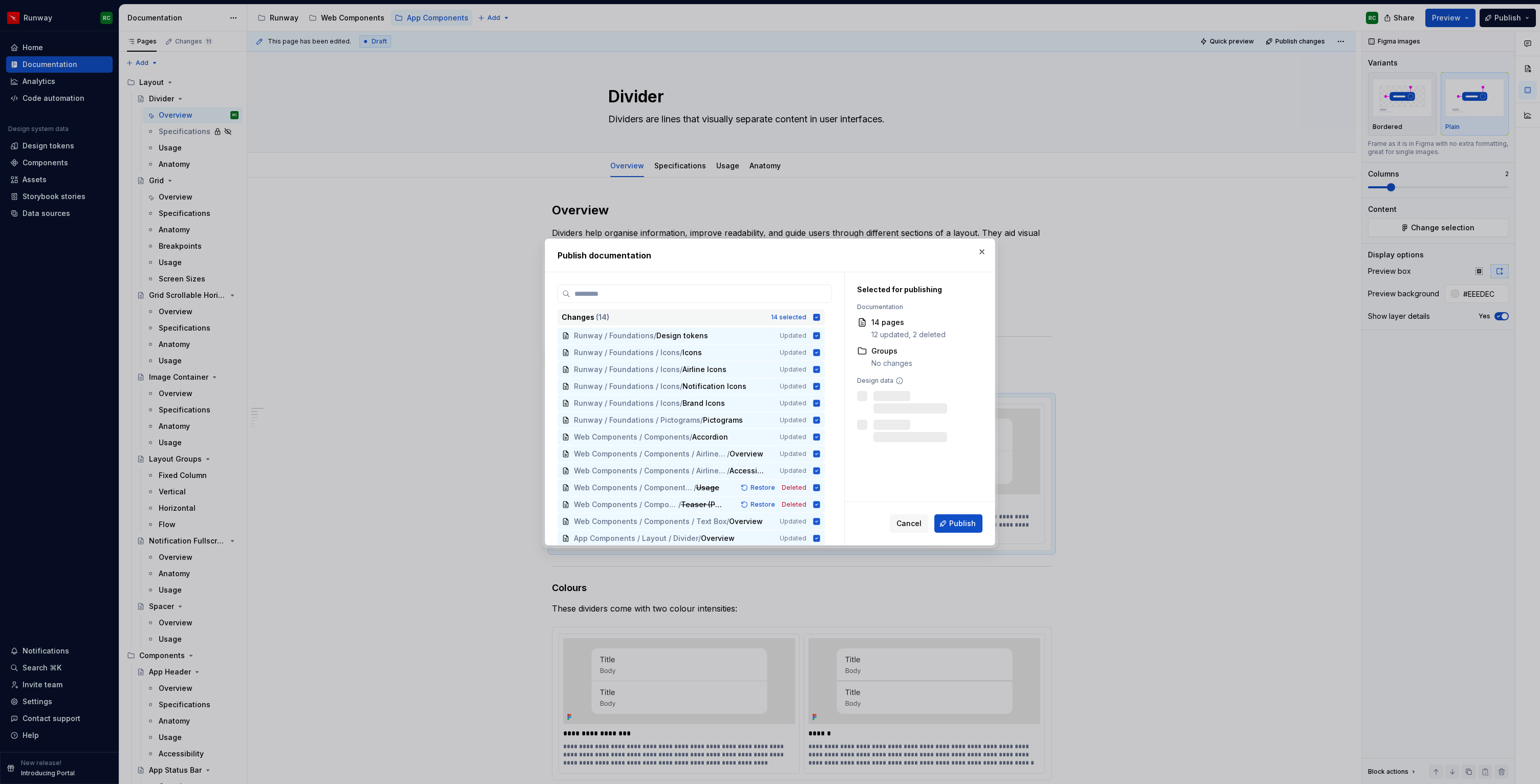
click at [817, 321] on div "Changes ( 14 ) 14 selected" at bounding box center [691, 317] width 267 height 16
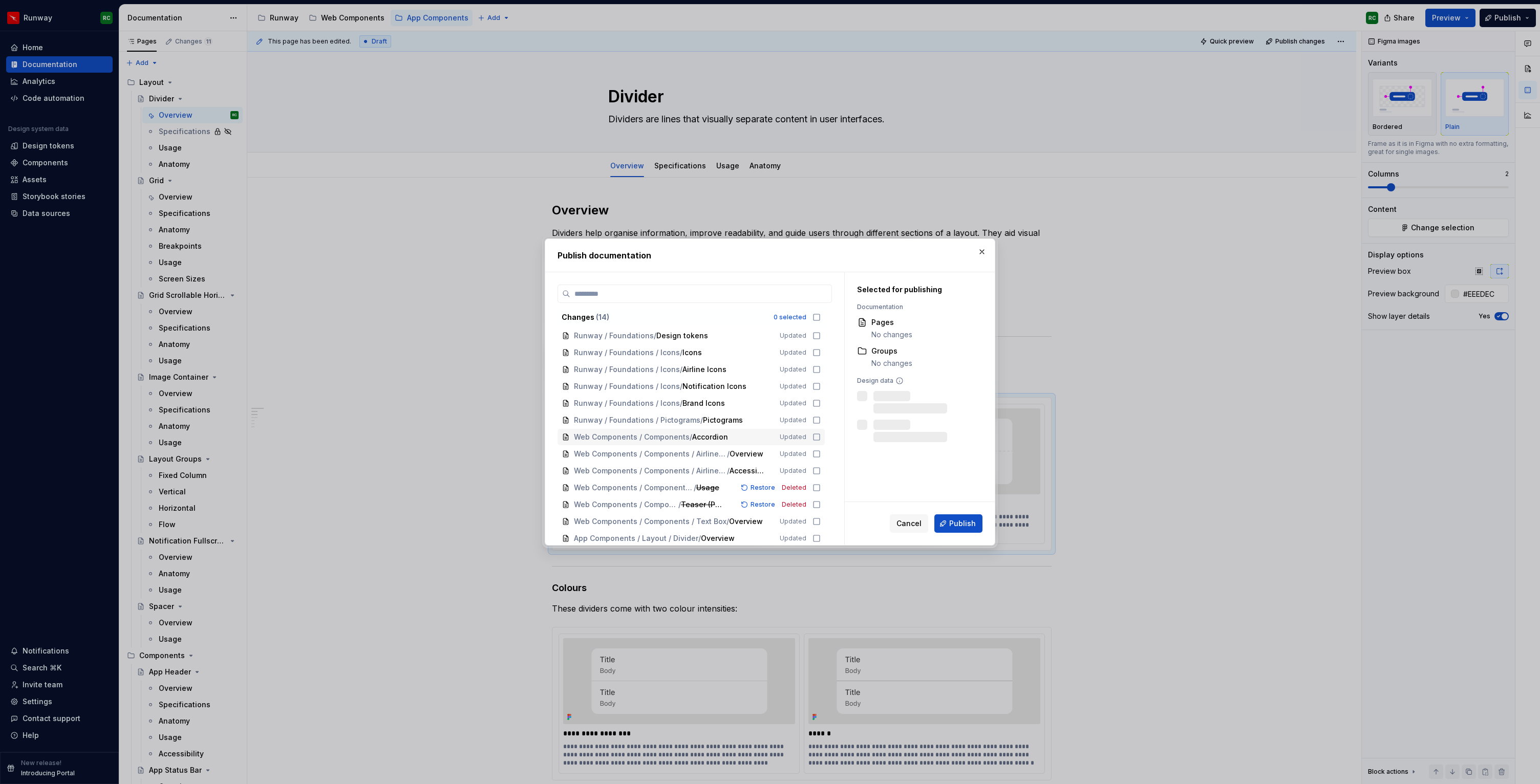
scroll to position [19, 0]
click at [806, 521] on span "Updated" at bounding box center [793, 519] width 27 height 8
click at [969, 525] on span "Publish" at bounding box center [962, 523] width 27 height 10
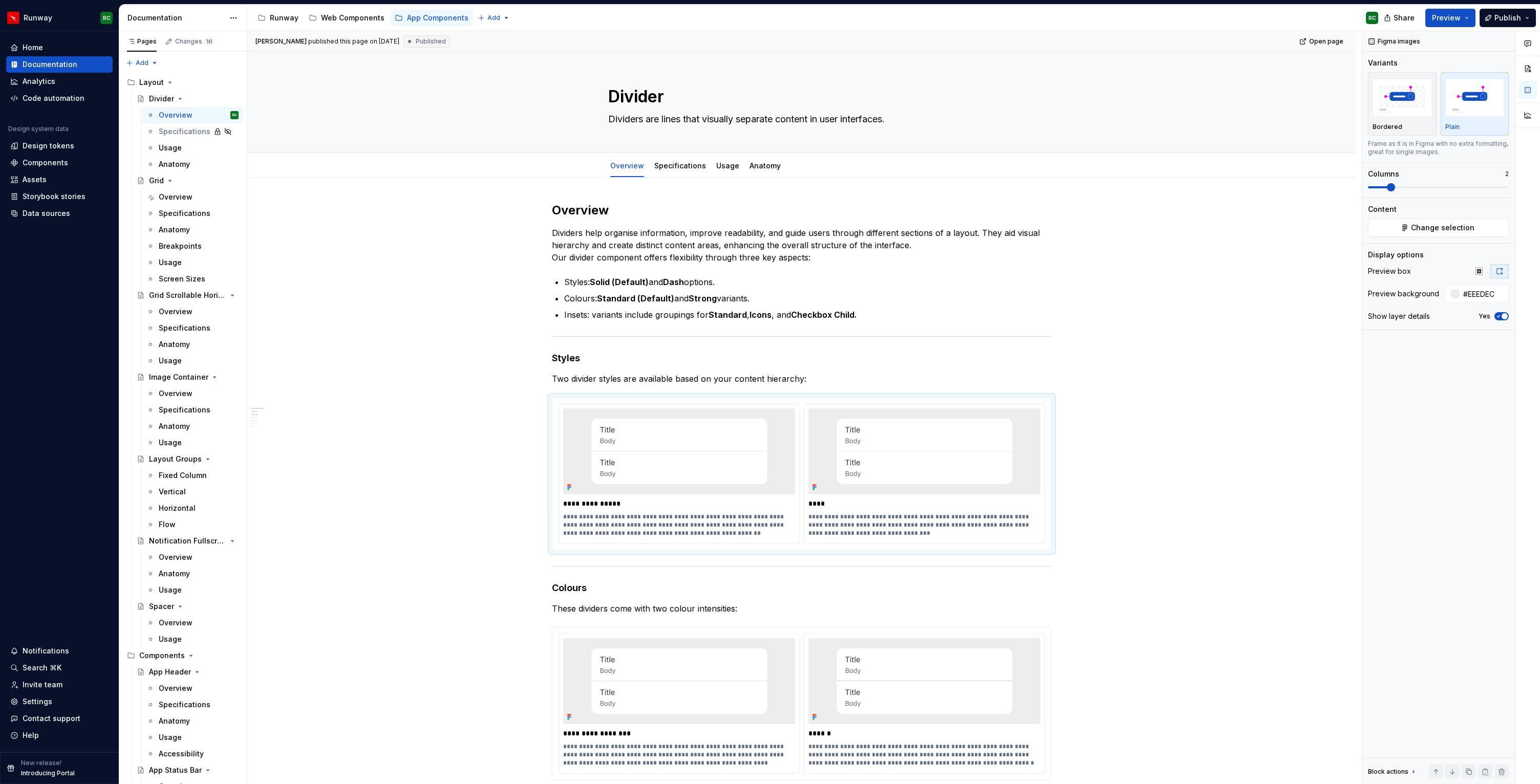
type textarea "*"
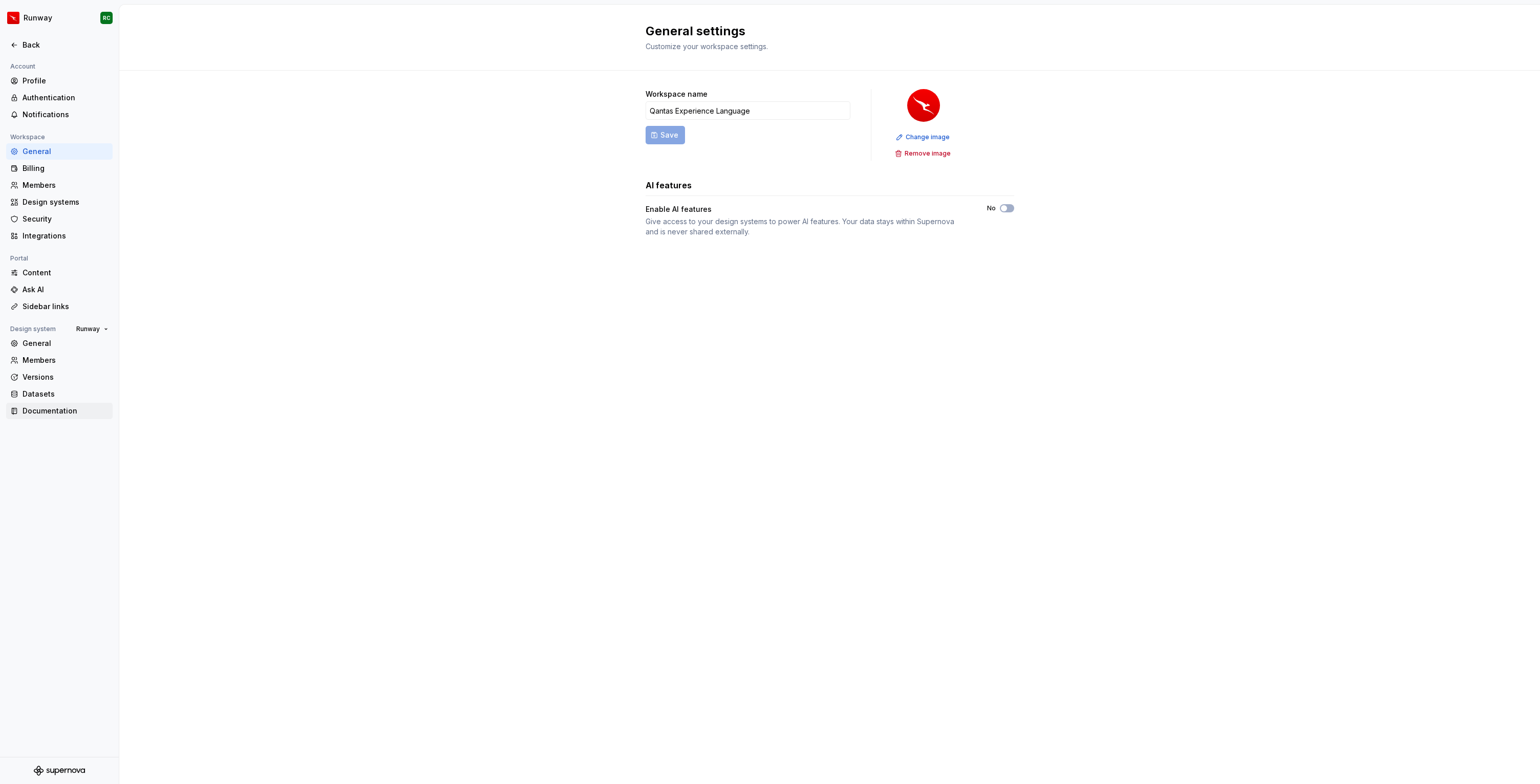
click at [51, 414] on div "Documentation" at bounding box center [66, 411] width 86 height 10
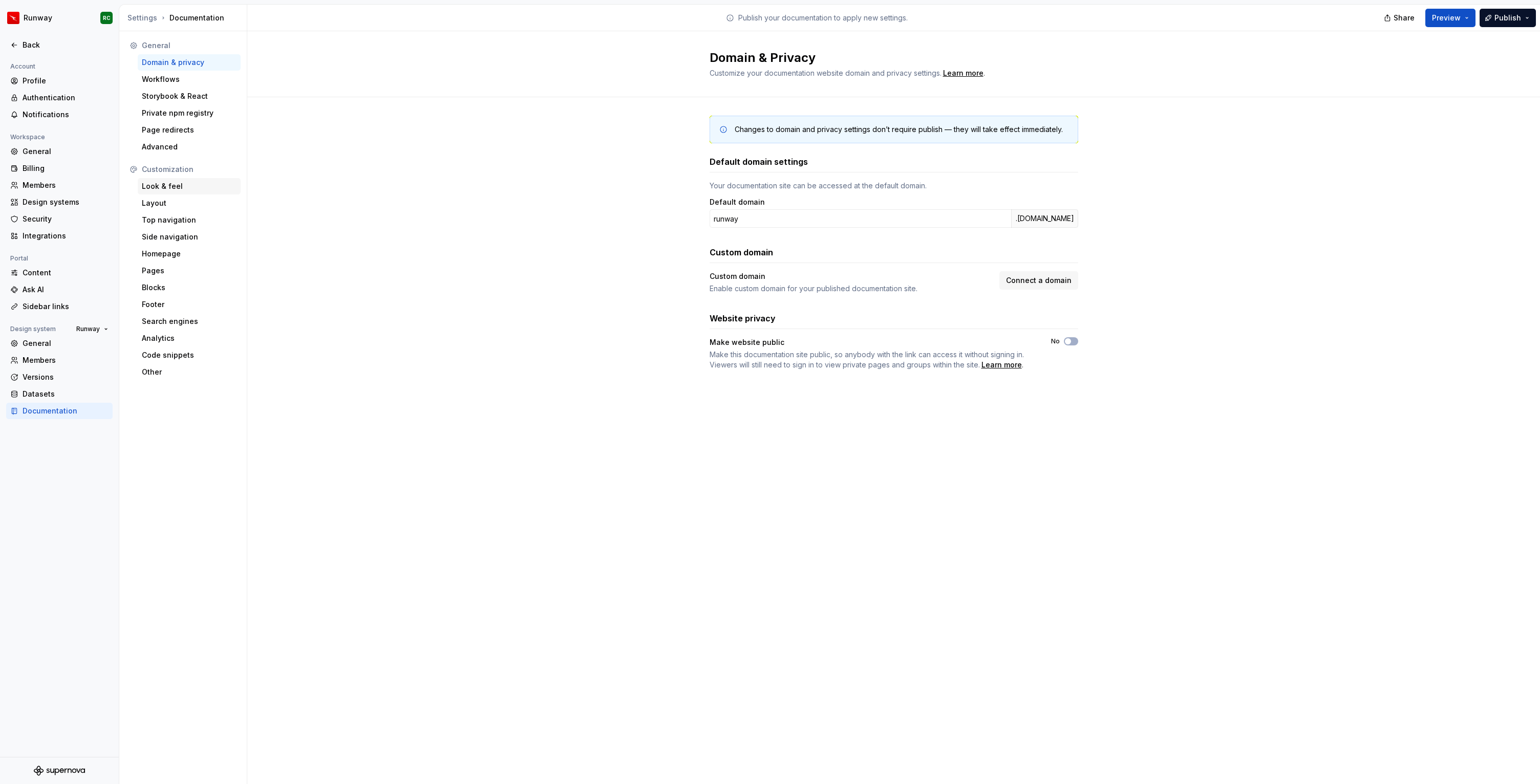
click at [191, 192] on div "Look & feel" at bounding box center [189, 186] width 103 height 16
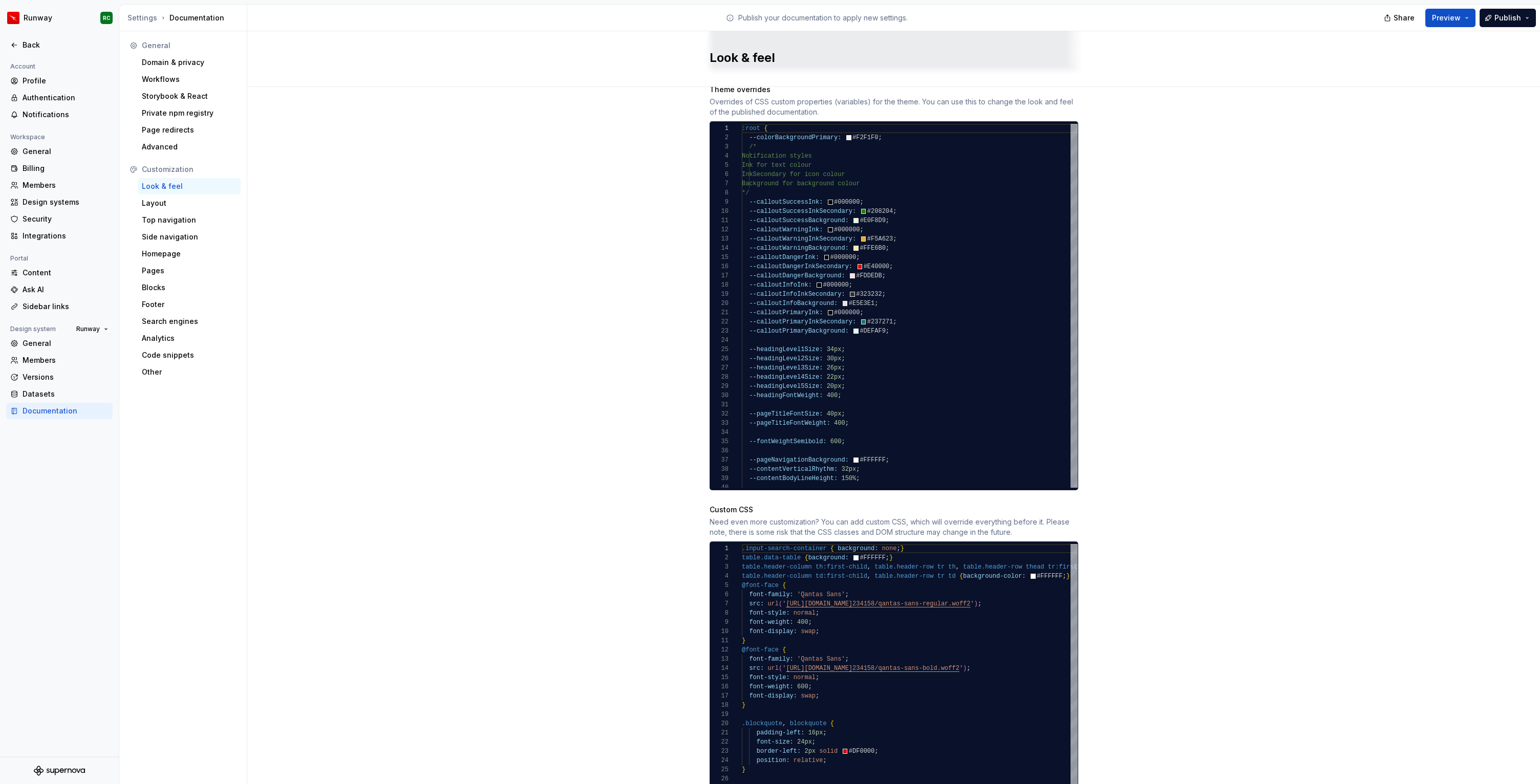
scroll to position [535, 0]
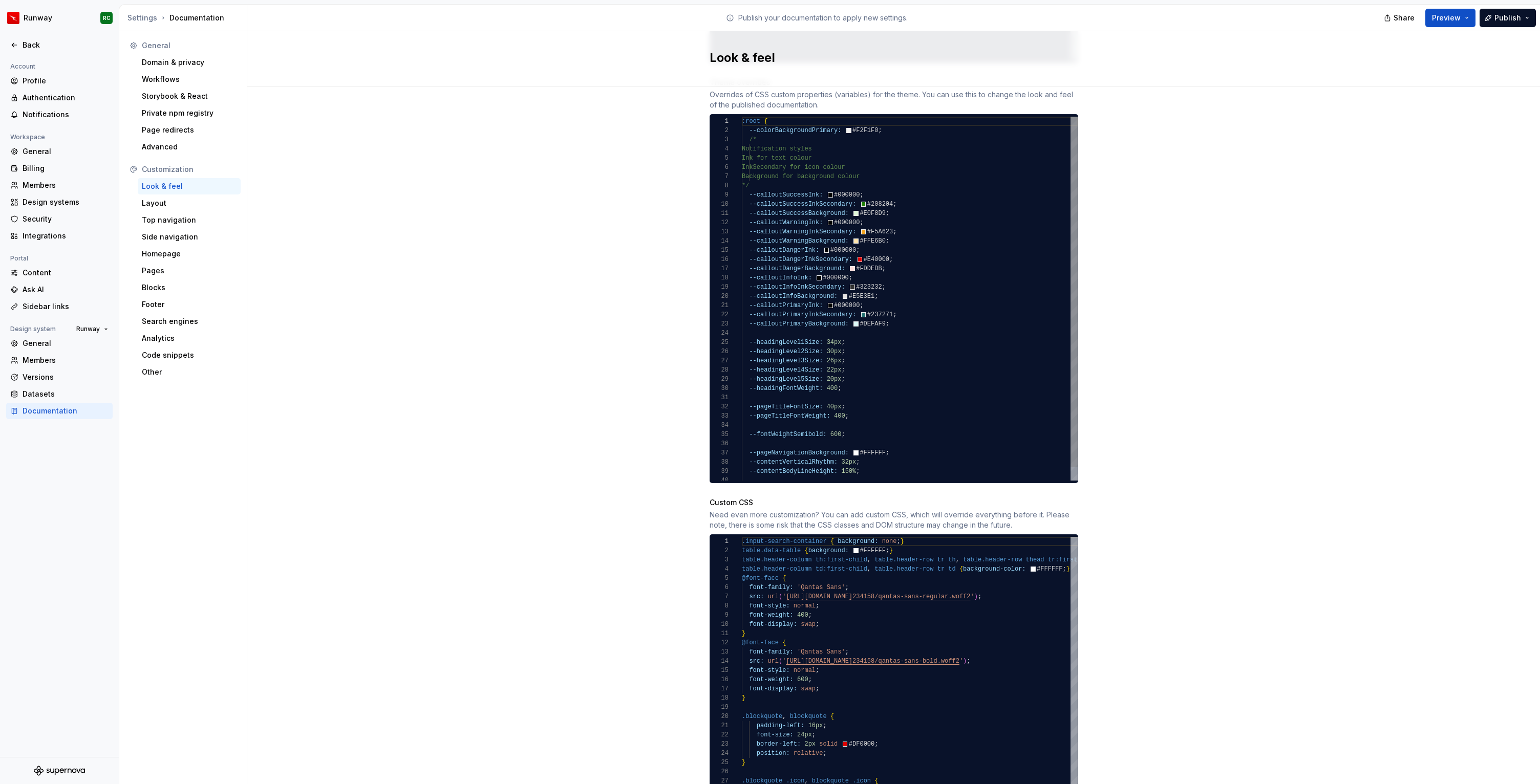
type textarea "**********"
click at [924, 381] on div ":root { --colorBackgroundPrimary: #F2F1F0 ; /* Notification styles Ink for text…" at bounding box center [910, 305] width 336 height 378
type textarea "**********"
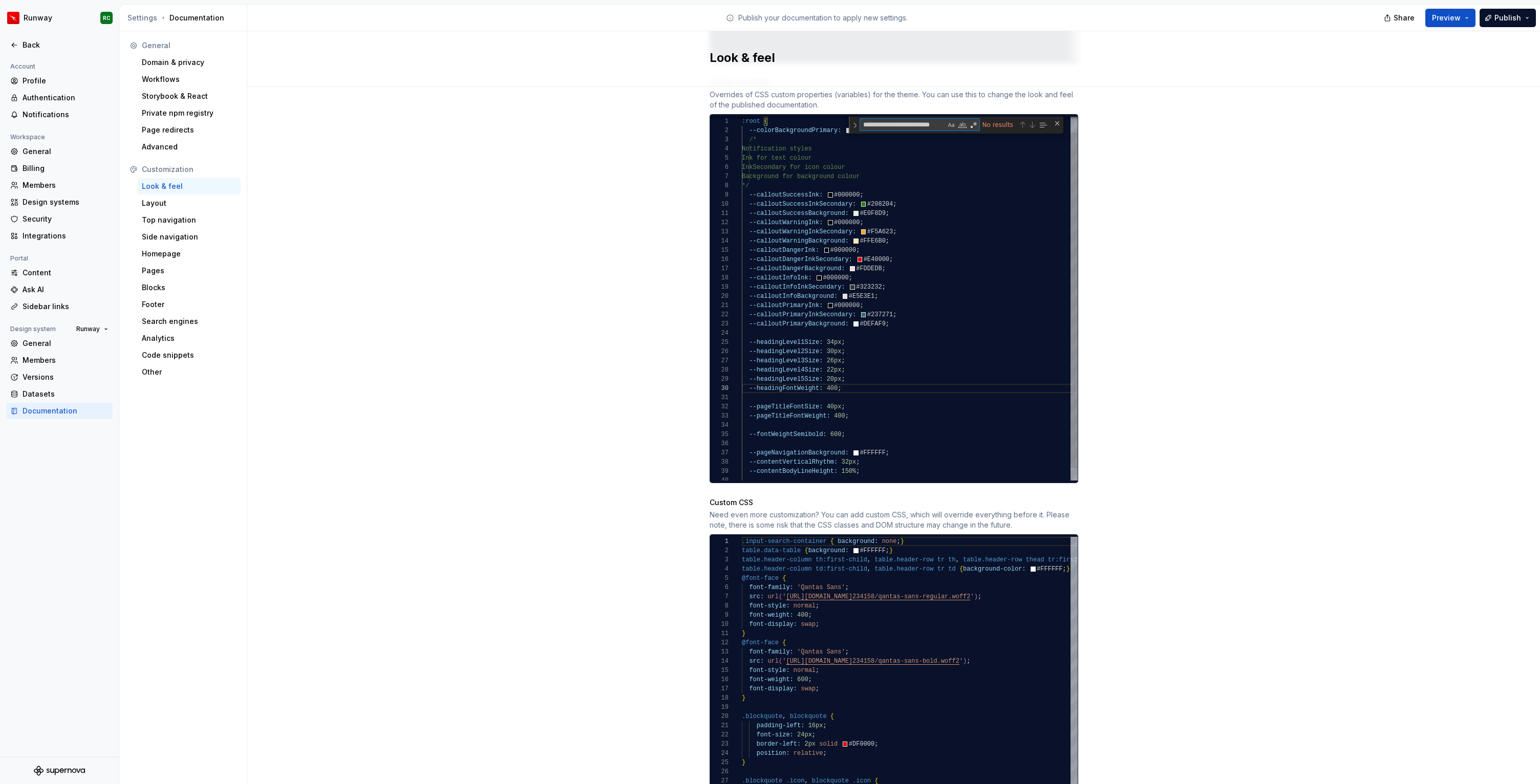
type textarea "**********"
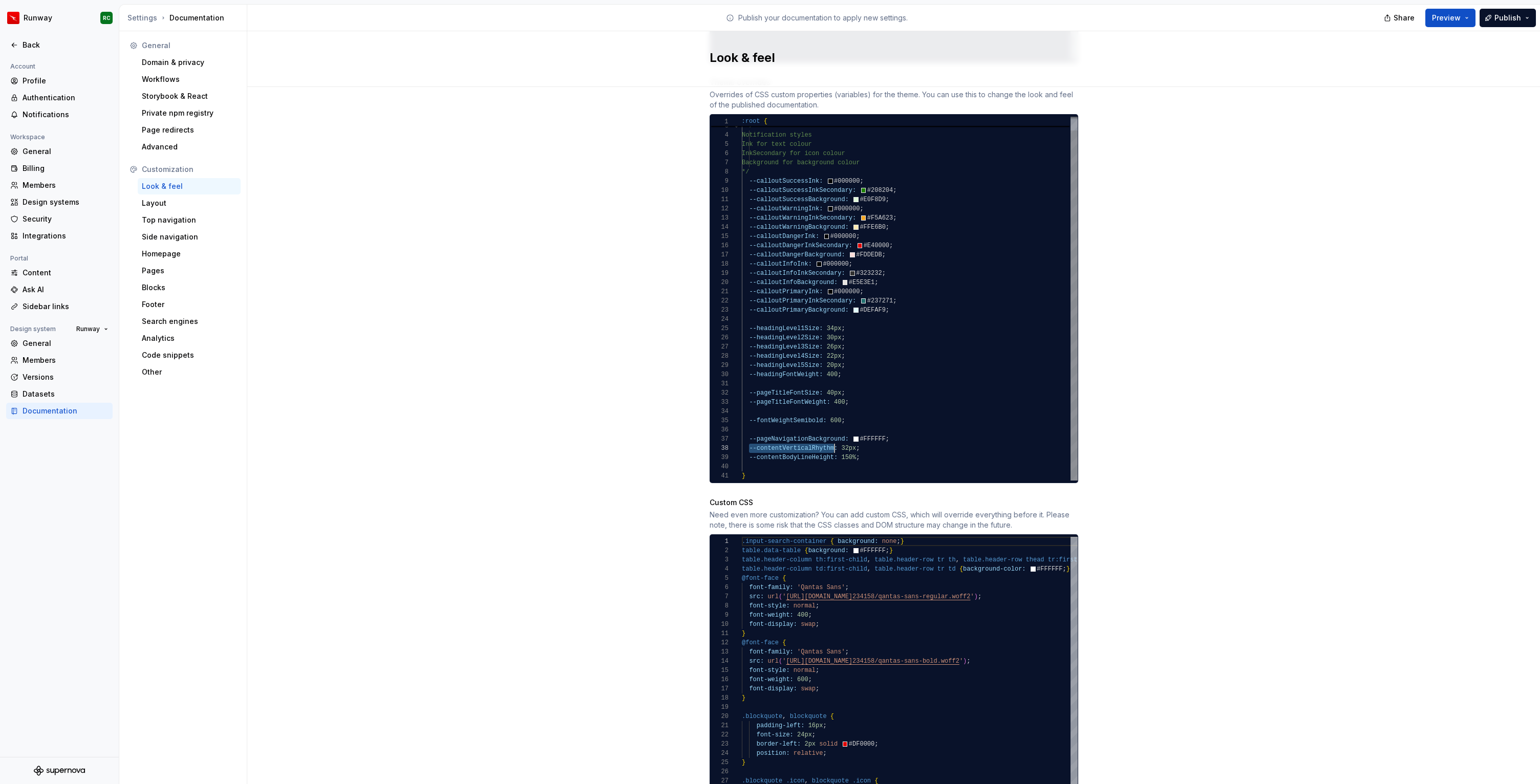
scroll to position [65, 93]
click at [547, 415] on div "Site logo A company logo that will be displayed on all pages on your documentat…" at bounding box center [894, 222] width 1292 height 1339
click at [915, 407] on div "--colorBackgroundPrimary: #F2F1F0 ; /* Notification styles Ink for text colour …" at bounding box center [910, 292] width 336 height 378
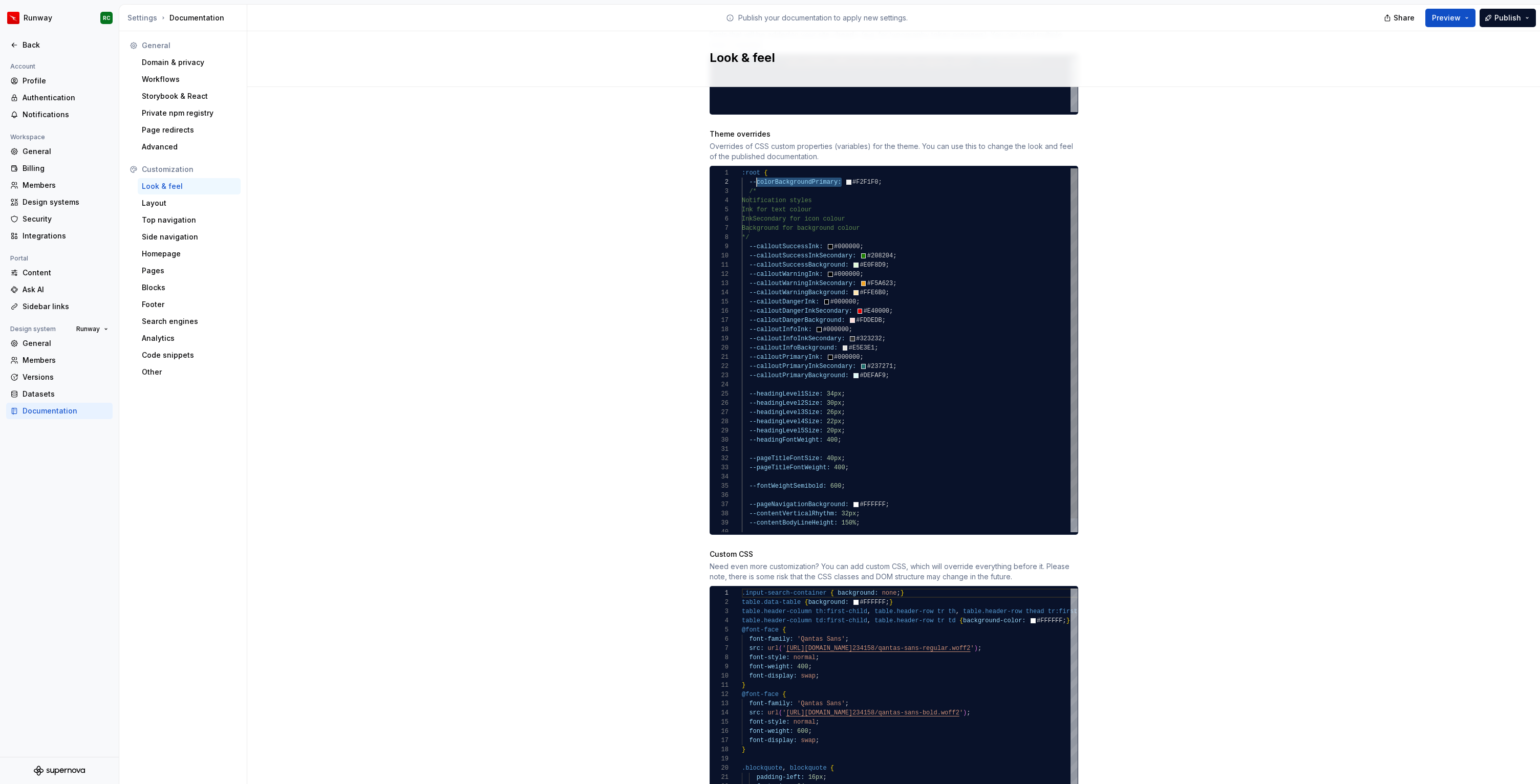
scroll to position [9, 7]
drag, startPoint x: 842, startPoint y: 172, endPoint x: 747, endPoint y: 173, distance: 95.0
click at [747, 173] on div "--colorBackgroundPrimary: #F2F1F0 ; /* Notification styles Ink for text colour …" at bounding box center [910, 357] width 336 height 378
click at [949, 363] on div "--colorBackgroundPrimary: #F2F1F0 ; /* Notification styles Ink for text colour …" at bounding box center [910, 357] width 336 height 378
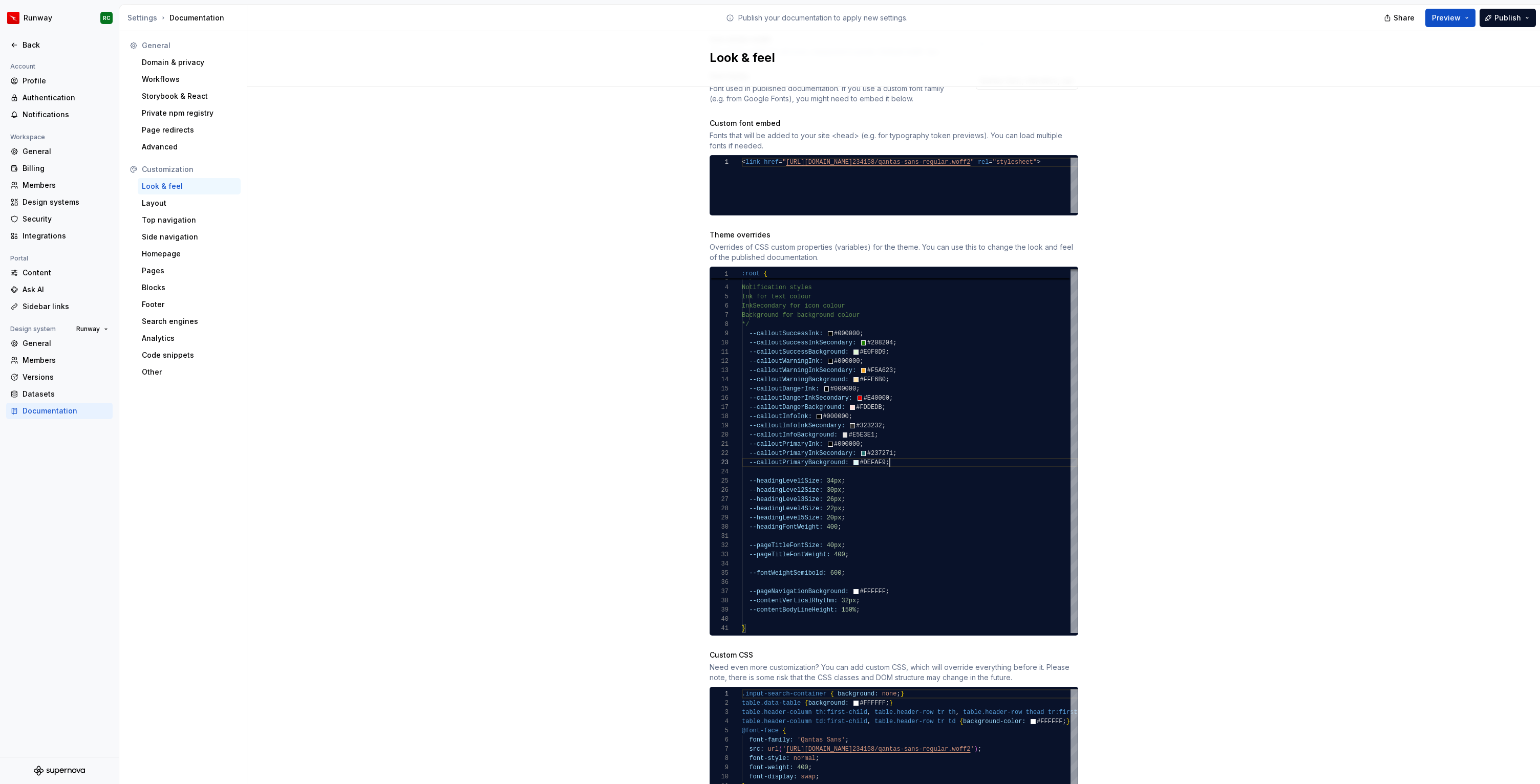
scroll to position [378, 0]
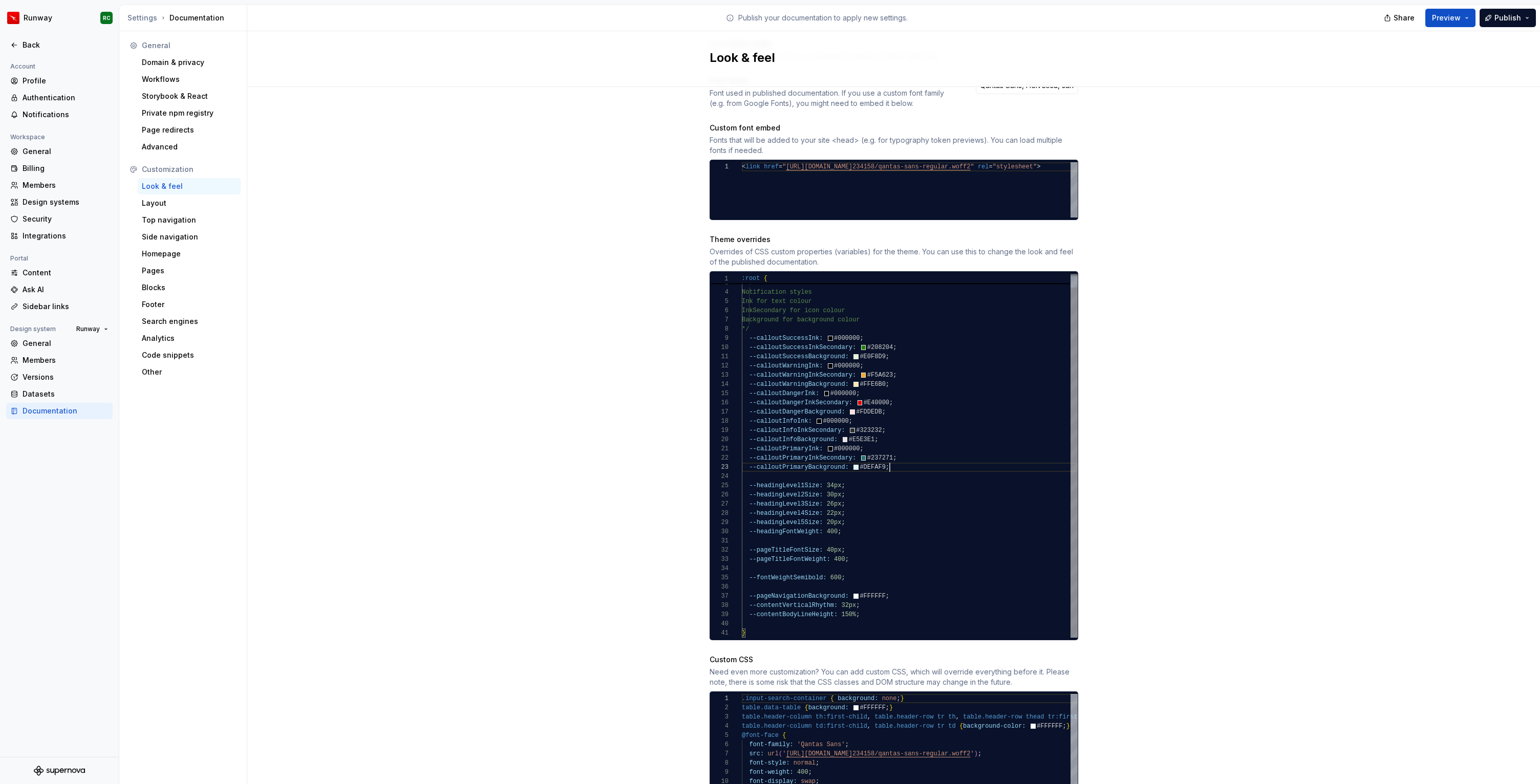
type textarea "**********"
drag, startPoint x: 895, startPoint y: 610, endPoint x: 731, endPoint y: 584, distance: 166.0
click at [742, 584] on div "--colorBackgroundPrimary: #F2F1F0 ; /* Notification styles Ink for text colour …" at bounding box center [910, 449] width 336 height 378
drag, startPoint x: 898, startPoint y: 606, endPoint x: 714, endPoint y: 587, distance: 185.0
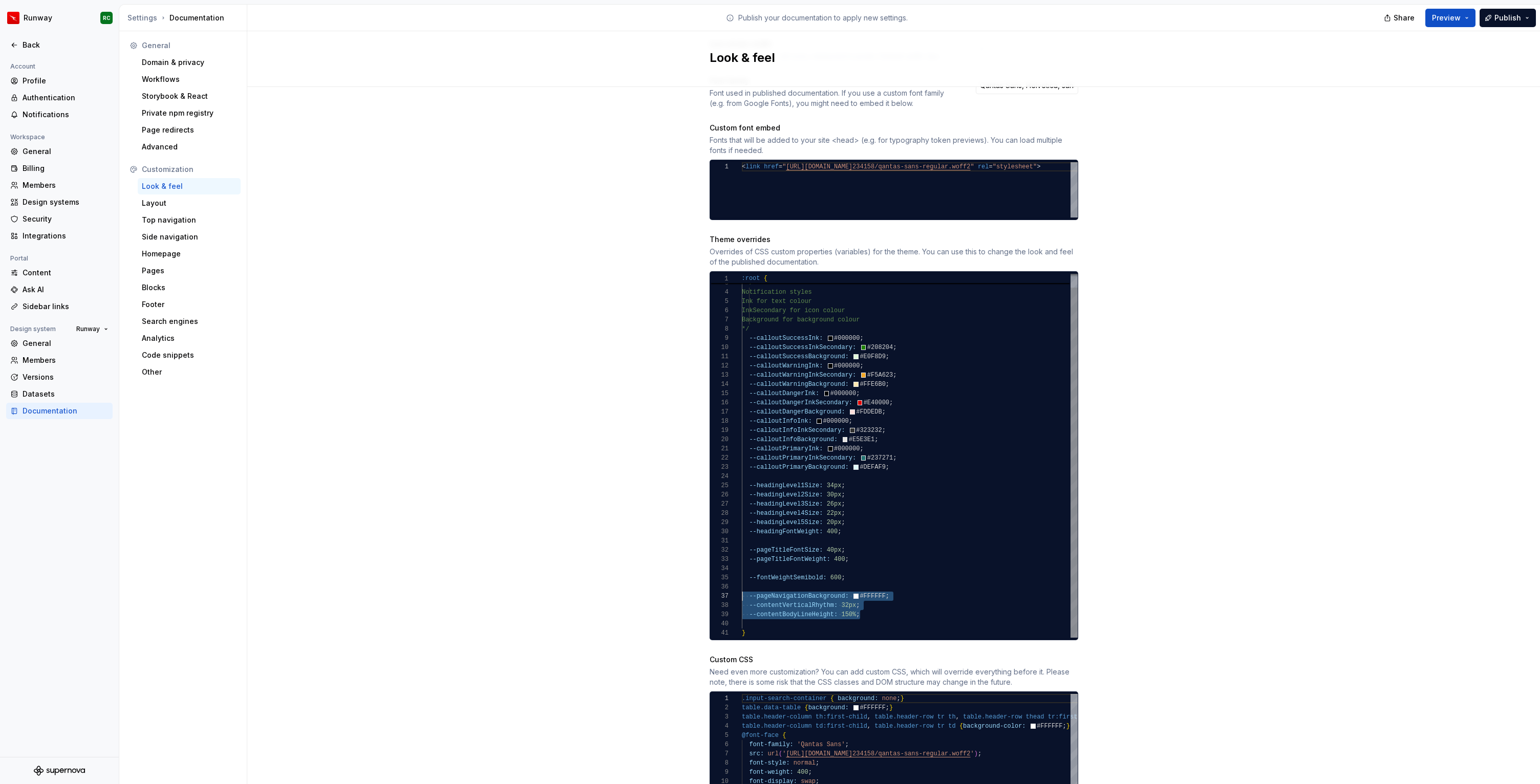
click at [742, 587] on div "--colorBackgroundPrimary: #F2F1F0 ; /* Notification styles Ink for text colour …" at bounding box center [910, 449] width 336 height 378
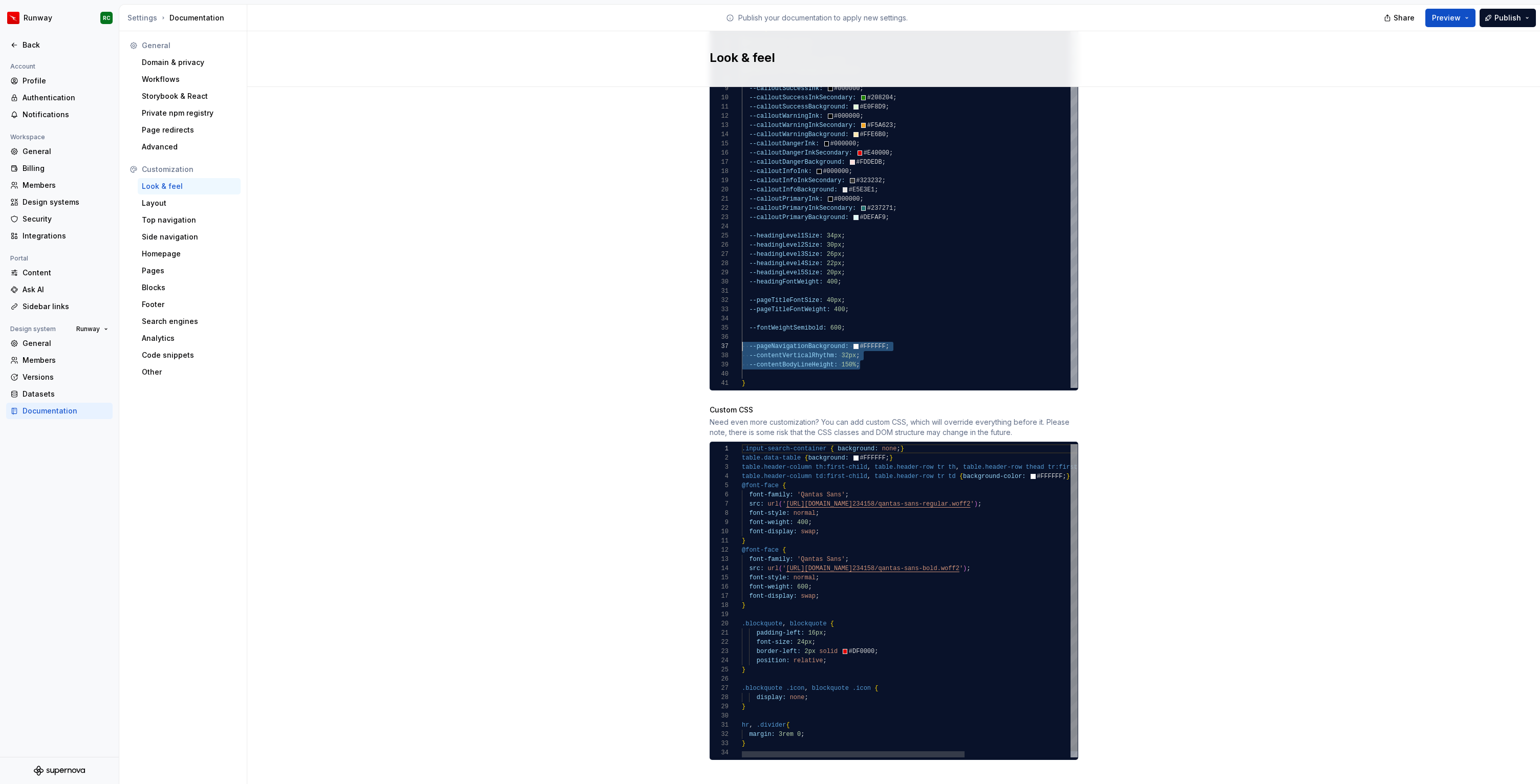
scroll to position [0, 0]
type textarea "**********"
drag, startPoint x: 759, startPoint y: 729, endPoint x: 716, endPoint y: 708, distance: 47.9
click at [742, 708] on div ".input-search-container { background: none ; } table.data-table { background: #…" at bounding box center [989, 604] width 495 height 319
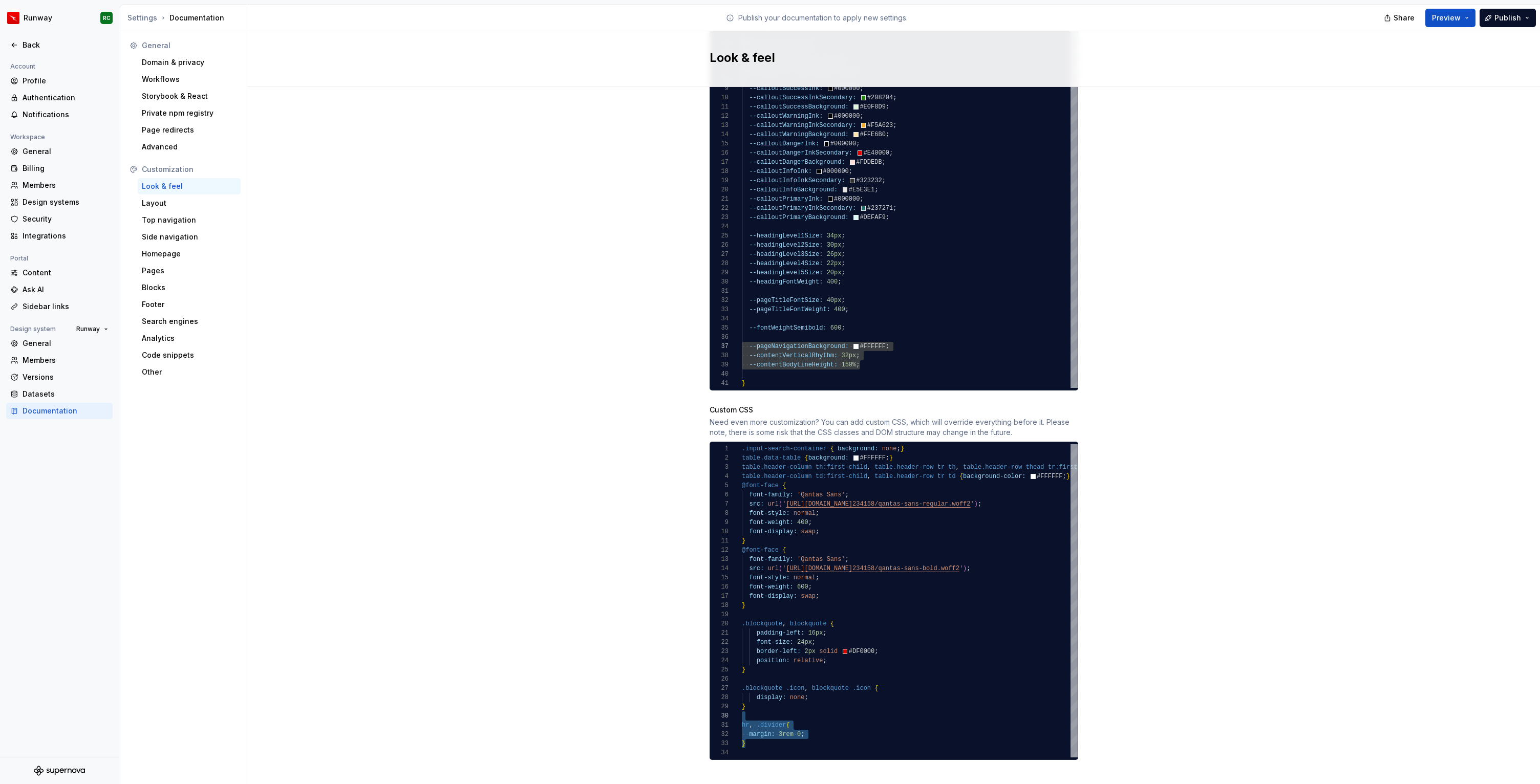
scroll to position [0, 0]
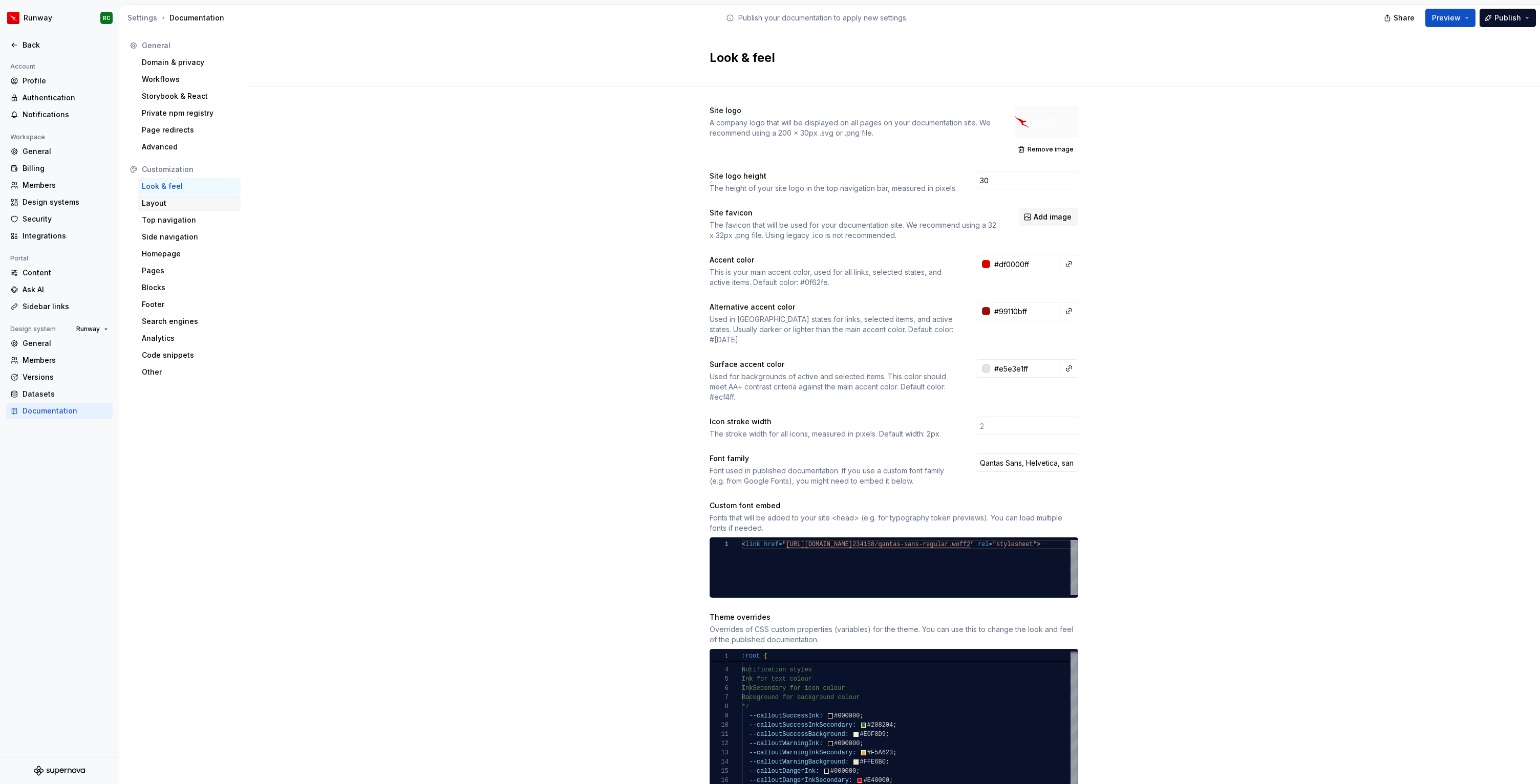
click at [173, 196] on div "Layout" at bounding box center [189, 203] width 103 height 16
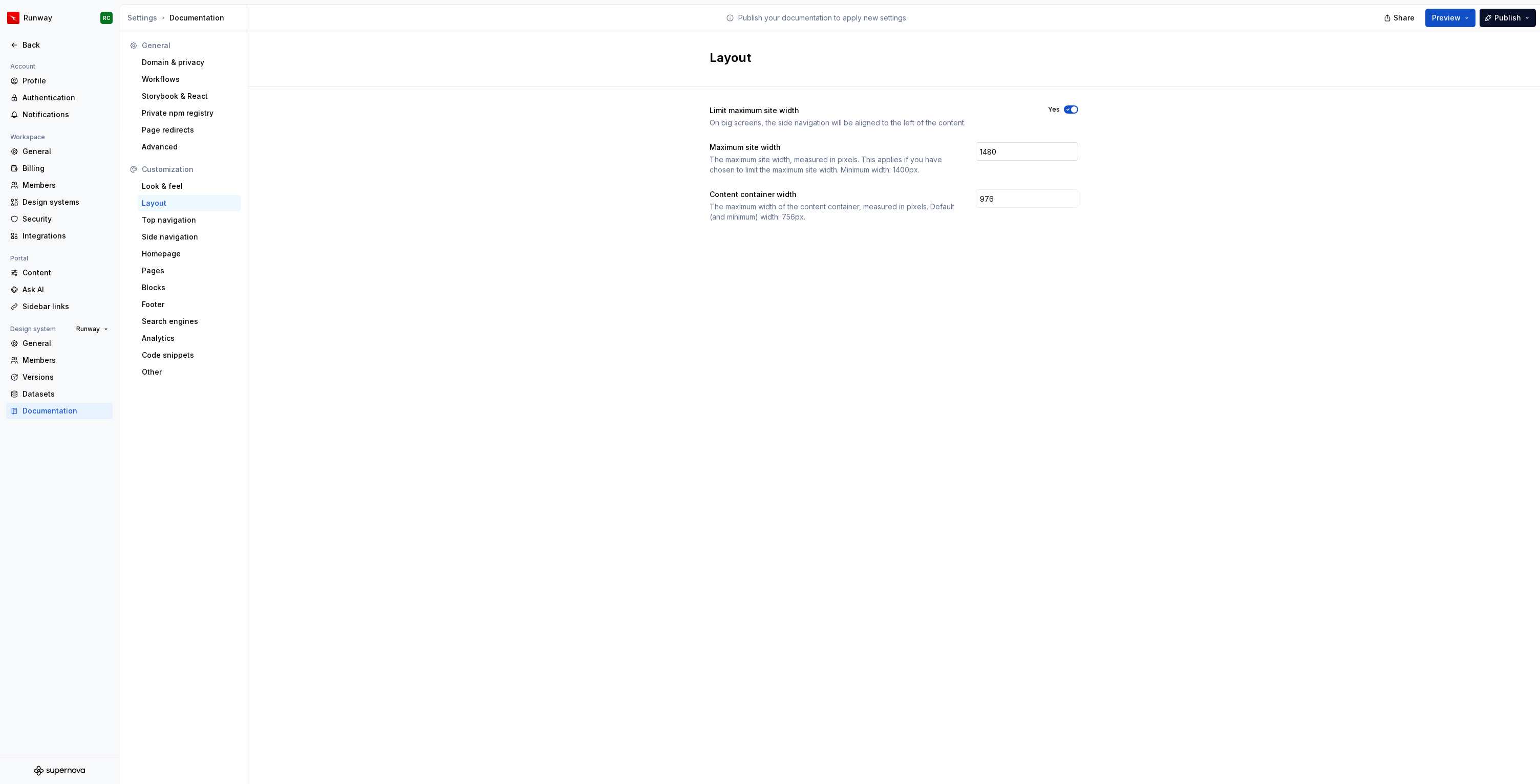
click at [1003, 158] on input "1480" at bounding box center [1026, 151] width 102 height 19
click at [989, 149] on input "1480" at bounding box center [1026, 151] width 102 height 19
type input "1680"
click at [1022, 195] on input "976" at bounding box center [1026, 198] width 102 height 19
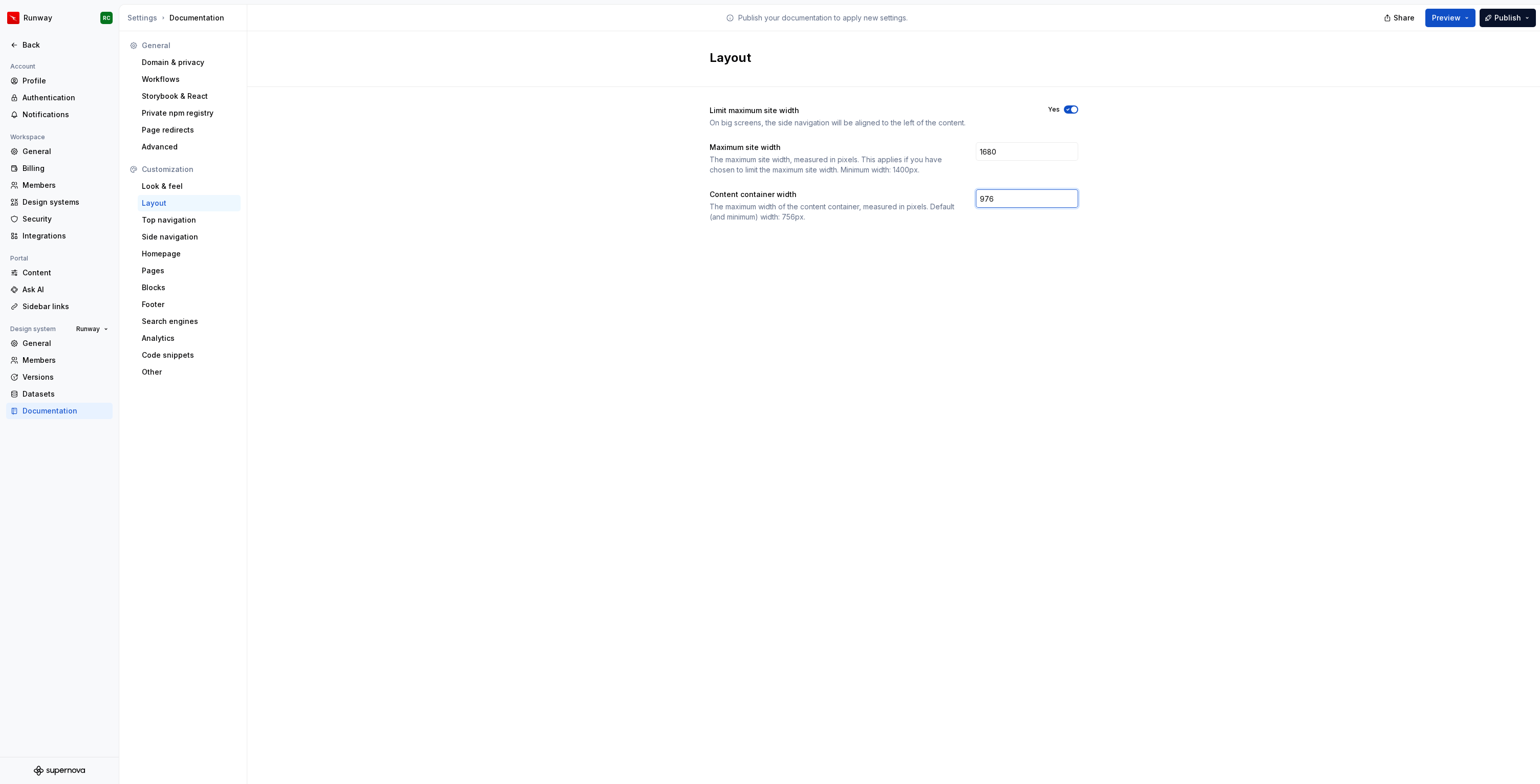
paste input "105"
type input "1056"
click at [1508, 22] on span "Publish" at bounding box center [1508, 17] width 27 height 10
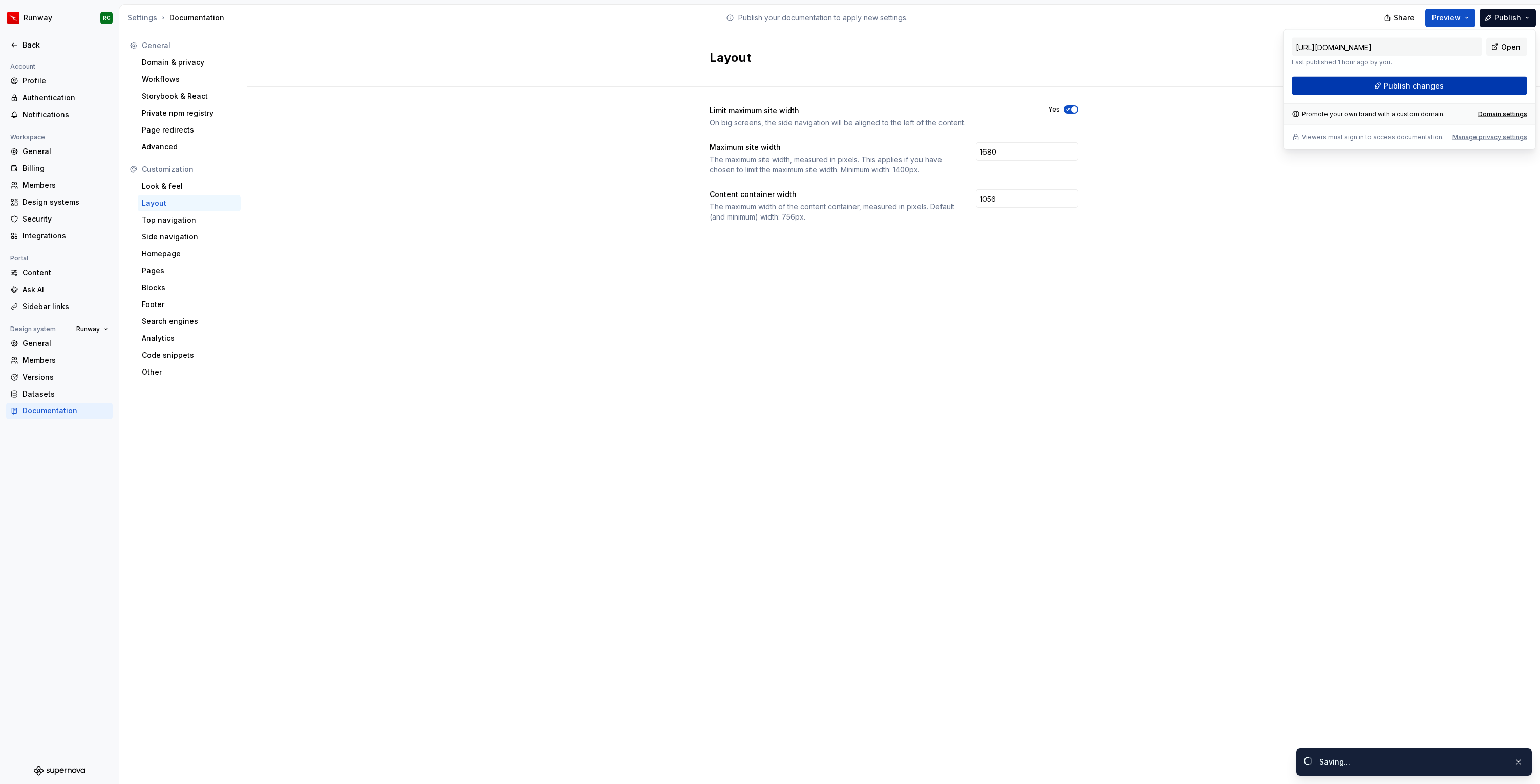
click at [1426, 85] on span "Publish changes" at bounding box center [1414, 85] width 60 height 10
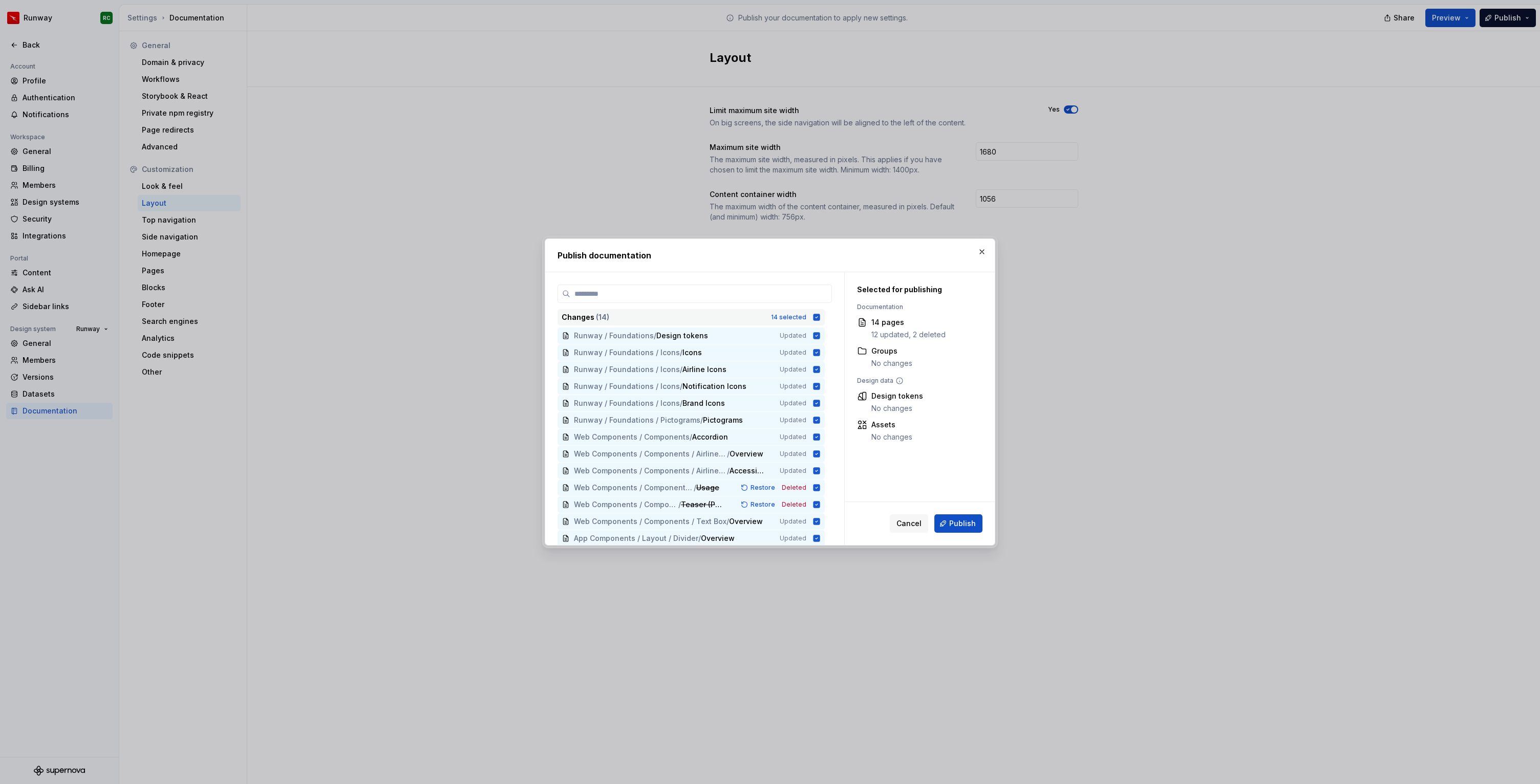
click at [820, 316] on icon at bounding box center [817, 317] width 7 height 7
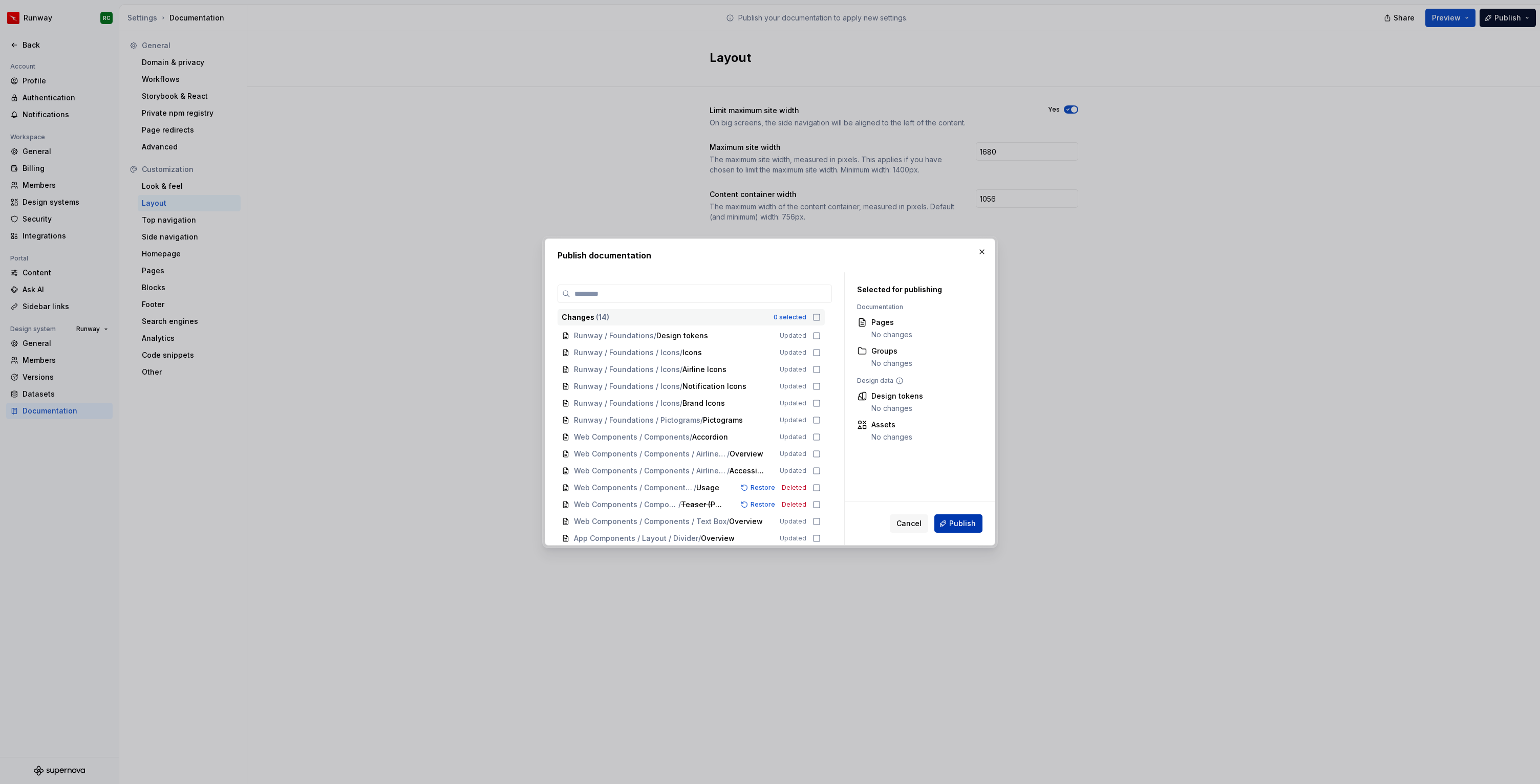
click at [963, 528] on span "Publish" at bounding box center [962, 523] width 27 height 10
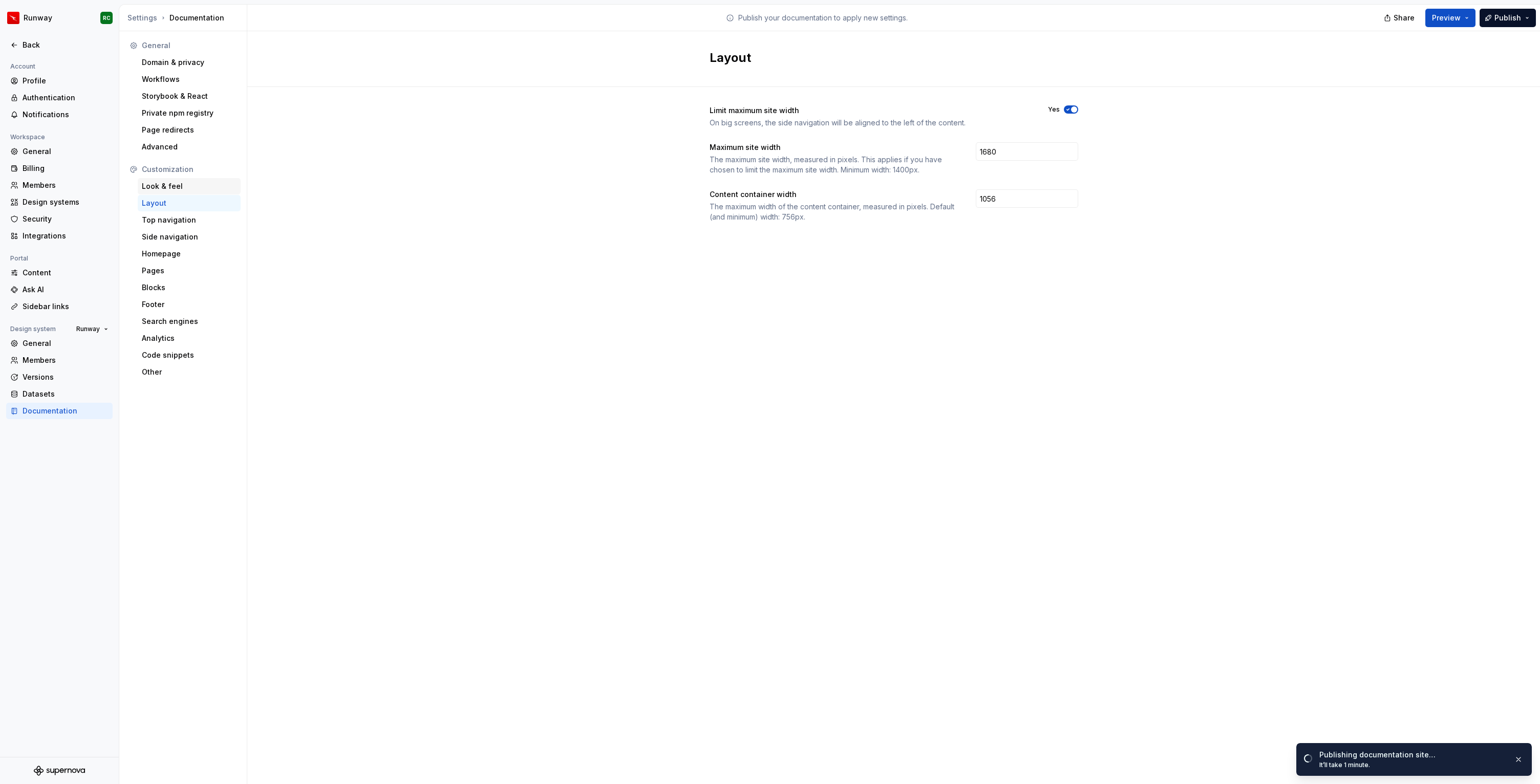
click at [199, 190] on div "Look & feel" at bounding box center [189, 186] width 94 height 10
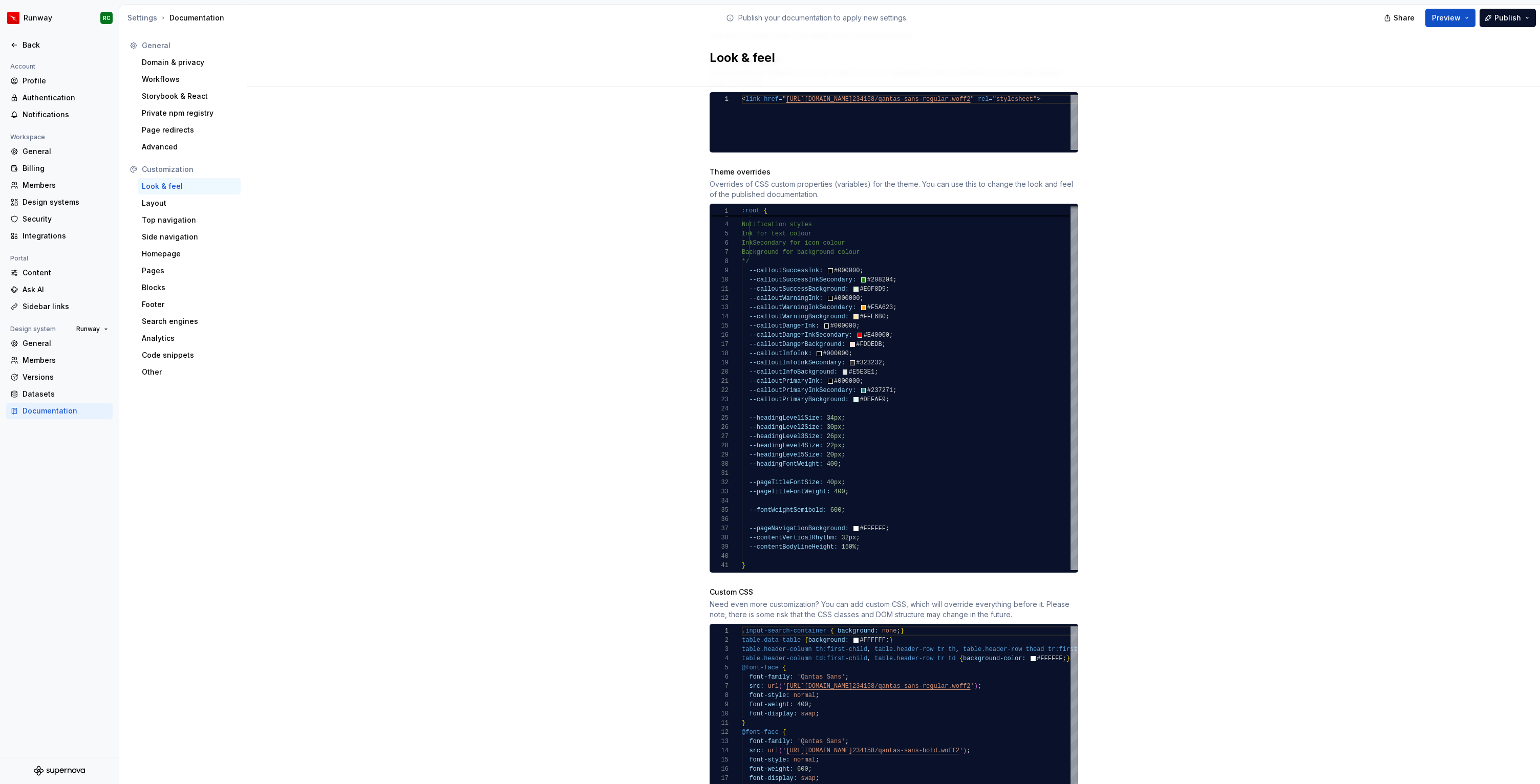
scroll to position [627, 0]
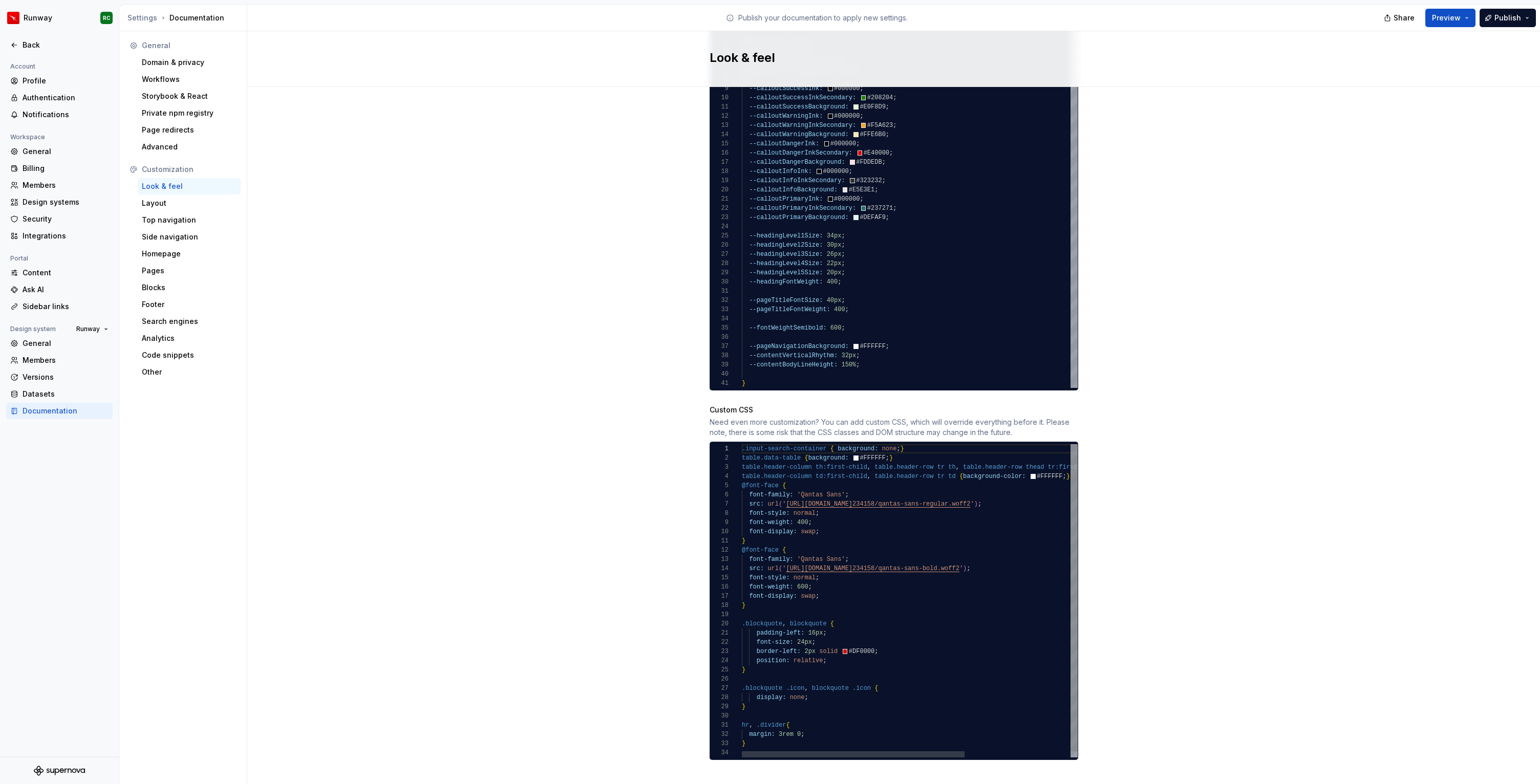
click at [921, 730] on div ".input-search-container { background: none ; } table.data-table { background: #…" at bounding box center [989, 604] width 495 height 319
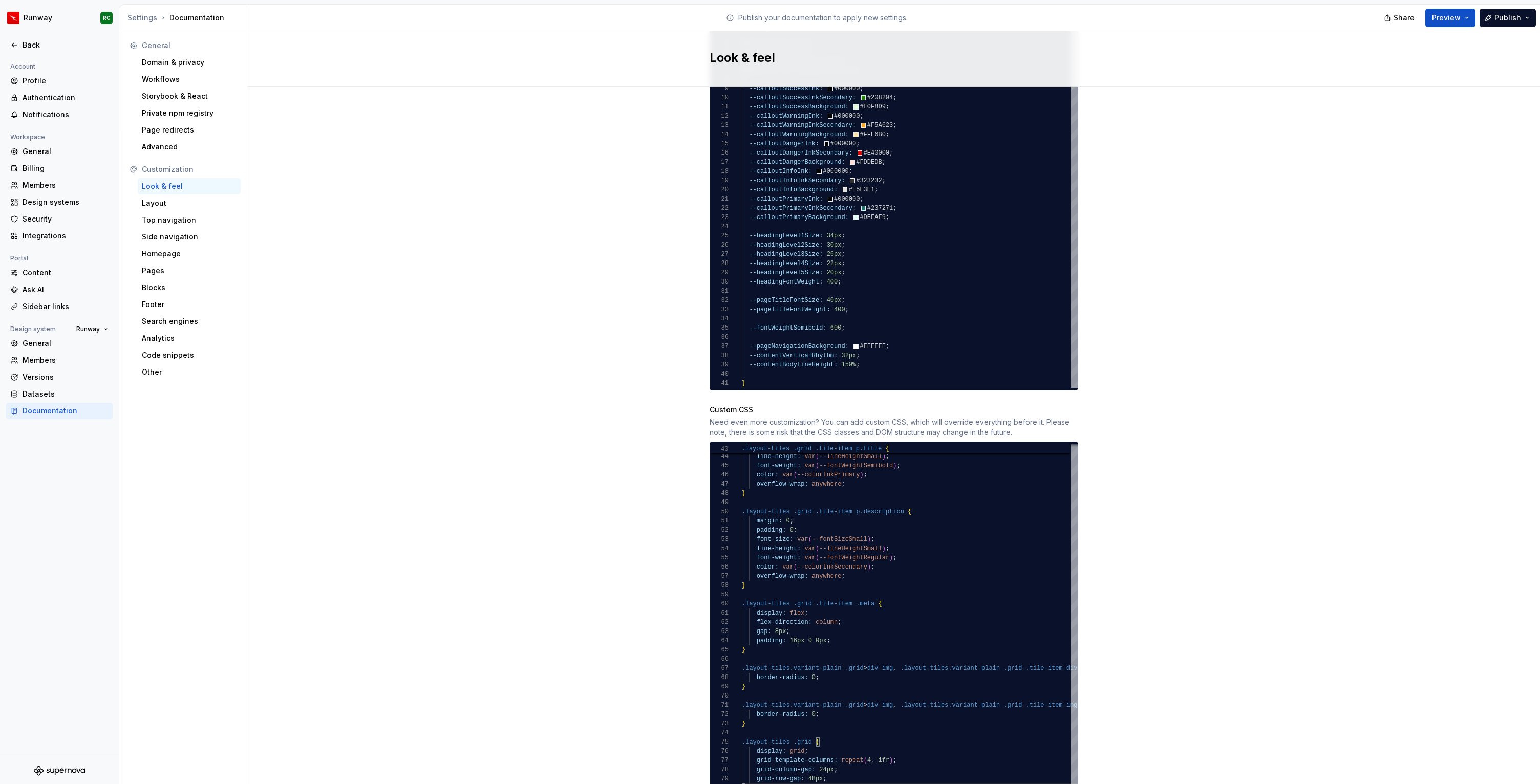
scroll to position [678, 0]
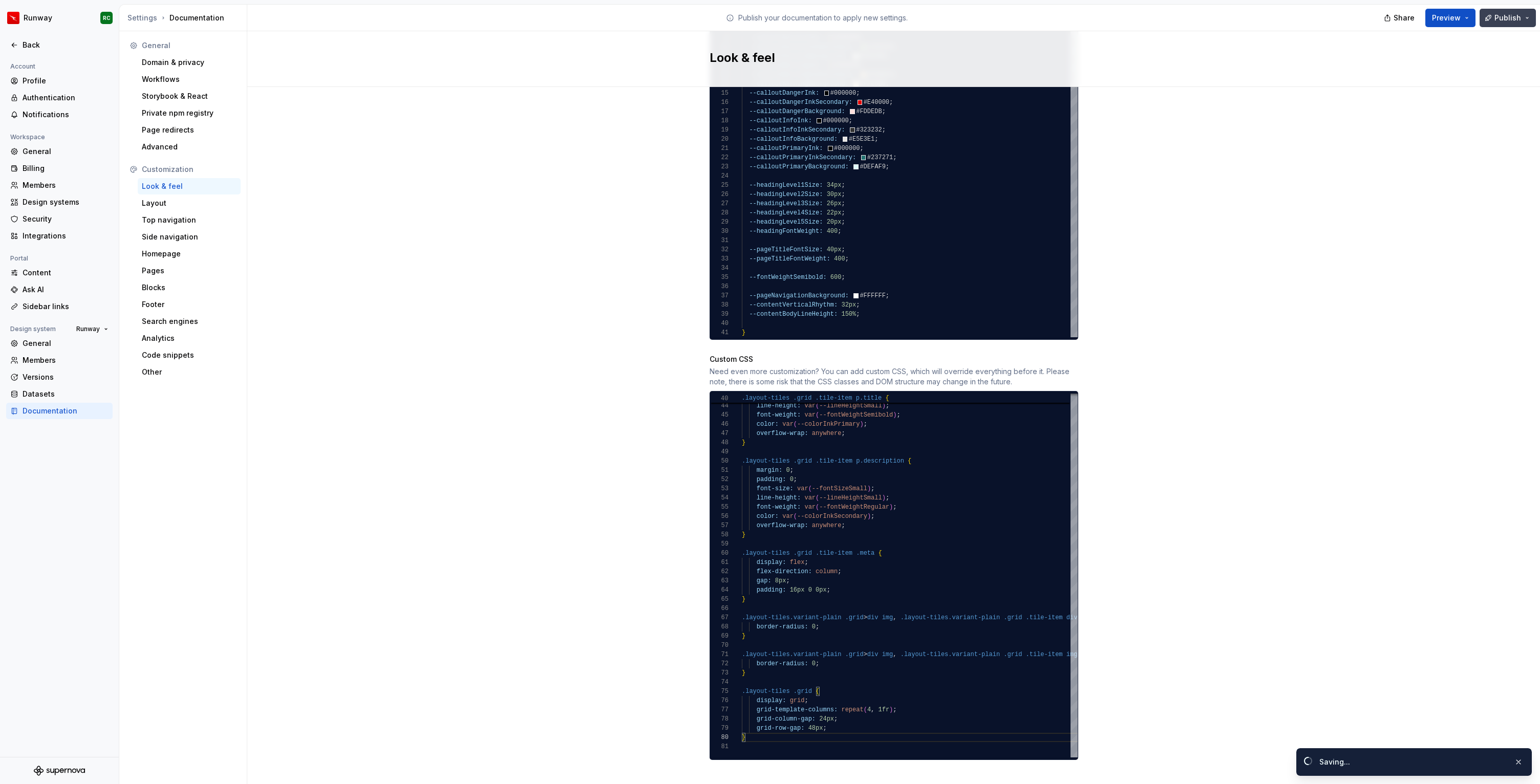
click at [1489, 20] on button "Publish" at bounding box center [1508, 18] width 56 height 19
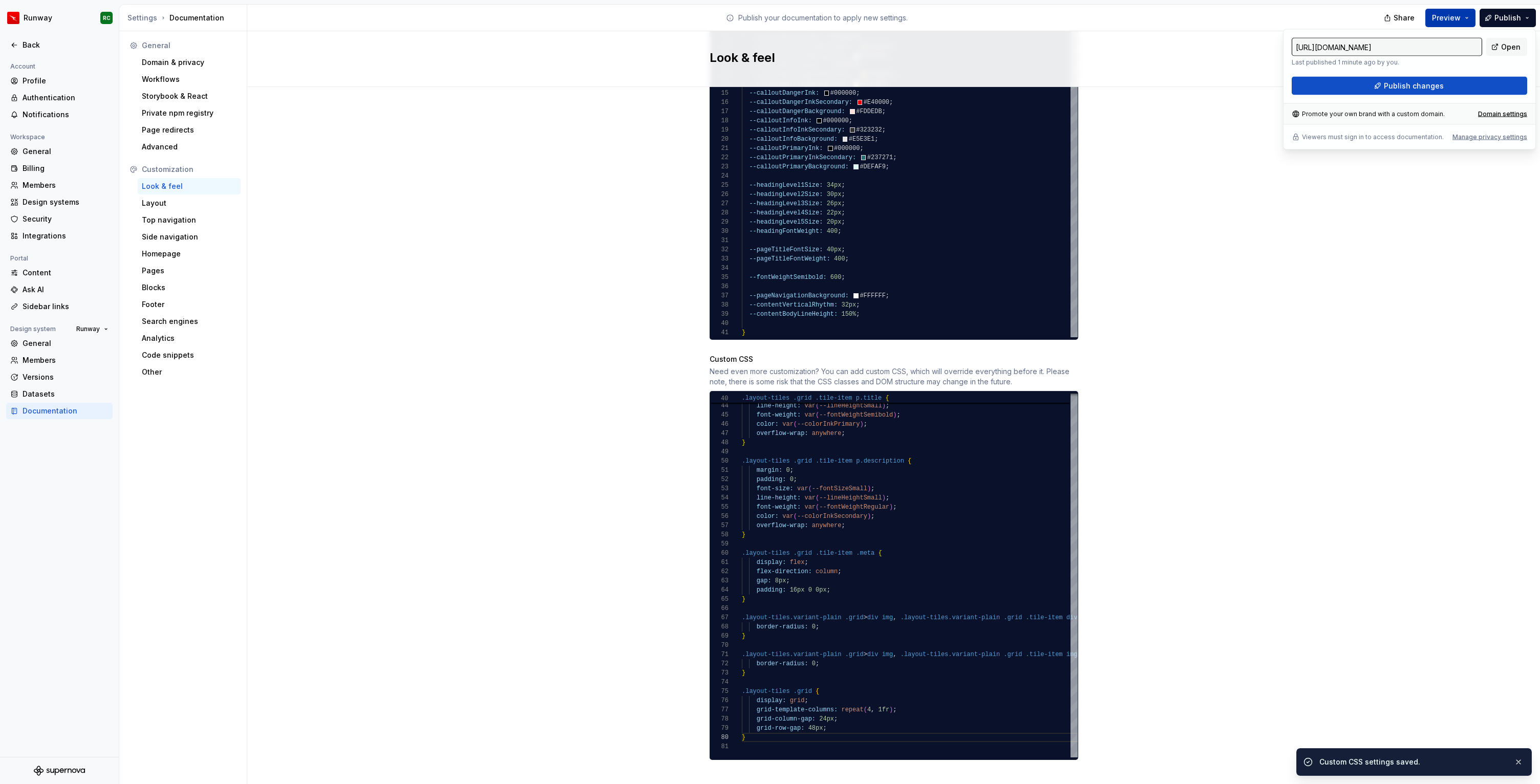
click at [1447, 20] on span "Preview" at bounding box center [1446, 17] width 29 height 10
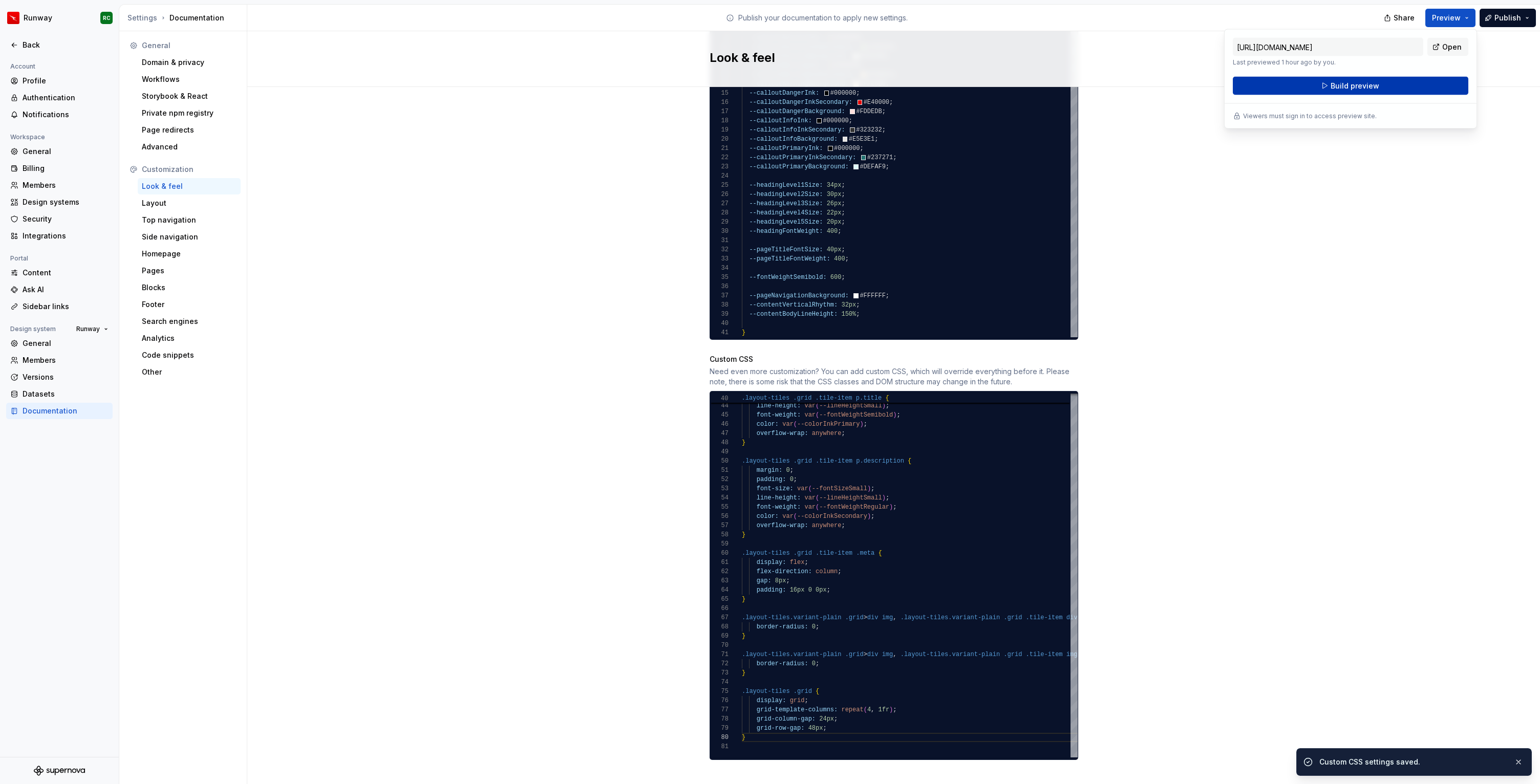
click at [1376, 82] on span "Build preview" at bounding box center [1355, 85] width 48 height 10
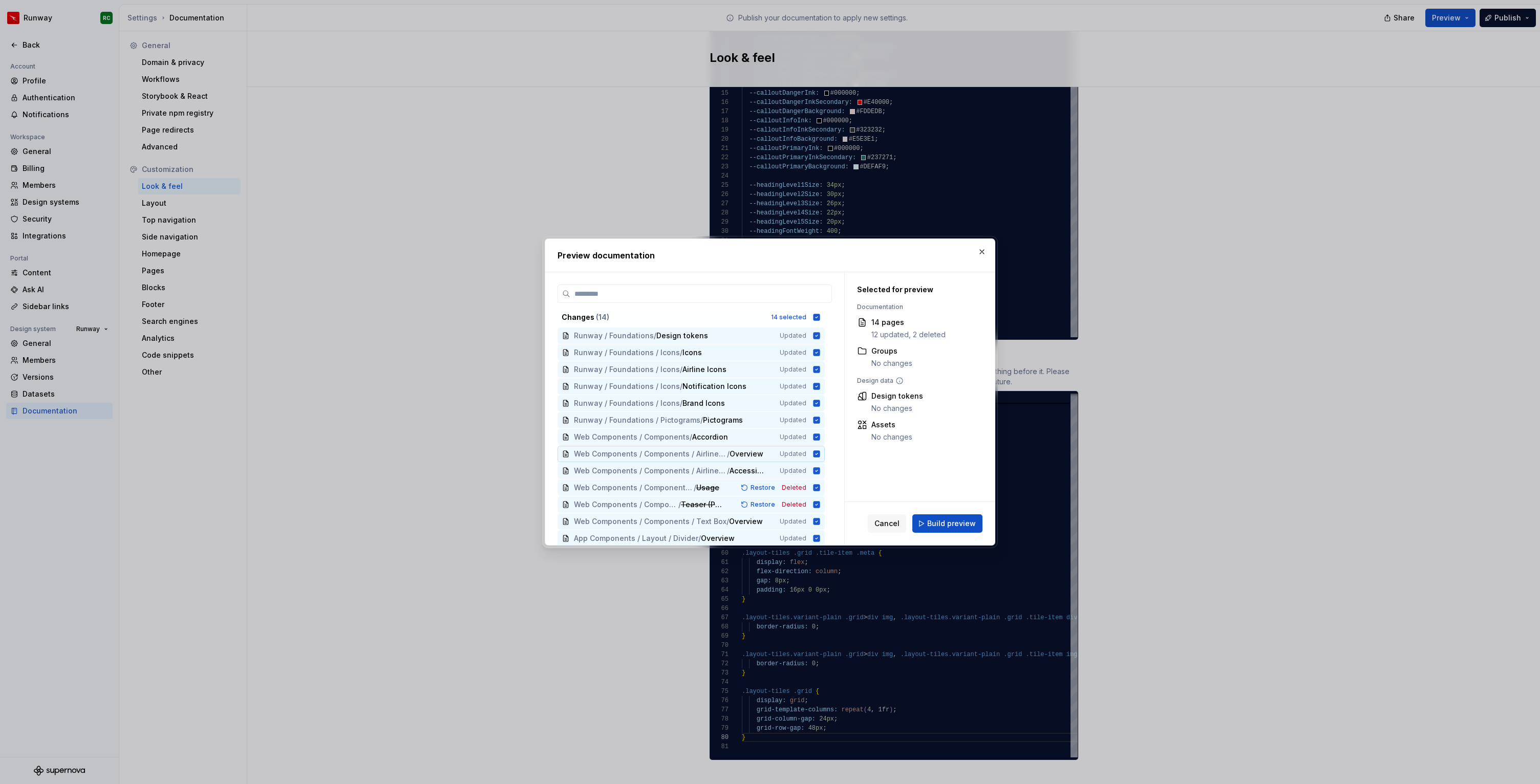
scroll to position [19, 0]
click at [821, 317] on icon at bounding box center [817, 317] width 8 height 8
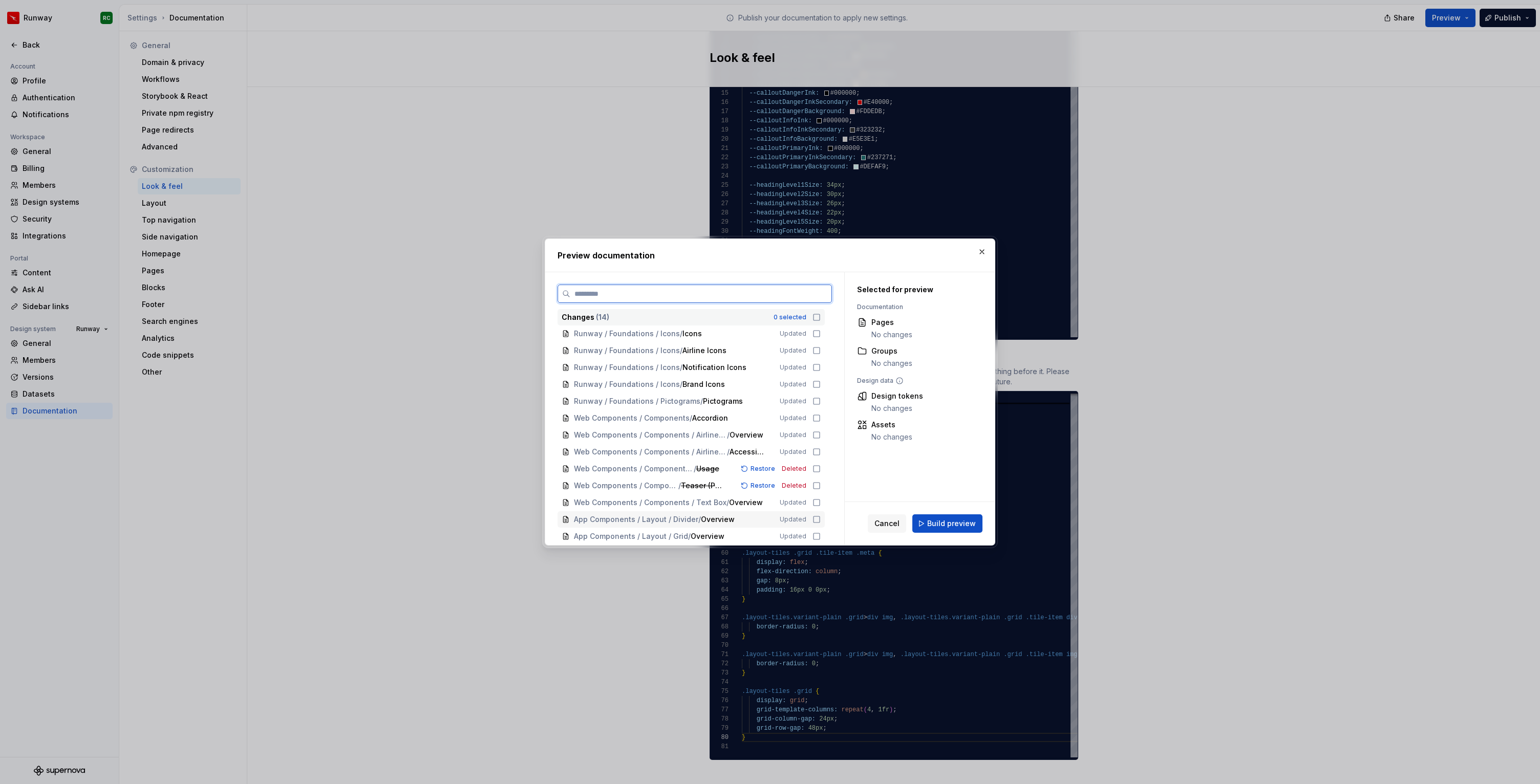
click at [812, 519] on div "App Components / Layout / Divider / Overview Updated" at bounding box center [691, 519] width 267 height 16
click at [946, 528] on span "Build preview" at bounding box center [951, 523] width 48 height 10
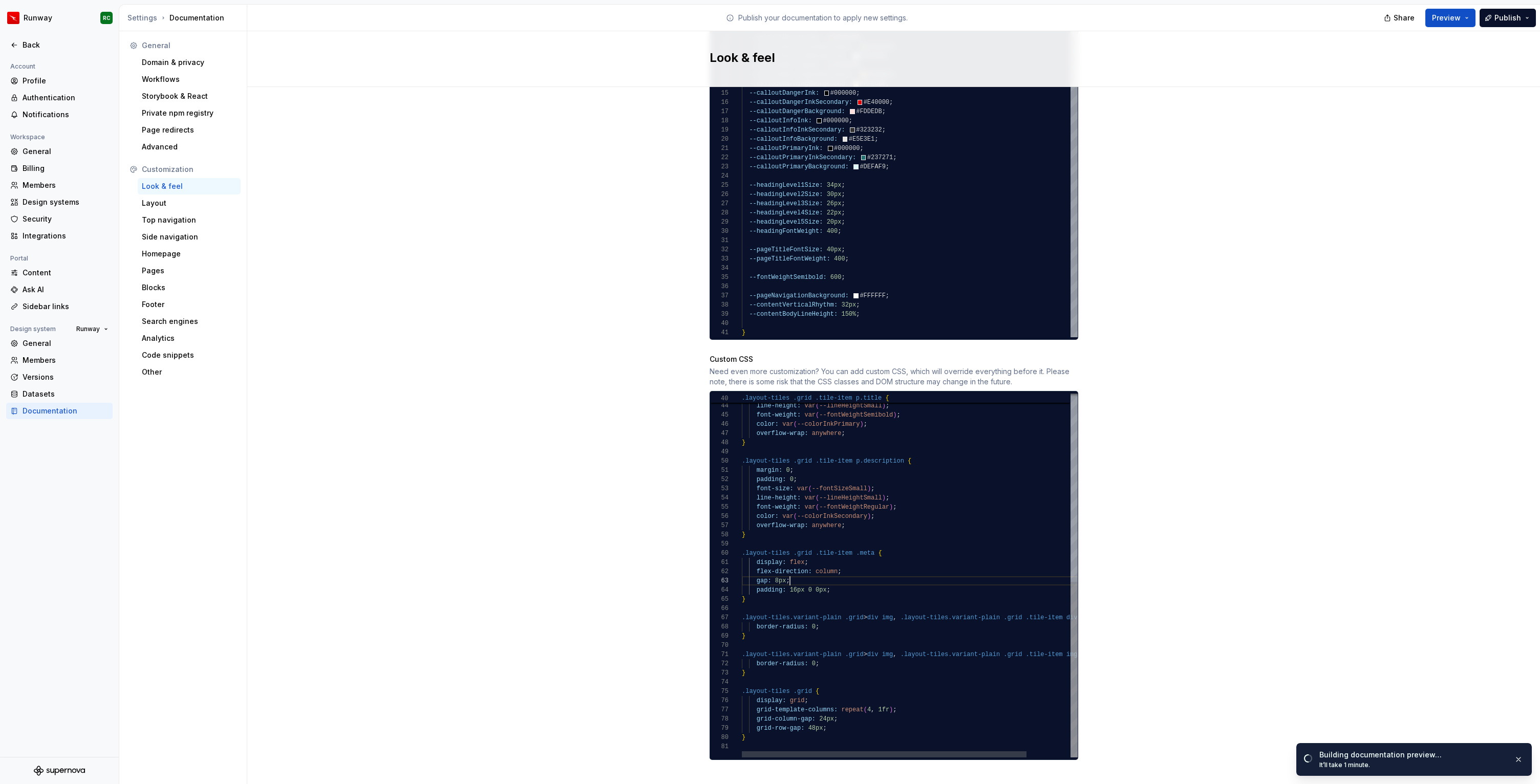
click at [900, 572] on div "color: var ( --colorInkPrimary ) ; overflow-wrap: anywhere ; } .layout-tiles .g…" at bounding box center [936, 381] width 387 height 752
click at [900, 561] on div "color: var ( --colorInkPrimary ) ; overflow-wrap: anywhere ; } .layout-tiles .g…" at bounding box center [936, 381] width 387 height 752
drag, startPoint x: 899, startPoint y: 562, endPoint x: 712, endPoint y: 549, distance: 187.5
click at [742, 549] on div "color: var ( --colorInkPrimary ) ; overflow-wrap: anywhere ; } .layout-tiles .g…" at bounding box center [936, 381] width 387 height 752
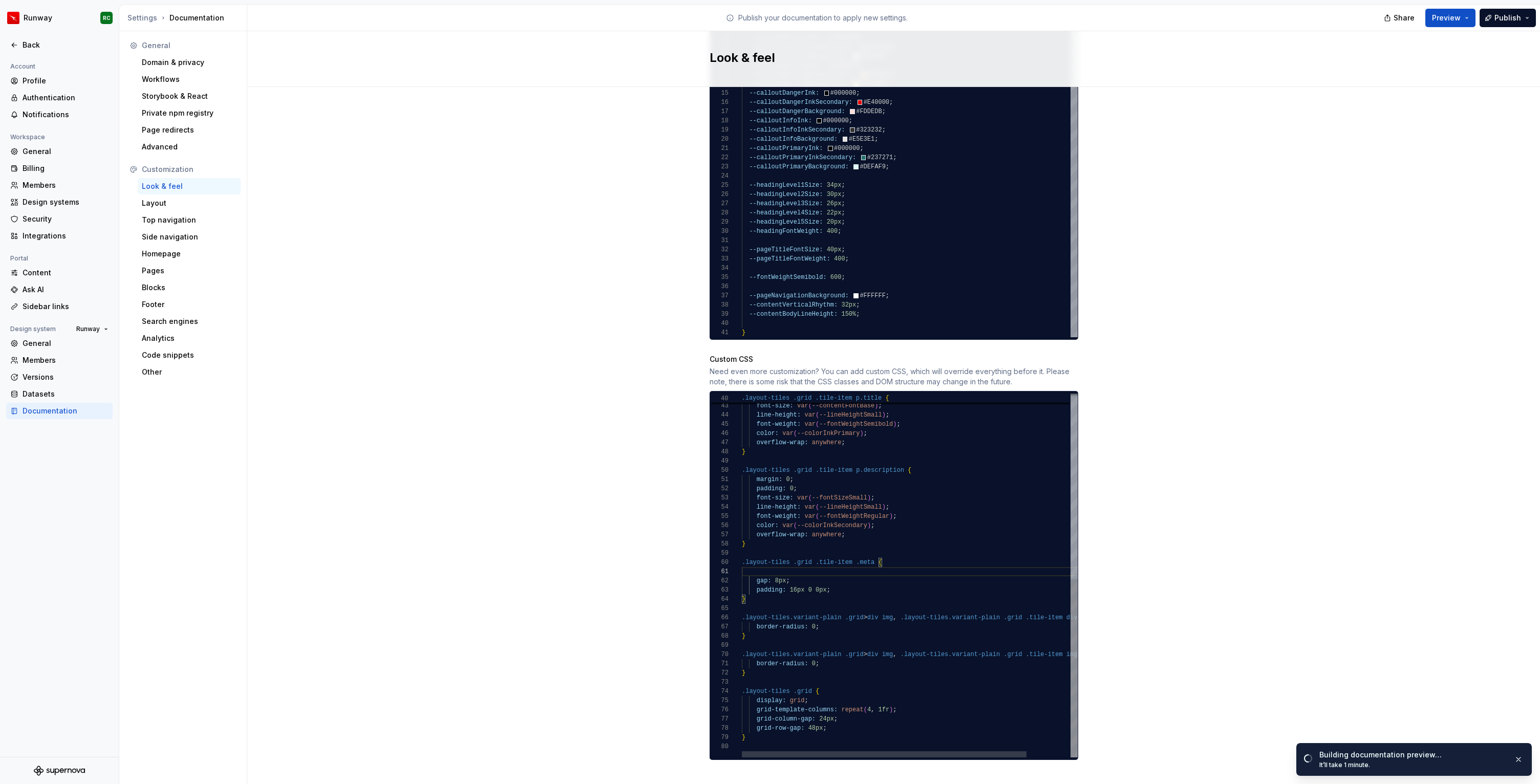
scroll to position [83, 141]
click at [759, 725] on div "color: var ( --colorInkPrimary ) ; overflow-wrap: anywhere ; } .layout-tiles .g…" at bounding box center [936, 390] width 387 height 734
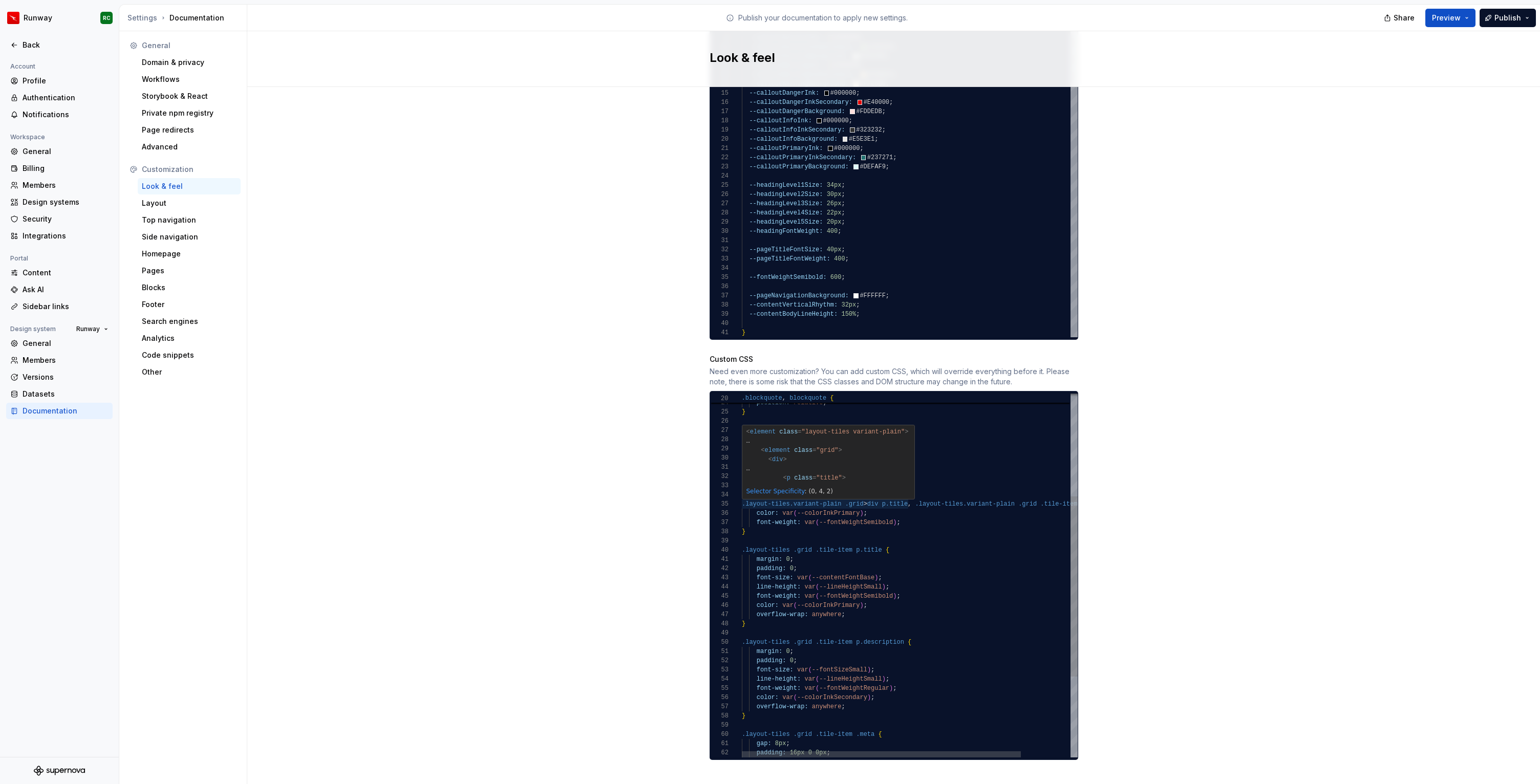
click at [742, 494] on div "color: var ( --colorInkPrimary ) ; overflow-wrap: anywhere ; } .layout-tiles .g…" at bounding box center [939, 553] width 395 height 734
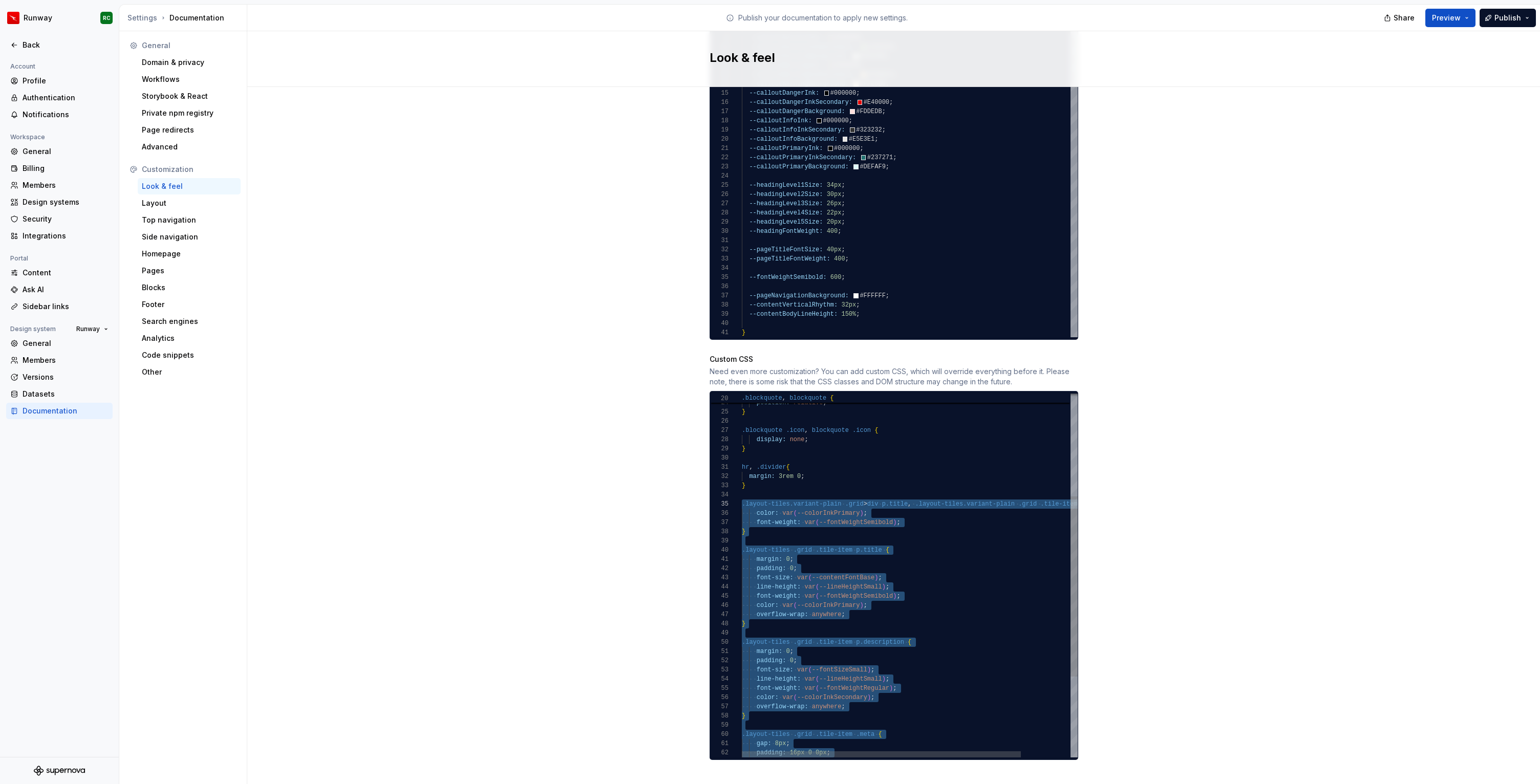
scroll to position [74, 4]
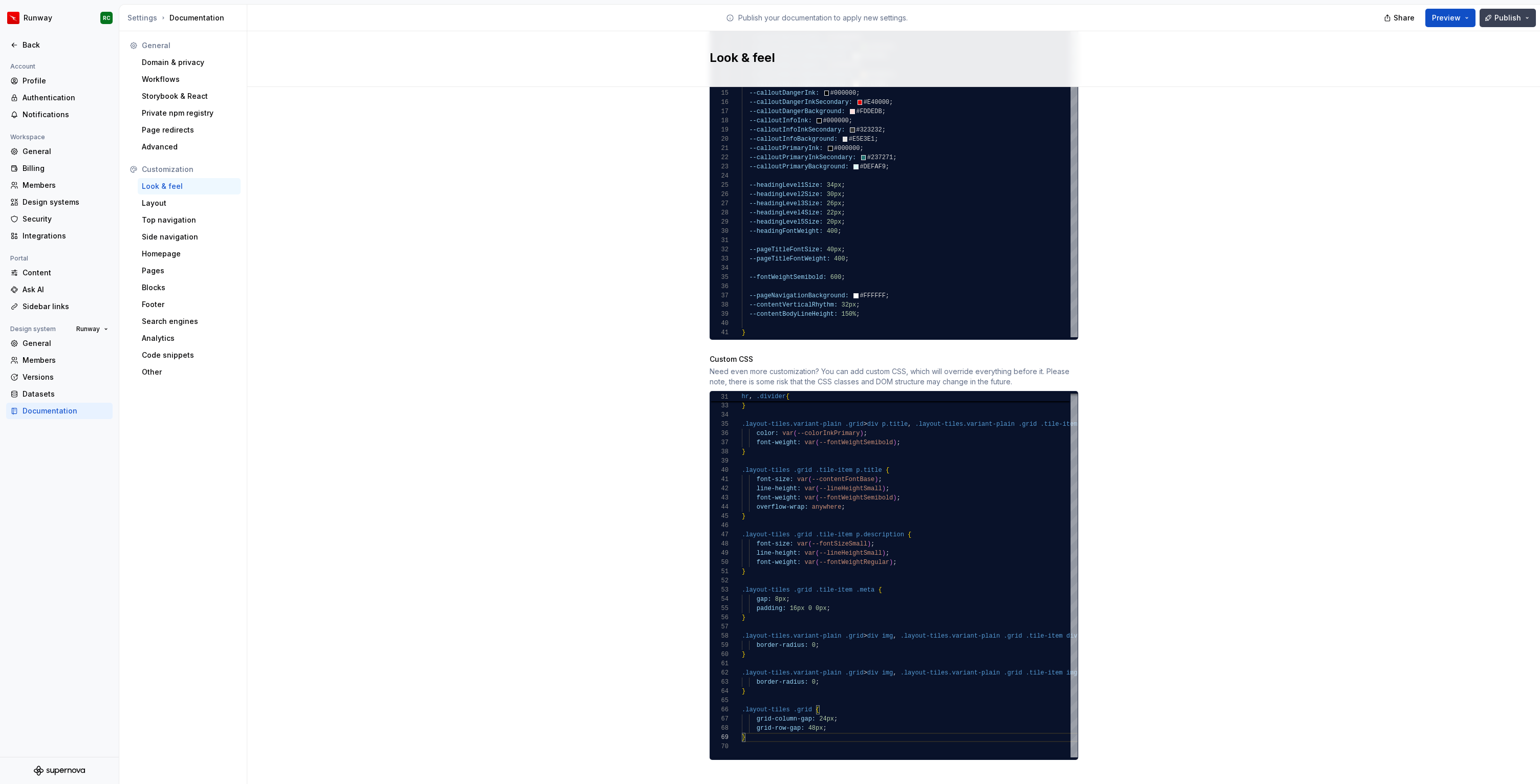
click at [1486, 22] on button "Publish" at bounding box center [1508, 18] width 56 height 19
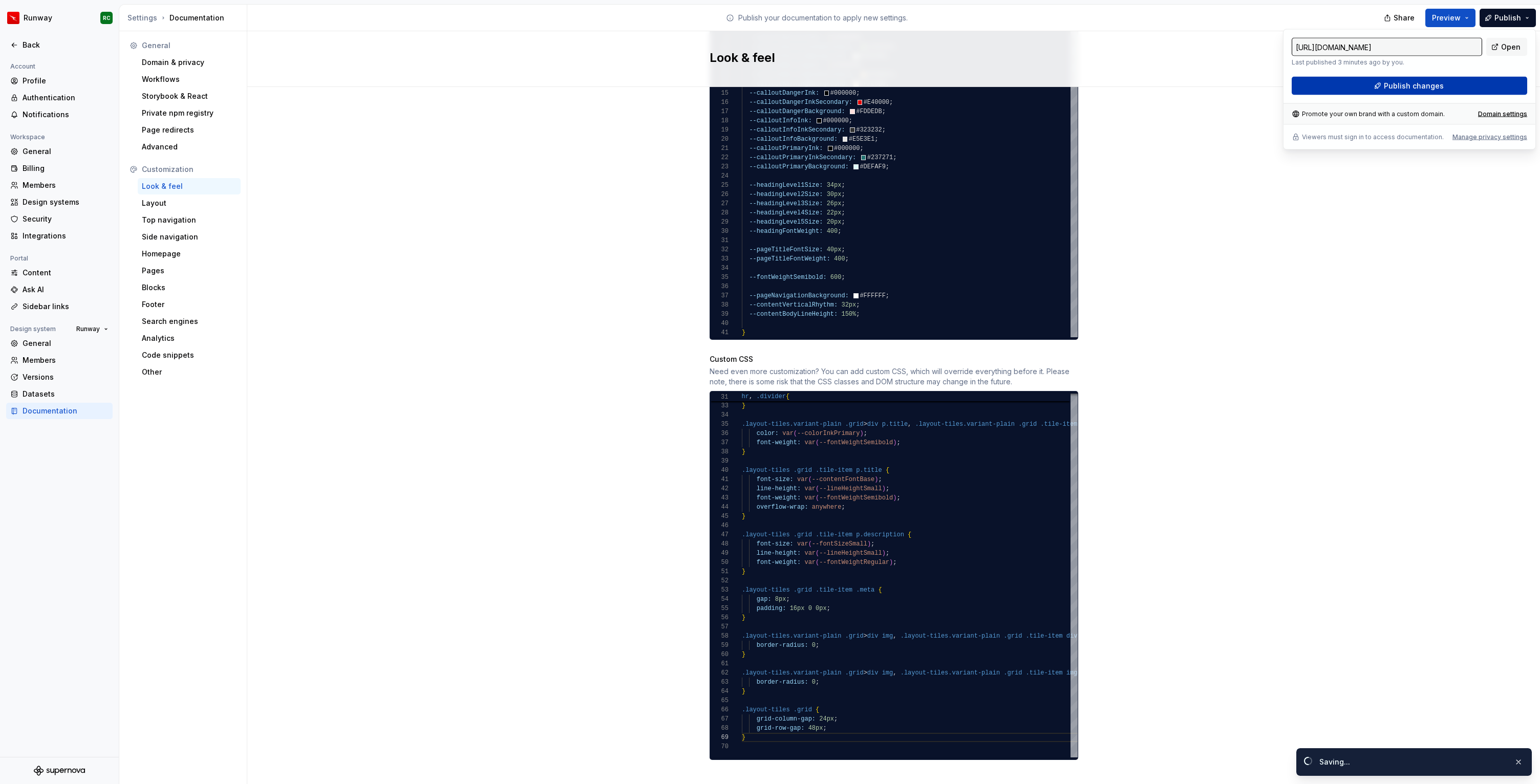
click at [1417, 81] on span "Publish changes" at bounding box center [1414, 85] width 60 height 10
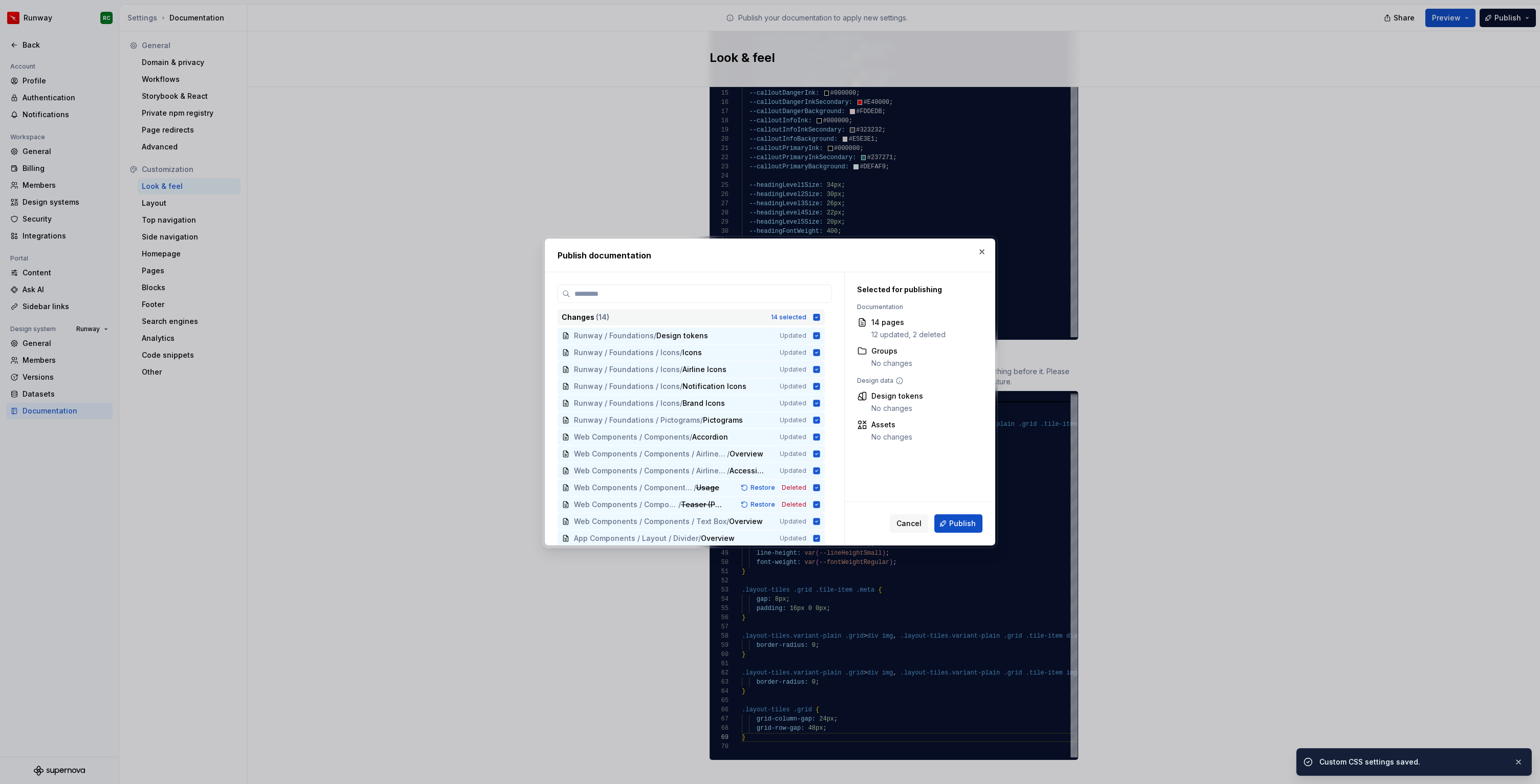
click at [819, 317] on icon at bounding box center [817, 317] width 7 height 7
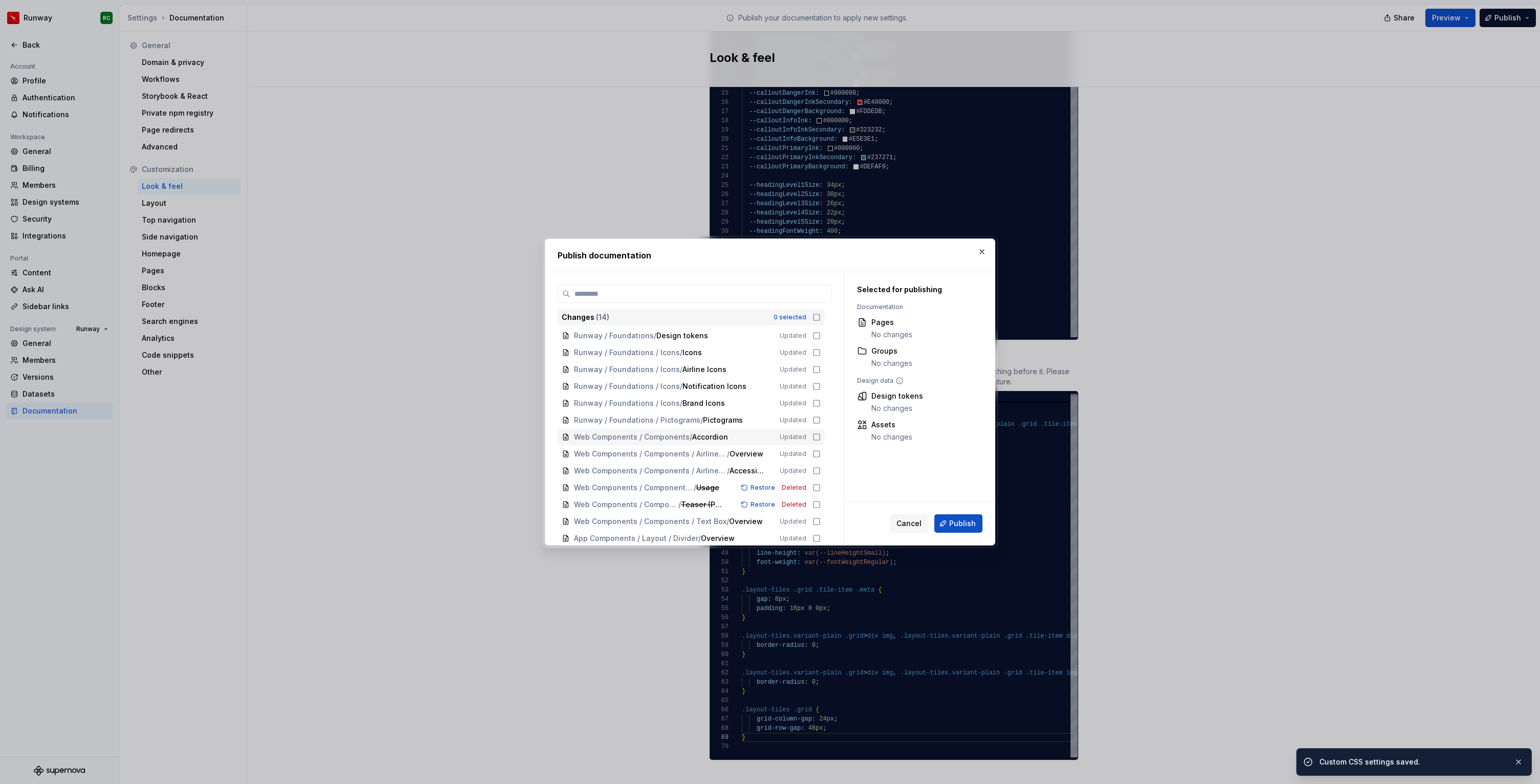
scroll to position [19, 0]
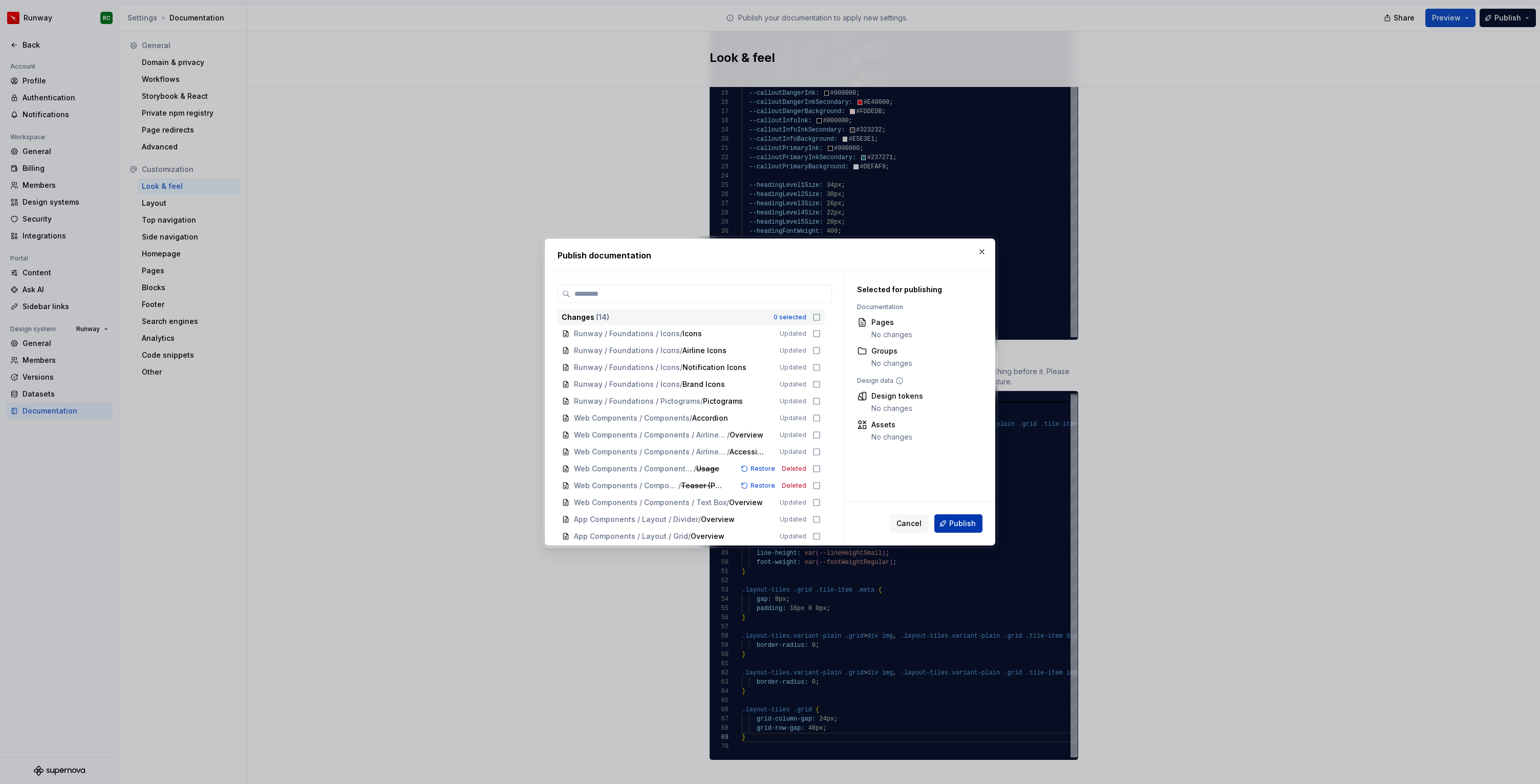
click at [951, 523] on span "Publish" at bounding box center [962, 523] width 27 height 10
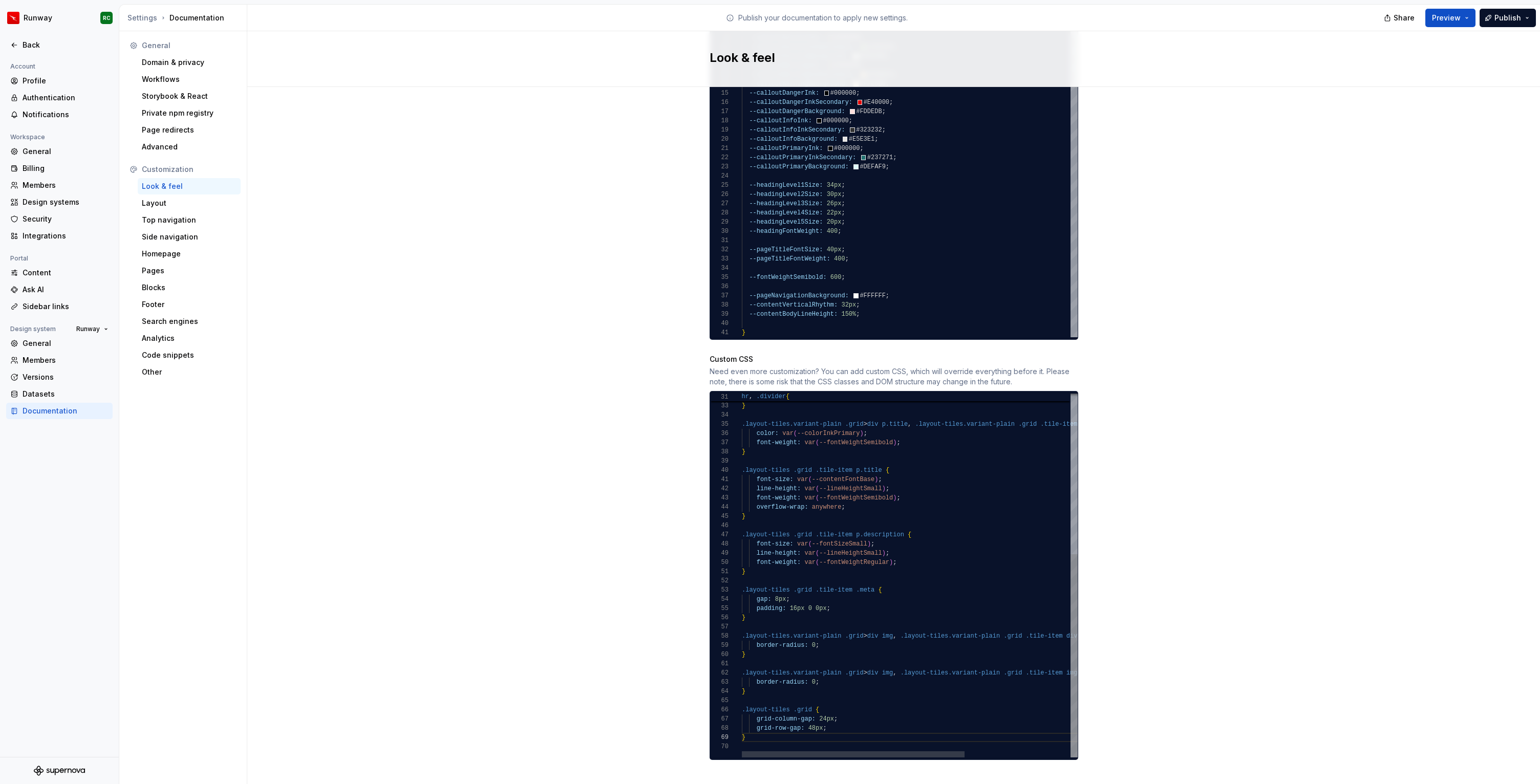
click at [816, 727] on div ".layout-tiles .grid .tile-item p.title { } .layout-tiles.variant-plain .grid > …" at bounding box center [989, 431] width 495 height 651
type textarea "**********"
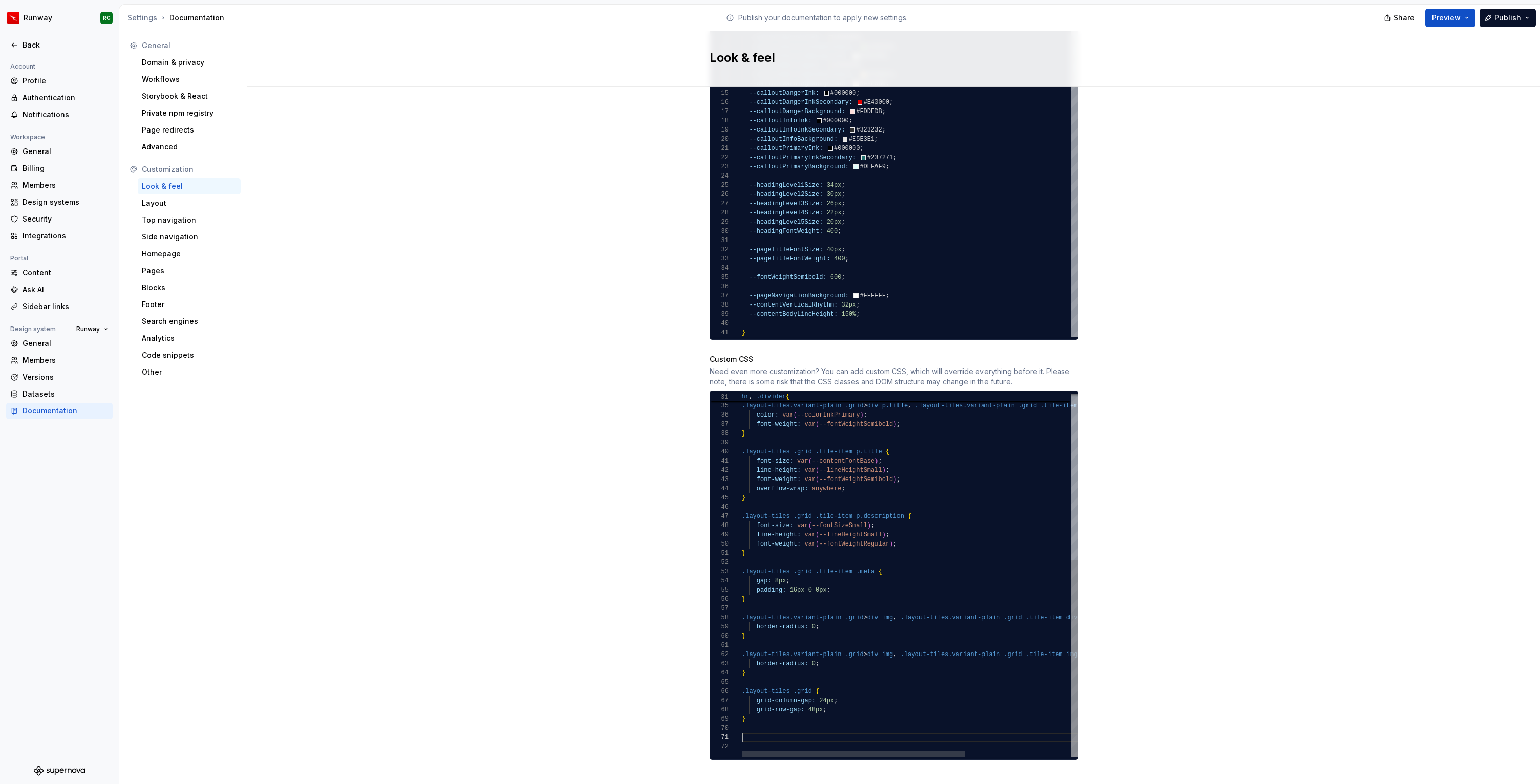
scroll to position [19, 4]
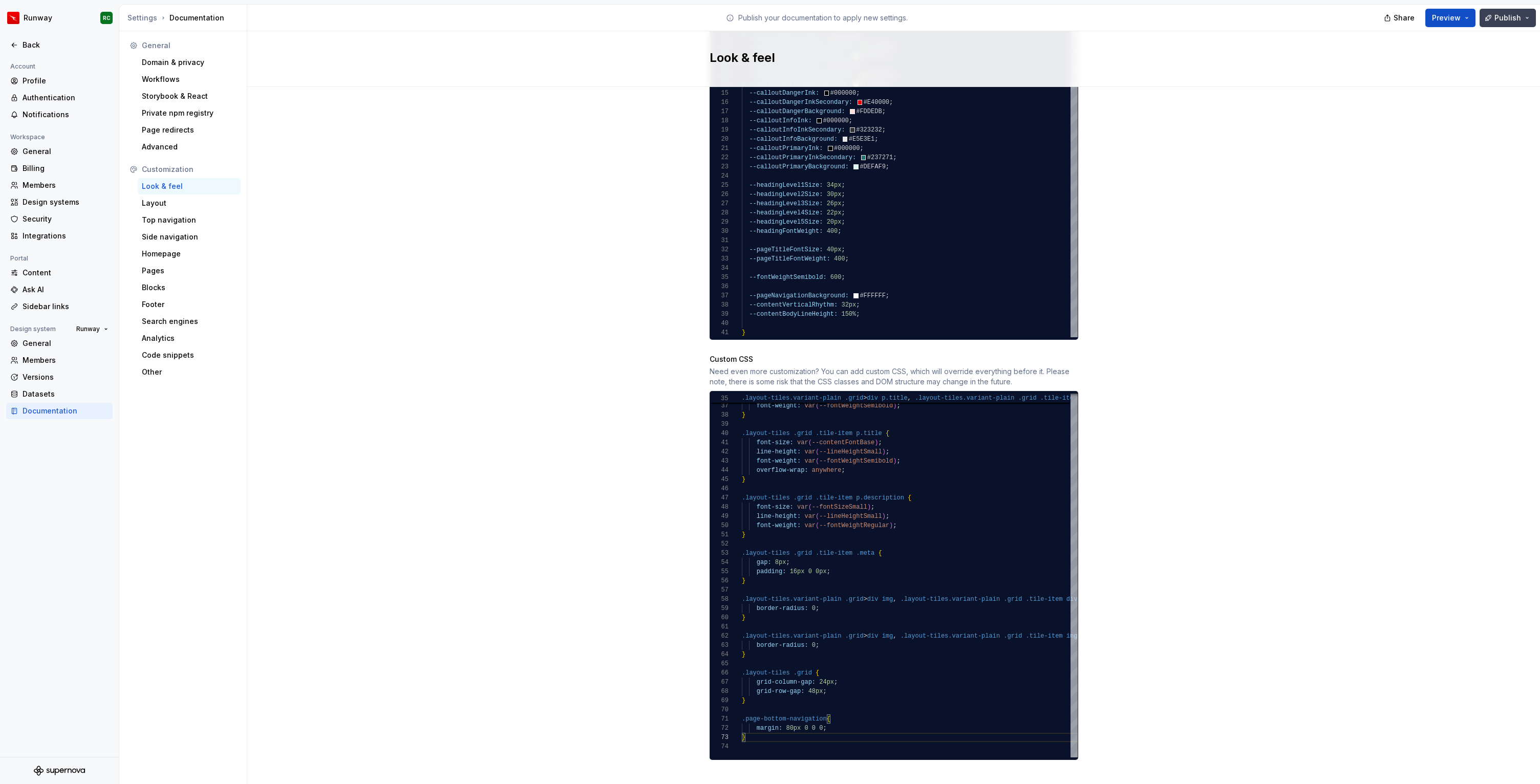
click at [1529, 13] on button "Publish" at bounding box center [1508, 18] width 56 height 19
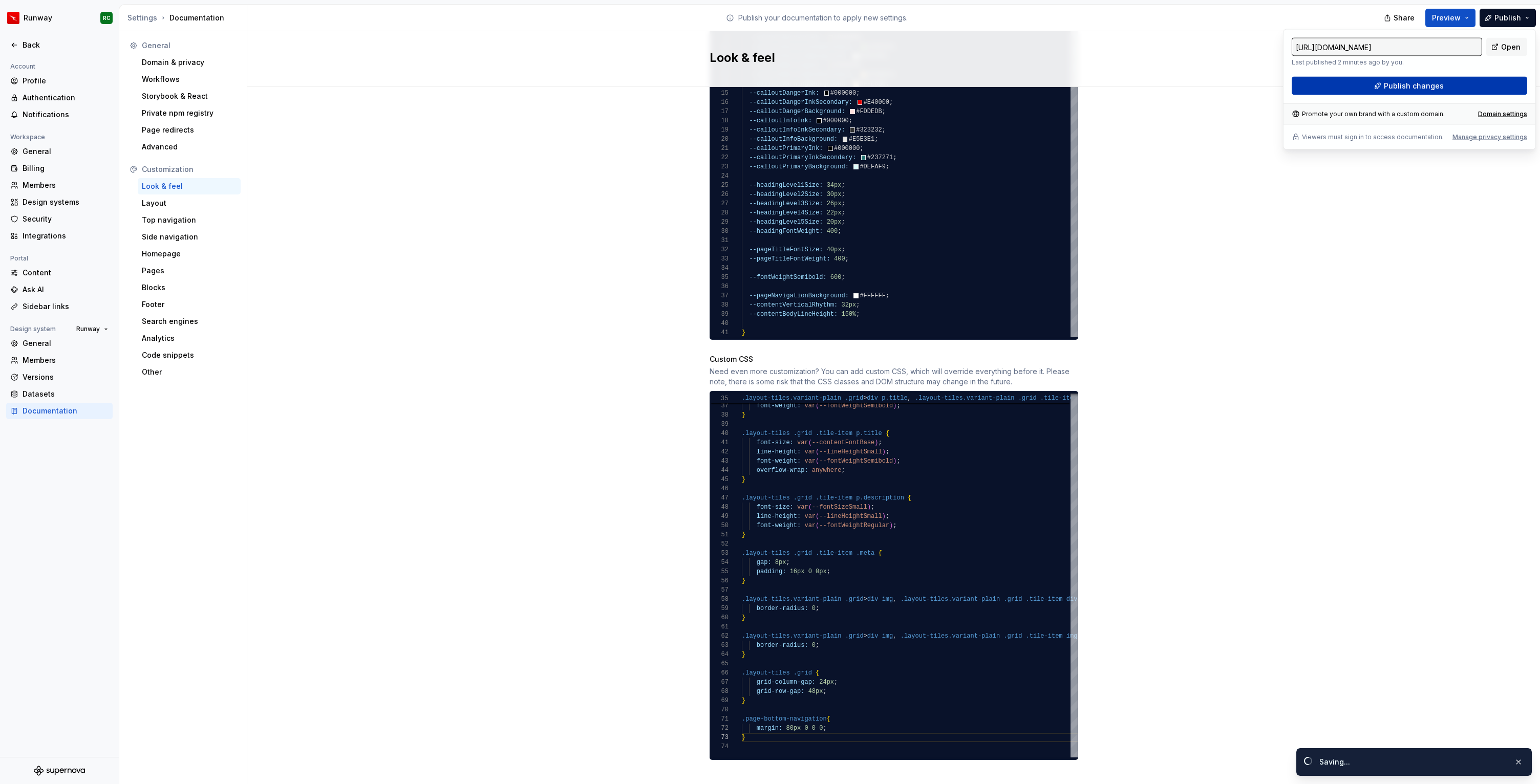
click at [1415, 87] on span "Publish changes" at bounding box center [1414, 85] width 60 height 10
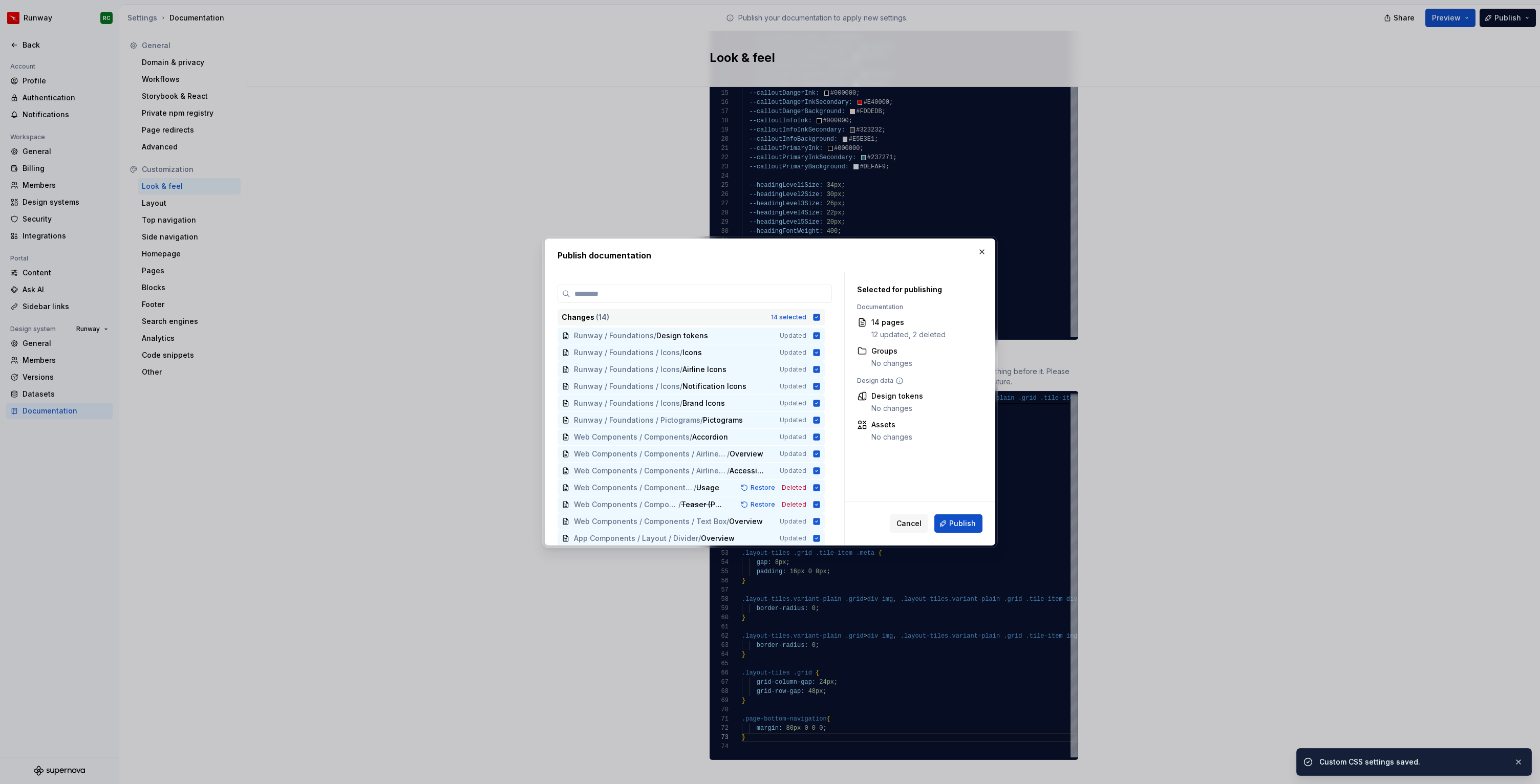
click at [797, 313] on div "14 selected" at bounding box center [789, 317] width 35 height 8
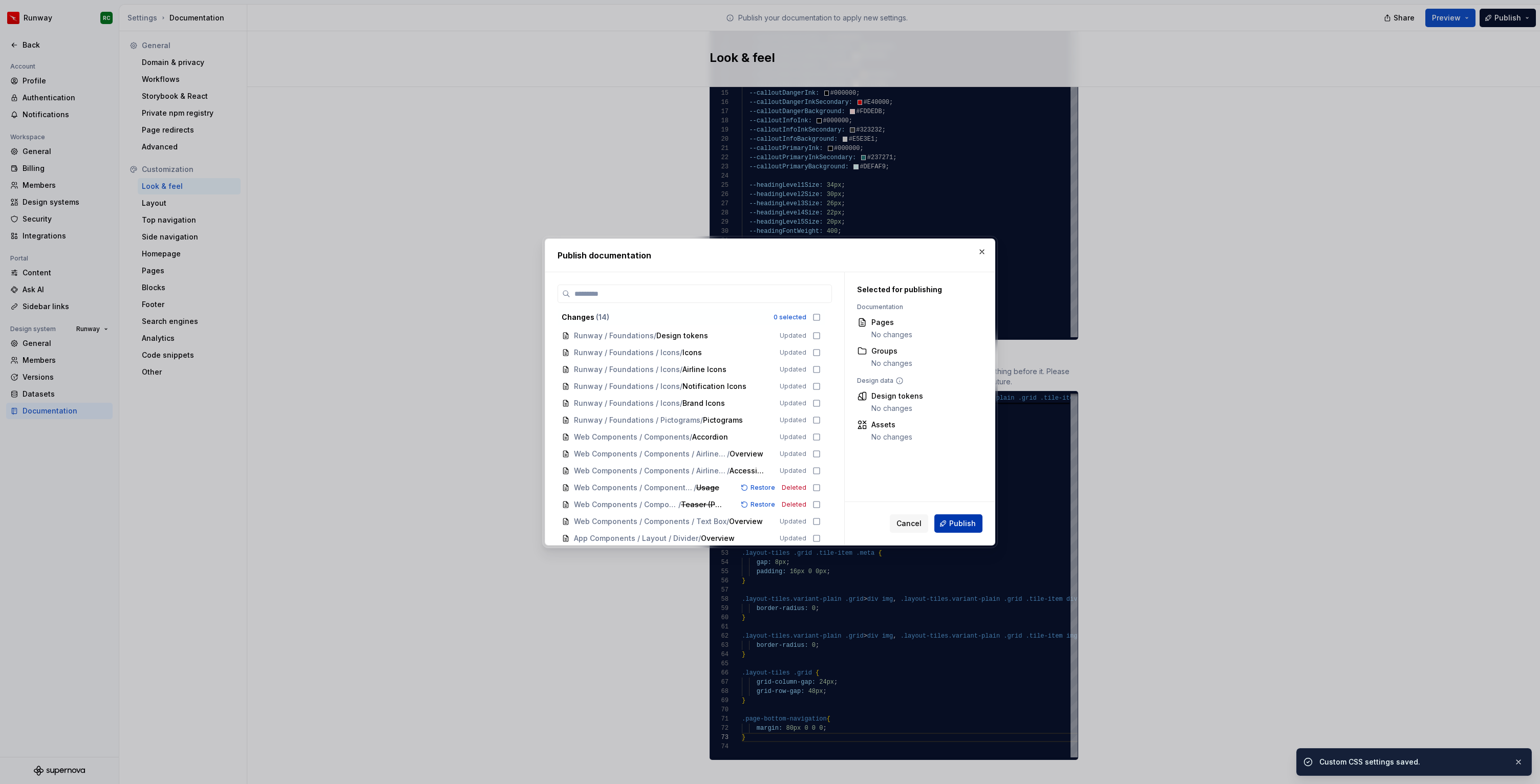
click at [964, 519] on span "Publish" at bounding box center [962, 523] width 27 height 10
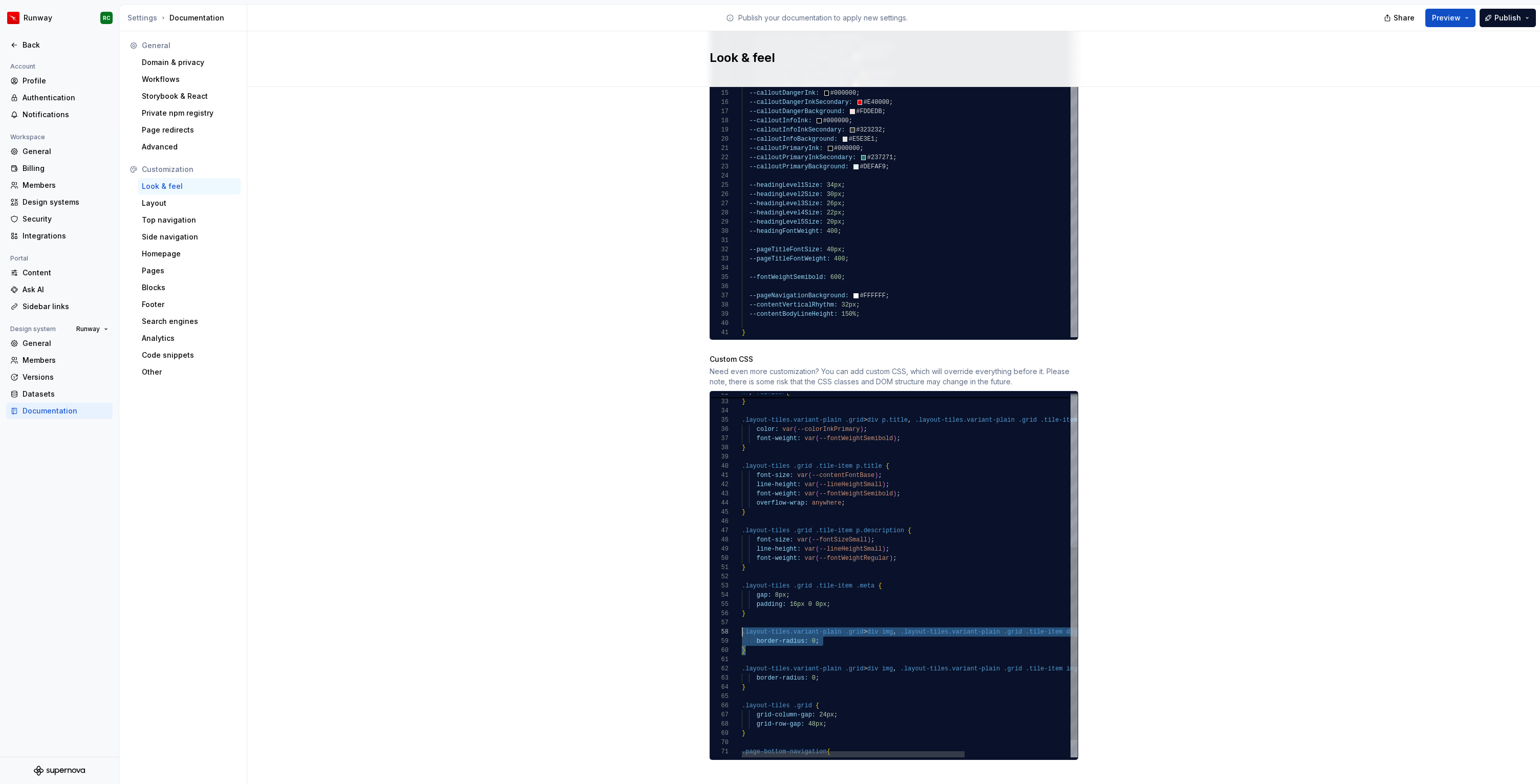
scroll to position [65, 0]
drag, startPoint x: 773, startPoint y: 642, endPoint x: 725, endPoint y: 619, distance: 53.2
click at [742, 619] on div ".layout-tiles .grid .tile-item p.title { } color: var ( --colorInkPrimary ) ; f…" at bounding box center [989, 446] width 495 height 688
type textarea "**********"
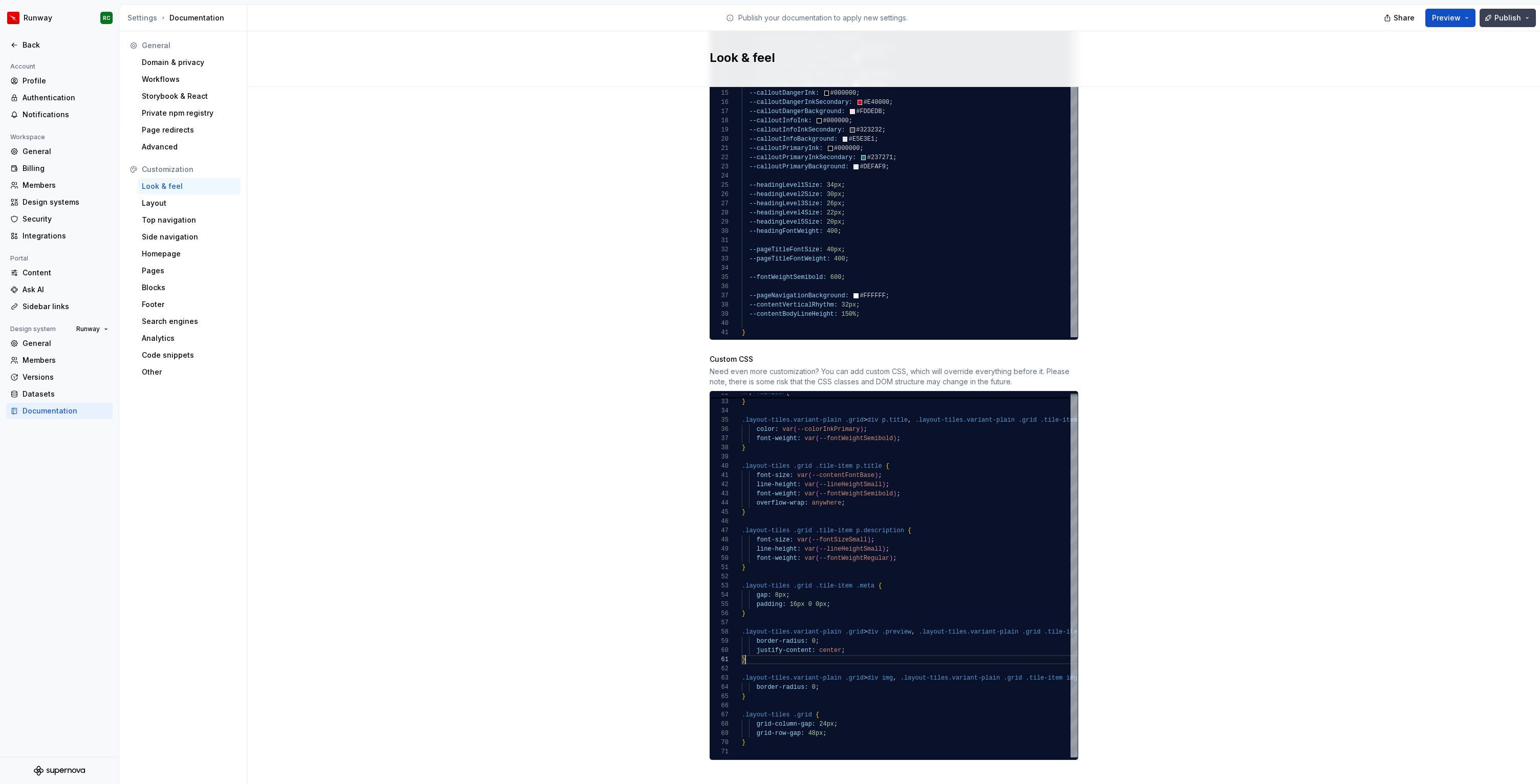
click at [1523, 21] on button "Publish" at bounding box center [1508, 18] width 56 height 19
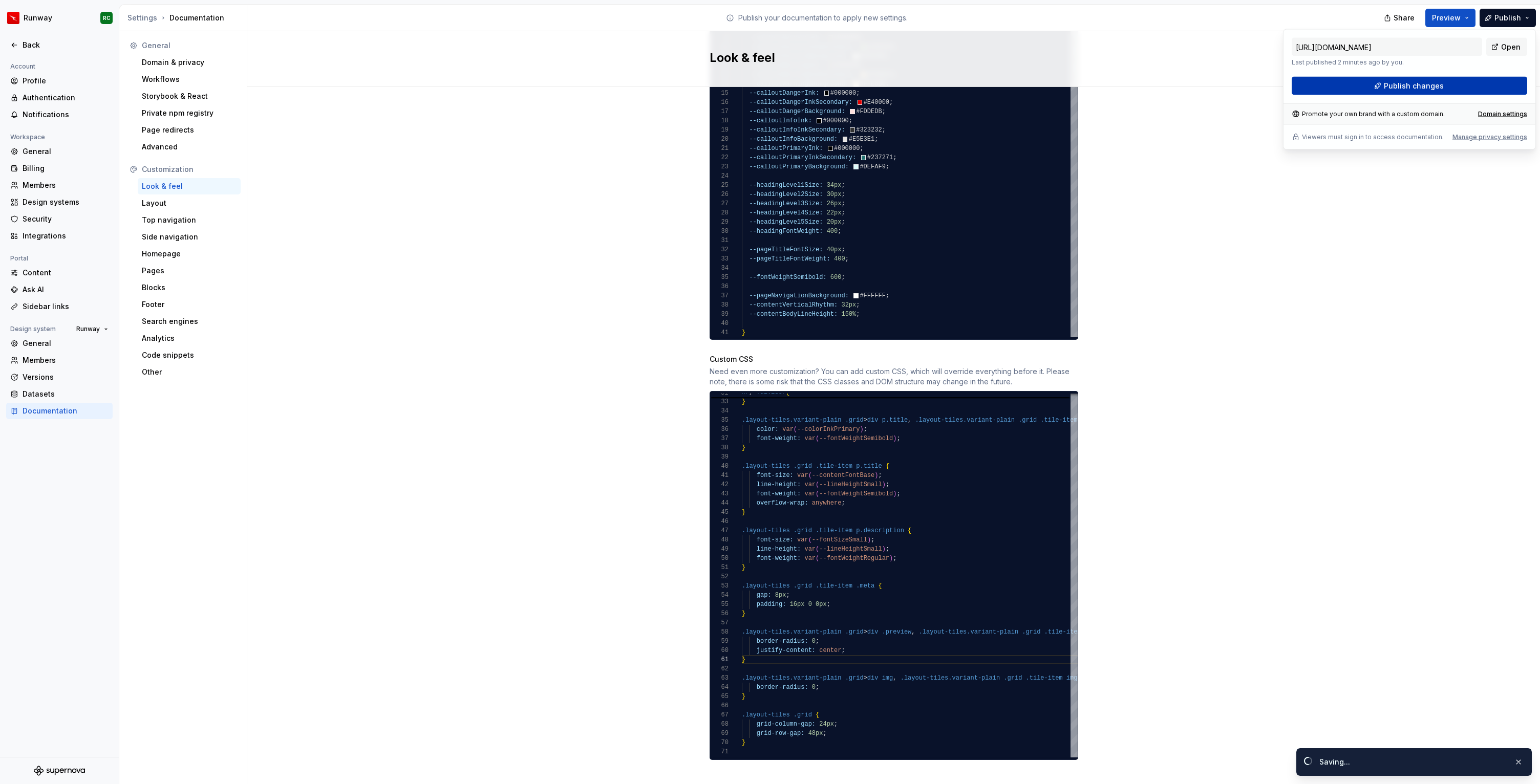
click at [1406, 92] on button "Publish changes" at bounding box center [1410, 85] width 236 height 19
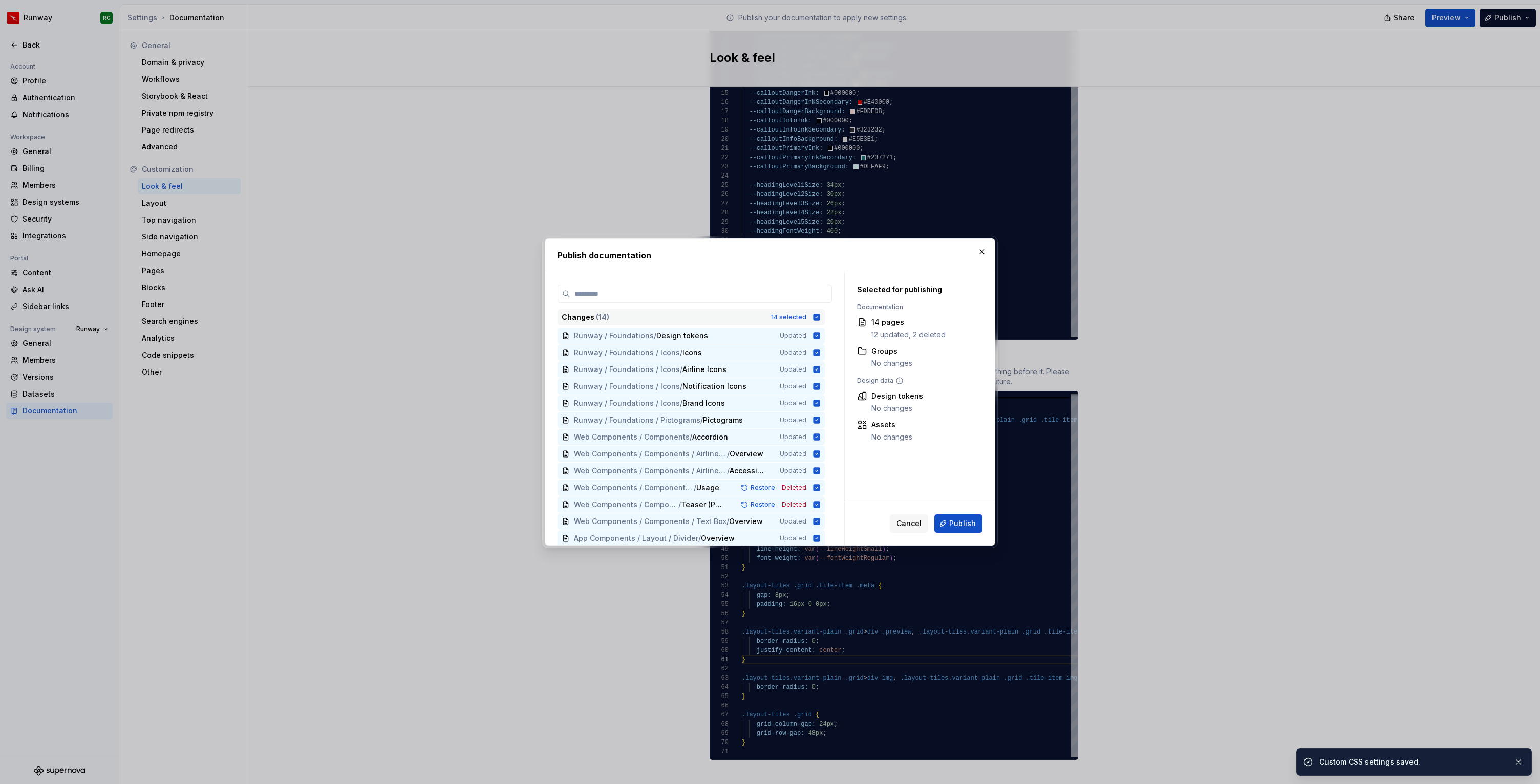
click at [795, 312] on div "Changes ( 14 ) 14 selected" at bounding box center [691, 317] width 267 height 16
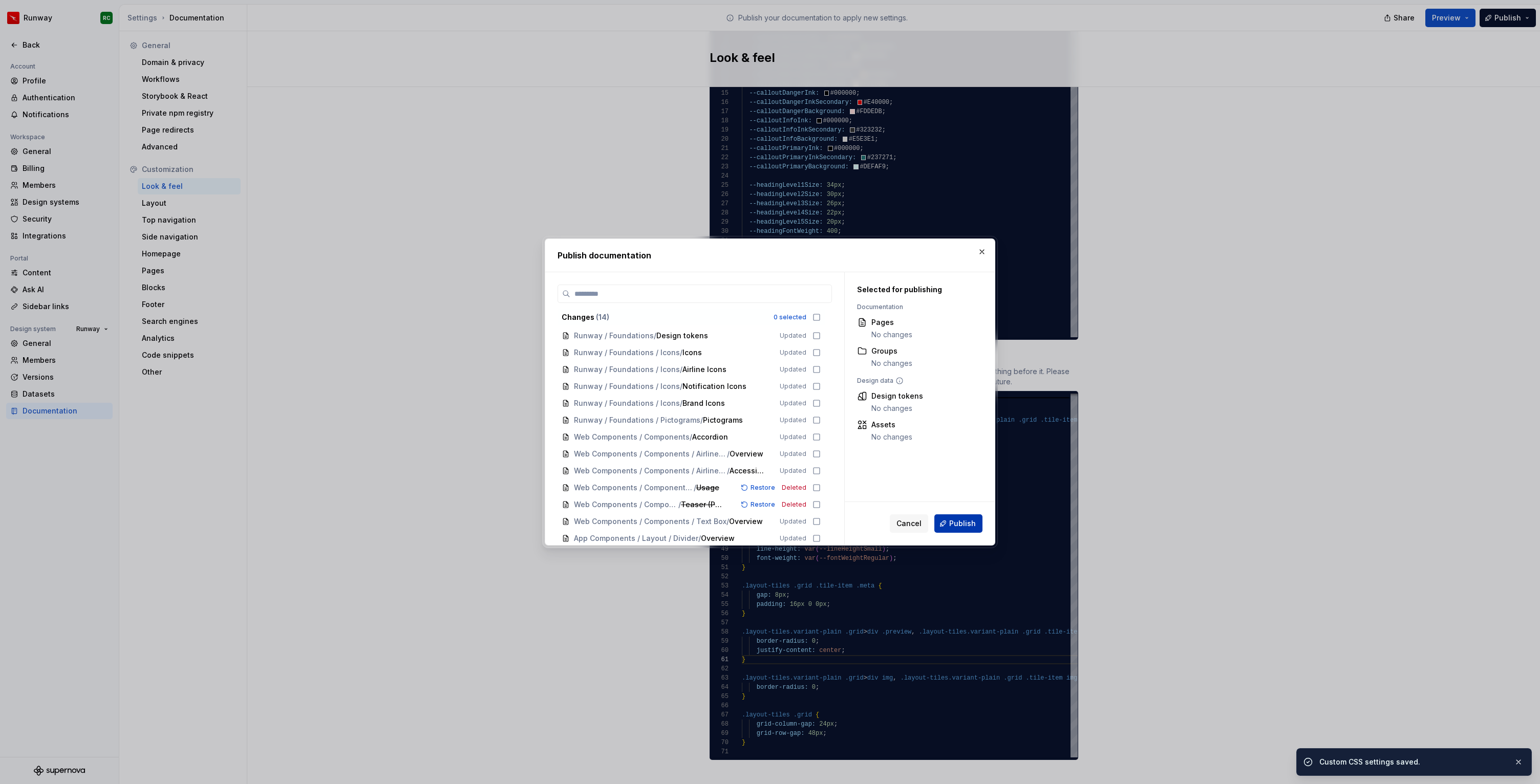
click at [957, 523] on span "Publish" at bounding box center [962, 523] width 27 height 10
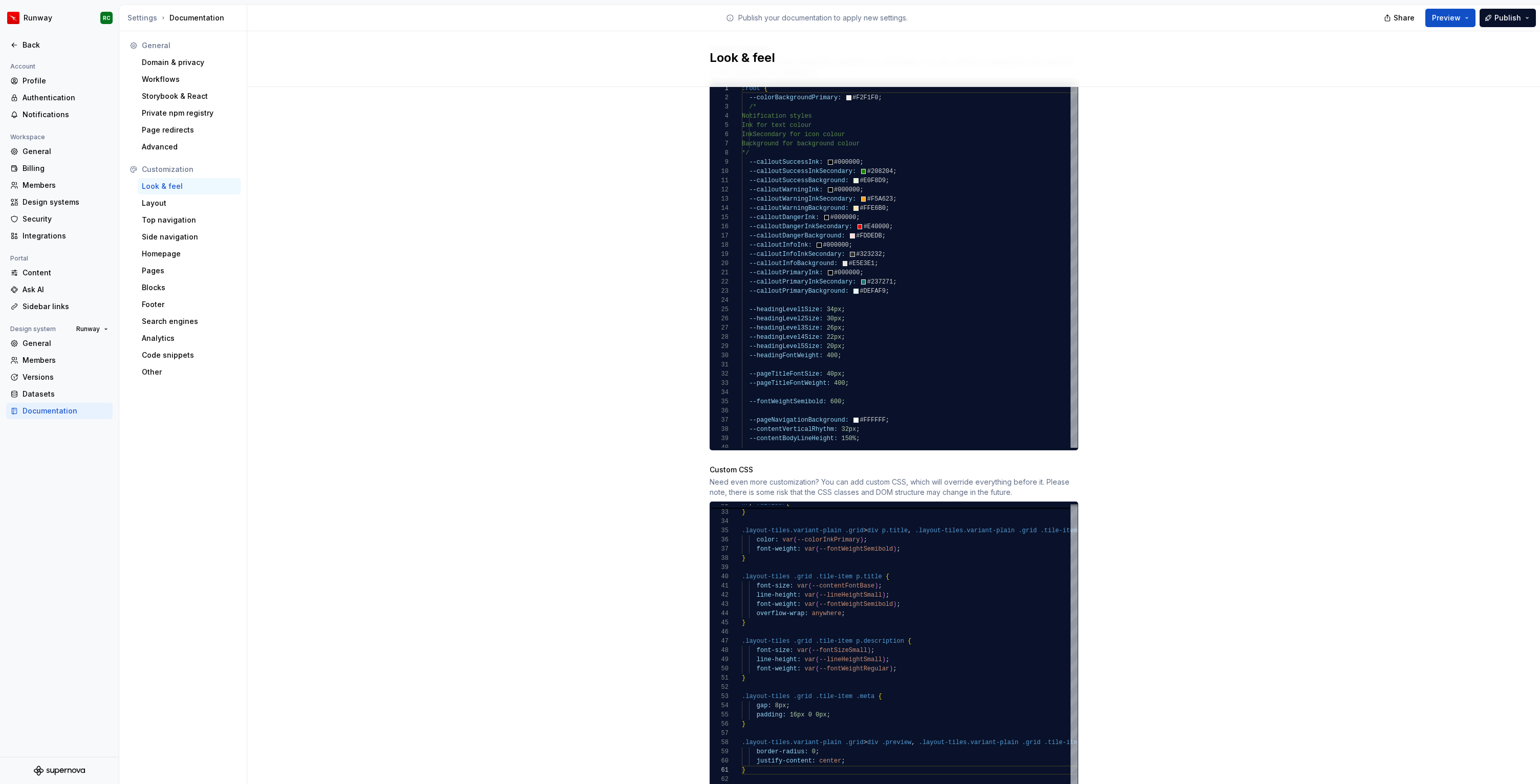
scroll to position [566, 0]
click at [834, 301] on div "--colorBackgroundPrimary: #F2F1F0 ; /* Notification styles Ink for text colour …" at bounding box center [910, 274] width 336 height 378
click at [879, 337] on div "--colorBackgroundPrimary: #F2F1F0 ; /* Notification styles Ink for text colour …" at bounding box center [910, 274] width 336 height 378
click at [874, 319] on div "--colorBackgroundPrimary: #F2F1F0 ; /* Notification styles Ink for text colour …" at bounding box center [910, 274] width 336 height 378
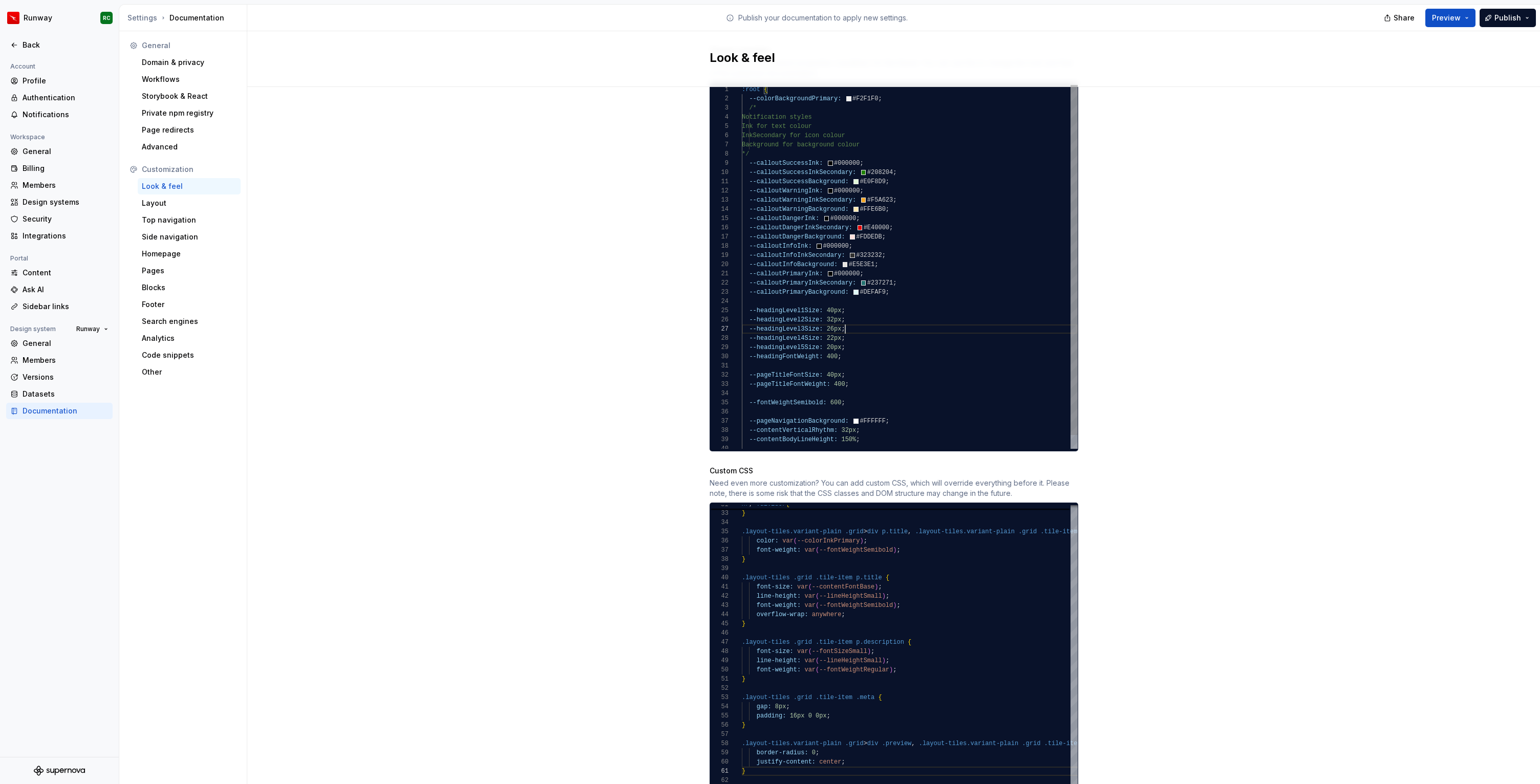
click at [872, 323] on div "--colorBackgroundPrimary: #F2F1F0 ; /* Notification styles Ink for text colour …" at bounding box center [910, 274] width 336 height 378
click at [1509, 19] on span "Publish" at bounding box center [1508, 17] width 27 height 10
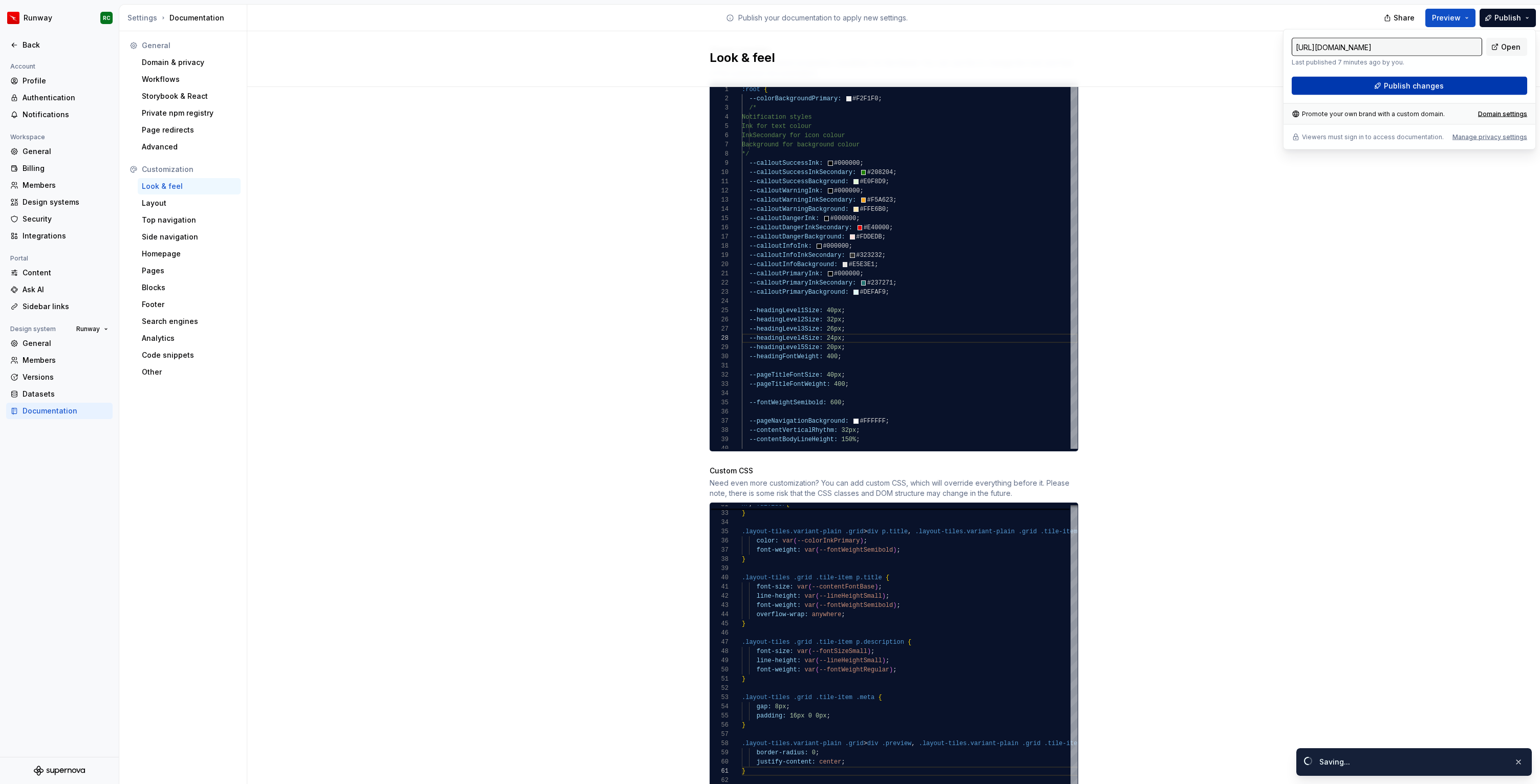
click at [1402, 91] on button "Publish changes" at bounding box center [1410, 85] width 236 height 19
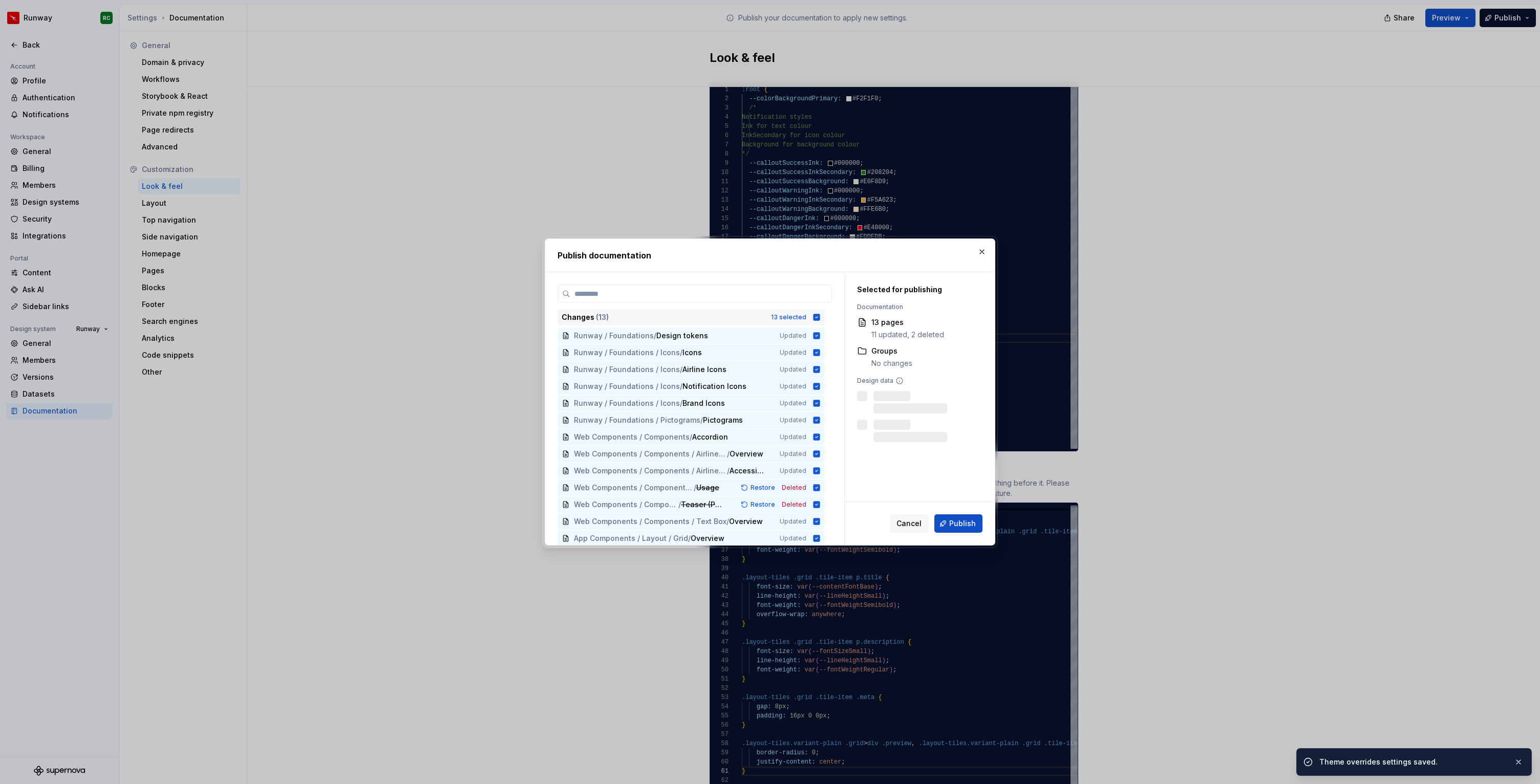
click at [812, 320] on div "Changes ( 13 ) 13 selected" at bounding box center [691, 317] width 267 height 16
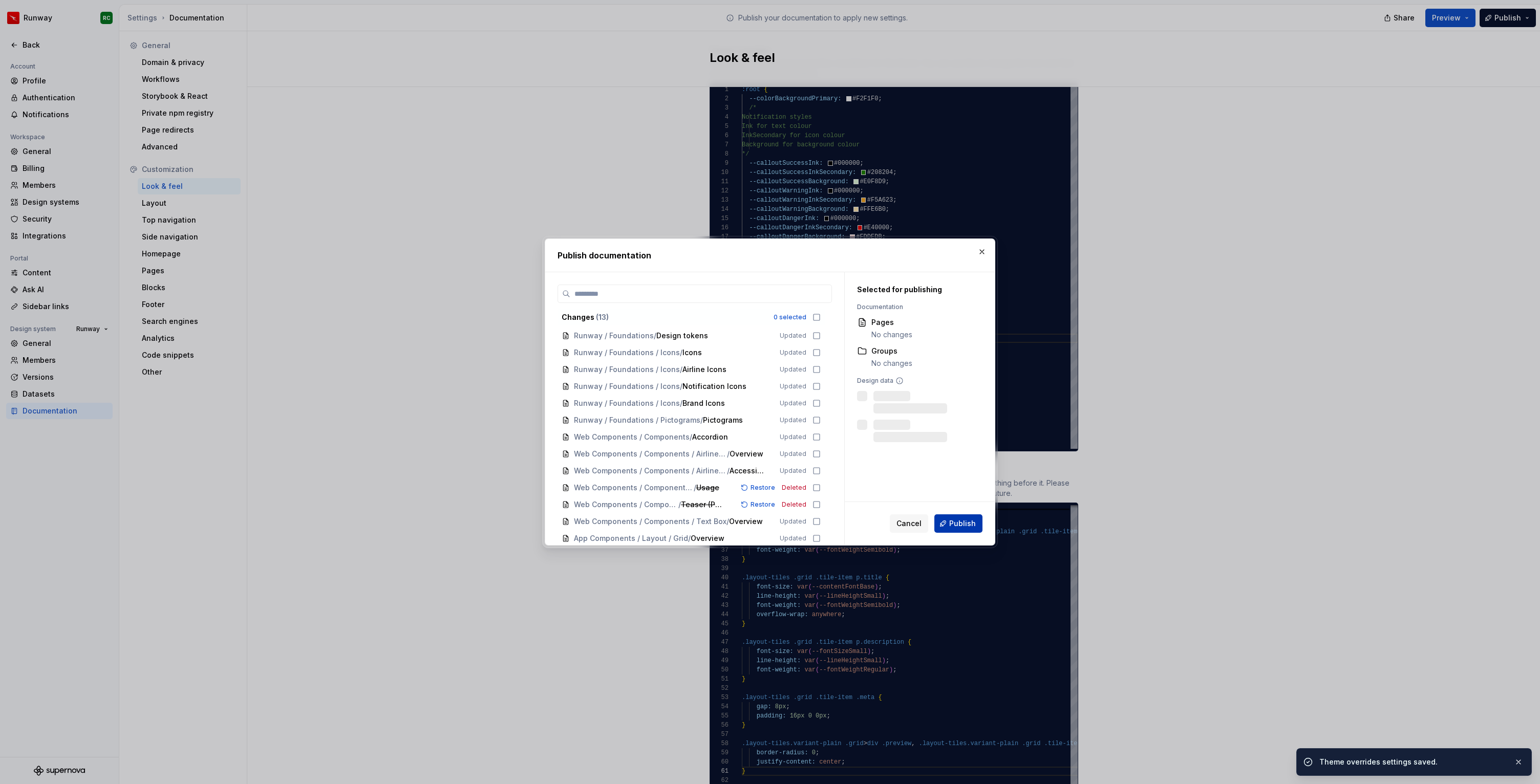
click at [959, 526] on span "Publish" at bounding box center [962, 523] width 27 height 10
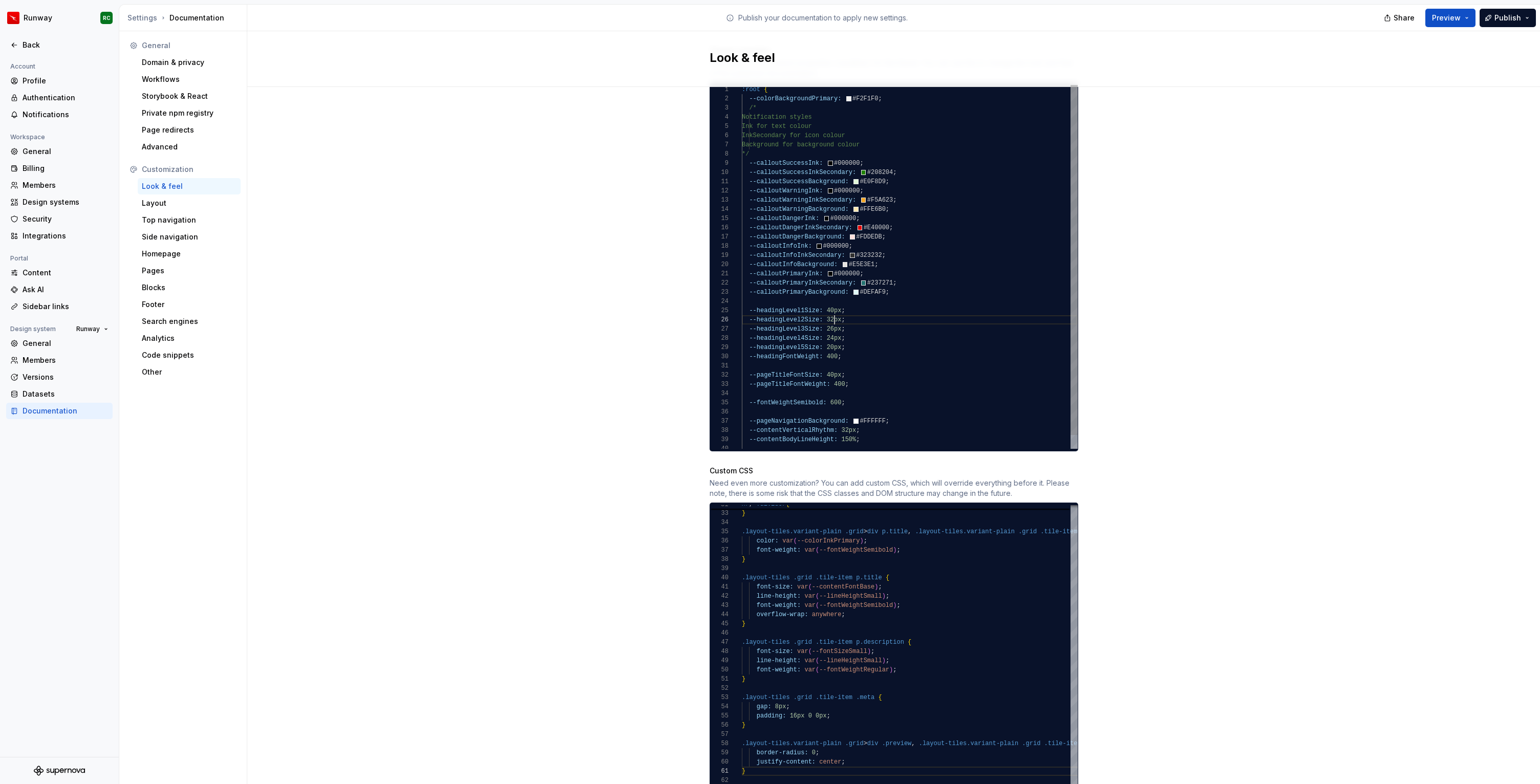
click at [833, 308] on div "--colorBackgroundPrimary: #F2F1F0 ; /* Notification styles Ink for text colour …" at bounding box center [910, 274] width 336 height 378
type textarea "**********"
click at [1504, 16] on span "Publish" at bounding box center [1508, 17] width 27 height 10
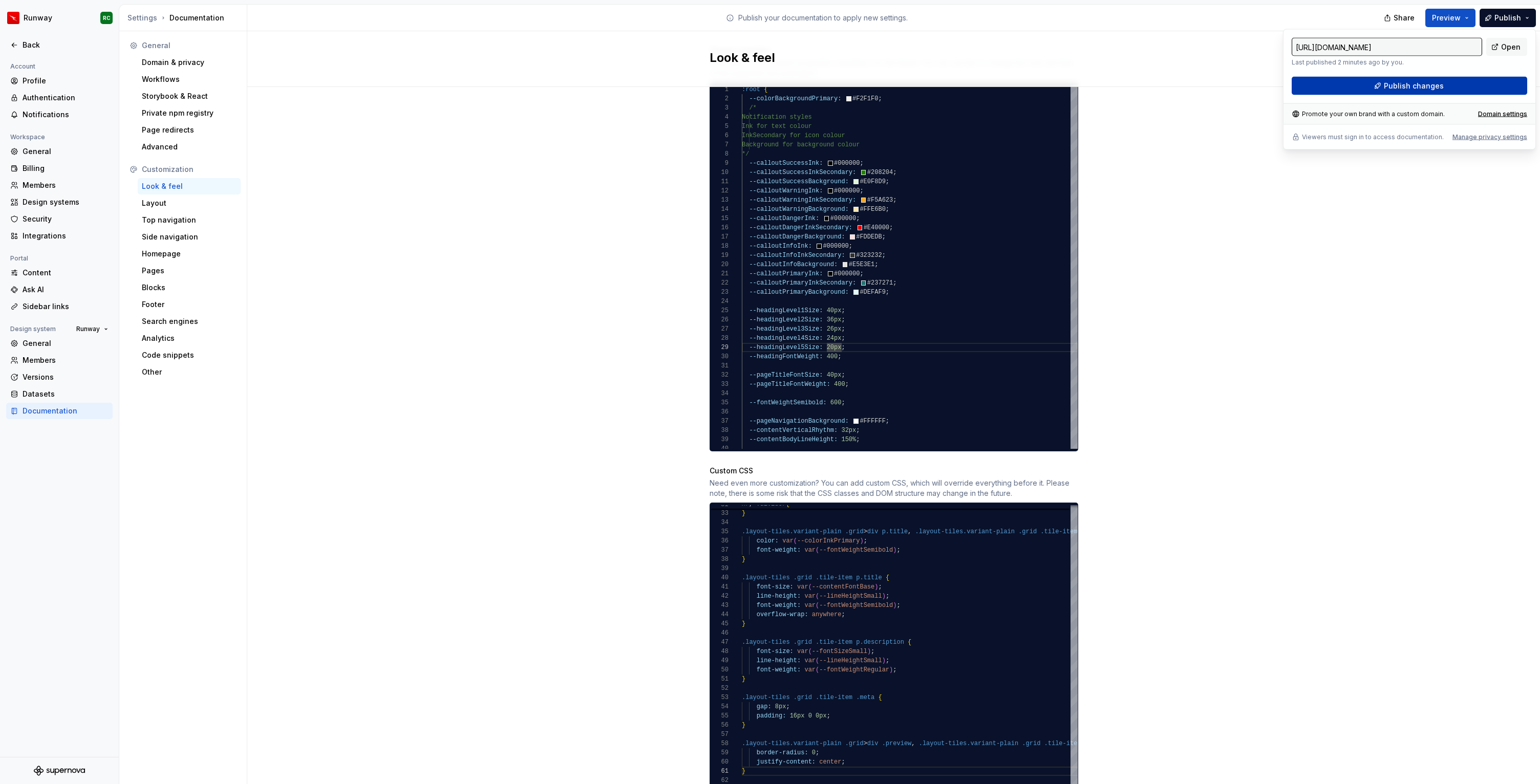
click at [1391, 88] on span "Publish changes" at bounding box center [1414, 85] width 60 height 10
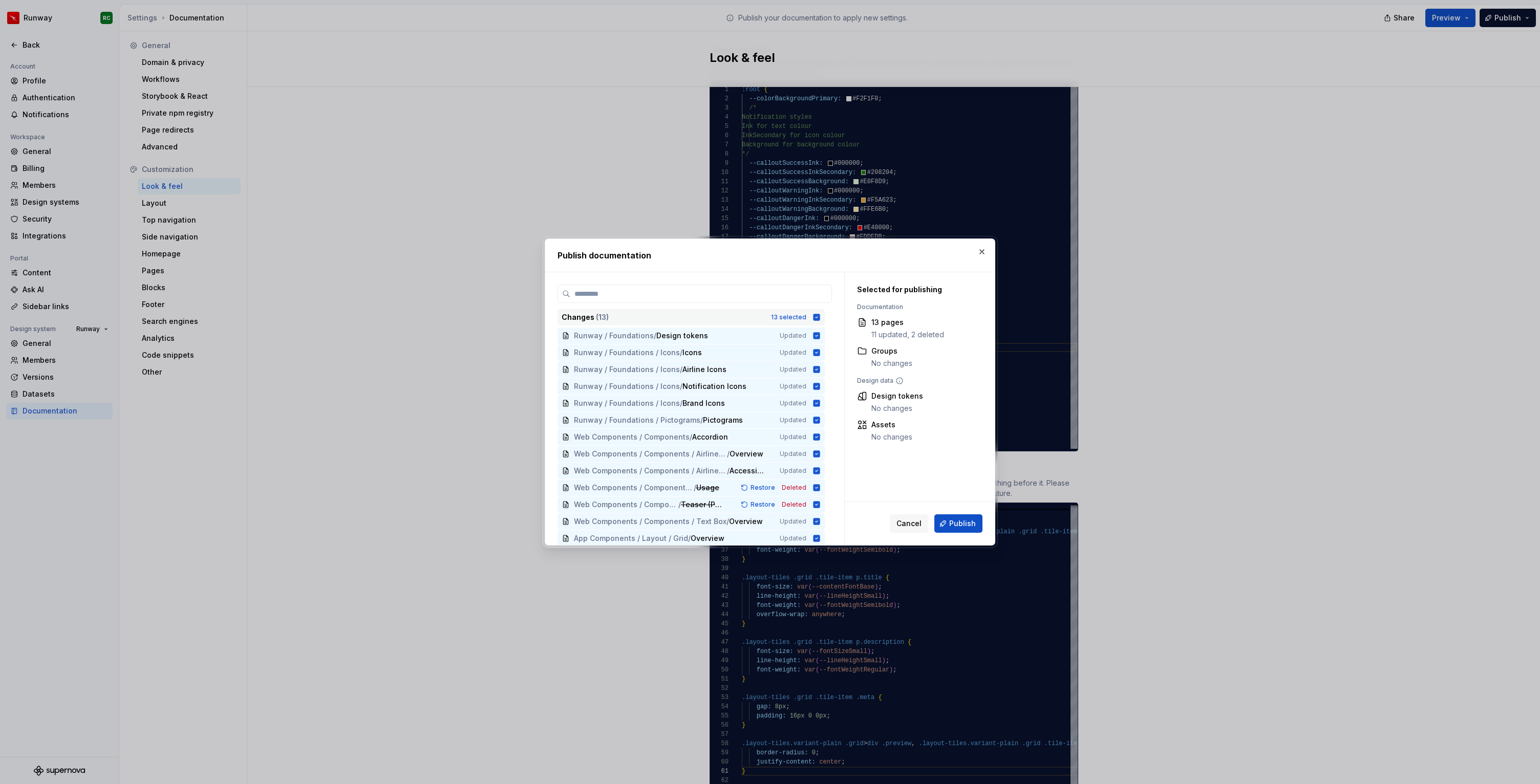
click at [800, 323] on div "Changes ( 13 ) 13 selected" at bounding box center [691, 317] width 267 height 16
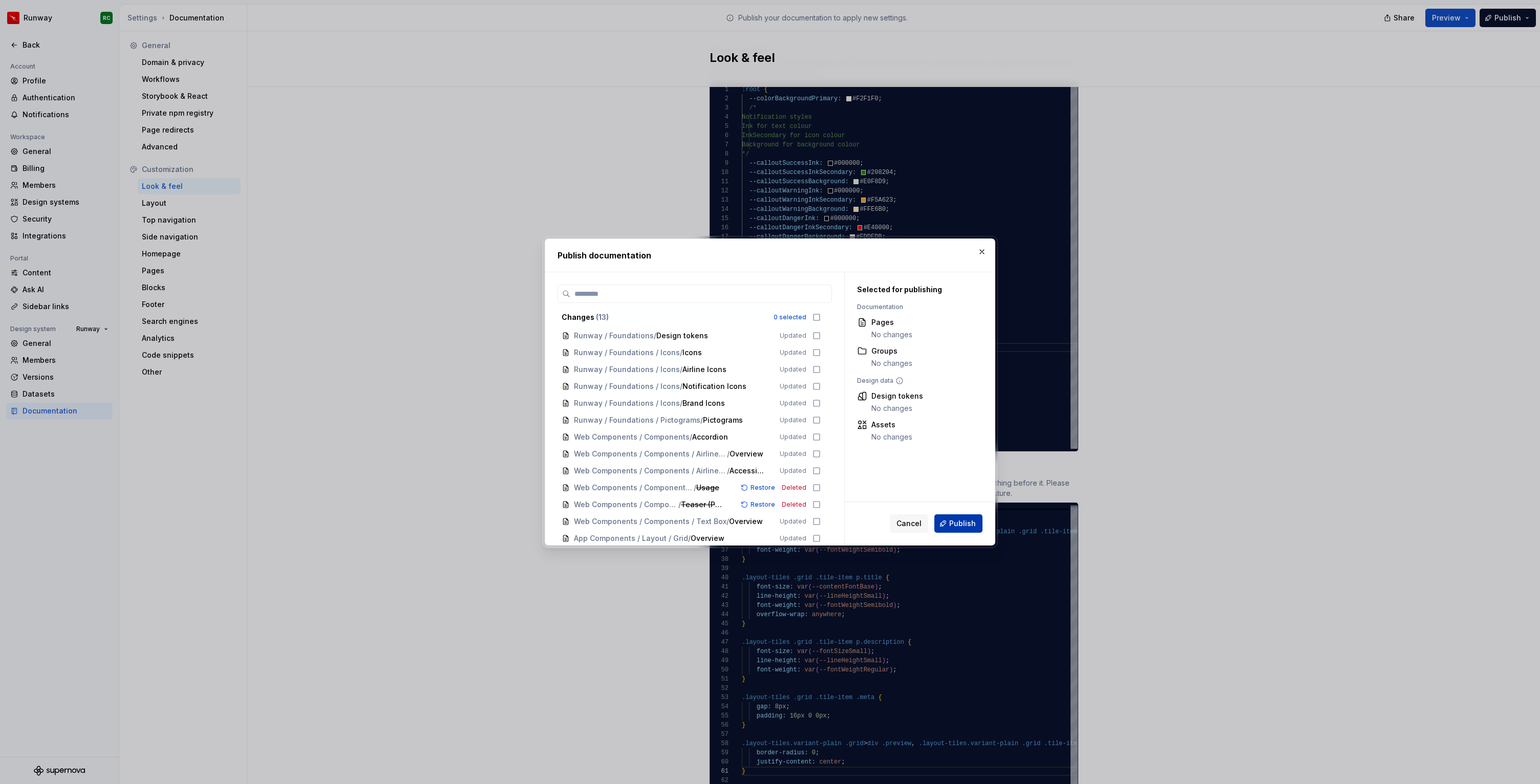
click at [962, 526] on span "Publish" at bounding box center [962, 523] width 27 height 10
